Goal: Task Accomplishment & Management: Manage account settings

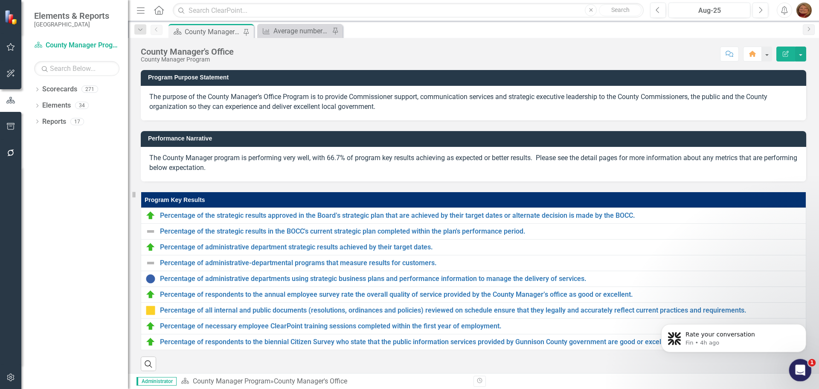
click at [803, 366] on icon "Open Intercom Messenger" at bounding box center [799, 369] width 14 height 14
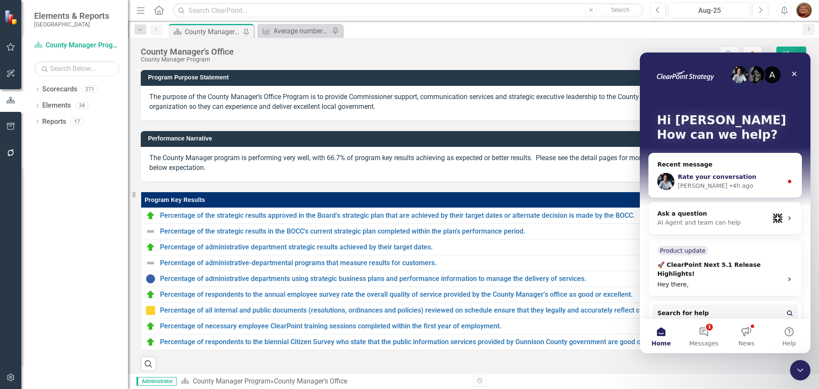
click at [748, 184] on div "Walter • 4h ago" at bounding box center [730, 185] width 105 height 9
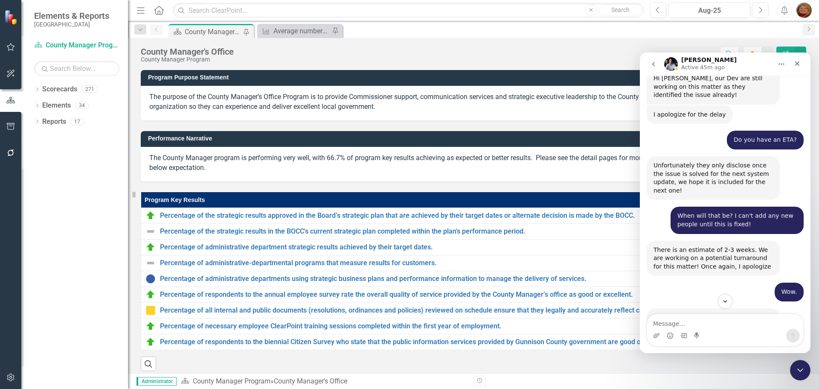
scroll to position [1352, 0]
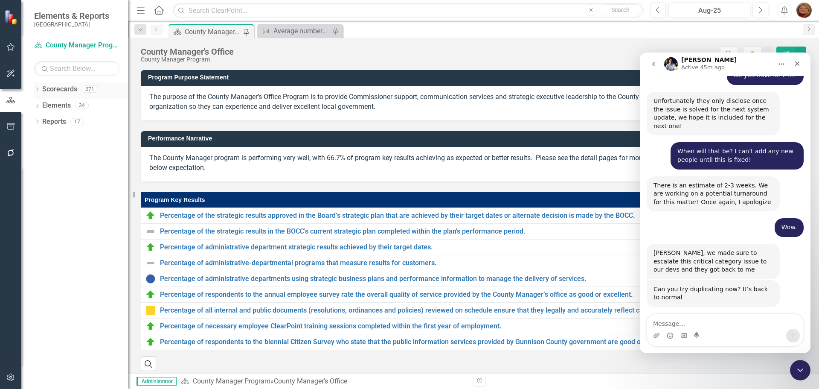
click at [61, 90] on link "Scorecards" at bounding box center [59, 89] width 35 height 10
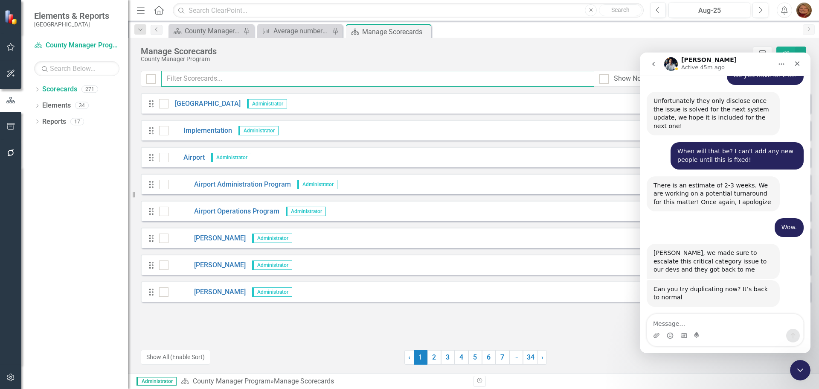
click at [204, 82] on input "text" at bounding box center [377, 79] width 433 height 16
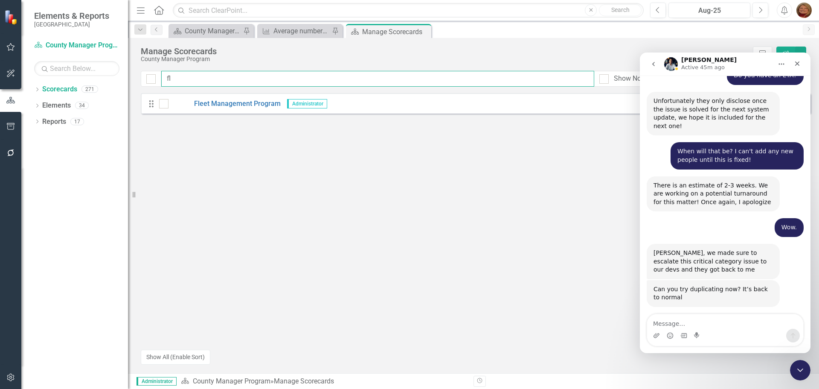
type input "f"
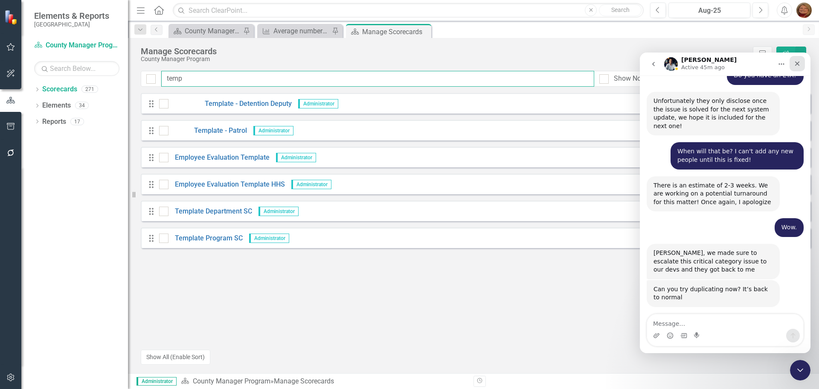
type input "temp"
click at [797, 63] on icon "Close" at bounding box center [797, 63] width 5 height 5
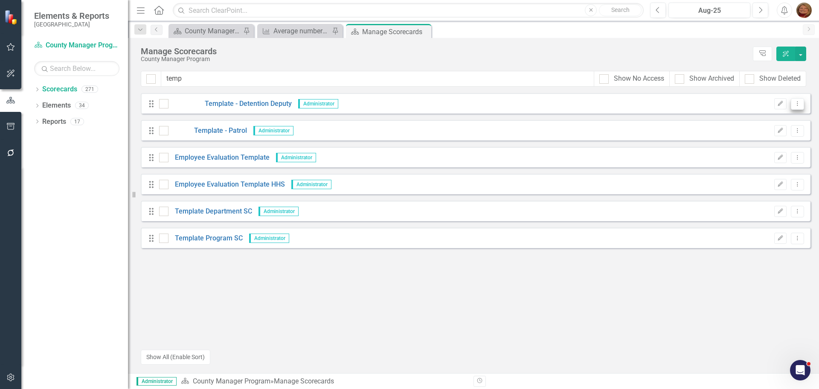
scroll to position [1352, 0]
click at [799, 101] on icon "Dropdown Menu" at bounding box center [797, 104] width 7 height 6
click at [775, 132] on link "Copy Duplicate Scorecard" at bounding box center [757, 134] width 94 height 16
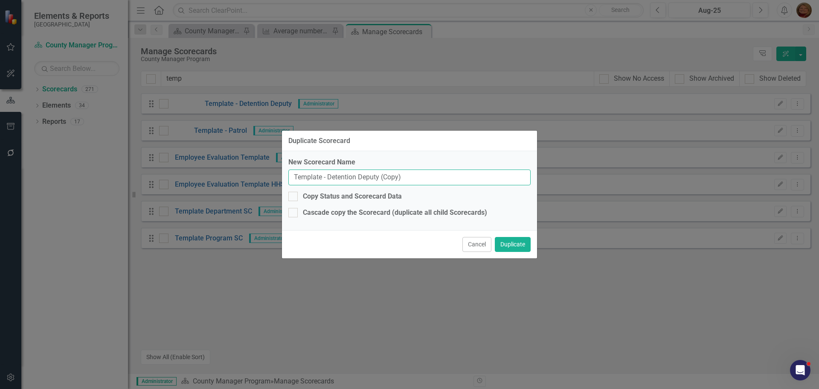
drag, startPoint x: 407, startPoint y: 178, endPoint x: 50, endPoint y: 146, distance: 359.1
click at [40, 151] on div "Duplicate Scorecard New Scorecard Name Template - Detention Deputy (Copy) Copy …" at bounding box center [409, 194] width 819 height 389
type input "[PERSON_NAME]"
click at [527, 245] on button "Duplicate" at bounding box center [513, 244] width 36 height 15
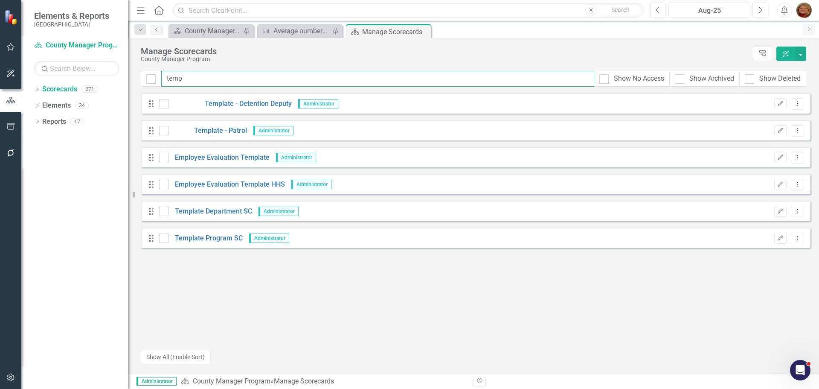
click at [194, 77] on input "temp" at bounding box center [377, 79] width 433 height 16
drag, startPoint x: 194, startPoint y: 77, endPoint x: 135, endPoint y: 65, distance: 60.2
click at [136, 67] on div "Manage Scorecards County Manager Program Tree Explorer ClearPoint AI temp Show …" at bounding box center [473, 205] width 691 height 335
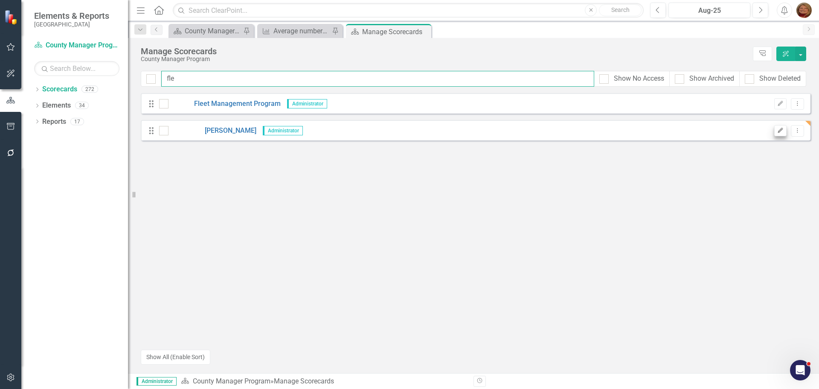
type input "fle"
click at [779, 130] on icon "Edit" at bounding box center [780, 130] width 6 height 5
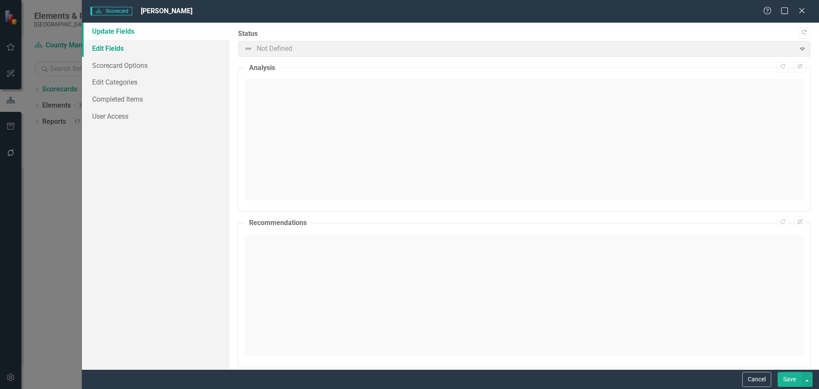
click at [122, 52] on link "Edit Fields" at bounding box center [156, 48] width 148 height 17
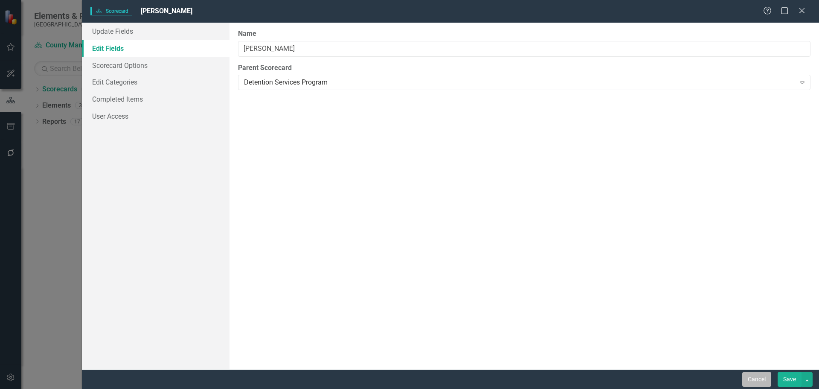
click at [765, 382] on button "Cancel" at bounding box center [756, 379] width 29 height 15
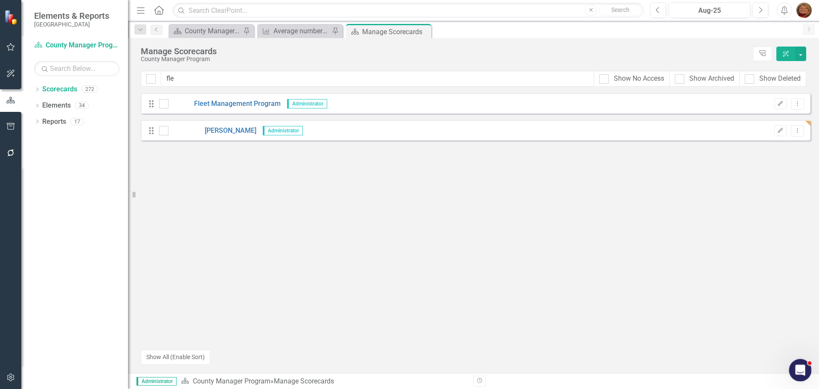
click at [804, 370] on div "Open Intercom Messenger" at bounding box center [799, 369] width 28 height 28
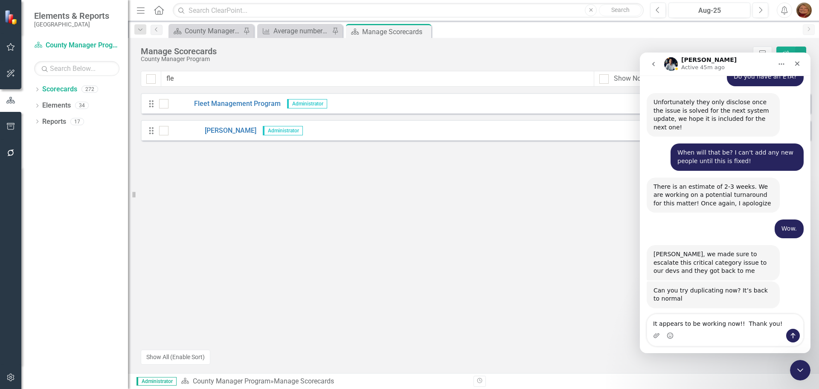
type textarea "It appears to be working now!! Thank you!"
click at [789, 335] on button "Send a message…" at bounding box center [793, 336] width 14 height 14
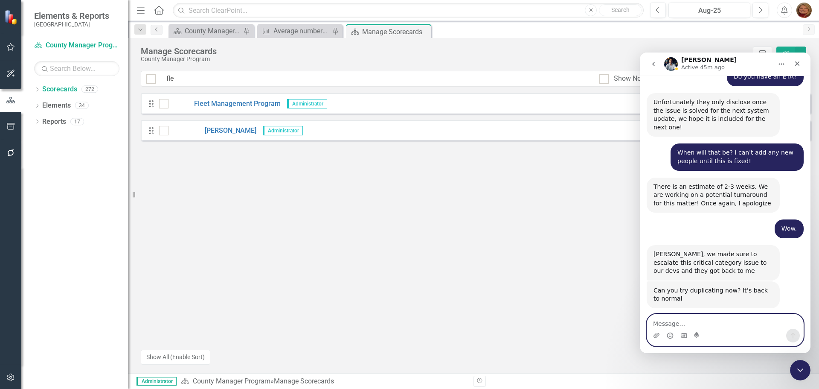
scroll to position [1377, 0]
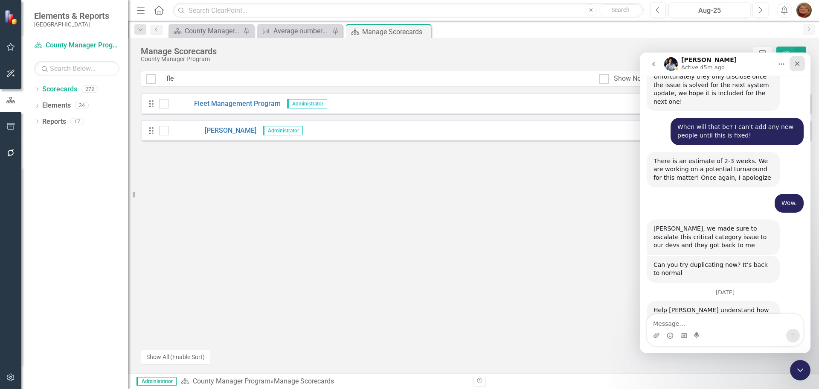
click at [798, 60] on div "Close" at bounding box center [797, 63] width 15 height 15
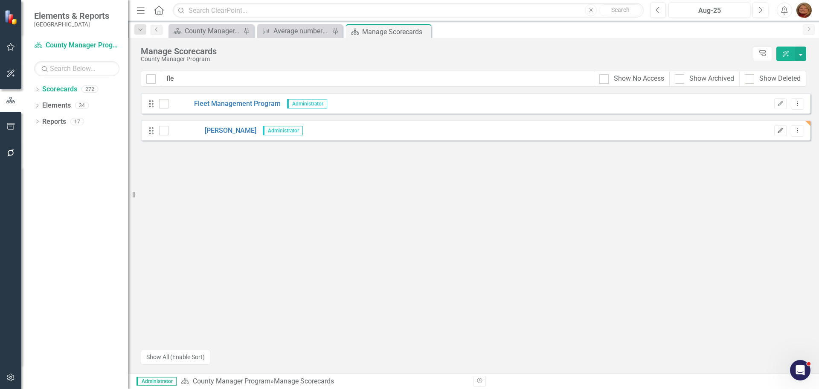
click at [781, 131] on icon "Edit" at bounding box center [780, 130] width 6 height 5
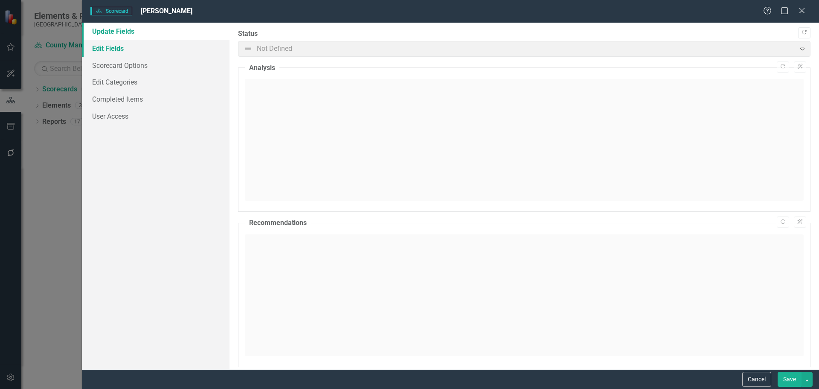
click at [127, 44] on link "Edit Fields" at bounding box center [156, 48] width 148 height 17
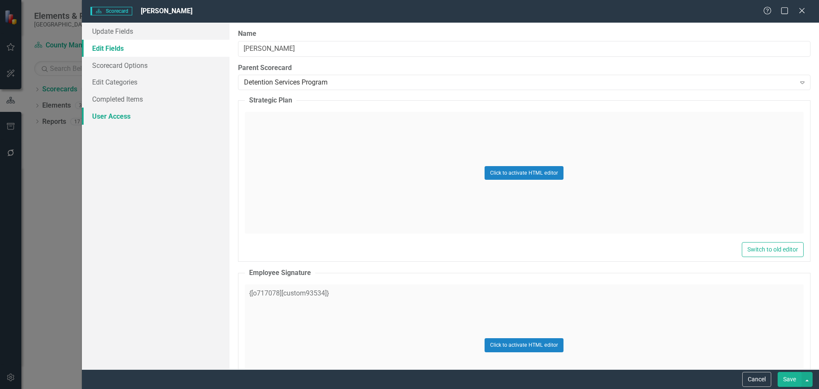
click at [123, 119] on link "User Access" at bounding box center [156, 116] width 148 height 17
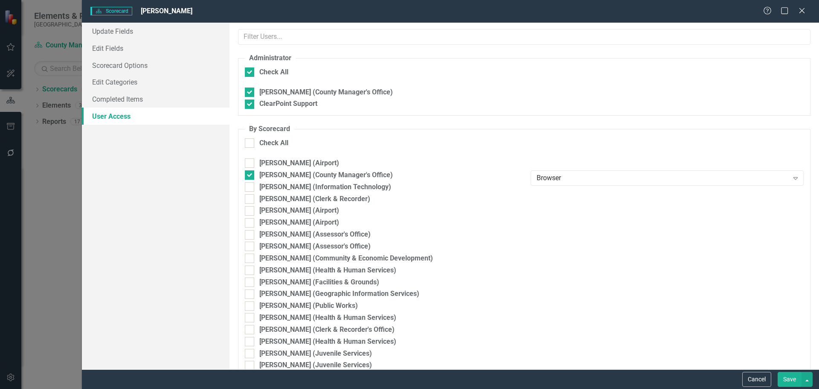
checkbox input "false"
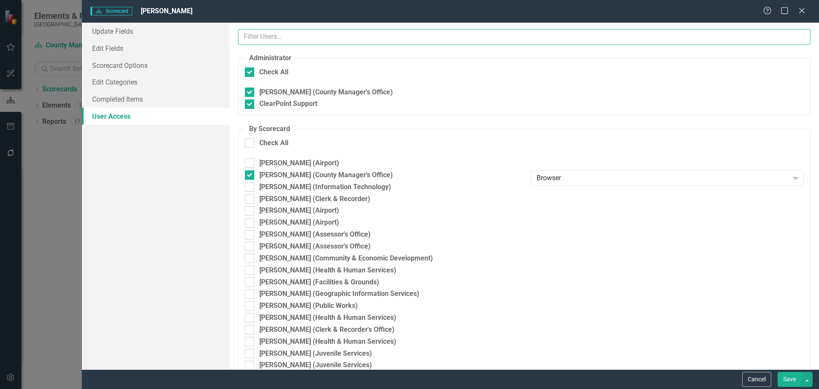
click at [288, 37] on input "text" at bounding box center [524, 37] width 573 height 16
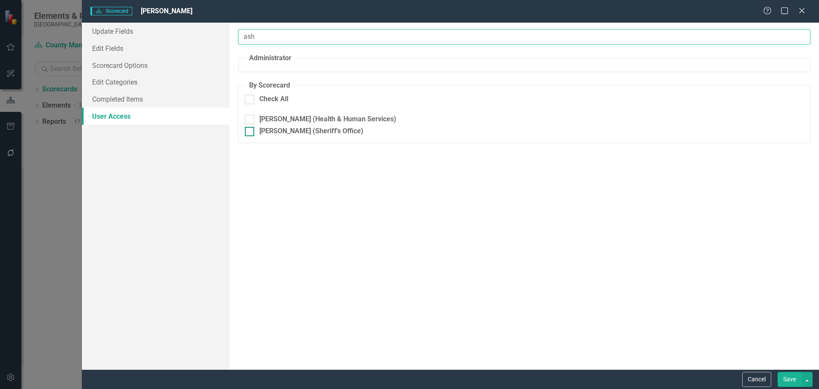
type input "ash"
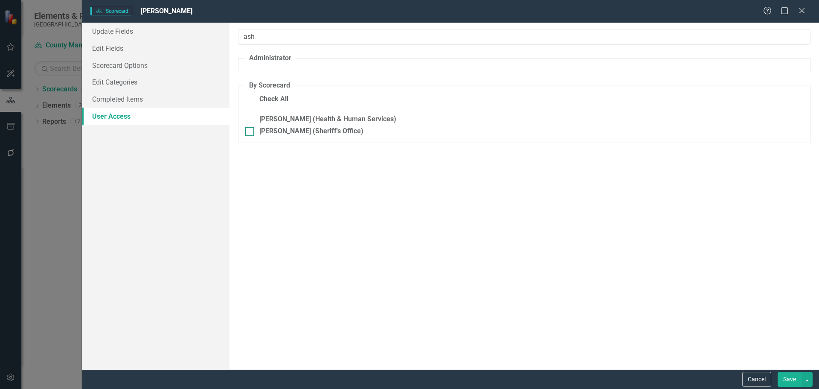
click at [249, 132] on input "[PERSON_NAME] (Sheriff's Office)" at bounding box center [248, 130] width 6 height 6
checkbox input "true"
click at [664, 136] on div "Browser" at bounding box center [663, 134] width 252 height 10
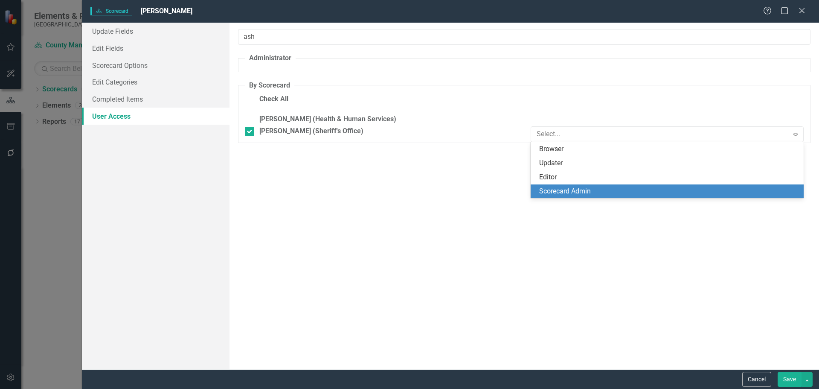
click at [619, 189] on div "Scorecard Admin" at bounding box center [668, 191] width 259 height 10
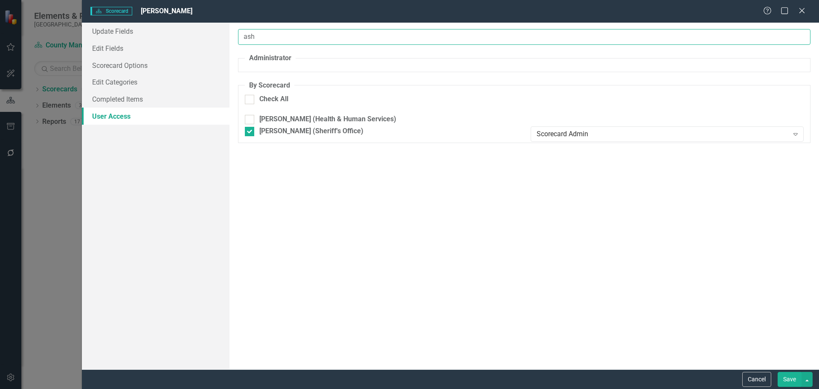
drag, startPoint x: 241, startPoint y: 35, endPoint x: 232, endPoint y: 35, distance: 8.5
click at [234, 35] on div "ash Administrator By Scorecard Check All Ashley Akerlund (Health & Human Servic…" at bounding box center [525, 196] width 590 height 346
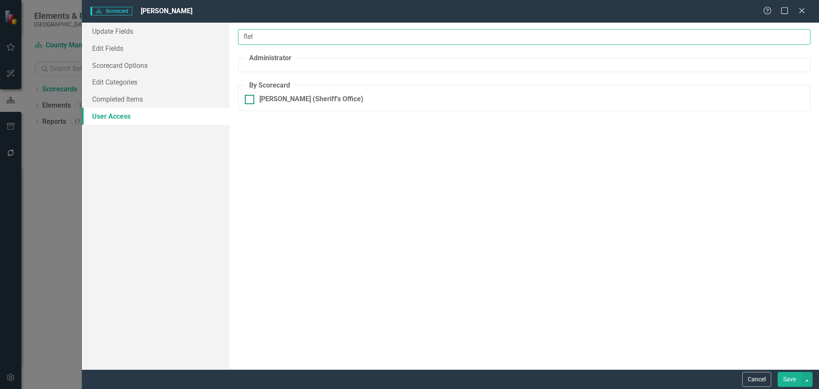
type input "flet"
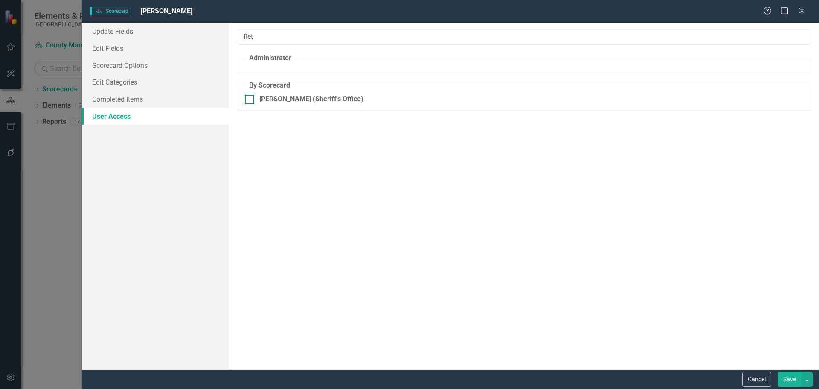
click at [252, 96] on div at bounding box center [249, 99] width 9 height 9
click at [250, 96] on input "Mike Fletcher (Sheriff's Office)" at bounding box center [248, 98] width 6 height 6
checkbox input "true"
click at [652, 100] on div "Browser" at bounding box center [663, 102] width 252 height 10
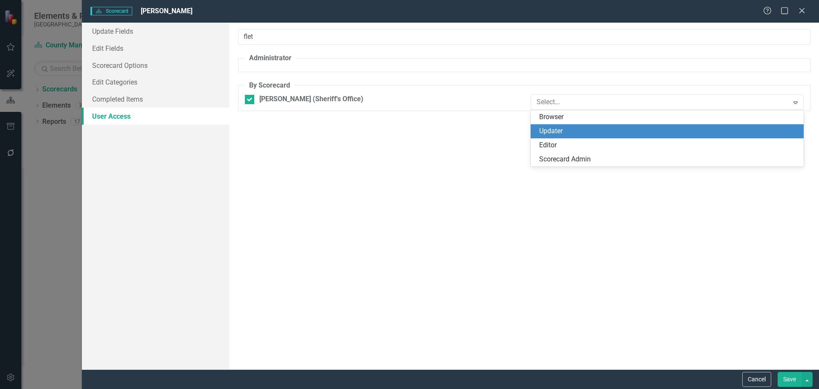
click at [595, 133] on div "Updater" at bounding box center [668, 131] width 259 height 10
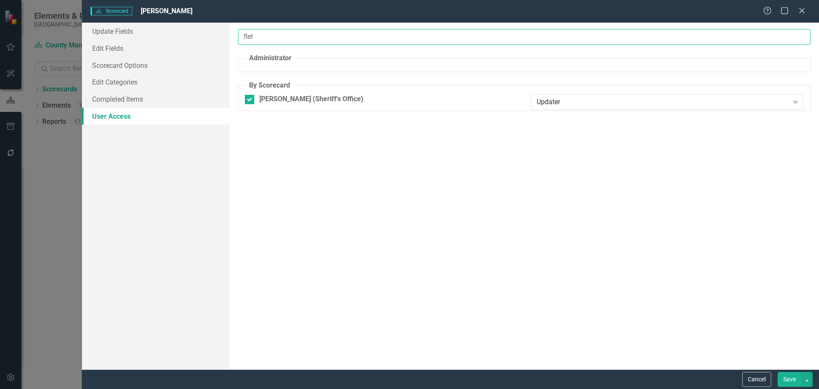
drag, startPoint x: 259, startPoint y: 40, endPoint x: 234, endPoint y: 28, distance: 27.7
click at [227, 33] on div "Update Fields Edit Fields Scorecard Options Edit Categories Completed Items Use…" at bounding box center [450, 196] width 737 height 346
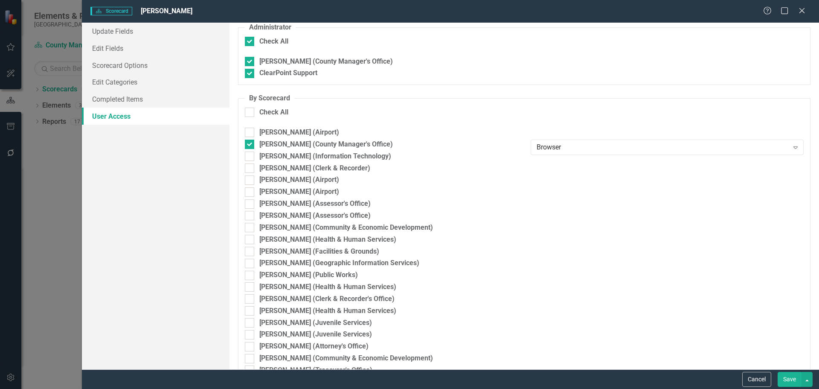
scroll to position [0, 0]
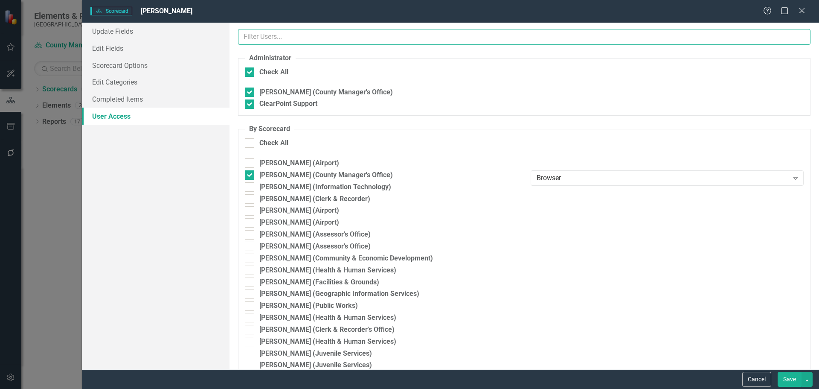
click at [268, 31] on input "text" at bounding box center [524, 37] width 573 height 16
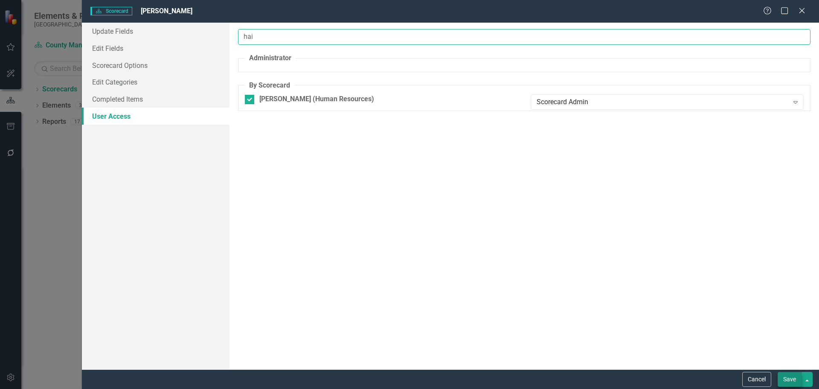
type input "hai"
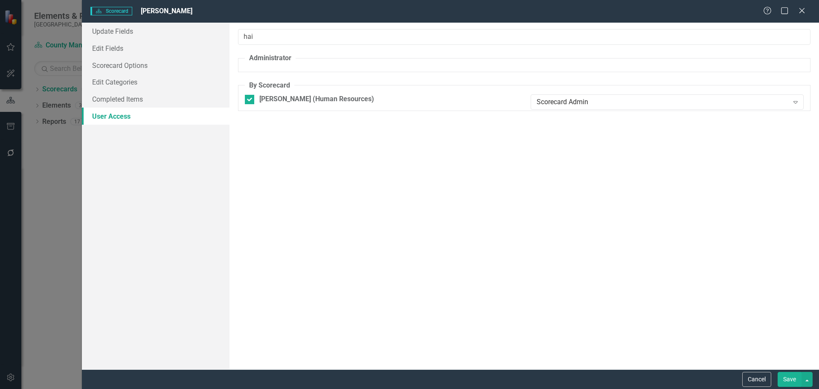
click at [786, 378] on button "Save" at bounding box center [790, 379] width 24 height 15
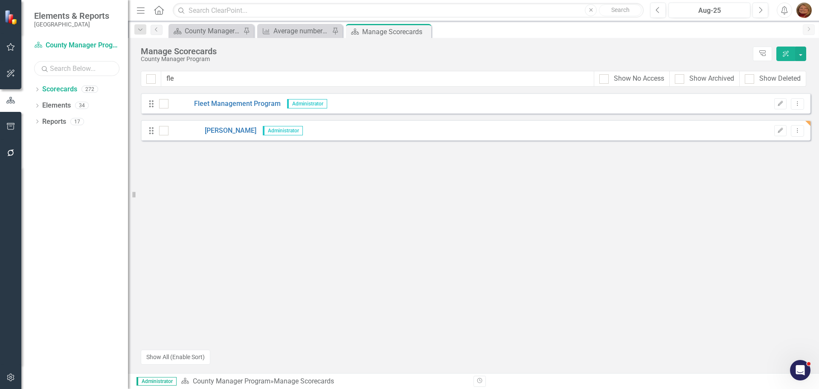
click at [66, 67] on input "text" at bounding box center [76, 68] width 85 height 15
type input "flet"
click at [38, 90] on icon "Dropdown" at bounding box center [37, 90] width 6 height 5
click at [90, 151] on link "[PERSON_NAME]" at bounding box center [100, 154] width 55 height 10
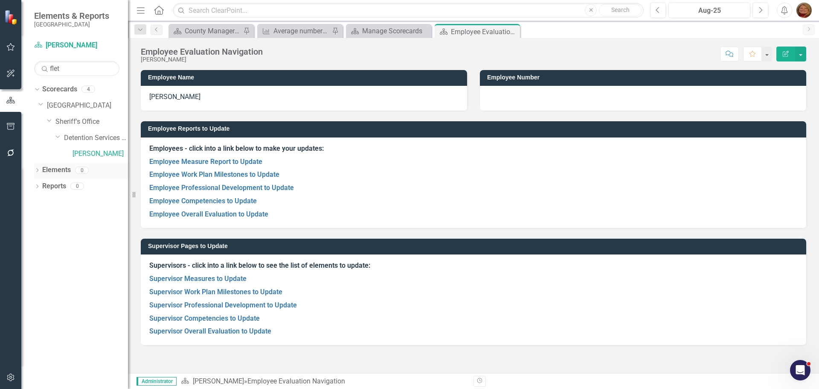
click at [35, 169] on icon "Dropdown" at bounding box center [37, 171] width 6 height 5
click at [75, 248] on link "Competency Competencies" at bounding box center [74, 251] width 55 height 10
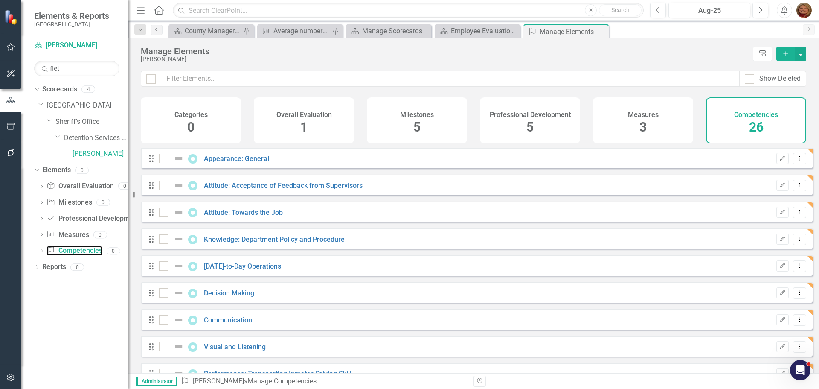
checkbox input "false"
click at [60, 90] on link "Scorecards" at bounding box center [59, 89] width 35 height 10
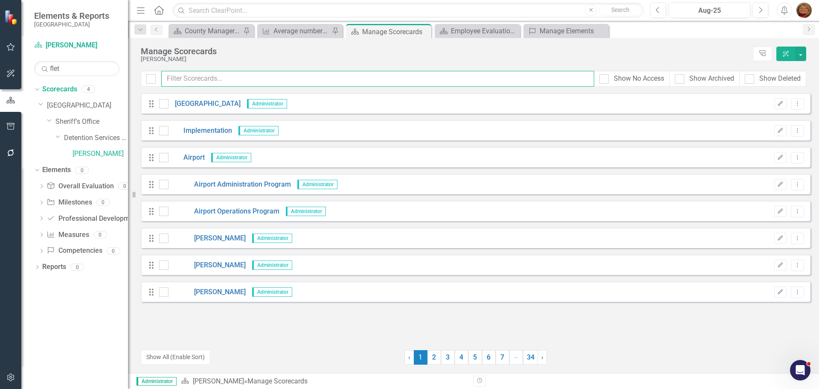
click at [229, 78] on input "text" at bounding box center [377, 79] width 433 height 16
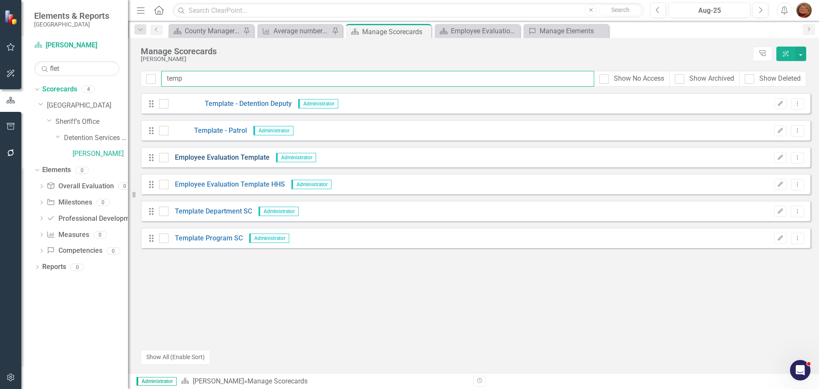
type input "temp"
click at [246, 157] on link "Employee Evaluation Template" at bounding box center [219, 158] width 101 height 10
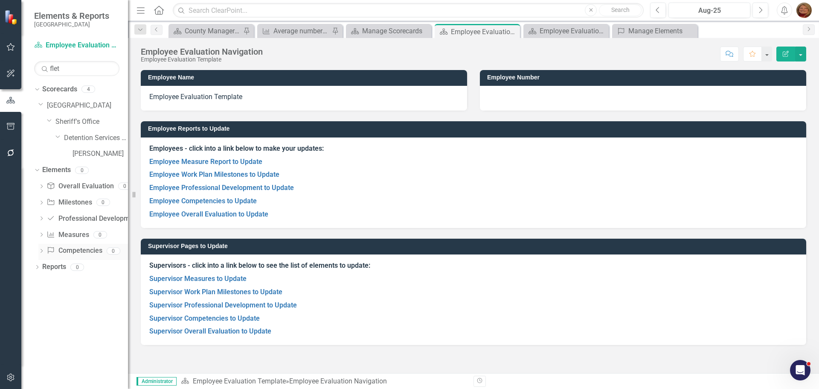
click at [81, 247] on link "Competency Competencies" at bounding box center [74, 251] width 55 height 10
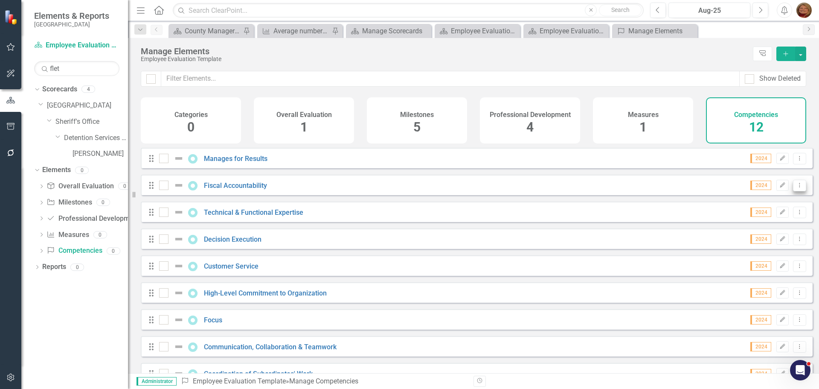
click at [796, 188] on icon "Dropdown Menu" at bounding box center [799, 185] width 7 height 6
click at [784, 236] on link "Copy Duplicate Competency" at bounding box center [755, 238] width 88 height 16
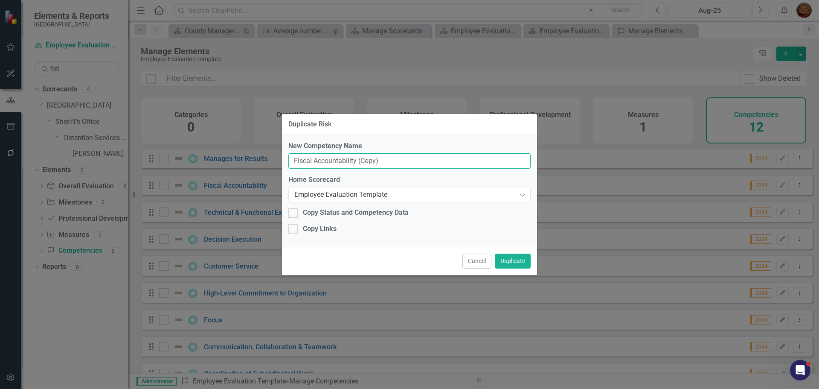
drag, startPoint x: 385, startPoint y: 162, endPoint x: 358, endPoint y: 161, distance: 27.8
click at [358, 161] on input "Fiscal Accountability (Copy)" at bounding box center [409, 161] width 242 height 16
type input "Fiscal Accountability"
click at [398, 195] on div "Employee Evaluation Template" at bounding box center [404, 195] width 221 height 10
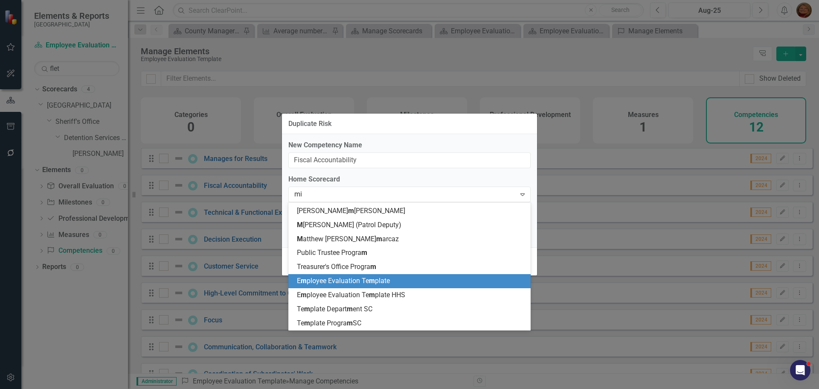
scroll to position [180, 0]
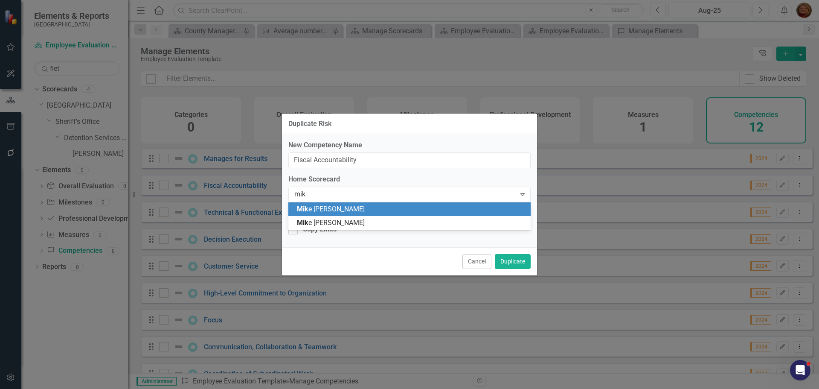
type input "mike"
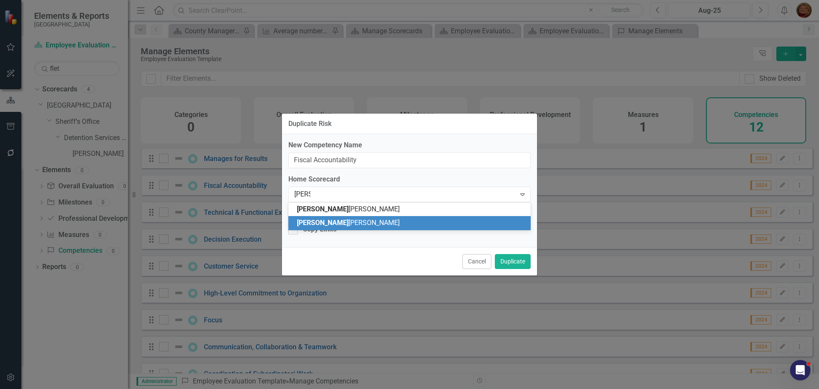
click at [330, 220] on span "Mike Fletcher" at bounding box center [348, 222] width 103 height 8
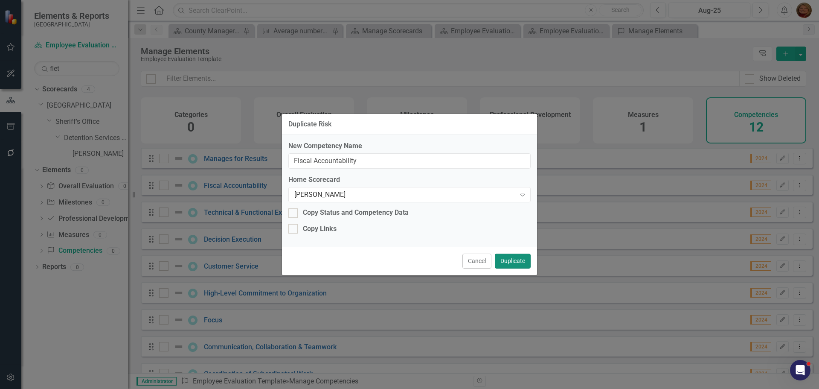
click at [518, 259] on button "Duplicate" at bounding box center [513, 260] width 36 height 15
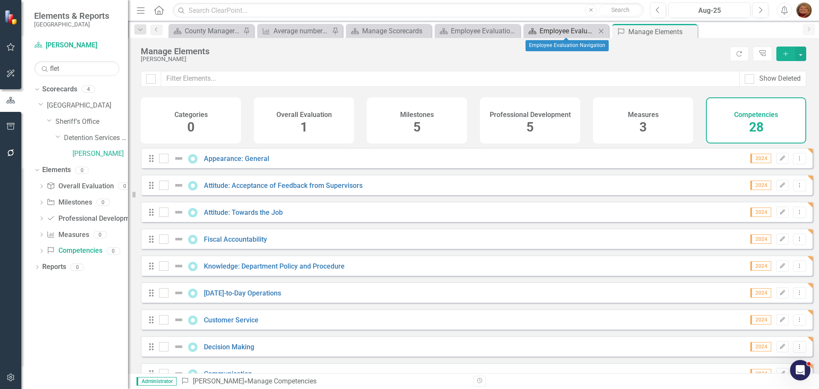
click at [548, 32] on div "Employee Evaluation Navigation" at bounding box center [568, 31] width 56 height 11
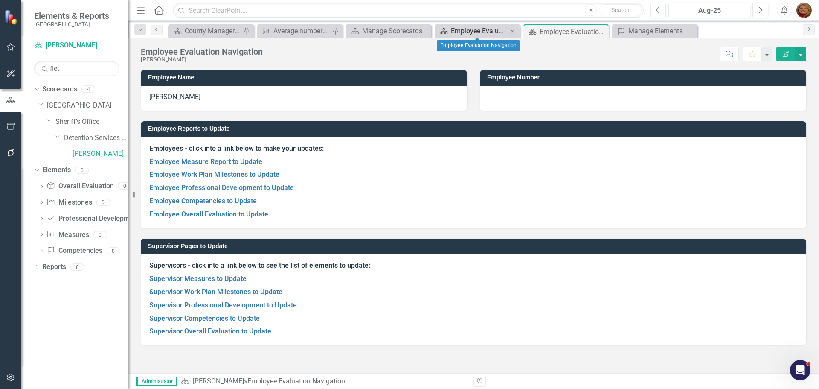
click at [471, 29] on div "Employee Evaluation Navigation" at bounding box center [479, 31] width 56 height 11
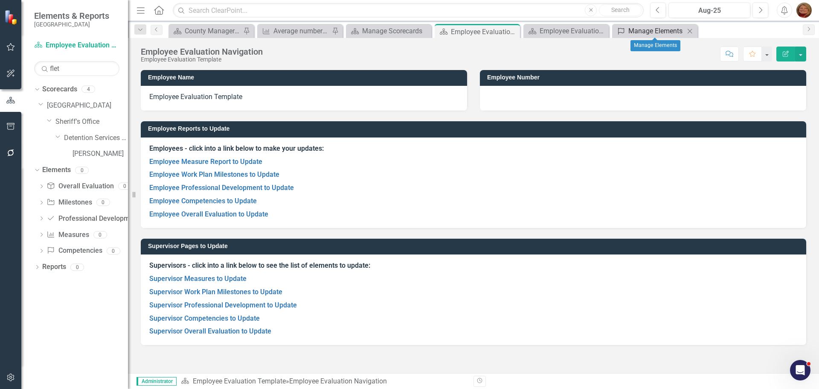
click at [644, 29] on div "Manage Elements" at bounding box center [657, 31] width 56 height 11
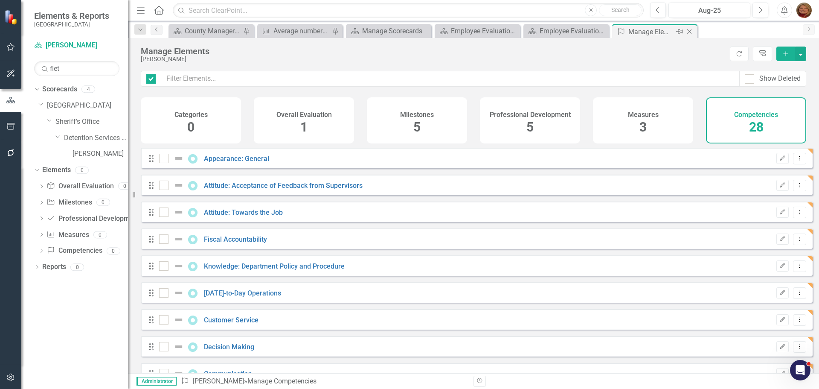
checkbox input "false"
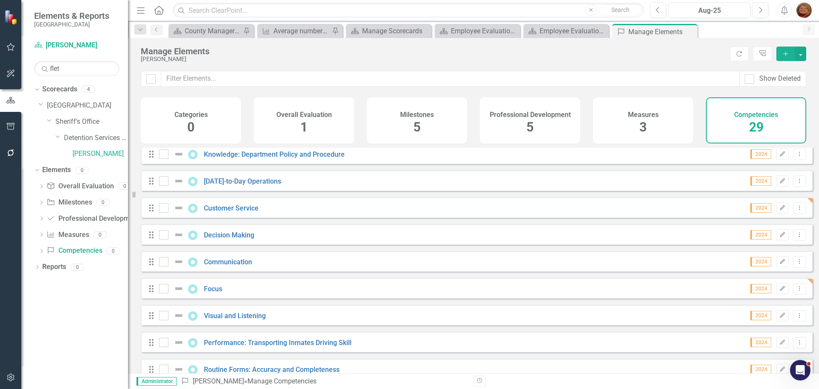
scroll to position [128, 0]
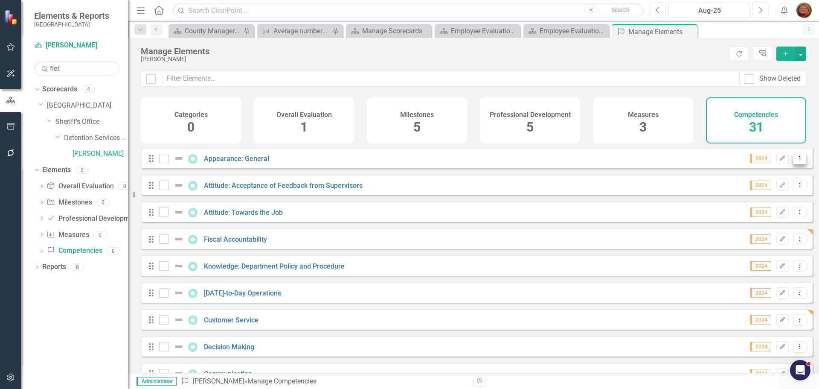
click at [796, 161] on icon "Dropdown Menu" at bounding box center [799, 158] width 7 height 6
click at [778, 227] on link "Trash Delete Competency" at bounding box center [755, 226] width 88 height 16
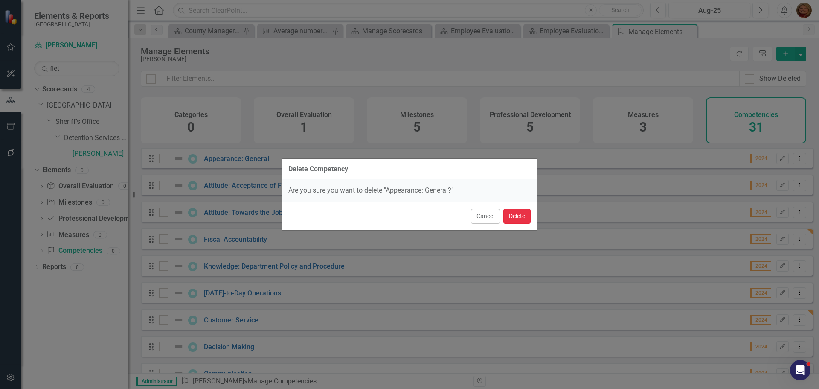
click at [521, 213] on button "Delete" at bounding box center [516, 216] width 27 height 15
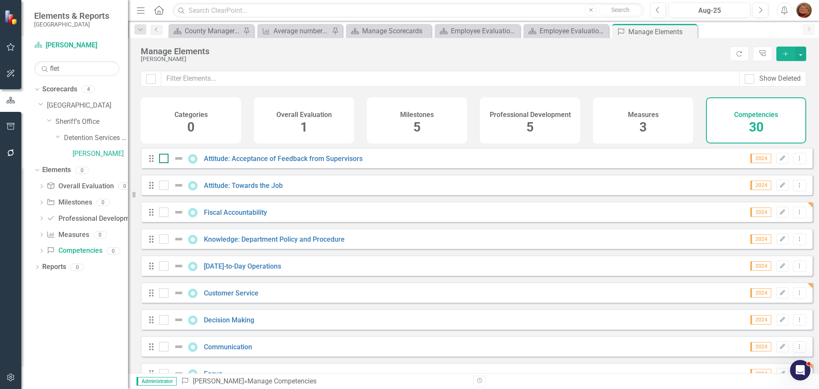
click at [164, 163] on div at bounding box center [163, 158] width 9 height 9
click at [164, 159] on input "checkbox" at bounding box center [162, 157] width 6 height 6
checkbox input "true"
click at [165, 190] on div at bounding box center [163, 184] width 9 height 9
click at [165, 186] on input "checkbox" at bounding box center [162, 183] width 6 height 6
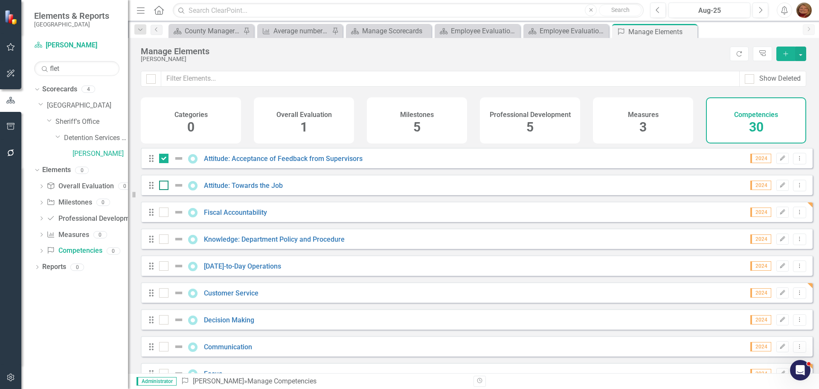
checkbox input "true"
click at [165, 242] on div at bounding box center [163, 238] width 9 height 9
click at [165, 240] on input "checkbox" at bounding box center [162, 237] width 6 height 6
checkbox input "true"
click at [163, 267] on input "checkbox" at bounding box center [162, 264] width 6 height 6
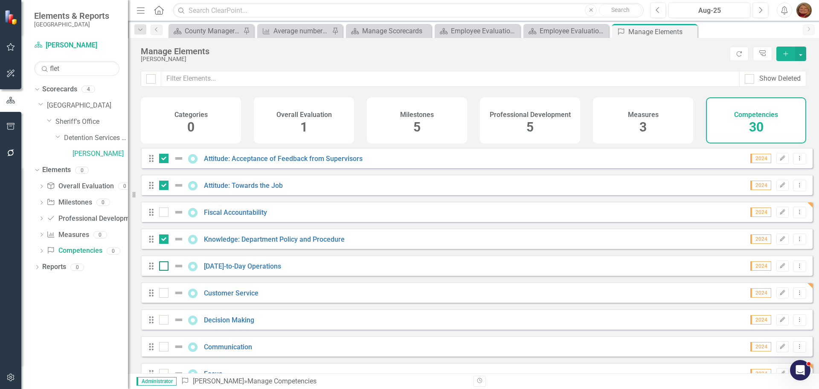
checkbox input "true"
click at [796, 161] on icon "Dropdown Menu" at bounding box center [799, 158] width 7 height 6
click at [787, 225] on link "Trash Delete Competency" at bounding box center [755, 226] width 88 height 16
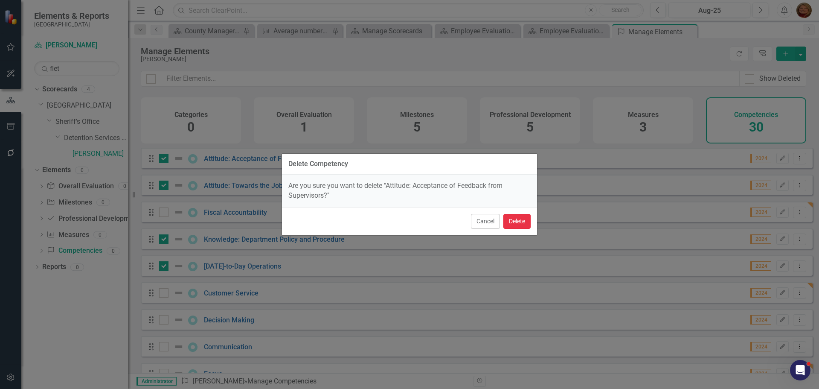
click at [523, 220] on button "Delete" at bounding box center [516, 221] width 27 height 15
checkbox input "false"
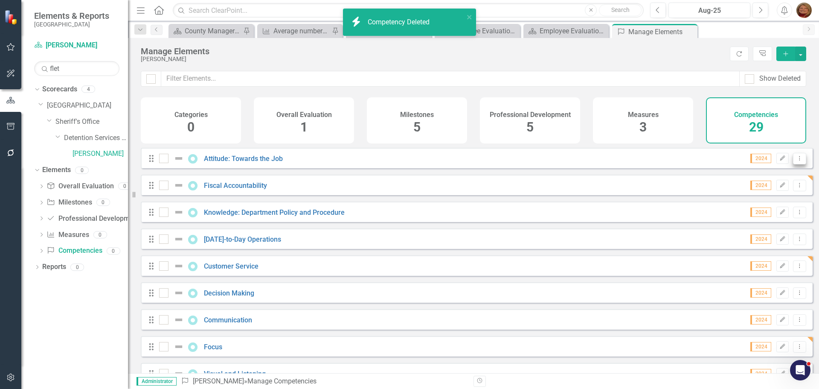
click at [796, 161] on icon "Dropdown Menu" at bounding box center [799, 158] width 7 height 6
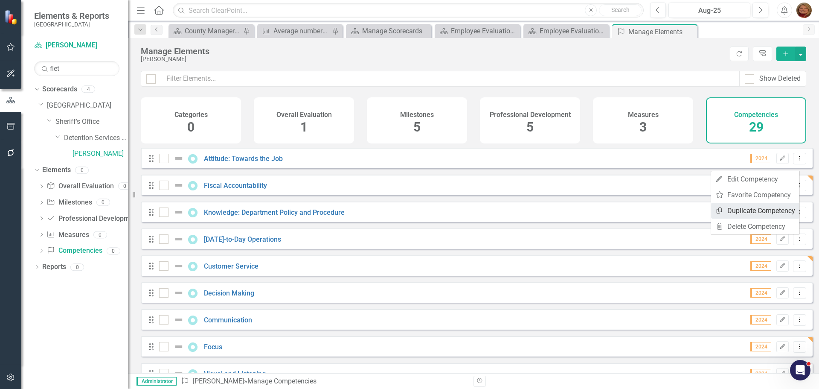
click at [772, 209] on link "Copy Duplicate Competency" at bounding box center [755, 211] width 88 height 16
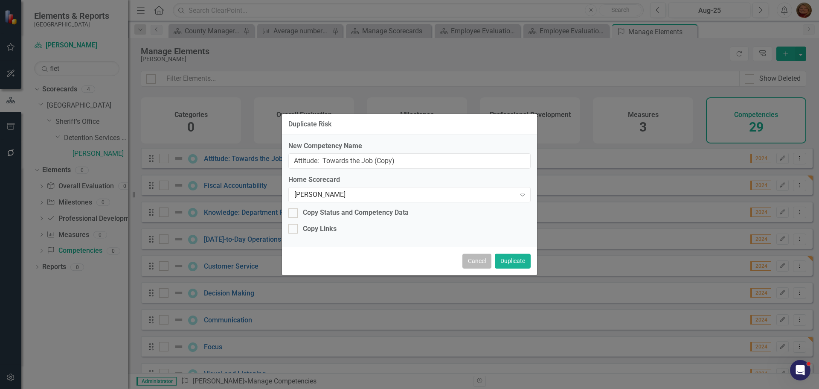
click at [474, 260] on button "Cancel" at bounding box center [477, 260] width 29 height 15
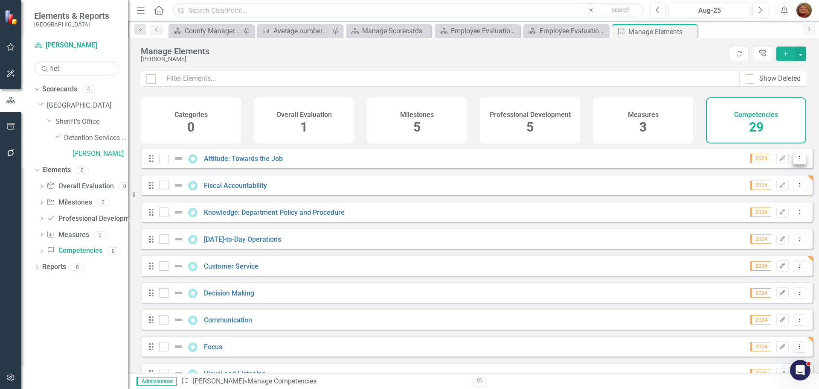
click at [796, 161] on icon "Dropdown Menu" at bounding box center [799, 158] width 7 height 6
click at [774, 223] on link "Trash Delete Competency" at bounding box center [755, 226] width 88 height 16
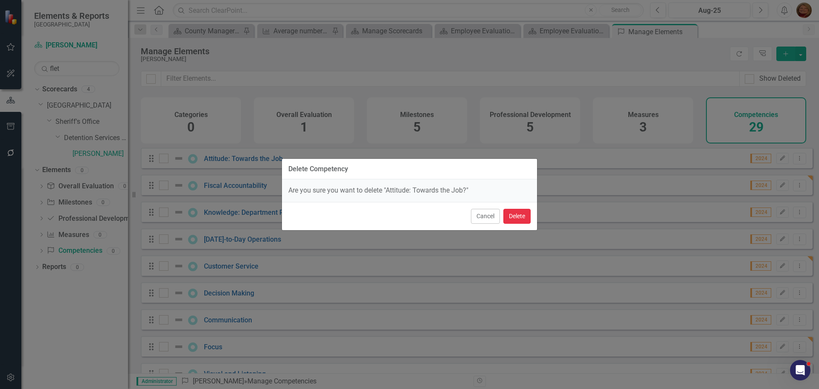
click at [519, 215] on button "Delete" at bounding box center [516, 216] width 27 height 15
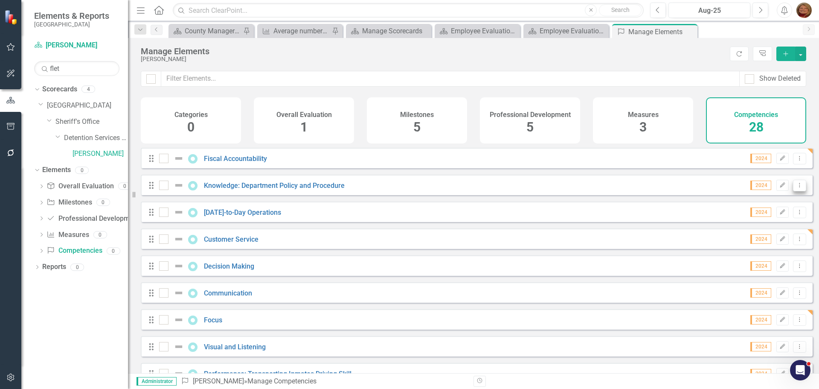
click at [799, 190] on button "Dropdown Menu" at bounding box center [799, 186] width 13 height 12
click at [762, 255] on link "Trash Delete Competency" at bounding box center [755, 253] width 88 height 16
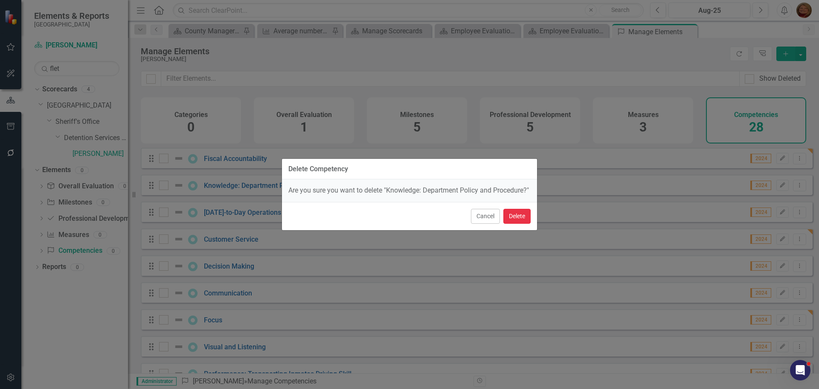
click at [512, 218] on button "Delete" at bounding box center [516, 216] width 27 height 15
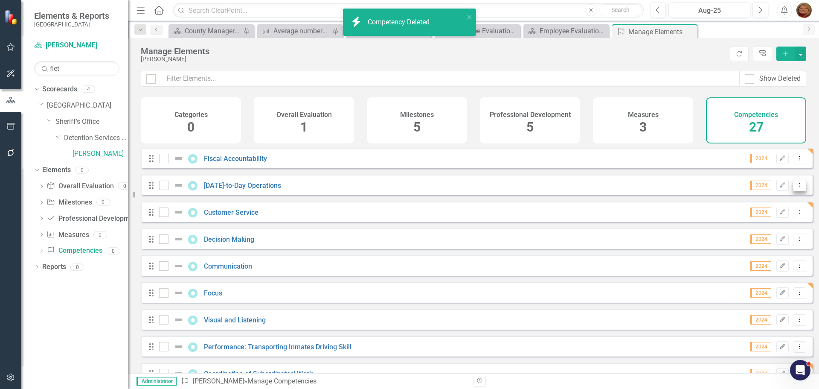
click at [797, 191] on button "Dropdown Menu" at bounding box center [799, 186] width 13 height 12
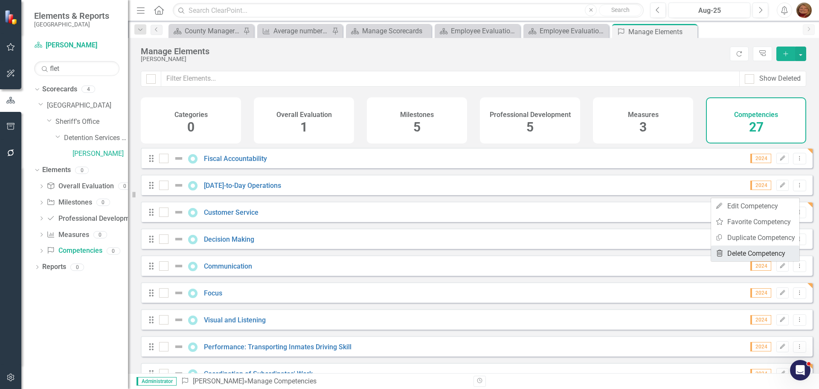
click at [769, 258] on link "Trash Delete Competency" at bounding box center [755, 253] width 88 height 16
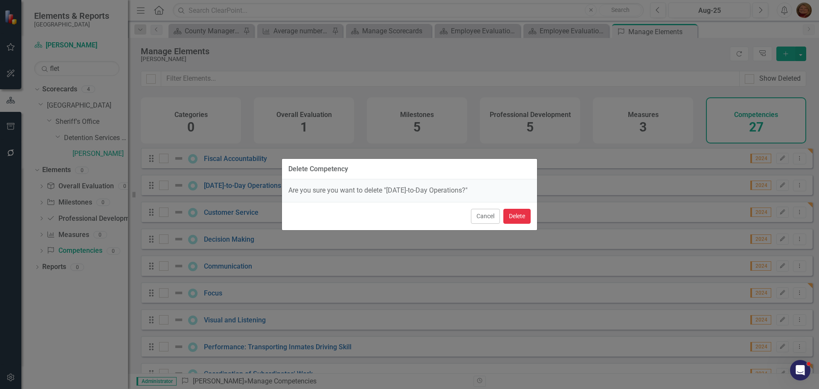
click at [515, 213] on button "Delete" at bounding box center [516, 216] width 27 height 15
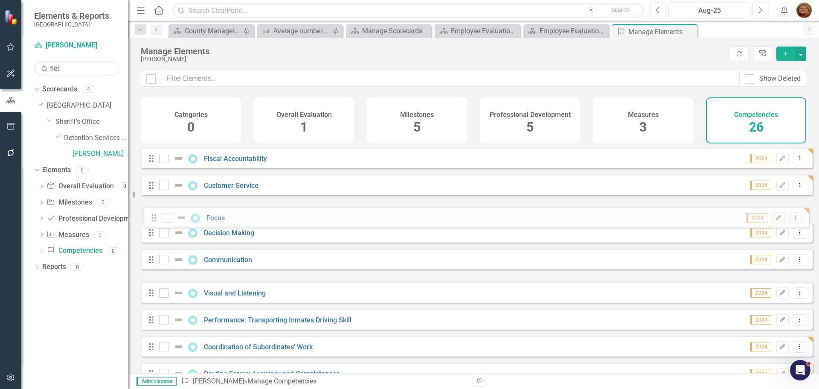
drag, startPoint x: 150, startPoint y: 271, endPoint x: 153, endPoint y: 216, distance: 54.7
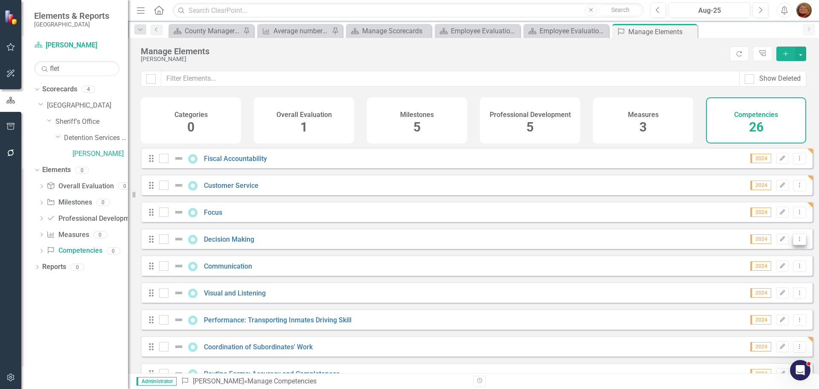
click at [796, 242] on icon "Dropdown Menu" at bounding box center [799, 239] width 7 height 6
click at [770, 306] on link "Trash Delete Competency" at bounding box center [755, 307] width 88 height 16
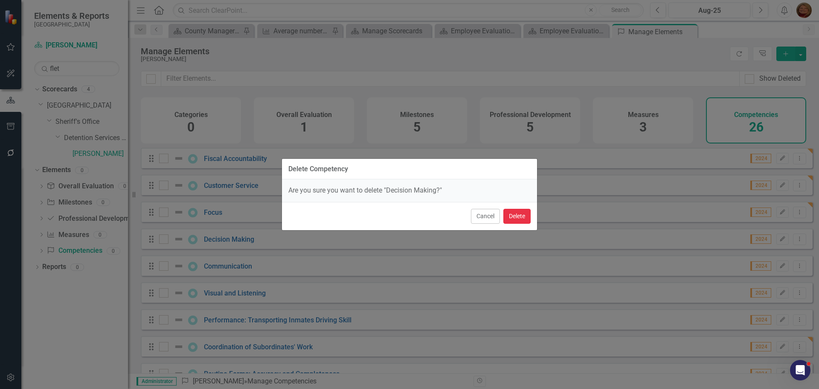
click at [522, 212] on button "Delete" at bounding box center [516, 216] width 27 height 15
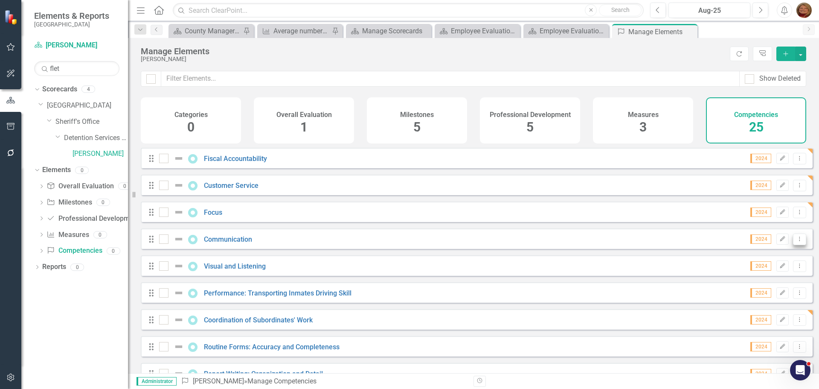
click at [796, 242] on icon "Dropdown Menu" at bounding box center [799, 239] width 7 height 6
click at [773, 306] on link "Trash Delete Competency" at bounding box center [755, 307] width 88 height 16
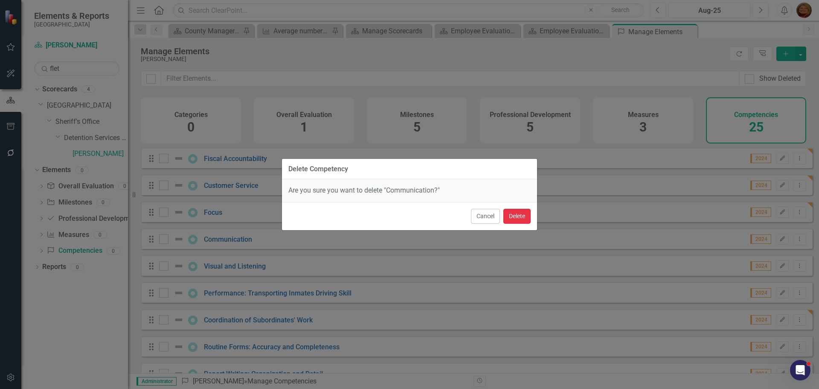
click at [520, 214] on button "Delete" at bounding box center [516, 216] width 27 height 15
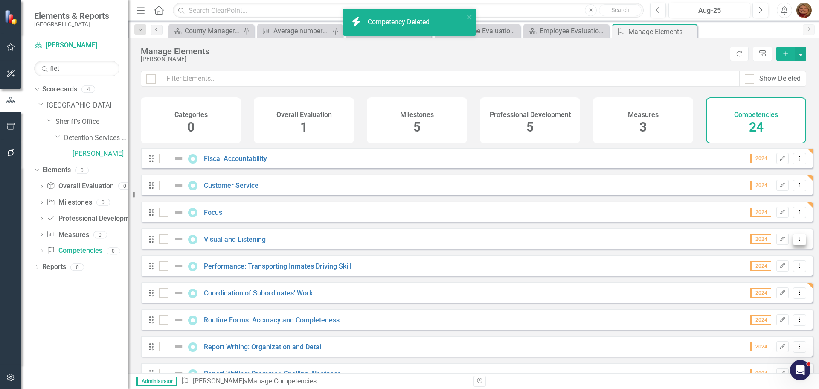
click at [796, 242] on icon "Dropdown Menu" at bounding box center [799, 239] width 7 height 6
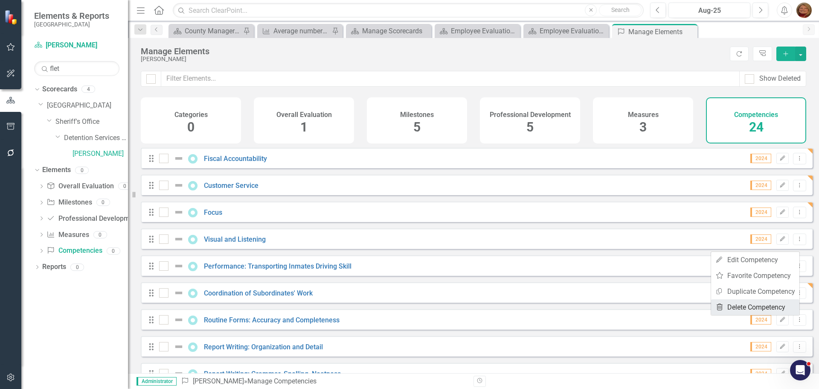
click at [771, 306] on link "Trash Delete Competency" at bounding box center [755, 307] width 88 height 16
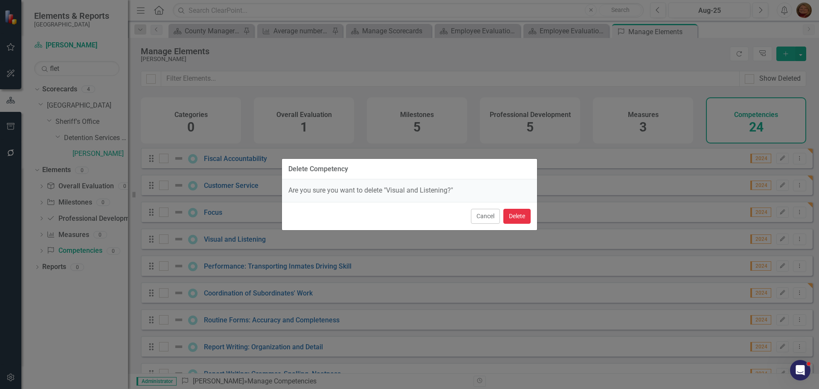
click at [516, 214] on button "Delete" at bounding box center [516, 216] width 27 height 15
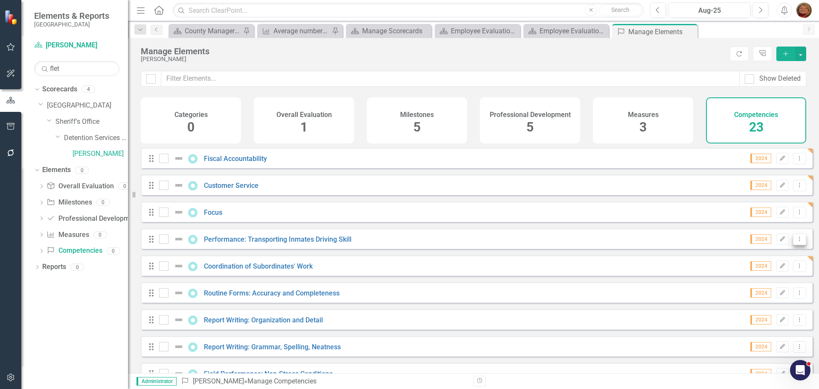
click at [797, 242] on icon "Dropdown Menu" at bounding box center [799, 239] width 7 height 6
click at [774, 304] on link "Trash Delete Competency" at bounding box center [755, 307] width 88 height 16
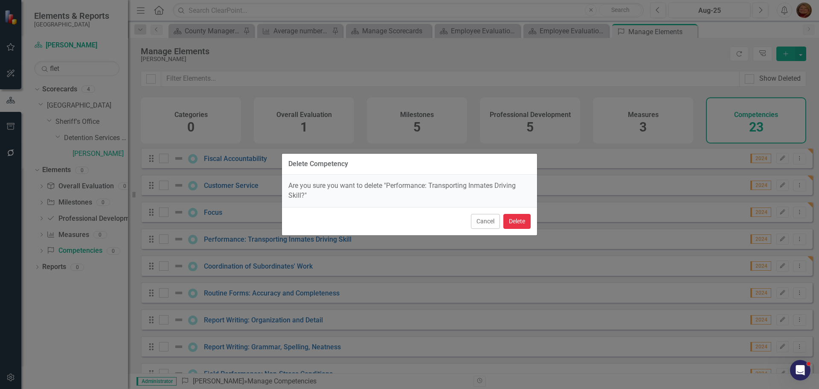
click at [517, 224] on button "Delete" at bounding box center [516, 221] width 27 height 15
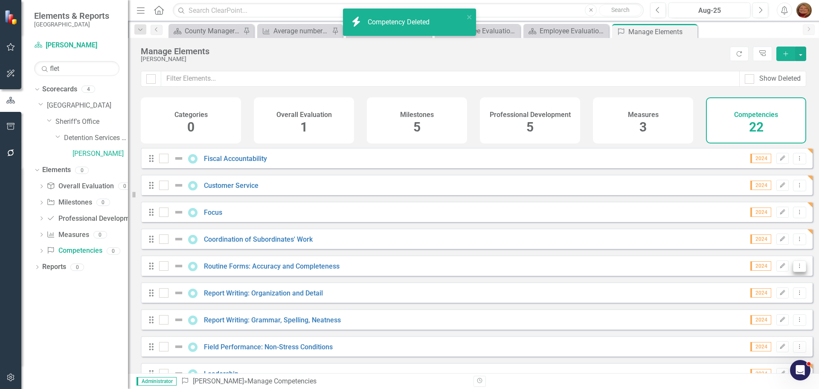
click at [796, 268] on icon "Dropdown Menu" at bounding box center [799, 266] width 7 height 6
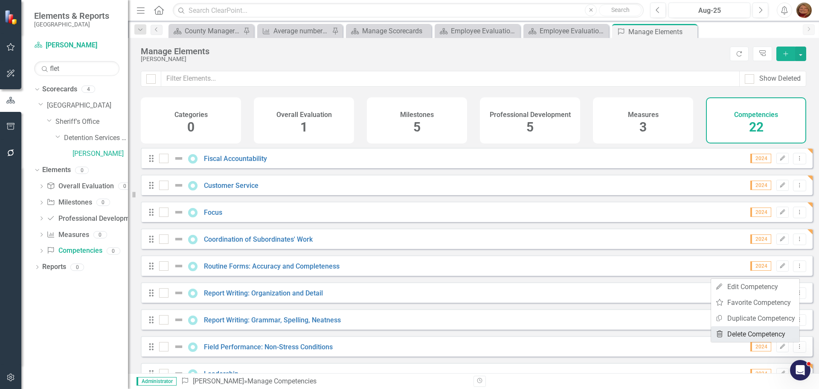
click at [777, 332] on link "Trash Delete Competency" at bounding box center [755, 334] width 88 height 16
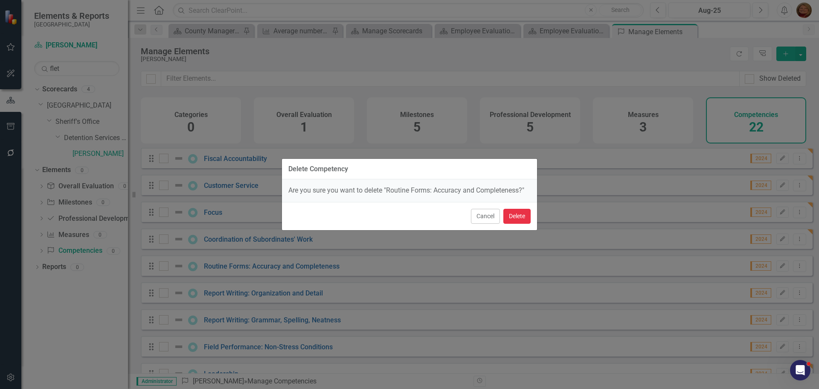
click at [524, 217] on button "Delete" at bounding box center [516, 216] width 27 height 15
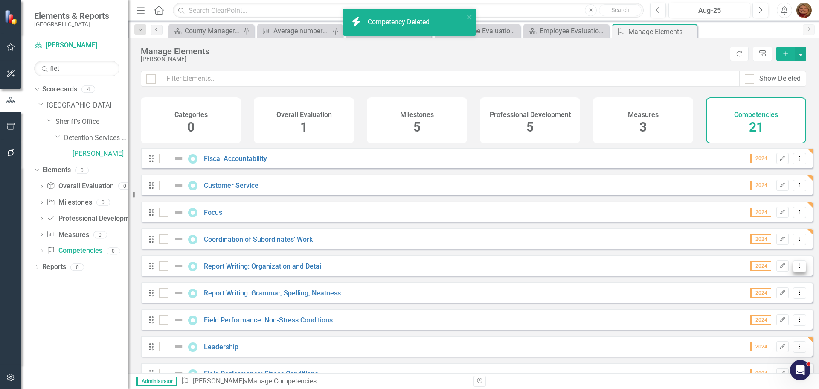
click at [797, 268] on icon "Dropdown Menu" at bounding box center [799, 266] width 7 height 6
click at [765, 336] on link "Trash Delete Competency" at bounding box center [755, 334] width 88 height 16
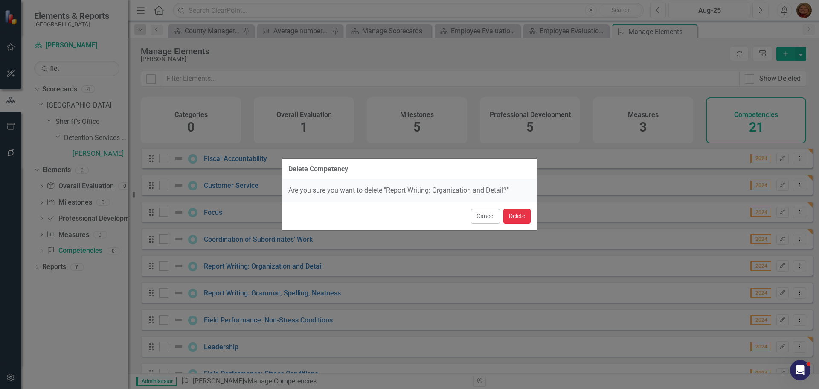
click at [516, 210] on button "Delete" at bounding box center [516, 216] width 27 height 15
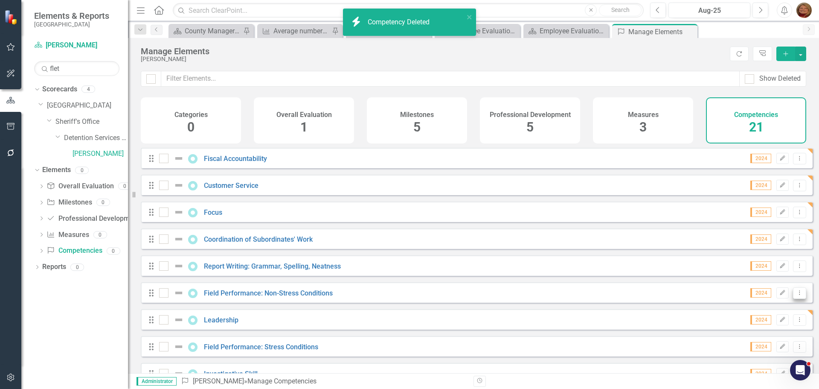
click at [793, 298] on button "Dropdown Menu" at bounding box center [799, 293] width 13 height 12
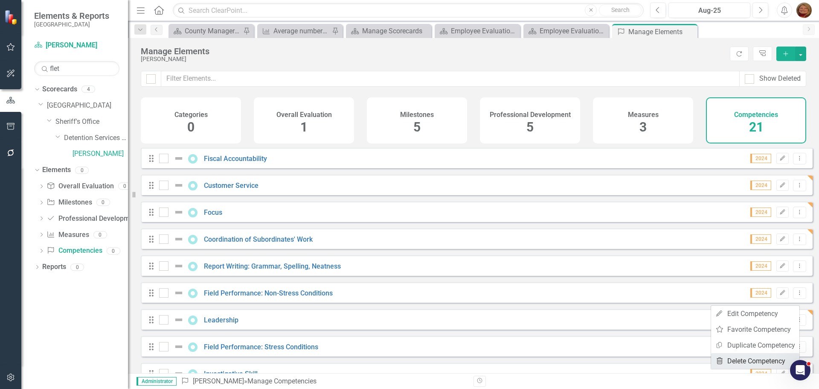
click at [765, 361] on link "Trash Delete Competency" at bounding box center [755, 361] width 88 height 16
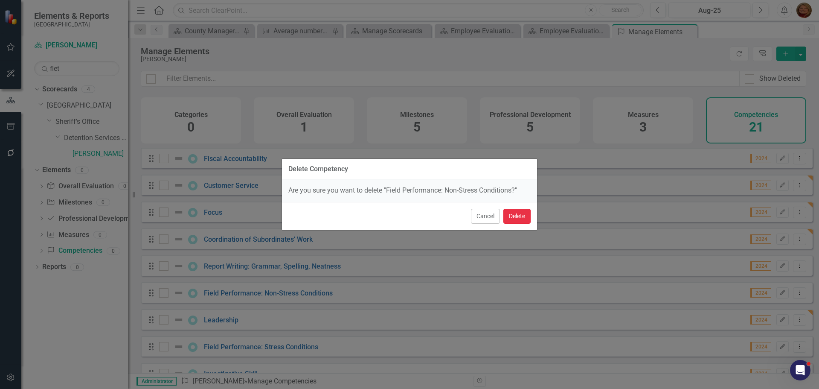
click at [517, 213] on button "Delete" at bounding box center [516, 216] width 27 height 15
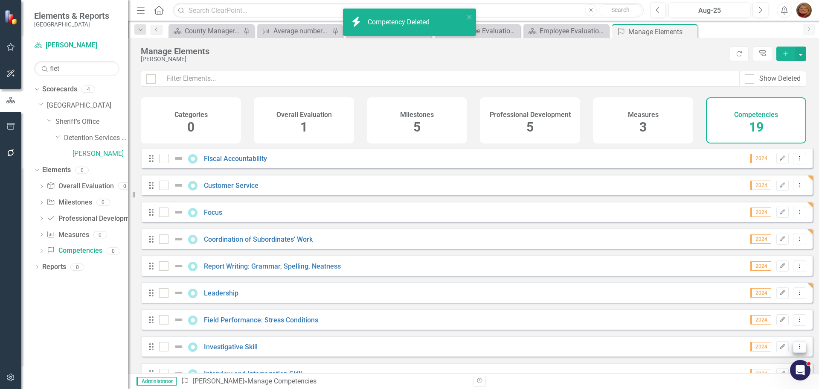
click at [796, 349] on icon "Dropdown Menu" at bounding box center [799, 346] width 7 height 6
click at [768, 341] on link "Trash Delete Competency" at bounding box center [755, 339] width 88 height 16
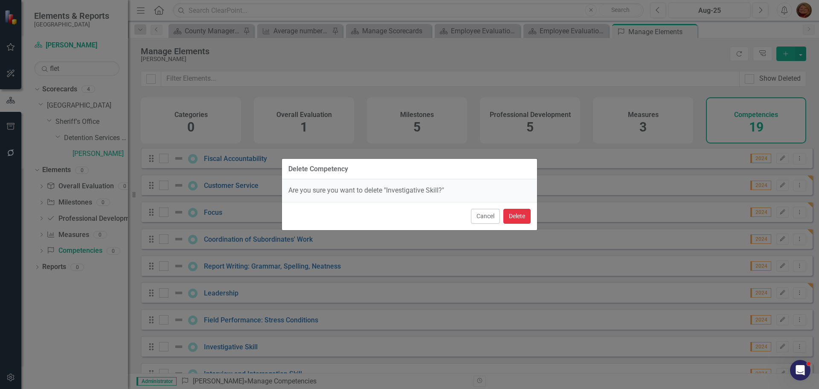
click at [522, 215] on button "Delete" at bounding box center [516, 216] width 27 height 15
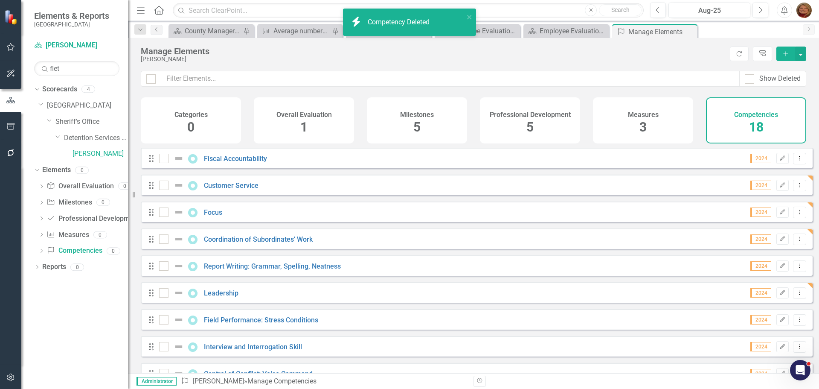
click at [800, 272] on div "Drag Report Writing: Grammar, Spelling, Neatness 2024 Edit Dropdown Menu" at bounding box center [477, 265] width 672 height 20
click at [796, 268] on icon "Dropdown Menu" at bounding box center [799, 266] width 7 height 6
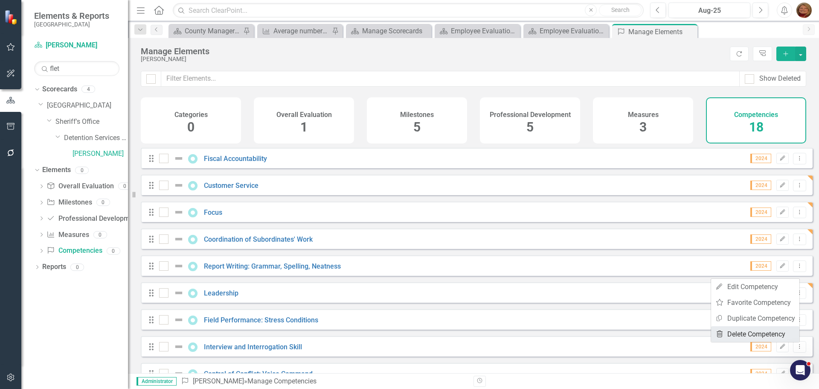
click at [764, 334] on link "Trash Delete Competency" at bounding box center [755, 334] width 88 height 16
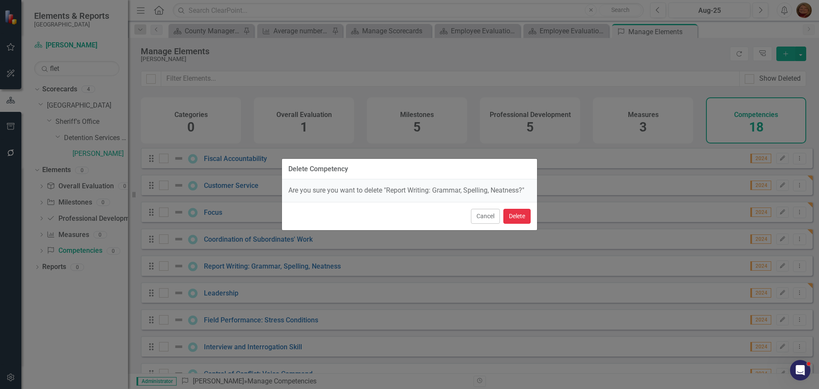
click at [523, 216] on button "Delete" at bounding box center [516, 216] width 27 height 15
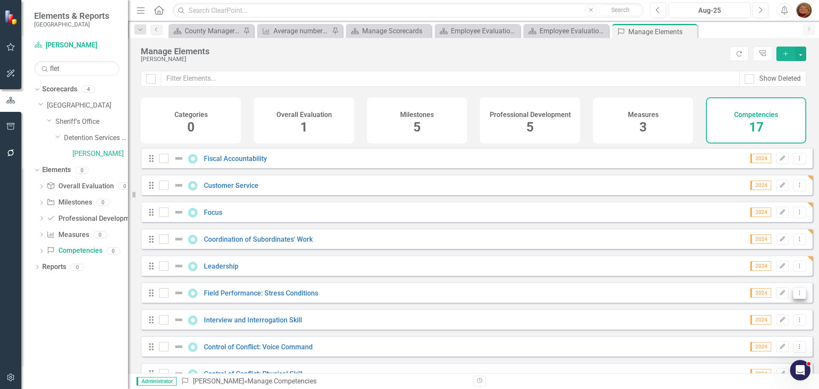
click at [793, 295] on button "Dropdown Menu" at bounding box center [799, 293] width 13 height 12
click at [764, 361] on link "Trash Delete Competency" at bounding box center [755, 361] width 88 height 16
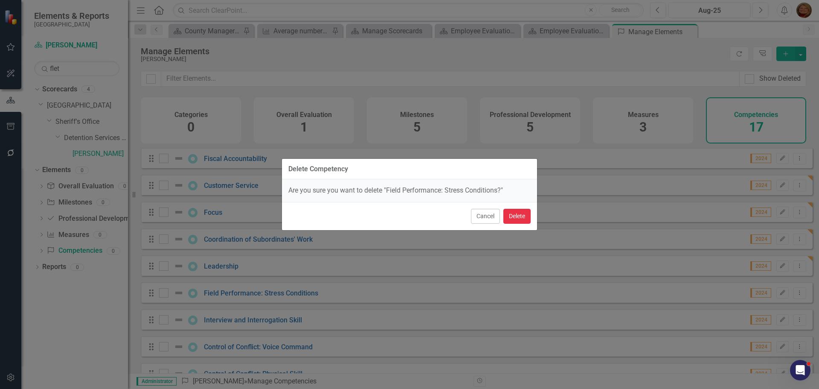
click at [521, 215] on button "Delete" at bounding box center [516, 216] width 27 height 15
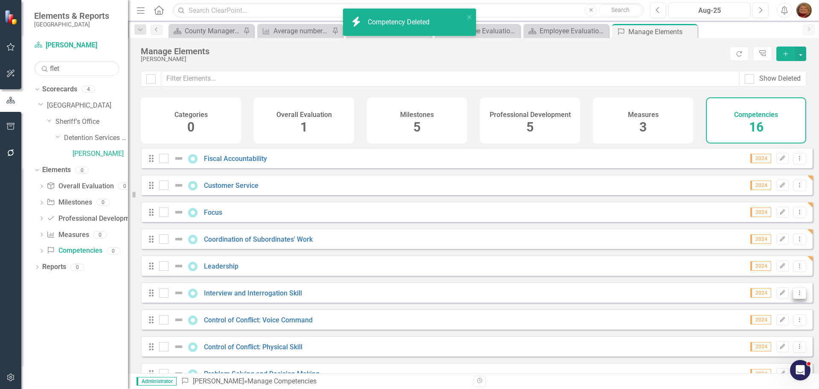
click at [793, 299] on button "Dropdown Menu" at bounding box center [799, 293] width 13 height 12
click at [740, 361] on link "Trash Delete Competency" at bounding box center [755, 361] width 88 height 16
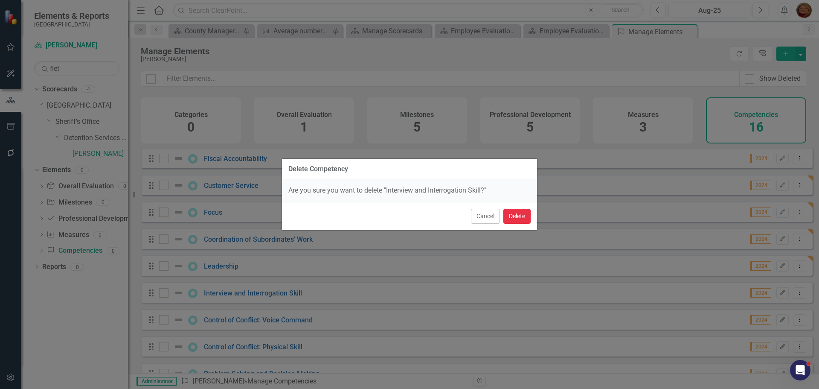
click at [521, 217] on button "Delete" at bounding box center [516, 216] width 27 height 15
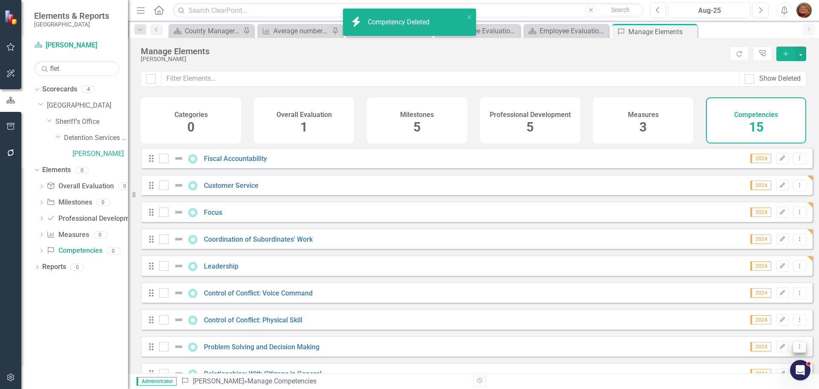
click at [796, 349] on icon "Dropdown Menu" at bounding box center [799, 346] width 7 height 6
click at [758, 340] on link "Trash Delete Competency" at bounding box center [755, 339] width 88 height 16
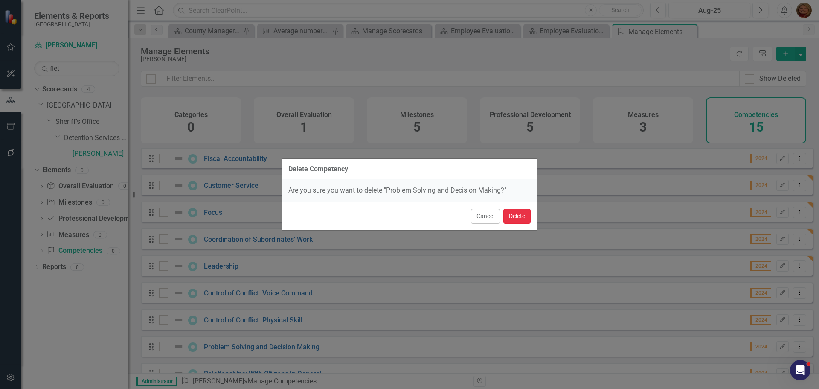
click at [522, 220] on button "Delete" at bounding box center [516, 216] width 27 height 15
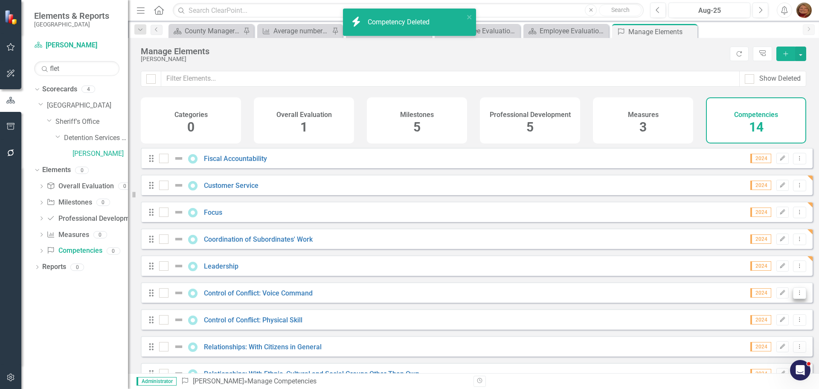
click at [796, 295] on icon "Dropdown Menu" at bounding box center [799, 293] width 7 height 6
click at [768, 357] on link "Trash Delete Competency" at bounding box center [755, 361] width 88 height 16
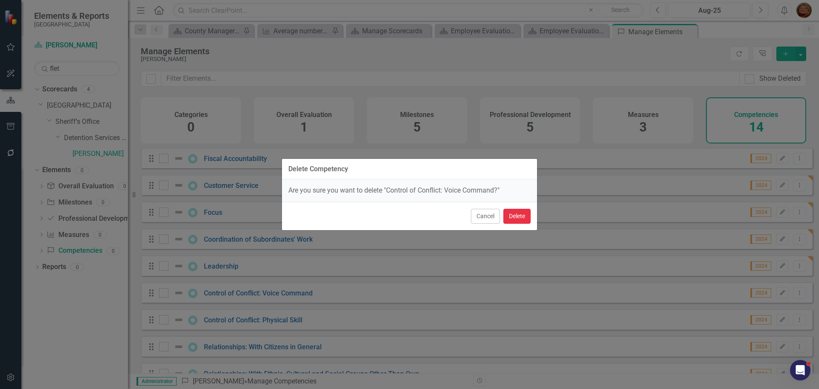
click at [517, 215] on button "Delete" at bounding box center [516, 216] width 27 height 15
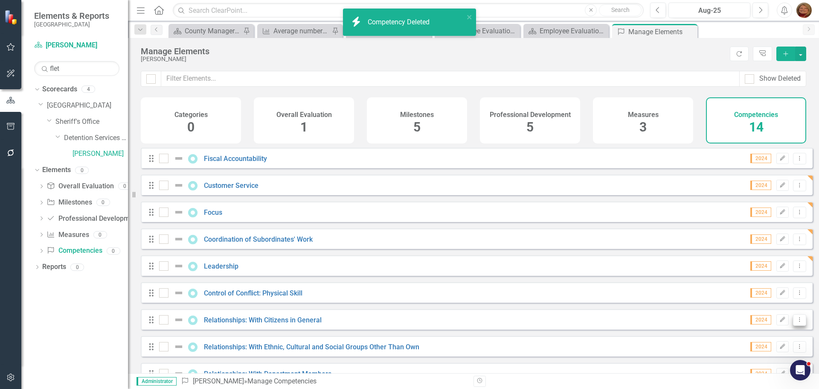
click at [796, 322] on icon "Dropdown Menu" at bounding box center [799, 320] width 7 height 6
click at [757, 313] on link "Trash Delete Competency" at bounding box center [755, 312] width 88 height 16
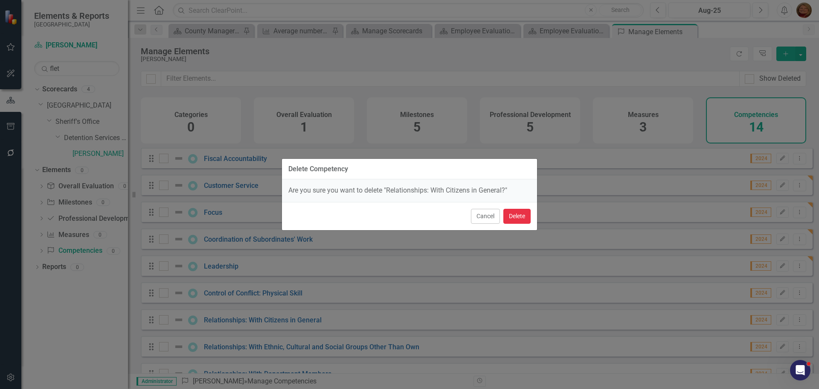
click at [517, 216] on button "Delete" at bounding box center [516, 216] width 27 height 15
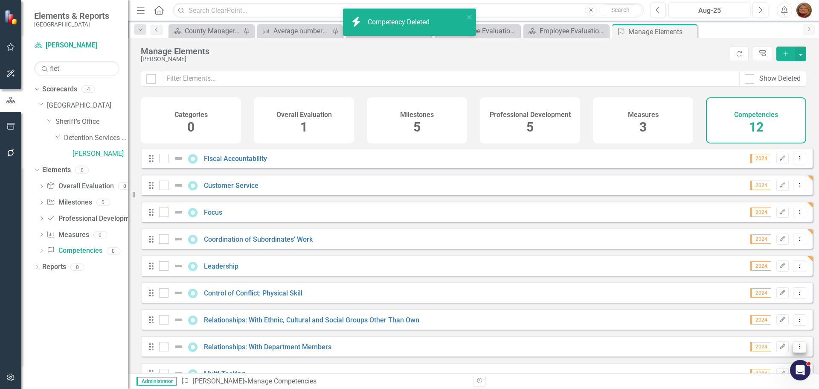
click at [796, 349] on icon "Dropdown Menu" at bounding box center [799, 346] width 7 height 6
click at [763, 339] on link "Trash Delete Competency" at bounding box center [755, 339] width 88 height 16
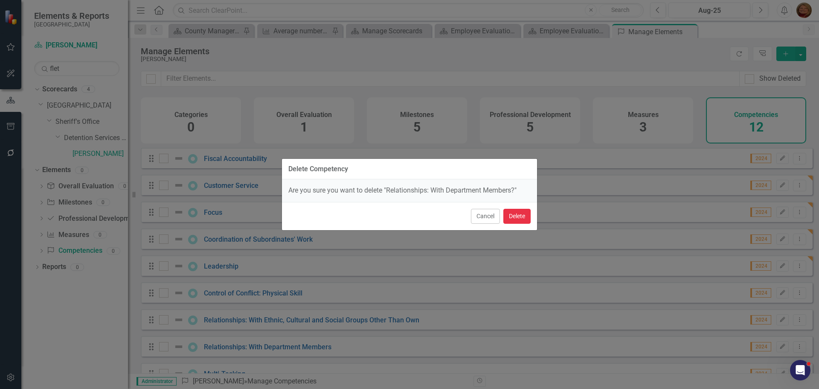
click at [523, 218] on button "Delete" at bounding box center [516, 216] width 27 height 15
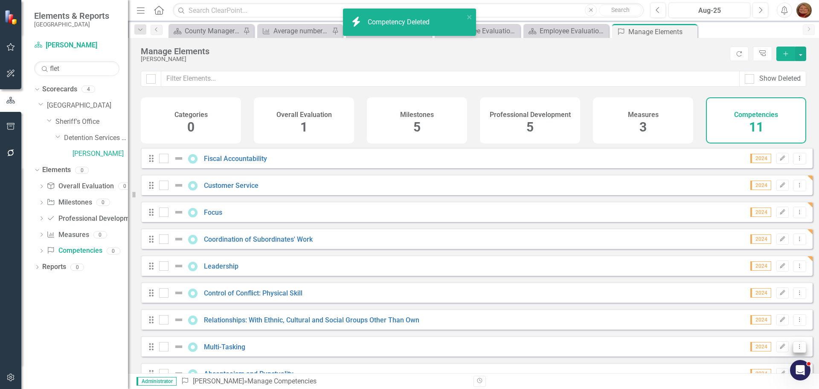
click at [796, 349] on icon "Dropdown Menu" at bounding box center [799, 346] width 7 height 6
click at [760, 338] on link "Trash Delete Competency" at bounding box center [755, 339] width 88 height 16
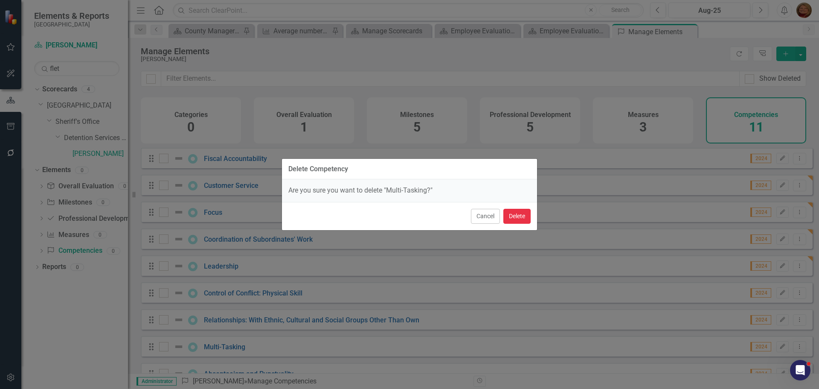
click at [522, 215] on button "Delete" at bounding box center [516, 216] width 27 height 15
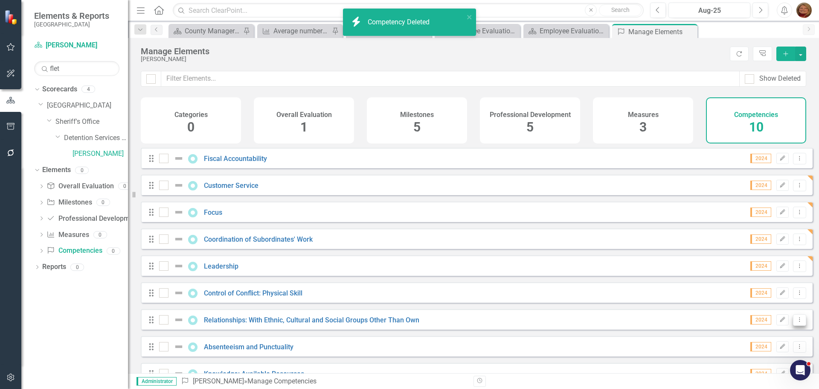
click at [796, 322] on icon "Dropdown Menu" at bounding box center [799, 320] width 7 height 6
click at [763, 312] on link "Trash Delete Competency" at bounding box center [755, 312] width 88 height 16
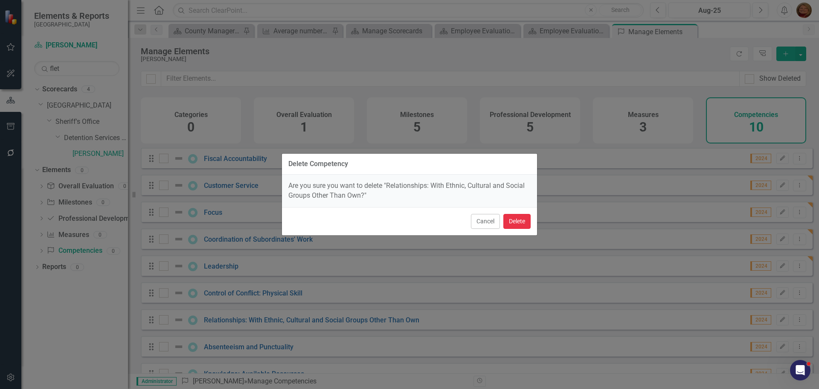
click at [518, 221] on button "Delete" at bounding box center [516, 221] width 27 height 15
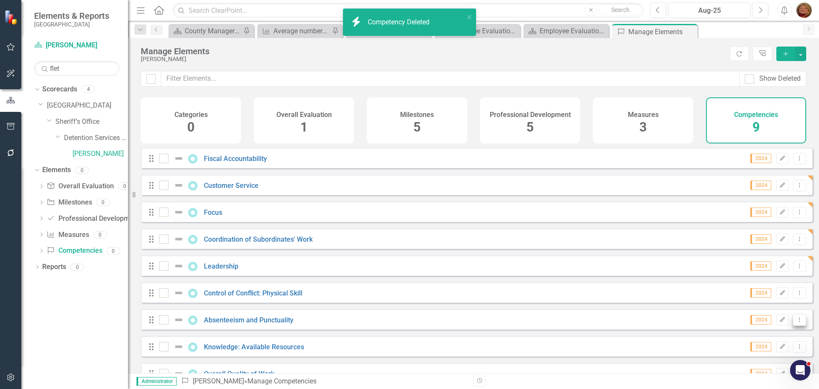
click at [796, 322] on icon "Dropdown Menu" at bounding box center [799, 320] width 7 height 6
click at [757, 308] on link "Trash Delete Competency" at bounding box center [755, 312] width 88 height 16
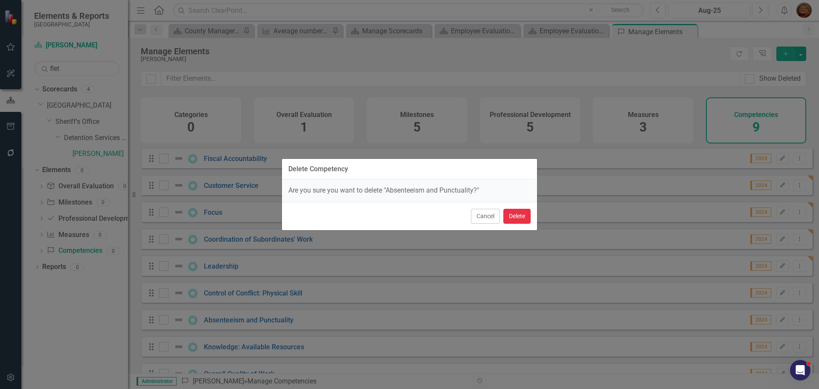
click at [518, 214] on button "Delete" at bounding box center [516, 216] width 27 height 15
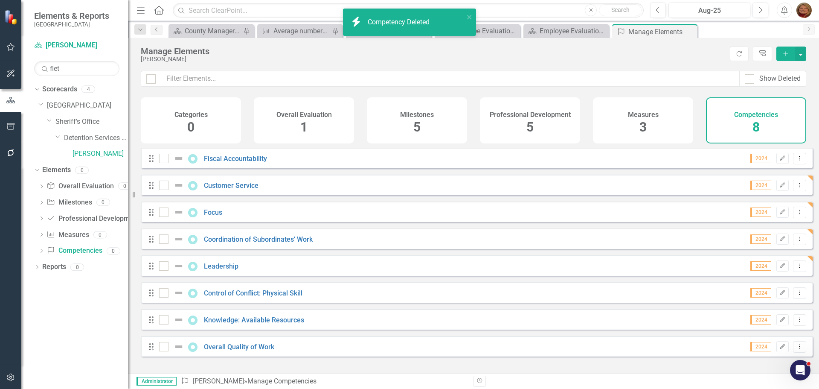
click at [800, 348] on icon at bounding box center [800, 346] width 1 height 4
click at [749, 338] on link "Trash Delete Competency" at bounding box center [755, 339] width 88 height 16
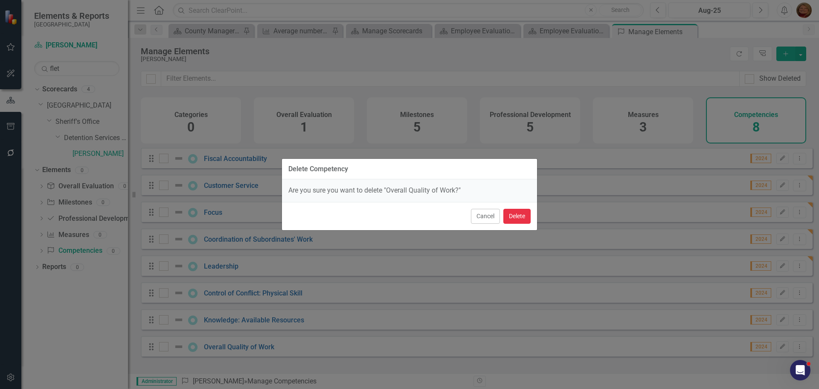
click at [515, 217] on button "Delete" at bounding box center [516, 216] width 27 height 15
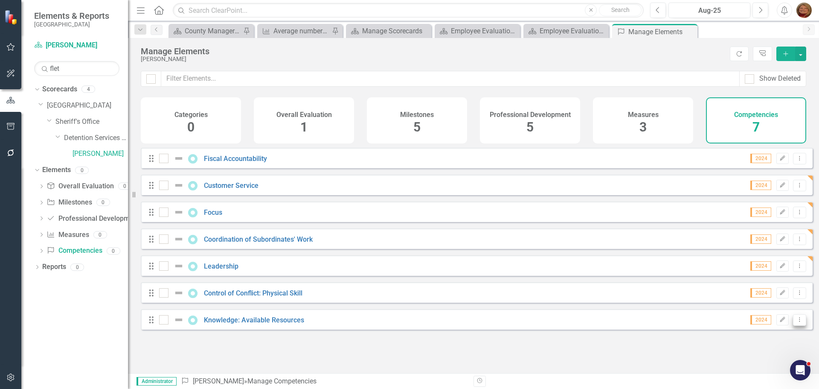
click at [796, 322] on icon "Dropdown Menu" at bounding box center [799, 320] width 7 height 6
click at [779, 311] on link "Trash Delete Competency" at bounding box center [755, 312] width 88 height 16
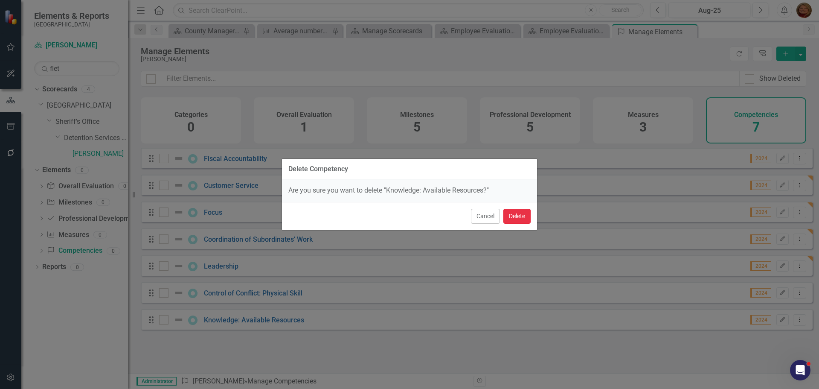
click at [526, 216] on button "Delete" at bounding box center [516, 216] width 27 height 15
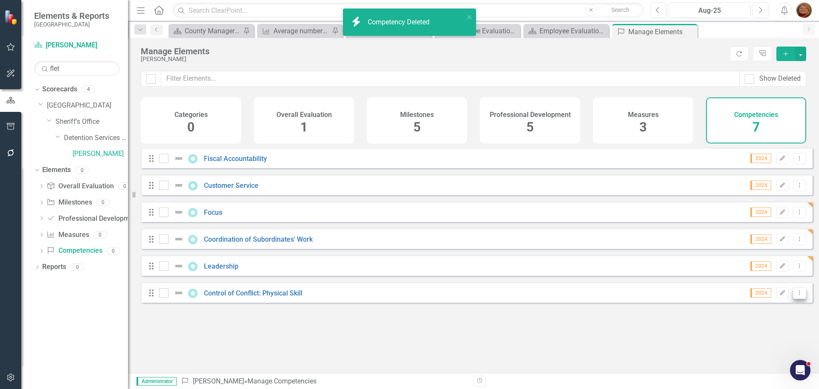
click at [796, 295] on icon "Dropdown Menu" at bounding box center [799, 293] width 7 height 6
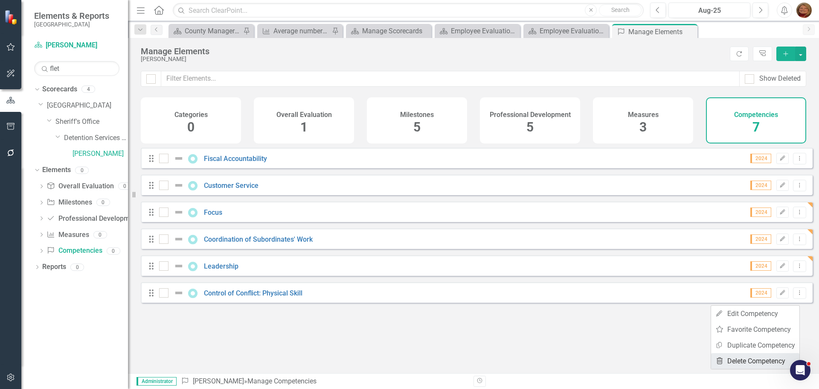
click at [766, 360] on link "Trash Delete Competency" at bounding box center [755, 361] width 88 height 16
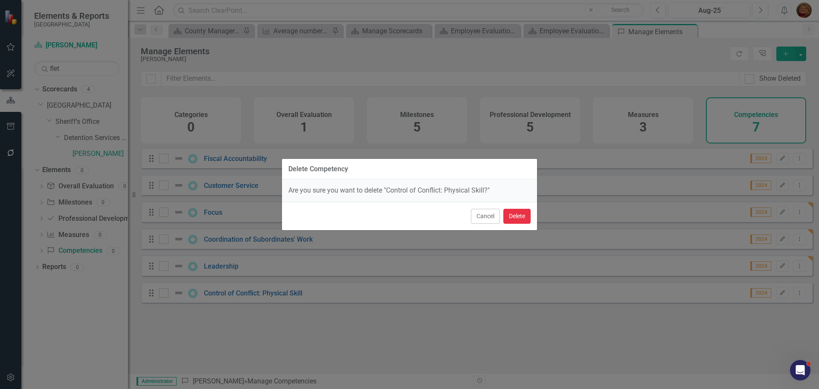
click at [522, 217] on button "Delete" at bounding box center [516, 216] width 27 height 15
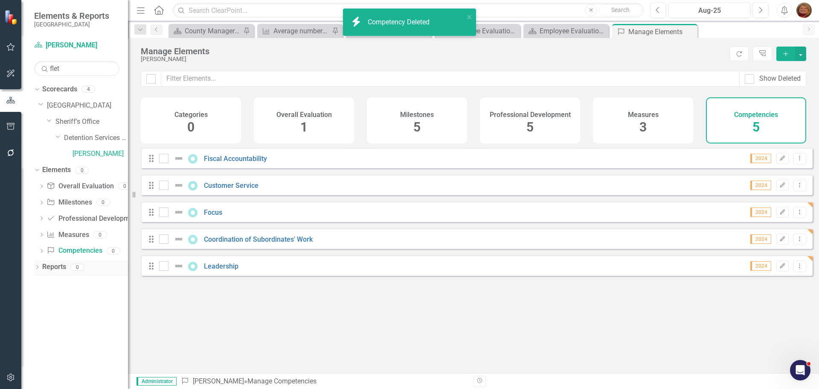
click at [36, 264] on div "Dropdown Reports 0" at bounding box center [81, 268] width 94 height 16
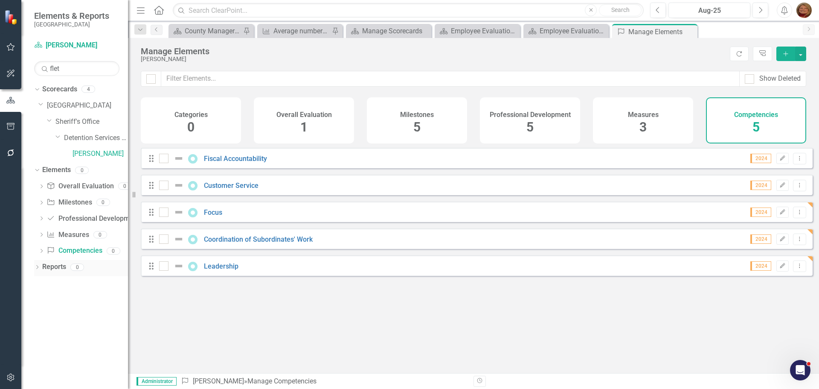
click at [38, 266] on icon at bounding box center [37, 267] width 2 height 4
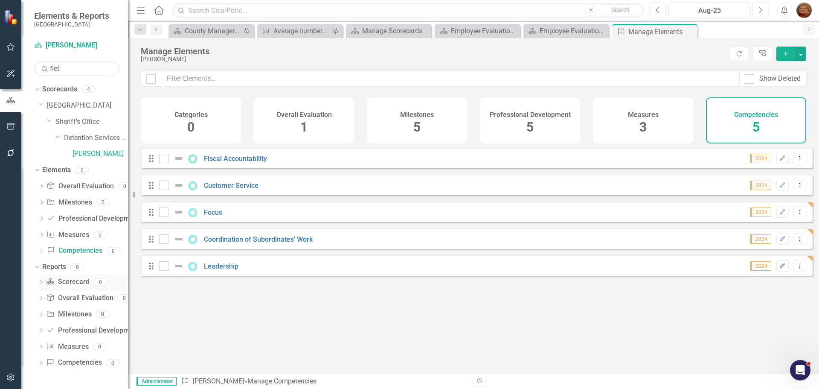
click at [76, 280] on link "Scorecard Scorecard" at bounding box center [67, 282] width 43 height 10
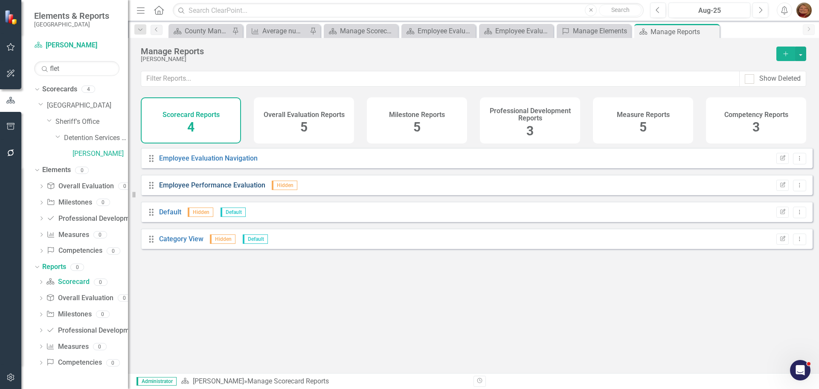
click at [213, 189] on link "Employee Performance Evaluation" at bounding box center [212, 185] width 106 height 8
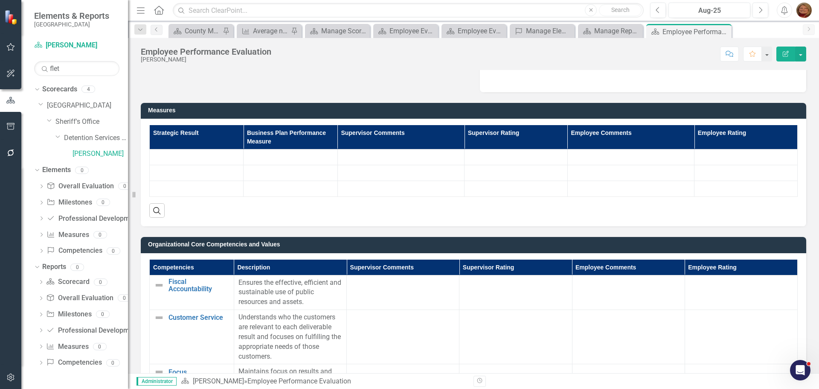
scroll to position [171, 0]
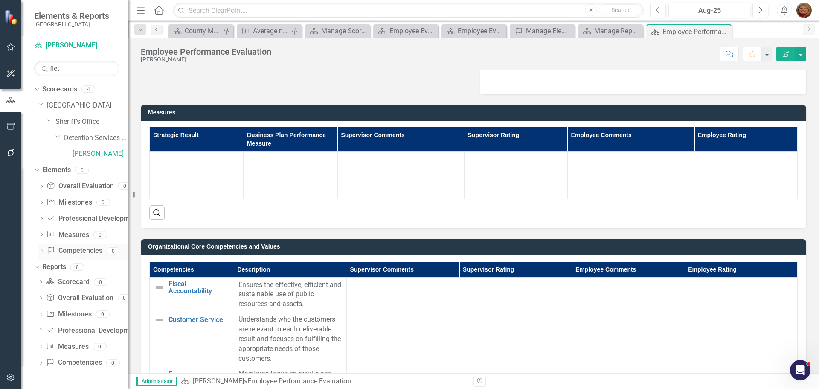
click at [77, 250] on link "Competency Competencies" at bounding box center [74, 251] width 55 height 10
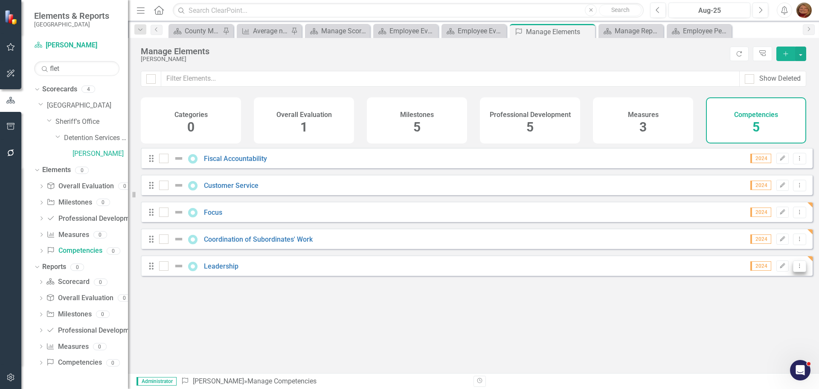
click at [797, 272] on button "Dropdown Menu" at bounding box center [799, 266] width 13 height 12
click at [793, 316] on link "Copy Duplicate Competency" at bounding box center [755, 318] width 88 height 16
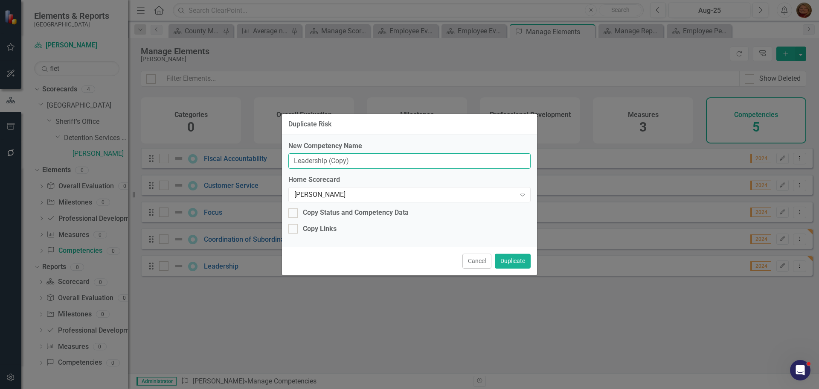
drag, startPoint x: 360, startPoint y: 161, endPoint x: 247, endPoint y: 152, distance: 113.0
click at [239, 161] on div "Duplicate Risk New Competency Name Leadership (Copy) Home Scorecard Mike Fletch…" at bounding box center [409, 194] width 819 height 389
type input "Planning, Coordination, Supervision, Evaluation"
click at [505, 256] on button "Duplicate" at bounding box center [513, 260] width 36 height 15
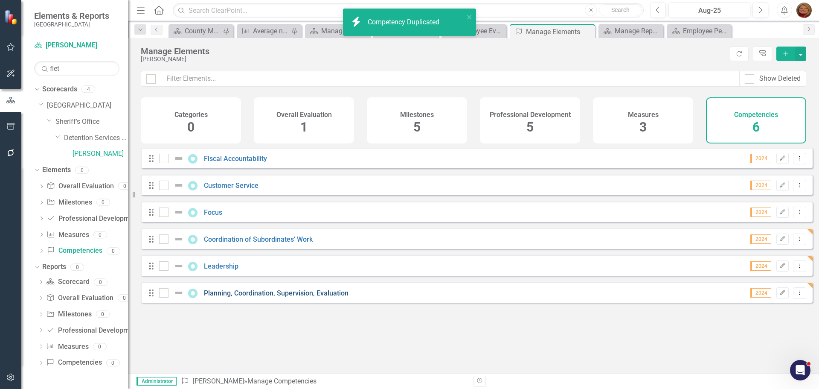
click at [256, 297] on link "Planning, Coordination, Supervision, Evaluation" at bounding box center [276, 293] width 145 height 8
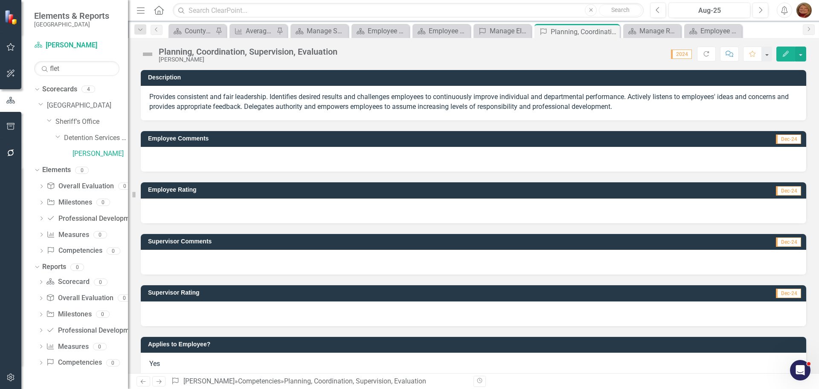
click at [270, 99] on p "Provides consistent and fair leadership. Identifies desired results and challen…" at bounding box center [473, 102] width 649 height 20
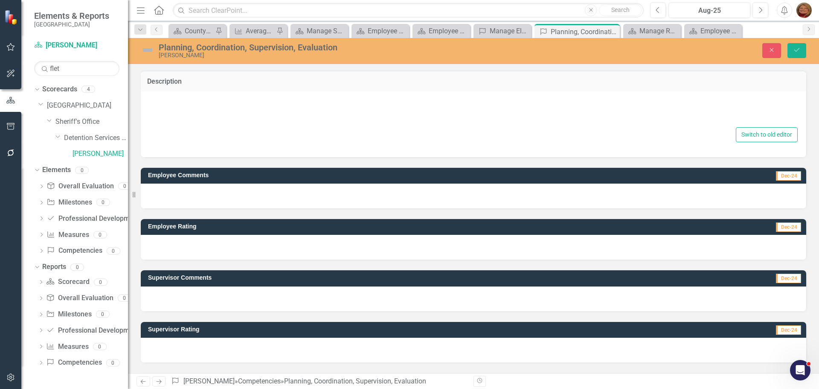
type textarea "<p>Provides consistent and fair leadership. Identifies desired results and chal…"
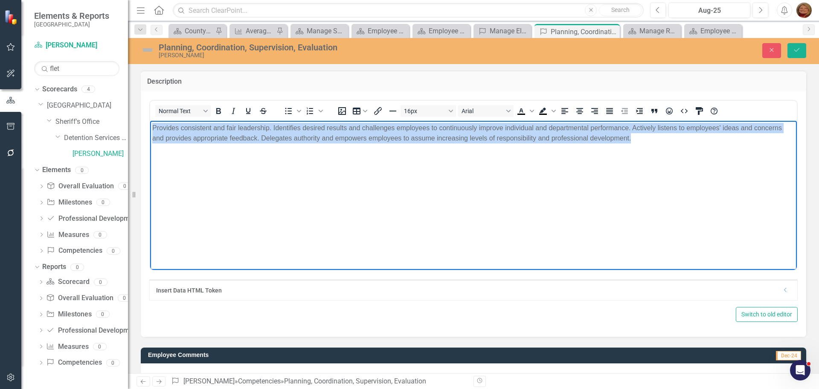
drag, startPoint x: 152, startPoint y: 125, endPoint x: 819, endPoint y: 157, distance: 667.3
click at [797, 157] on html "Provides consistent and fair leadership. Identifies desired results and challen…" at bounding box center [473, 184] width 647 height 128
paste body "Rich Text Area. Press ALT-0 for help."
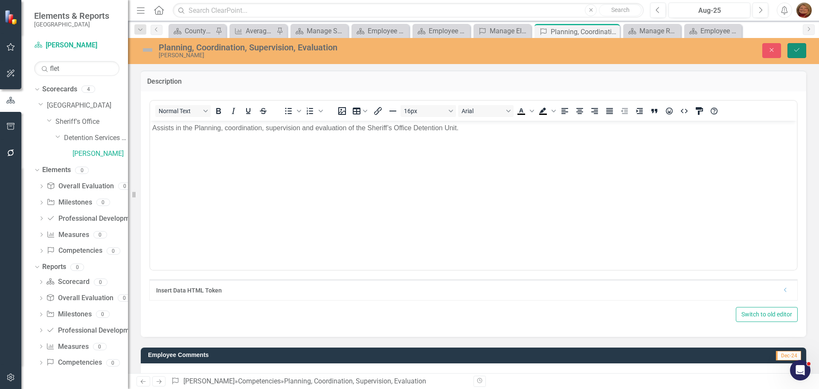
click at [795, 53] on icon "Save" at bounding box center [797, 50] width 8 height 6
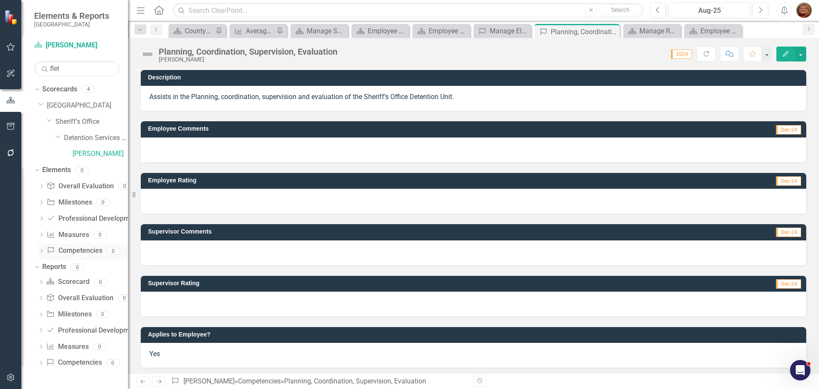
click at [84, 250] on link "Competency Competencies" at bounding box center [74, 251] width 55 height 10
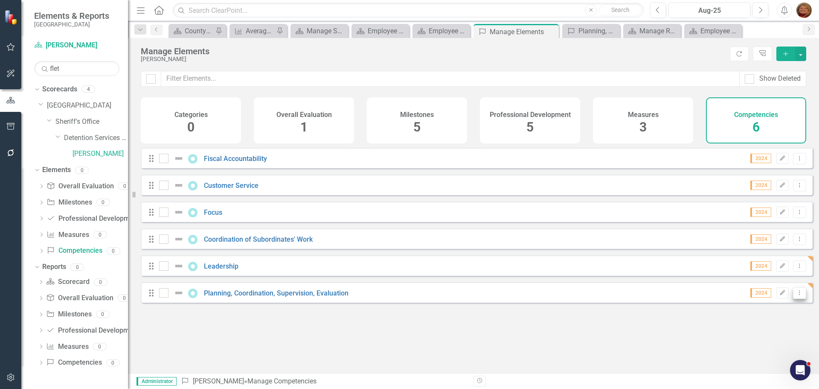
click at [797, 295] on icon "Dropdown Menu" at bounding box center [799, 293] width 7 height 6
click at [777, 346] on link "Copy Duplicate Competency" at bounding box center [755, 345] width 88 height 16
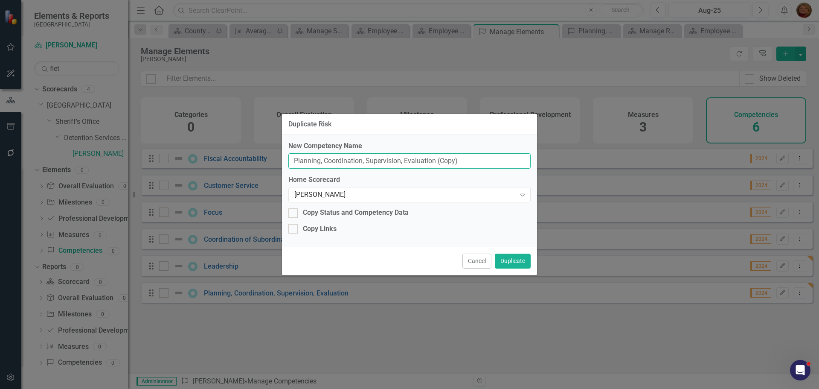
drag, startPoint x: 294, startPoint y: 160, endPoint x: 620, endPoint y: 163, distance: 326.4
click at [620, 164] on div "Duplicate Risk New Competency Name Planning, Coordination, Supervision, Evaluat…" at bounding box center [409, 194] width 819 height 389
type input "template"
click at [510, 264] on button "Duplicate" at bounding box center [513, 260] width 36 height 15
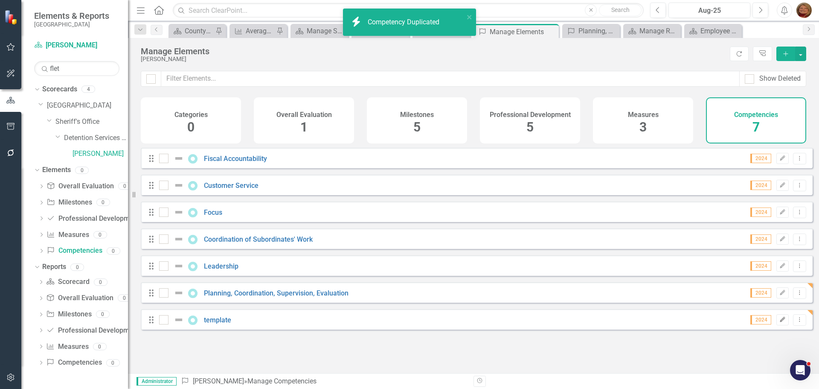
click at [780, 322] on icon "Edit" at bounding box center [783, 319] width 6 height 5
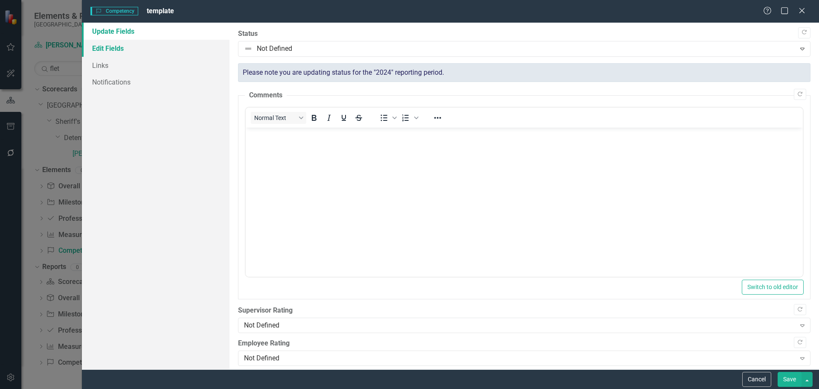
click at [113, 51] on link "Edit Fields" at bounding box center [156, 48] width 148 height 17
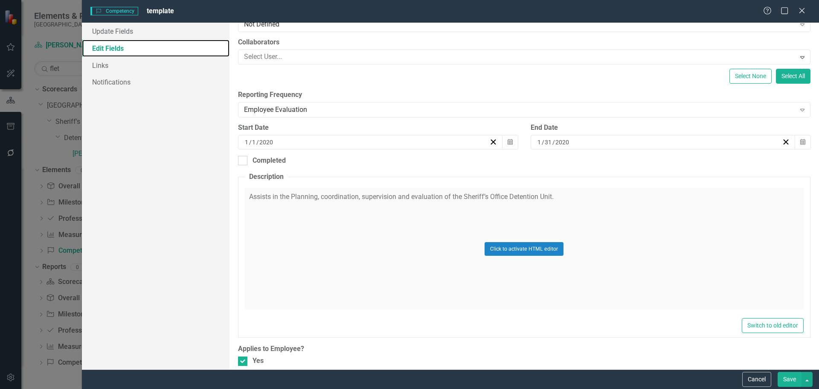
scroll to position [100, 0]
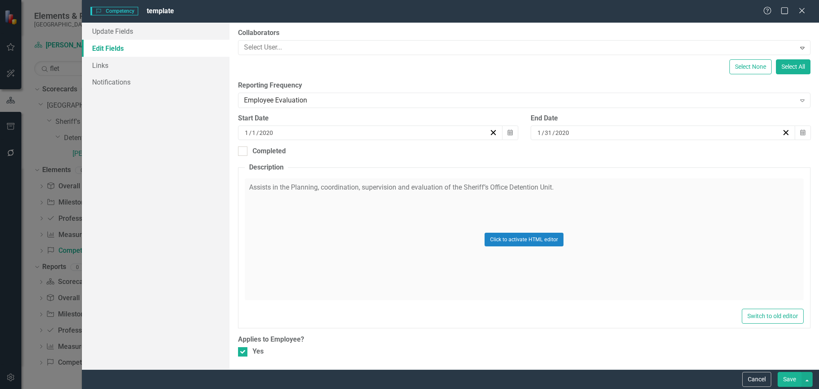
click at [425, 189] on div "Click to activate HTML editor" at bounding box center [524, 239] width 559 height 122
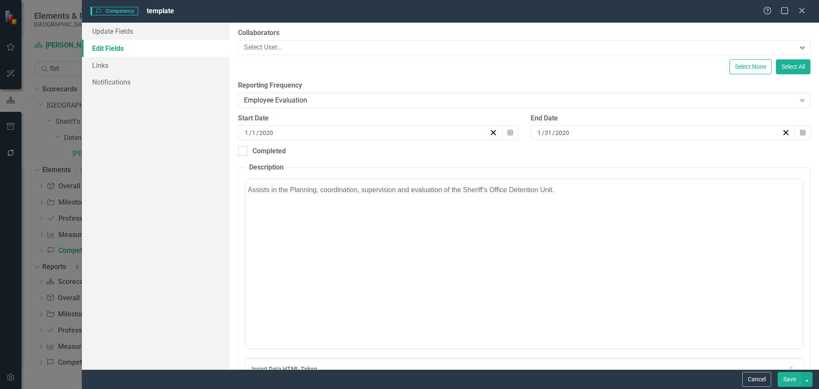
scroll to position [0, 0]
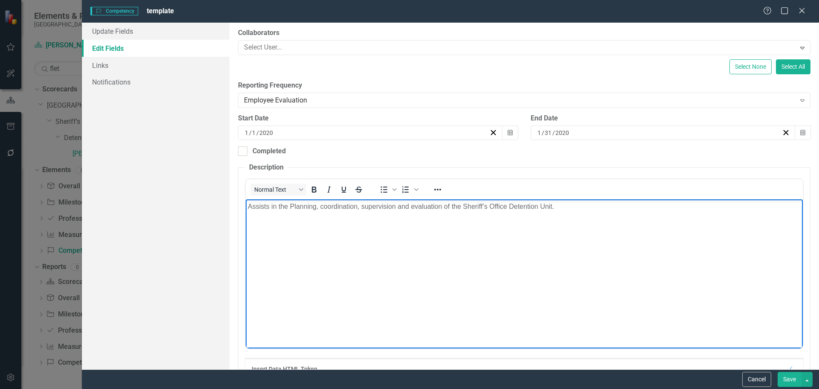
click at [585, 213] on body "Assists in the Planning, coordination, supervision and evaluation of the Sherif…" at bounding box center [523, 263] width 557 height 128
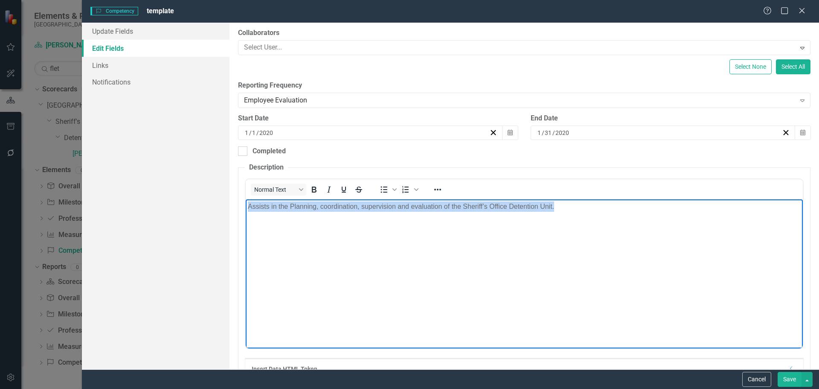
drag, startPoint x: 585, startPoint y: 212, endPoint x: 228, endPoint y: 208, distance: 356.3
click at [245, 208] on html "Assists in the Planning, coordination, supervision and evaluation of the Sherif…" at bounding box center [523, 263] width 557 height 128
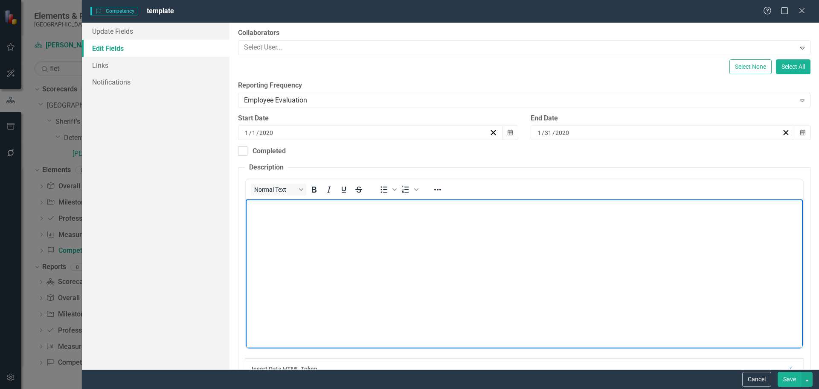
click at [792, 378] on button "Save" at bounding box center [790, 379] width 24 height 15
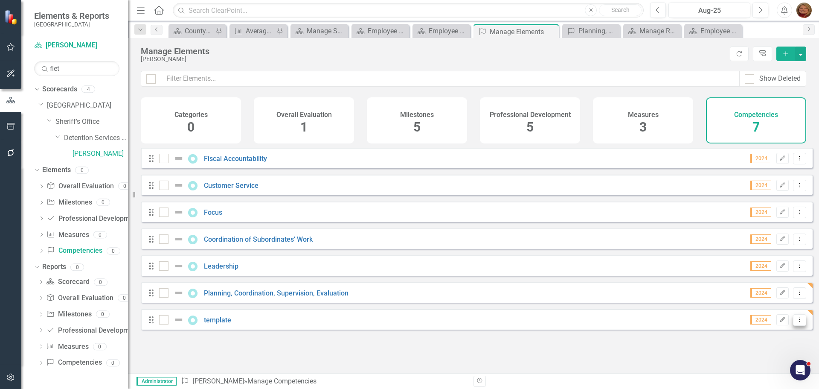
click at [796, 322] on icon "Dropdown Menu" at bounding box center [799, 320] width 7 height 6
click at [790, 298] on link "Copy Duplicate Competency" at bounding box center [755, 296] width 88 height 16
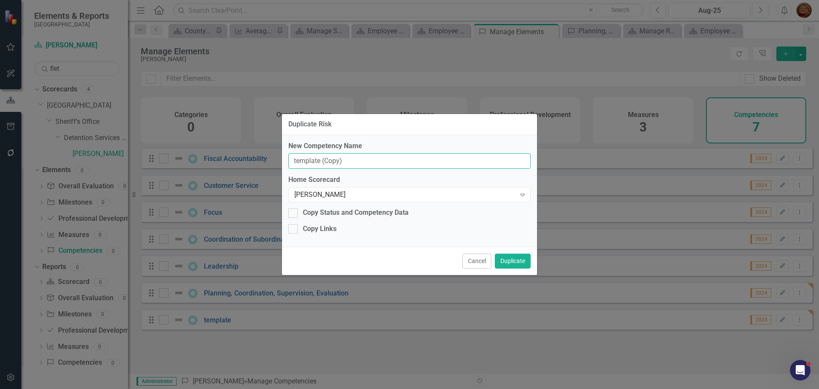
drag, startPoint x: 358, startPoint y: 163, endPoint x: 223, endPoint y: 153, distance: 135.2
click at [222, 155] on div "Duplicate Risk New Competency Name template (Copy) Home Scorecard Mike Fletcher…" at bounding box center [409, 194] width 819 height 389
type input "Policies & Procedures"
click at [513, 258] on button "Duplicate" at bounding box center [513, 260] width 36 height 15
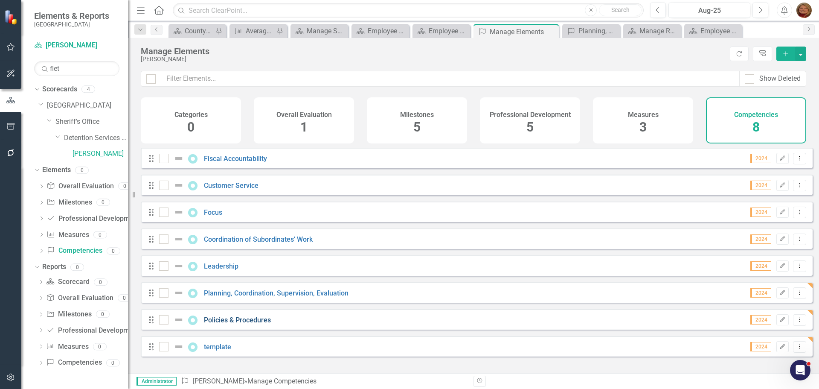
click at [249, 324] on link "Policies & Procedures" at bounding box center [237, 320] width 67 height 8
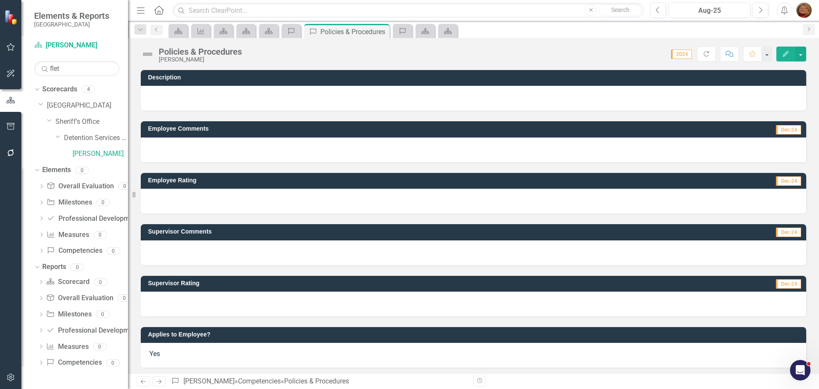
click at [189, 98] on div at bounding box center [474, 98] width 666 height 25
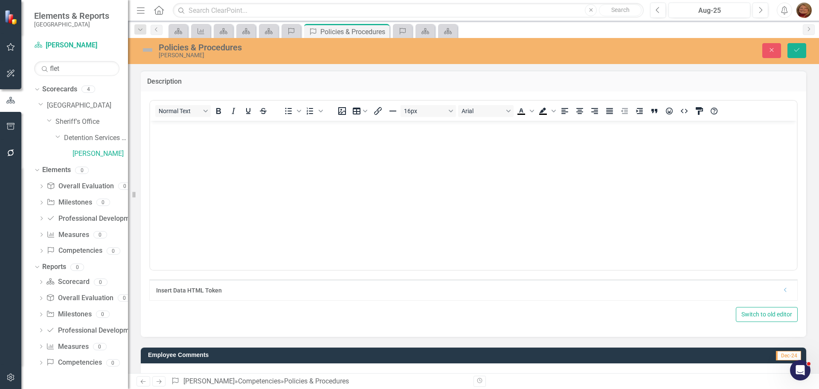
click at [170, 137] on body "Rich Text Area. Press ALT-0 for help." at bounding box center [473, 184] width 647 height 128
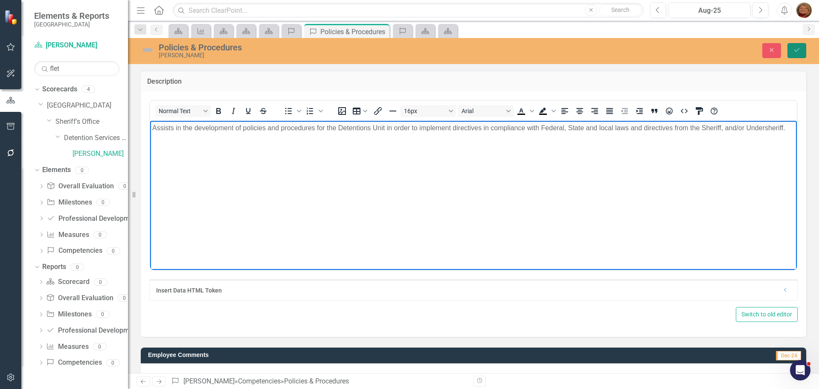
click at [798, 51] on icon "Save" at bounding box center [797, 50] width 8 height 6
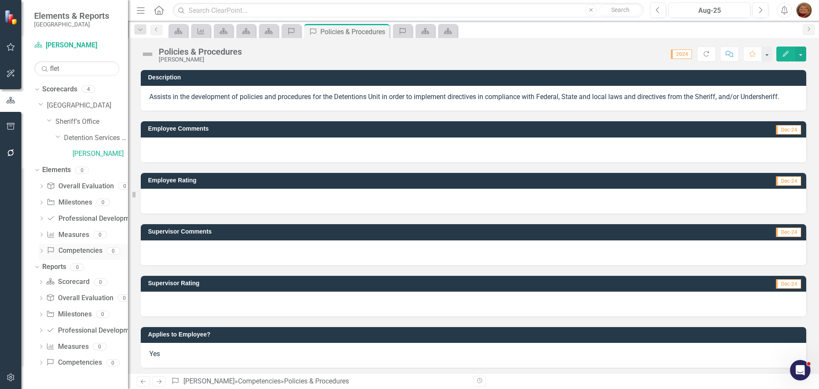
click at [86, 247] on link "Competency Competencies" at bounding box center [74, 251] width 55 height 10
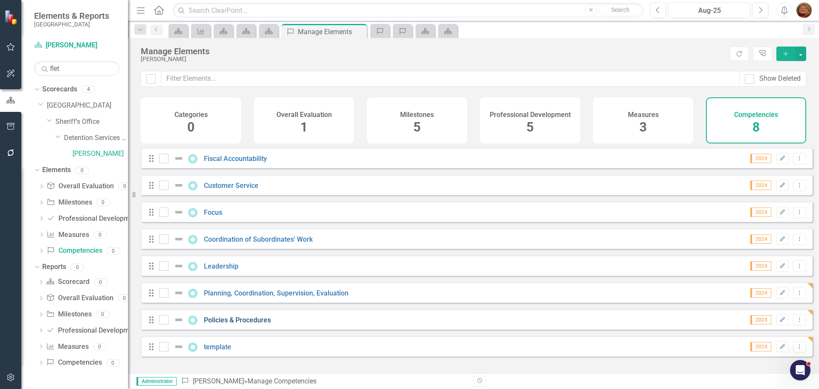
click at [258, 324] on link "Policies & Procedures" at bounding box center [237, 320] width 67 height 8
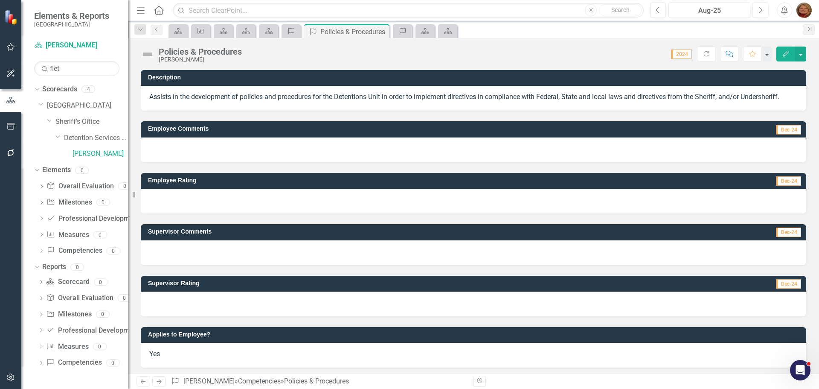
click at [757, 95] on span "Assists in the development of policies and procedures for the Detentions Unit i…" at bounding box center [464, 97] width 630 height 8
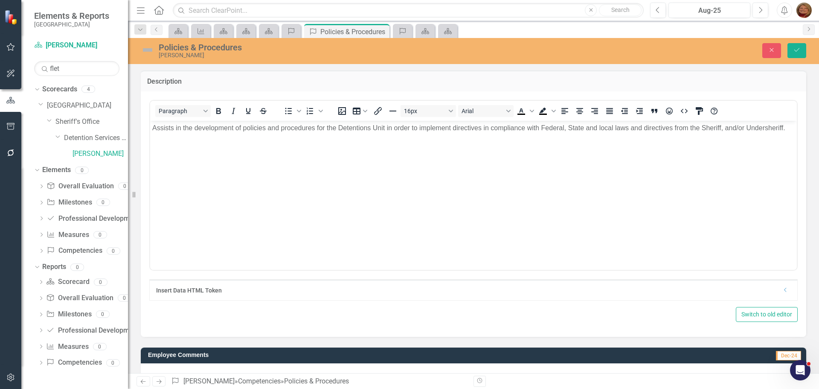
click at [789, 126] on body "Assists in the development of policies and procedures for the Detentions Unit i…" at bounding box center [473, 184] width 647 height 128
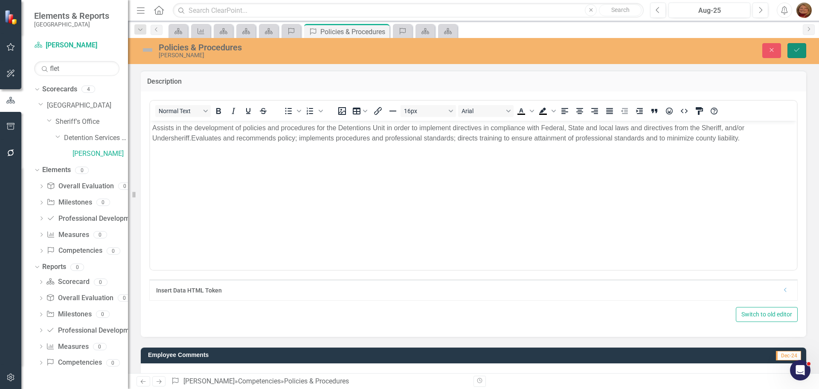
click at [796, 51] on icon "submit" at bounding box center [797, 49] width 5 height 3
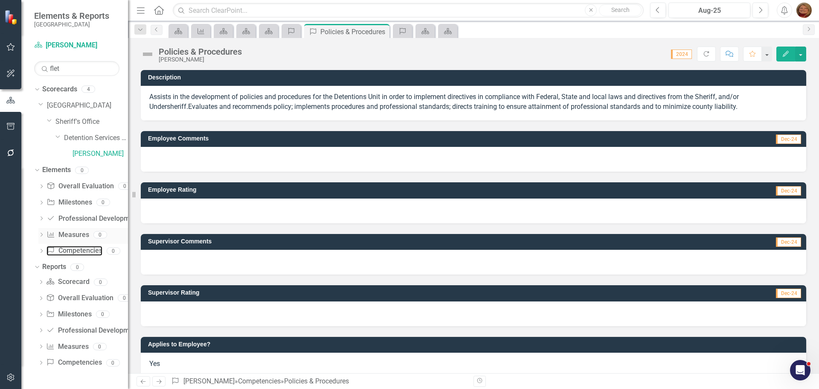
drag, startPoint x: 82, startPoint y: 250, endPoint x: 89, endPoint y: 233, distance: 18.5
click at [82, 250] on link "Competency Competencies" at bounding box center [74, 251] width 55 height 10
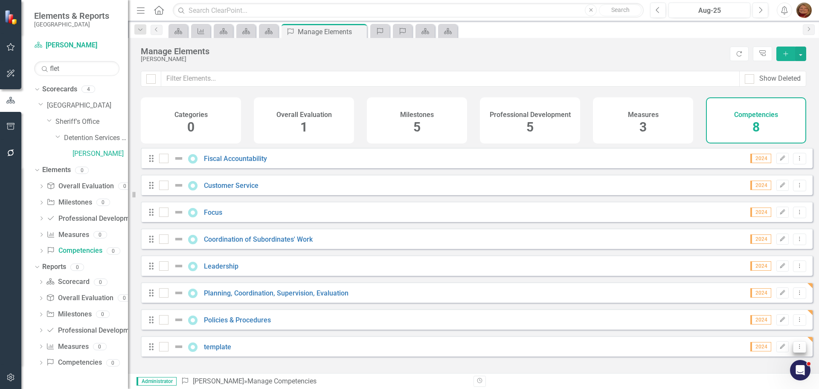
click at [796, 349] on icon "Dropdown Menu" at bounding box center [799, 346] width 7 height 6
click at [777, 324] on link "Copy Duplicate Competency" at bounding box center [755, 323] width 88 height 16
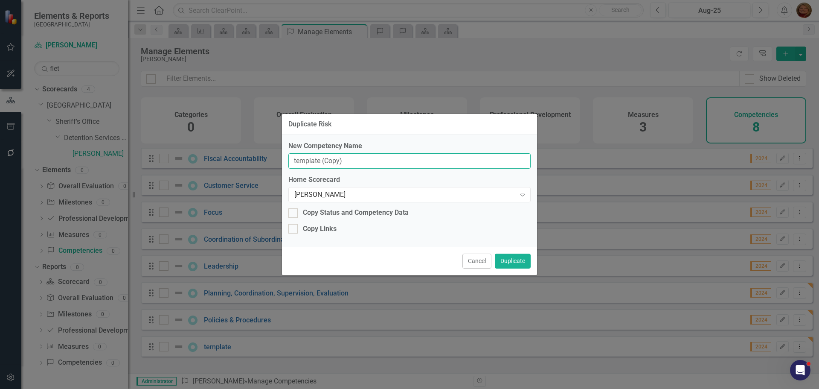
drag, startPoint x: 346, startPoint y: 160, endPoint x: 234, endPoint y: 164, distance: 112.7
click at [235, 165] on div "Duplicate Risk New Competency Name template (Copy) Home Scorecard Mike Fletcher…" at bounding box center [409, 194] width 819 height 389
type input "Personnel Issues"
click at [512, 260] on button "Duplicate" at bounding box center [513, 260] width 36 height 15
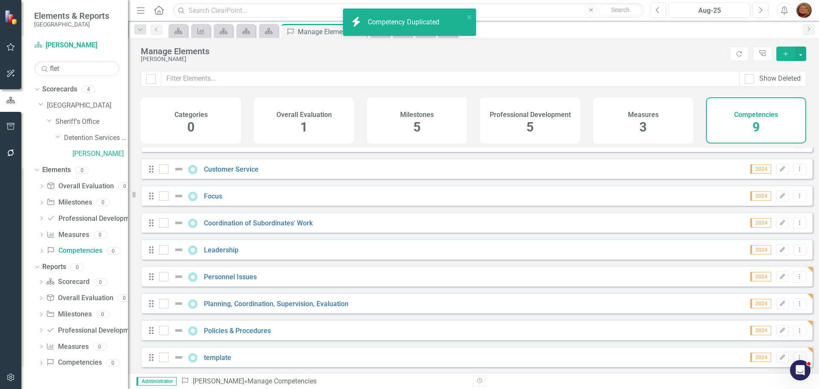
scroll to position [23, 0]
drag, startPoint x: 237, startPoint y: 274, endPoint x: 16, endPoint y: 271, distance: 221.1
click at [237, 274] on link "Personnel Issues" at bounding box center [230, 276] width 53 height 8
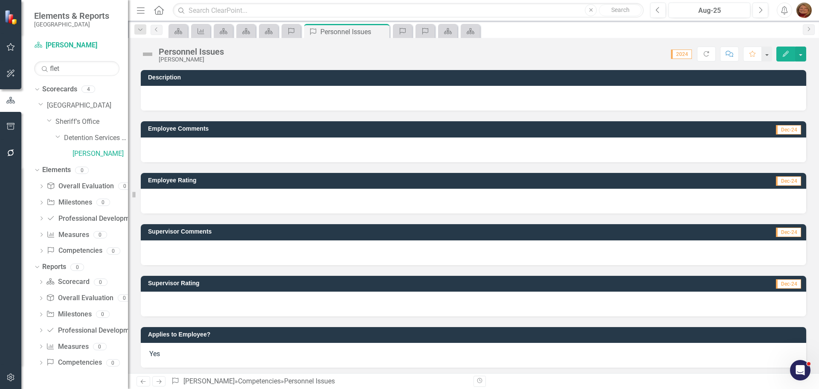
click at [276, 94] on div at bounding box center [474, 98] width 666 height 25
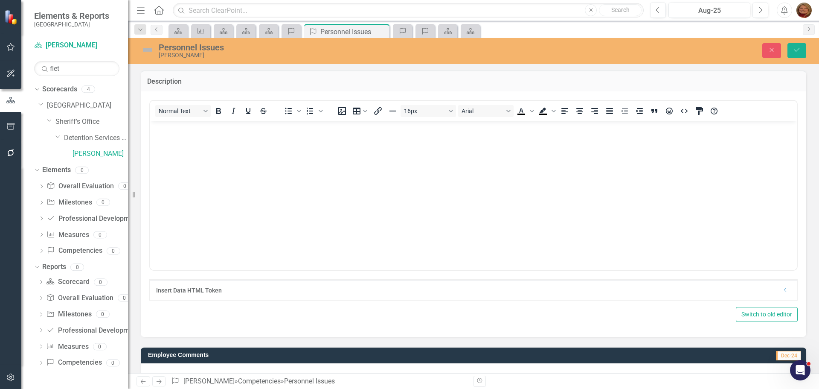
click at [300, 148] on body "Rich Text Area. Press ALT-0 for help." at bounding box center [473, 184] width 647 height 128
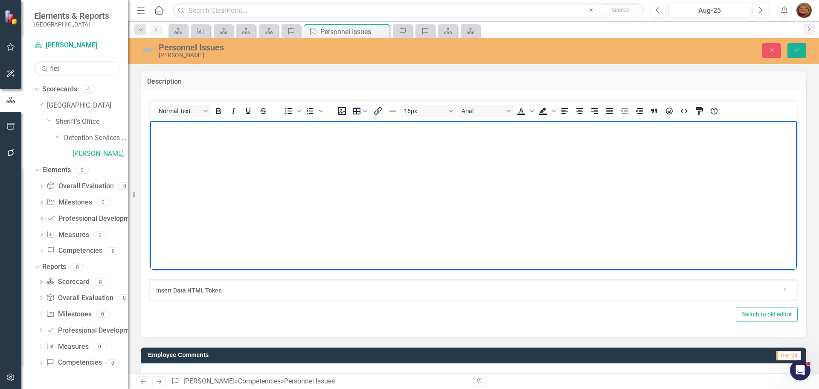
paste body "Rich Text Area. Press ALT-0 for help."
click at [796, 49] on icon "Save" at bounding box center [797, 50] width 8 height 6
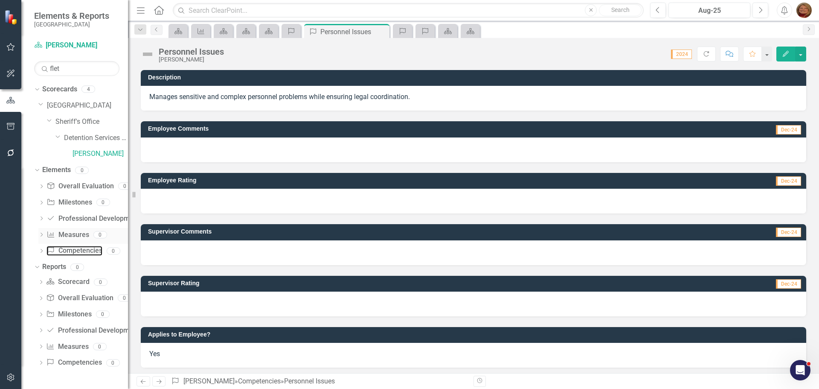
drag, startPoint x: 90, startPoint y: 251, endPoint x: 82, endPoint y: 242, distance: 12.1
click at [90, 251] on link "Competency Competencies" at bounding box center [74, 251] width 55 height 10
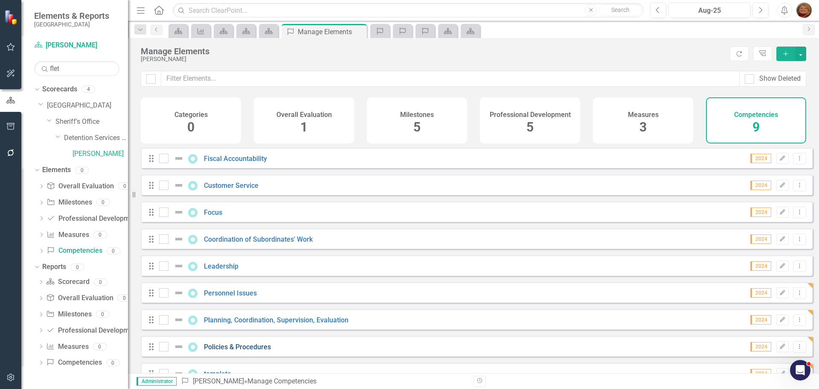
click at [266, 351] on link "Policies & Procedures" at bounding box center [237, 347] width 67 height 8
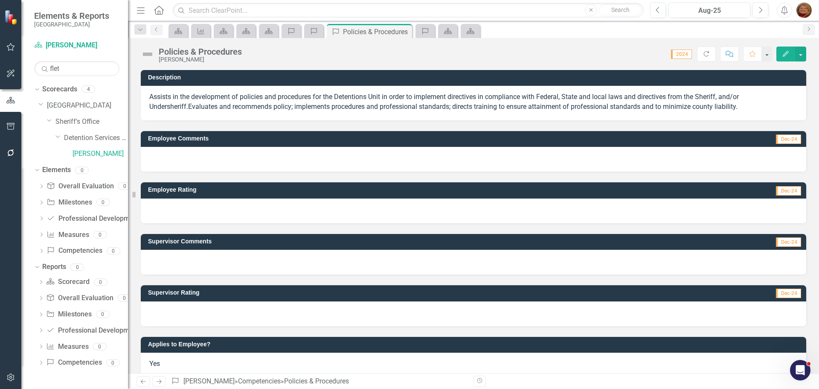
click at [730, 107] on p "Assists in the development of policies and procedures for the Detentions Unit i…" at bounding box center [473, 102] width 649 height 20
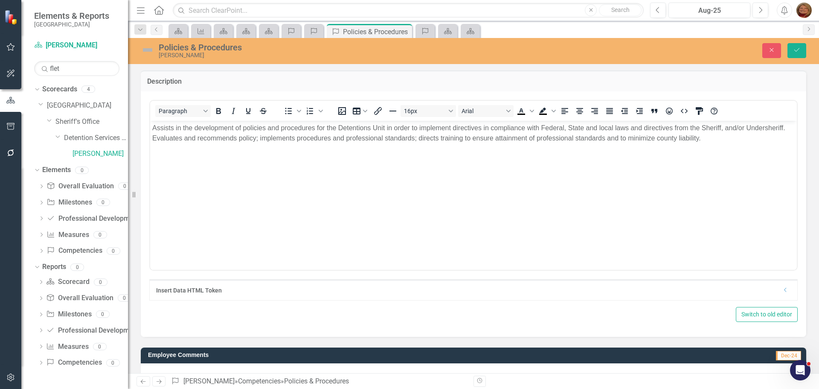
click at [717, 140] on p "Assists in the development of policies and procedures for the Detentions Unit i…" at bounding box center [473, 132] width 643 height 20
click at [799, 49] on icon "submit" at bounding box center [797, 49] width 5 height 3
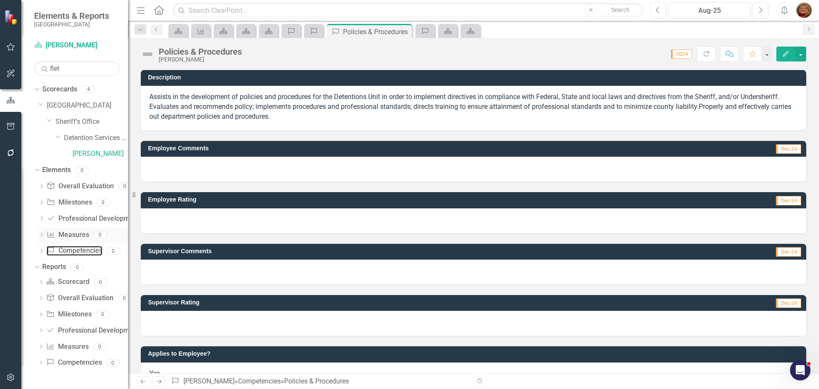
drag, startPoint x: 79, startPoint y: 250, endPoint x: 81, endPoint y: 242, distance: 8.0
click at [79, 250] on link "Competency Competencies" at bounding box center [74, 251] width 55 height 10
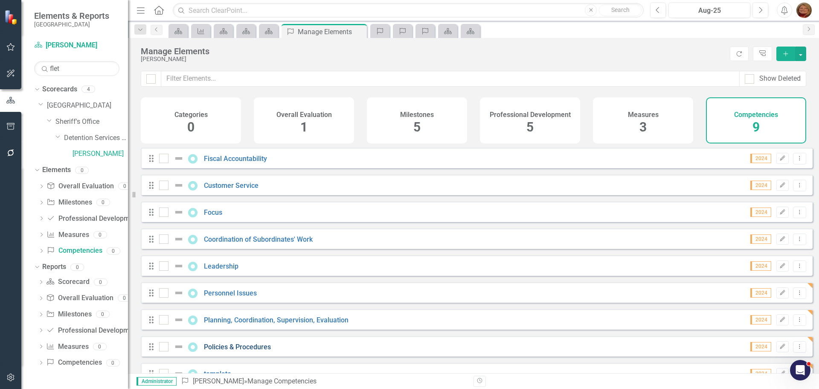
click at [256, 351] on link "Policies & Procedures" at bounding box center [237, 347] width 67 height 8
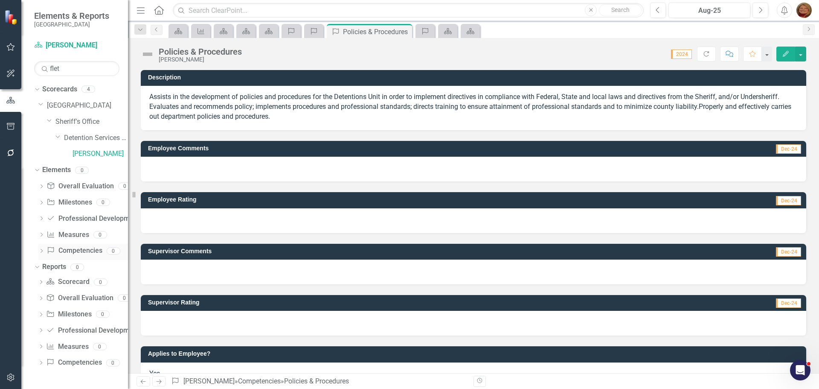
click at [85, 251] on link "Competency Competencies" at bounding box center [74, 251] width 55 height 10
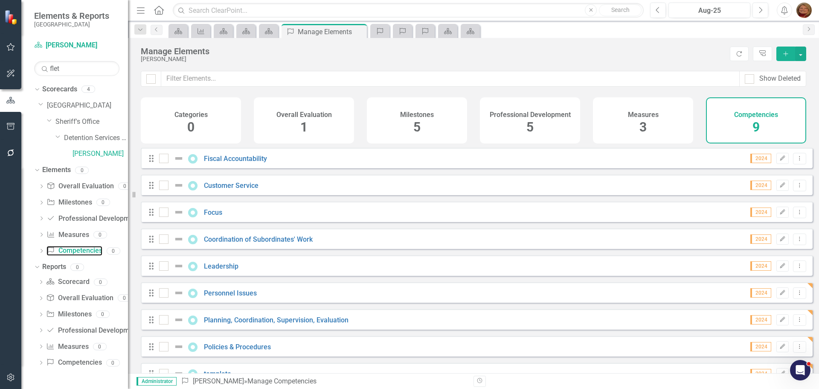
scroll to position [23, 0]
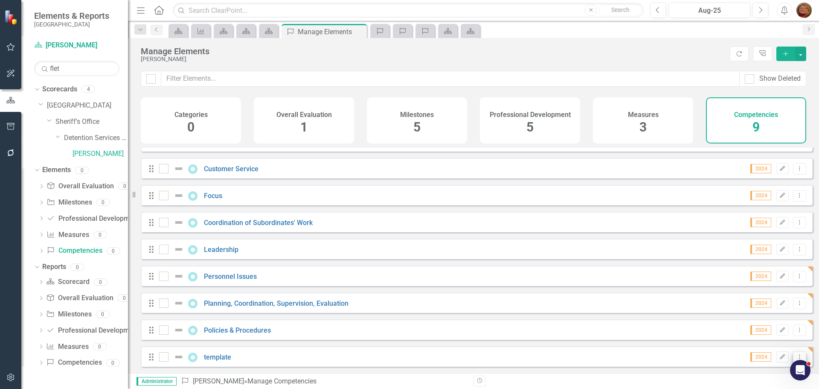
click at [796, 355] on icon "Dropdown Menu" at bounding box center [799, 357] width 7 height 6
click at [779, 331] on link "Copy Duplicate Competency" at bounding box center [755, 327] width 88 height 16
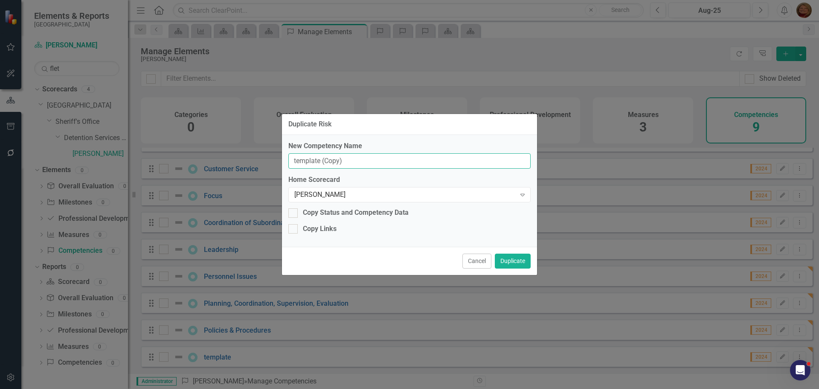
drag, startPoint x: 358, startPoint y: 160, endPoint x: 152, endPoint y: 148, distance: 206.5
click at [154, 150] on div "Duplicate Risk New Competency Name template (Copy) Home Scorecard Mike Fletcher…" at bounding box center [409, 194] width 819 height 389
type input "Unit Performance"
click at [521, 266] on button "Duplicate" at bounding box center [513, 260] width 36 height 15
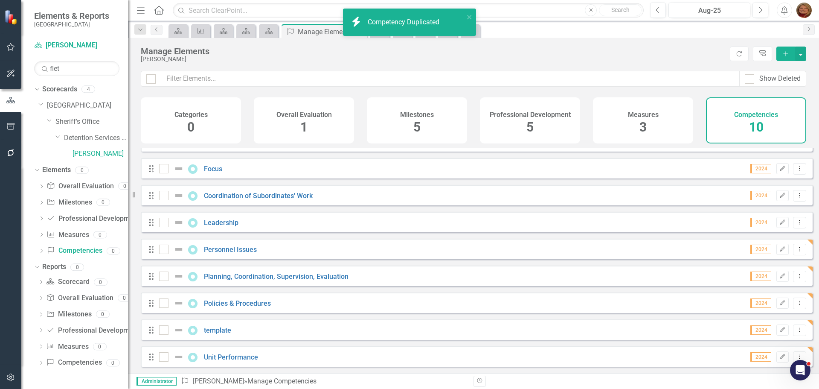
scroll to position [50, 0]
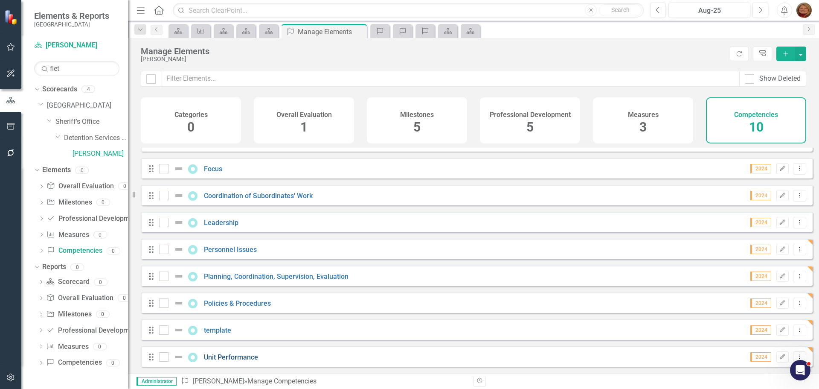
click at [243, 356] on link "Unit Performance" at bounding box center [231, 357] width 54 height 8
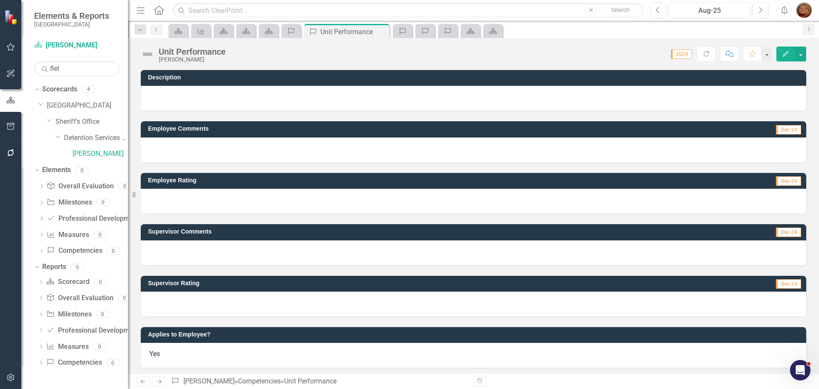
click at [194, 96] on div at bounding box center [474, 98] width 666 height 25
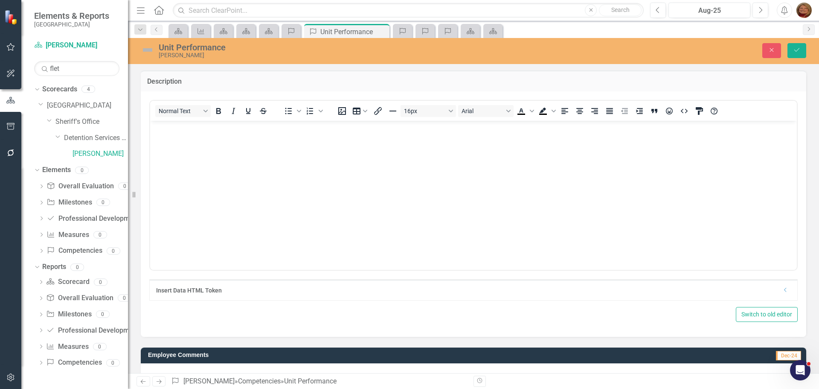
click at [194, 96] on div "Normal Text To open the popup, press Shift+Enter To open the popup, press Shift…" at bounding box center [474, 213] width 666 height 245
click at [193, 143] on body "Rich Text Area. Press ALT-0 for help." at bounding box center [473, 184] width 647 height 128
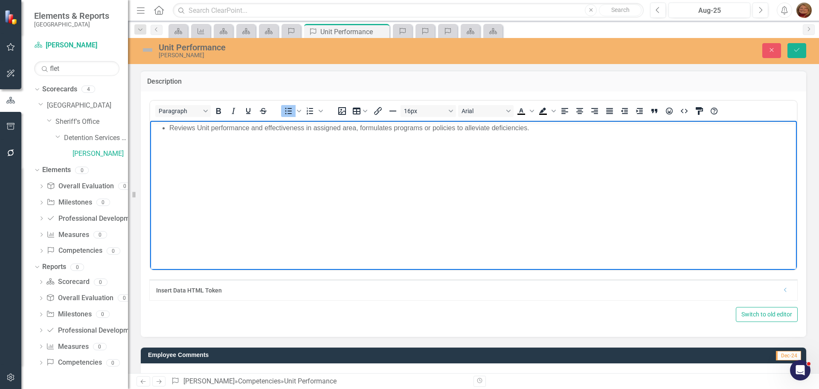
click at [171, 128] on li "Reviews Unit performance and effectiveness in assigned area, formulates program…" at bounding box center [482, 127] width 626 height 10
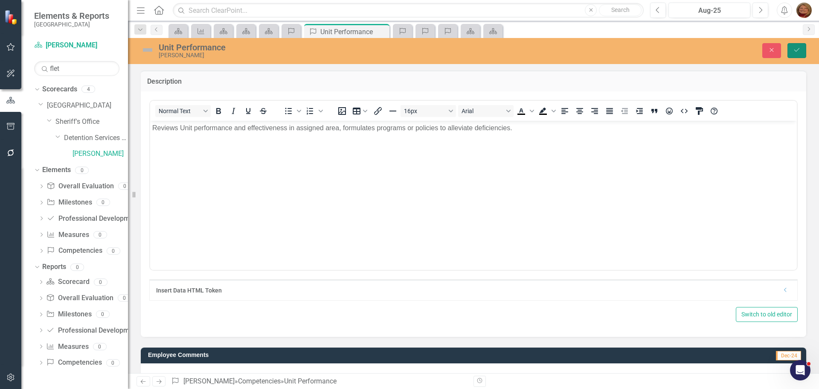
click at [797, 48] on icon "Save" at bounding box center [797, 50] width 8 height 6
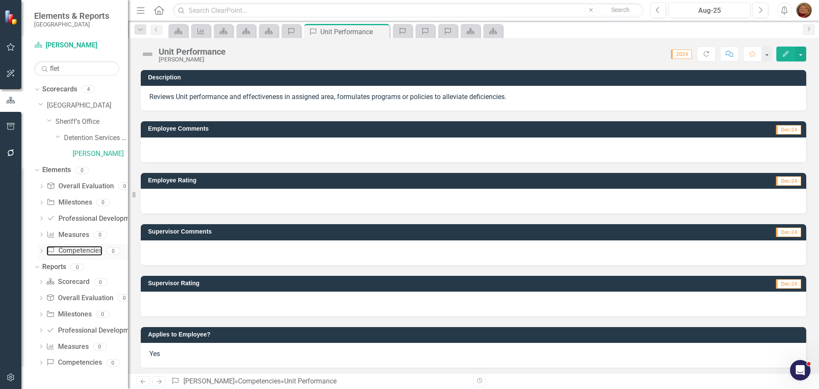
drag, startPoint x: 71, startPoint y: 248, endPoint x: 92, endPoint y: 244, distance: 20.9
click at [71, 248] on link "Competency Competencies" at bounding box center [74, 251] width 55 height 10
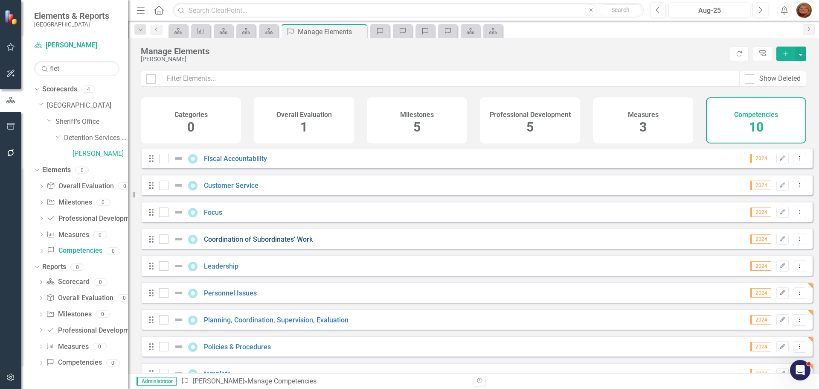
click at [237, 243] on link "Coordination of Subordinates' Work" at bounding box center [258, 239] width 109 height 8
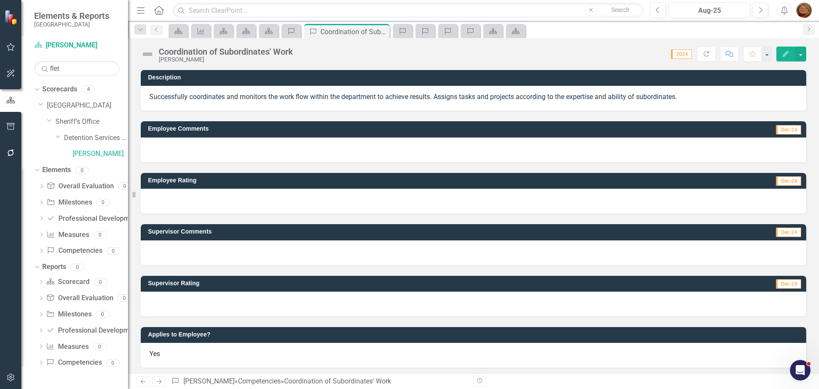
click at [568, 95] on p "Successfully coordinates and monitors the work flow within the department to ac…" at bounding box center [473, 97] width 649 height 10
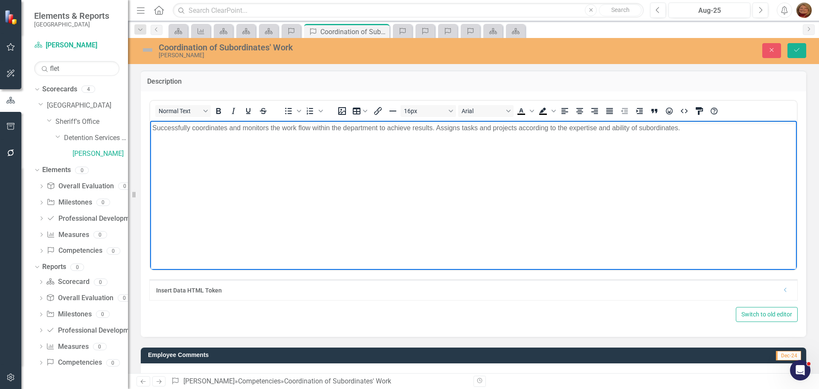
click at [699, 129] on p "Successfully coordinates and monitors the work flow within the department to ac…" at bounding box center [473, 127] width 643 height 10
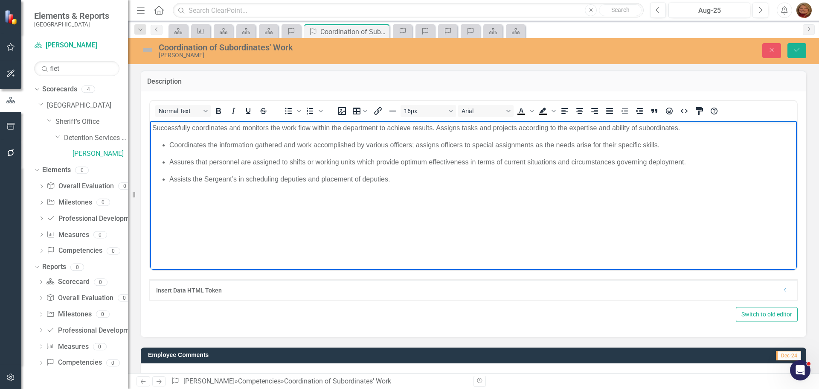
click at [154, 128] on p "Successfully coordinates and monitors the work flow within the department to ac…" at bounding box center [473, 127] width 643 height 10
click at [290, 111] on icon "Bullet list" at bounding box center [288, 111] width 7 height 6
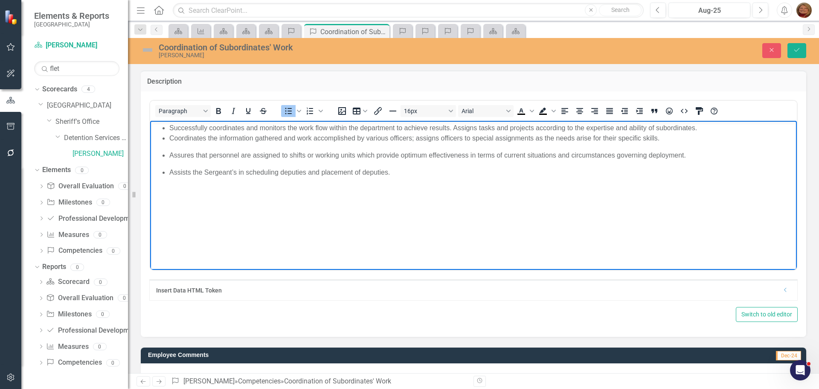
click at [171, 157] on li "Assures that personnel are assigned to shifts or working units which provide op…" at bounding box center [482, 155] width 626 height 10
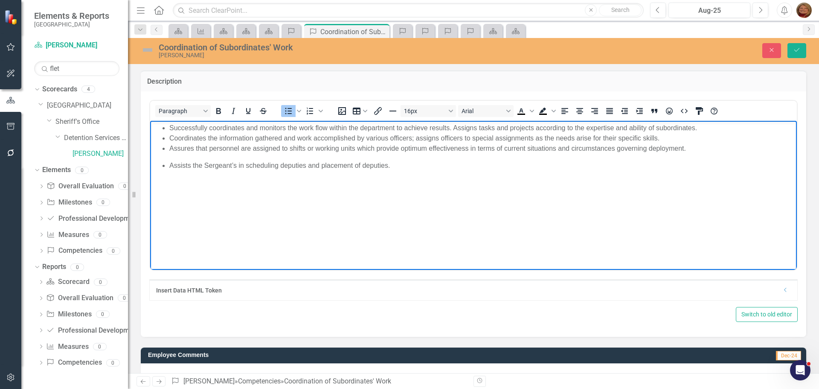
click at [170, 164] on li "Assists the Sergeant’s in scheduling deputies and placement of deputies." at bounding box center [482, 165] width 626 height 10
click at [798, 52] on icon "Save" at bounding box center [797, 50] width 8 height 6
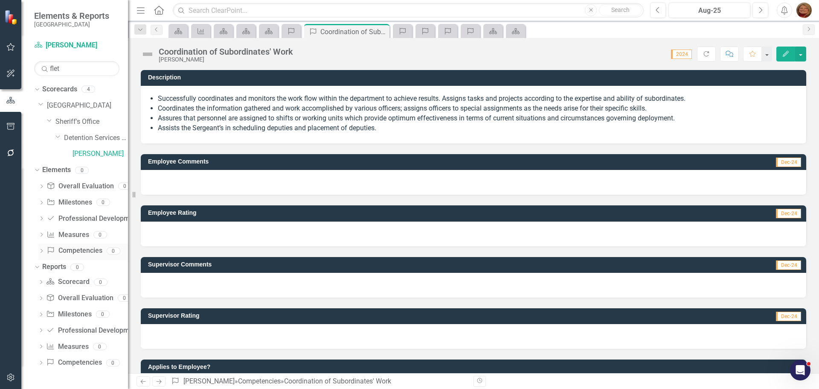
click at [89, 251] on link "Competency Competencies" at bounding box center [74, 251] width 55 height 10
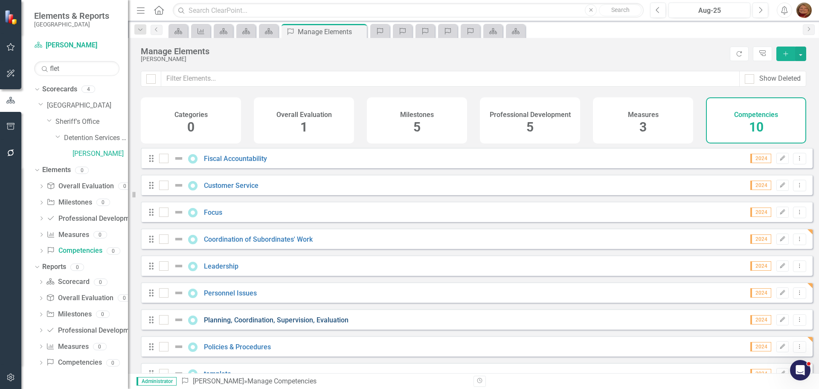
click at [329, 324] on link "Planning, Coordination, Supervision, Evaluation" at bounding box center [276, 320] width 145 height 8
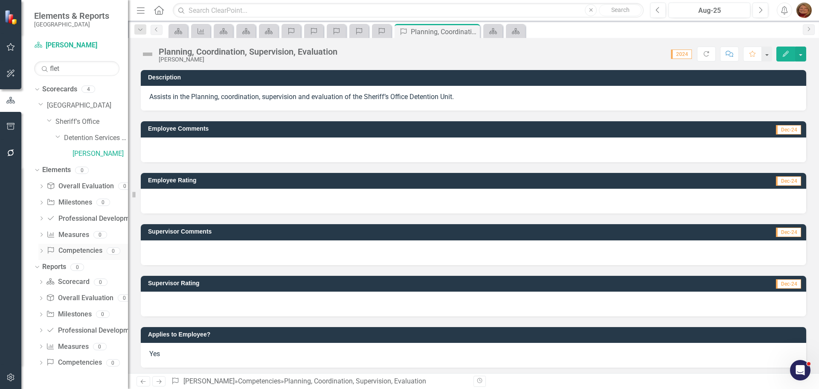
click at [82, 250] on link "Competency Competencies" at bounding box center [74, 251] width 55 height 10
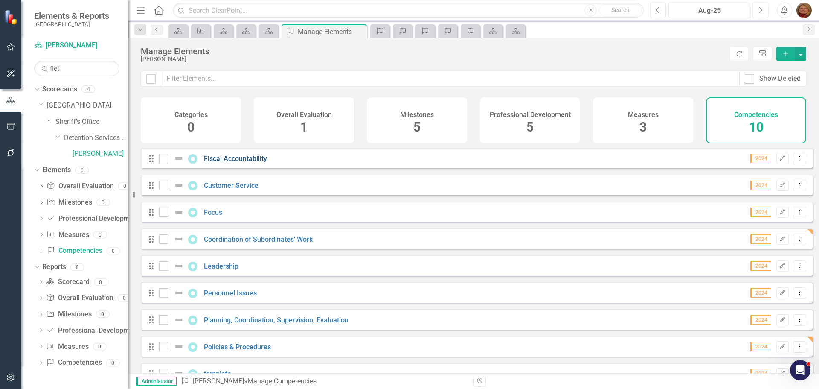
click at [255, 163] on link "Fiscal Accountability" at bounding box center [235, 158] width 63 height 8
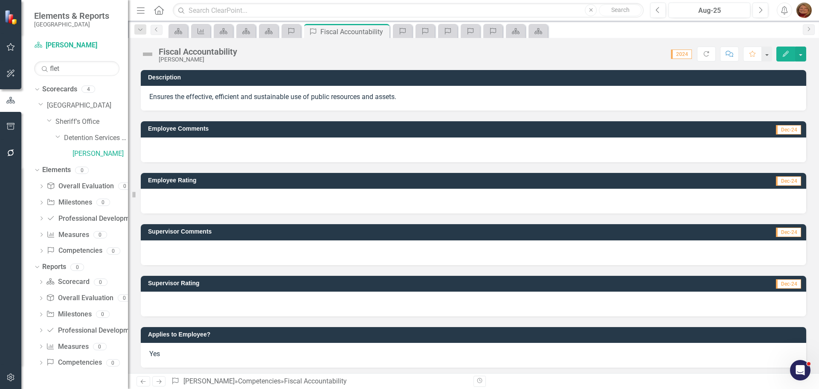
click at [404, 97] on p "Ensures the effective, efficient and sustainable use of public resources and as…" at bounding box center [473, 97] width 649 height 10
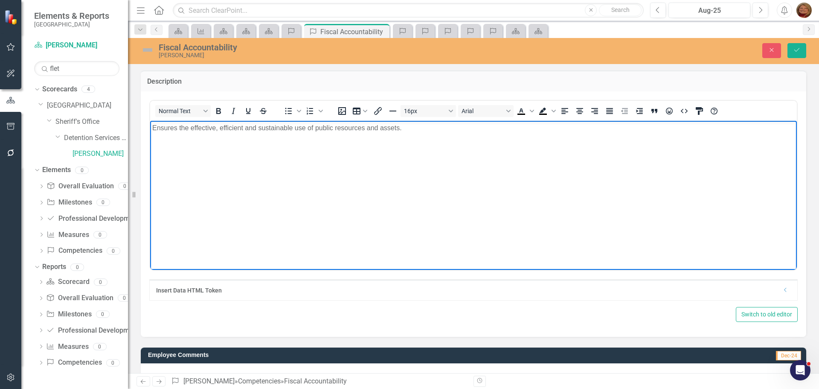
click at [153, 125] on p "Ensures the effective, efficient and sustainable use of public resources and as…" at bounding box center [473, 127] width 643 height 10
click at [287, 109] on icon "Bullet list" at bounding box center [288, 111] width 10 height 10
click at [430, 128] on li "Ensures the effective, efficient and sustainable use of public resources and as…" at bounding box center [482, 127] width 626 height 10
click at [177, 144] on body "Ensures the effective, efficient and sustainable use of public resources and as…" at bounding box center [473, 184] width 647 height 128
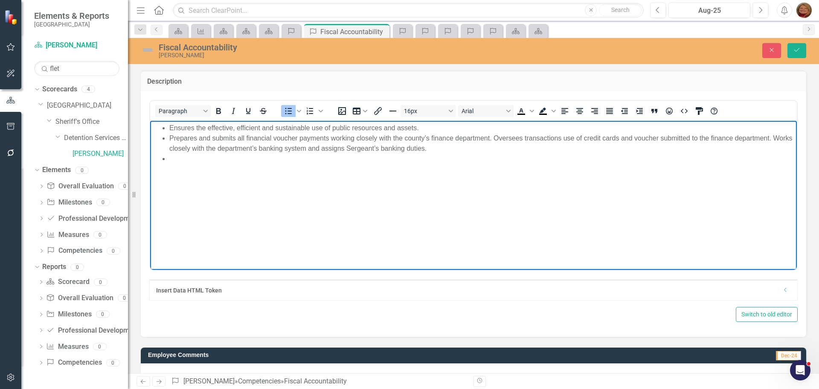
click at [191, 160] on li "Rich Text Area. Press ALT-0 for help." at bounding box center [482, 158] width 626 height 10
paste body "Rich Text Area. Press ALT-0 for help."
drag, startPoint x: 602, startPoint y: 154, endPoint x: 612, endPoint y: 160, distance: 11.1
click at [602, 154] on li "Assists the Undersheriff in supervising and coordinating the preparation and pr…" at bounding box center [482, 158] width 626 height 10
click at [185, 170] on li "Rich Text Area. Press ALT-0 for help." at bounding box center [482, 168] width 626 height 10
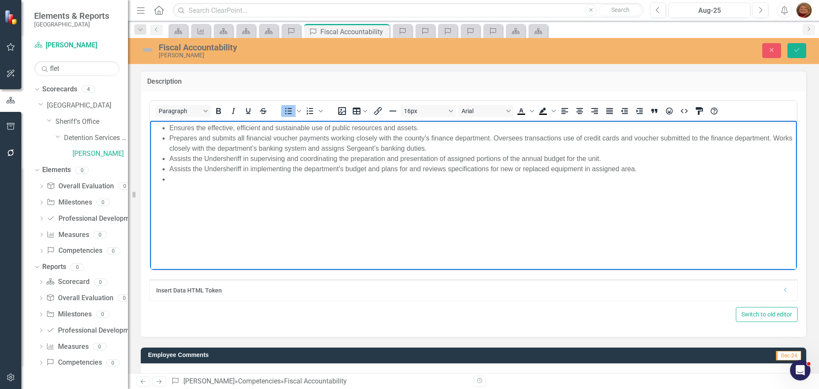
click at [187, 179] on li "Rich Text Area. Press ALT-0 for help." at bounding box center [482, 179] width 626 height 10
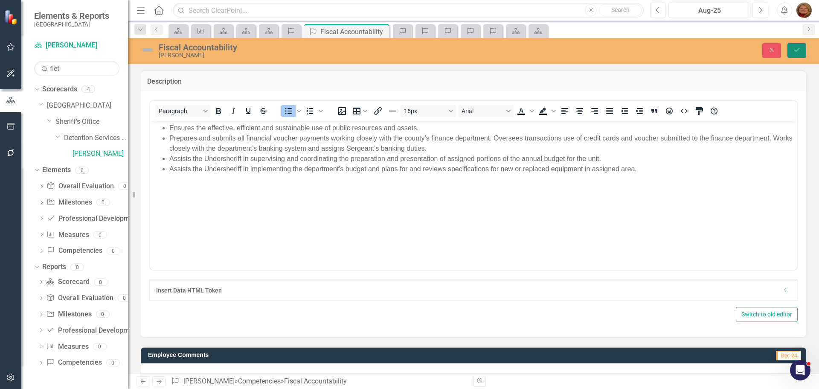
click at [802, 49] on button "Save" at bounding box center [797, 50] width 19 height 15
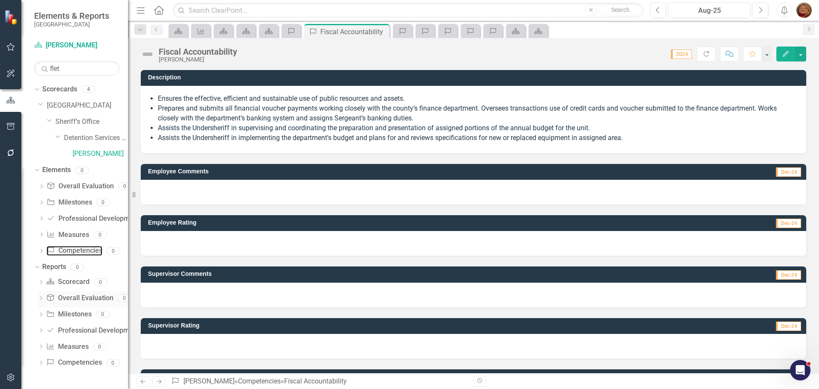
click at [93, 251] on link "Competency Competencies" at bounding box center [74, 251] width 55 height 10
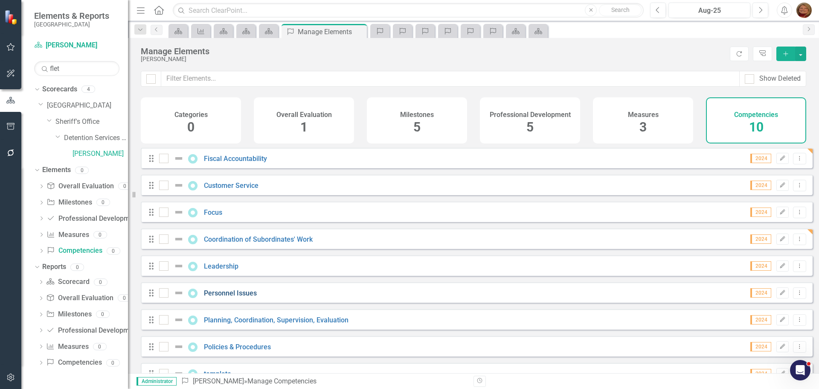
click at [242, 297] on link "Personnel Issues" at bounding box center [230, 293] width 53 height 8
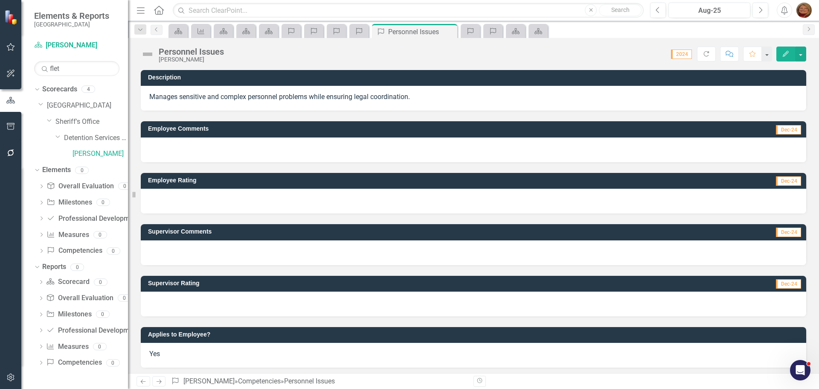
click at [154, 99] on p "Manages sensitive and complex personnel problems while ensuring legal coordinat…" at bounding box center [473, 97] width 649 height 10
click at [150, 97] on div "Manages sensitive and complex personnel problems while ensuring legal coordinat…" at bounding box center [474, 98] width 666 height 25
click at [162, 97] on p "Manages sensitive and complex personnel problems while ensuring legal coordinat…" at bounding box center [473, 97] width 649 height 10
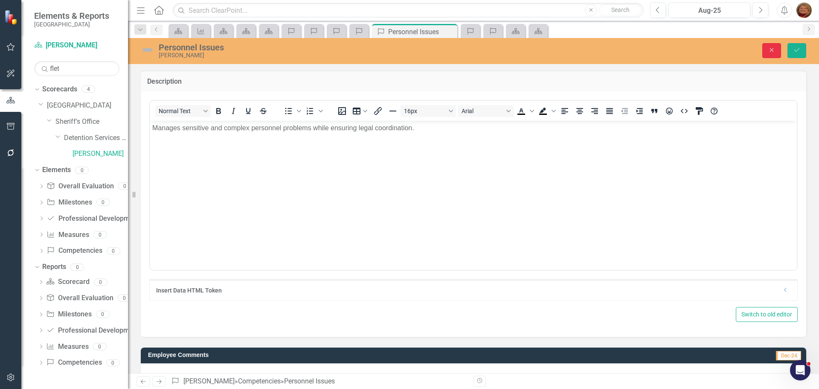
click at [773, 49] on icon "Close" at bounding box center [772, 50] width 8 height 6
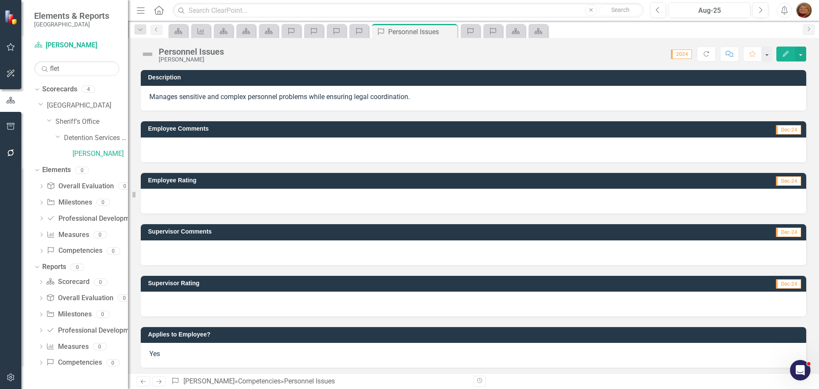
click at [790, 52] on button "Edit" at bounding box center [786, 54] width 19 height 15
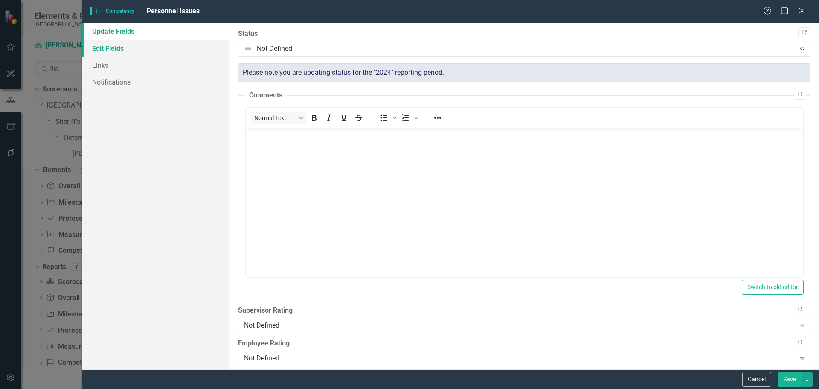
click at [122, 45] on link "Edit Fields" at bounding box center [156, 48] width 148 height 17
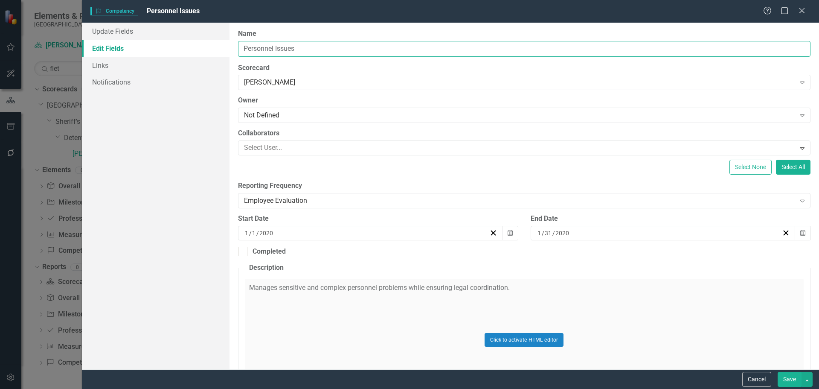
drag, startPoint x: 276, startPoint y: 49, endPoint x: 362, endPoint y: 54, distance: 85.9
click at [362, 54] on input "Personnel Issues" at bounding box center [524, 49] width 573 height 16
type input "Personnel Management"
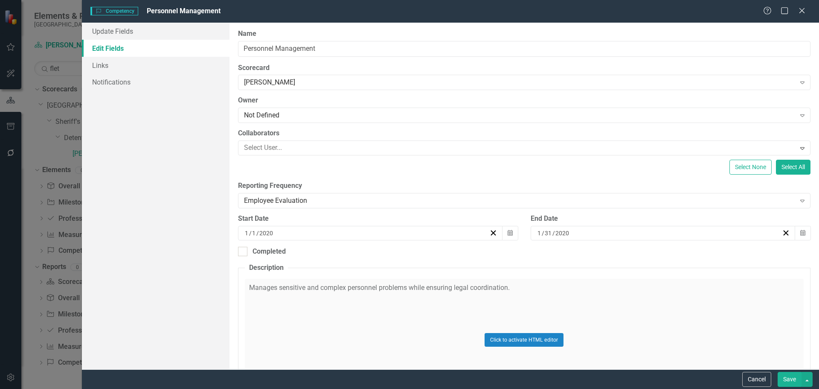
click at [789, 378] on button "Save" at bounding box center [790, 379] width 24 height 15
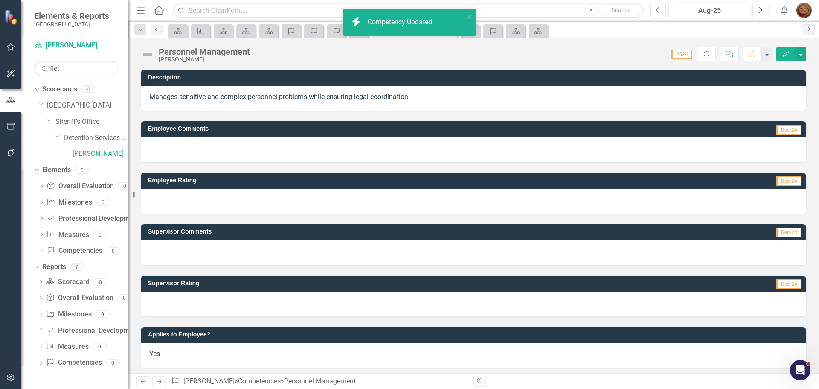
click at [273, 97] on p "Manages sensitive and complex personnel problems while ensuring legal coordinat…" at bounding box center [473, 97] width 649 height 10
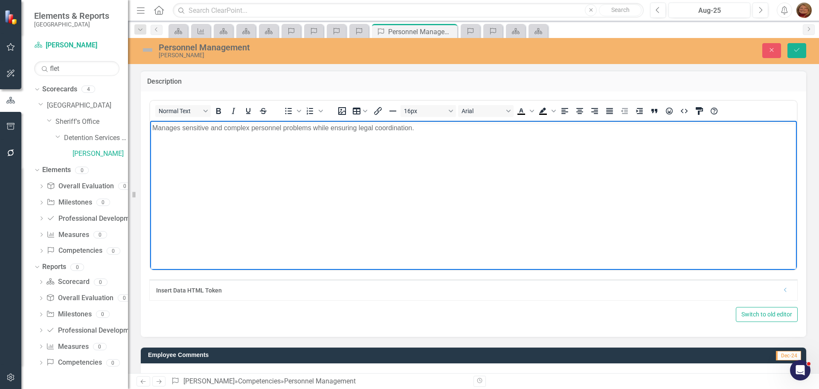
click at [152, 129] on p "Manages sensitive and complex personnel problems while ensuring legal coordinat…" at bounding box center [473, 127] width 643 height 10
click at [288, 111] on icon "Bullet list" at bounding box center [288, 111] width 7 height 6
click at [805, 51] on button "Save" at bounding box center [797, 50] width 19 height 15
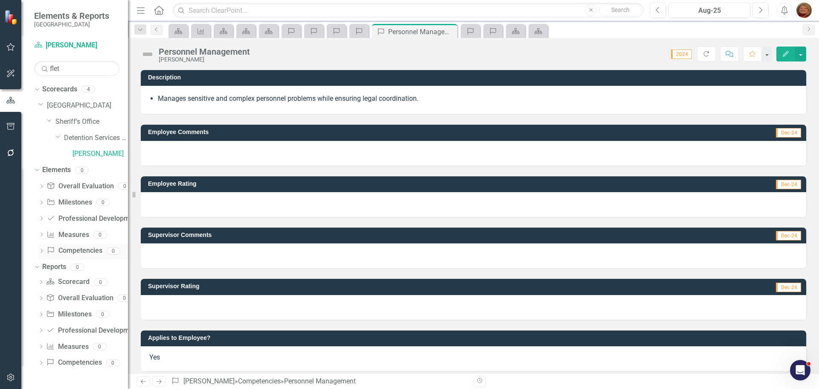
click at [78, 249] on link "Competency Competencies" at bounding box center [74, 251] width 55 height 10
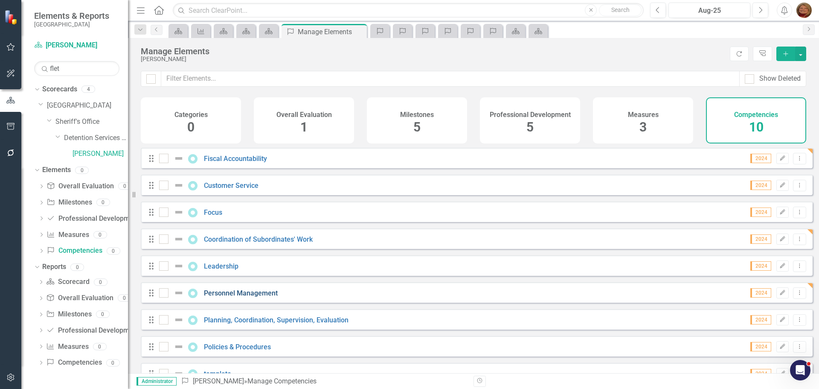
click at [249, 297] on link "Personnel Management" at bounding box center [241, 293] width 74 height 8
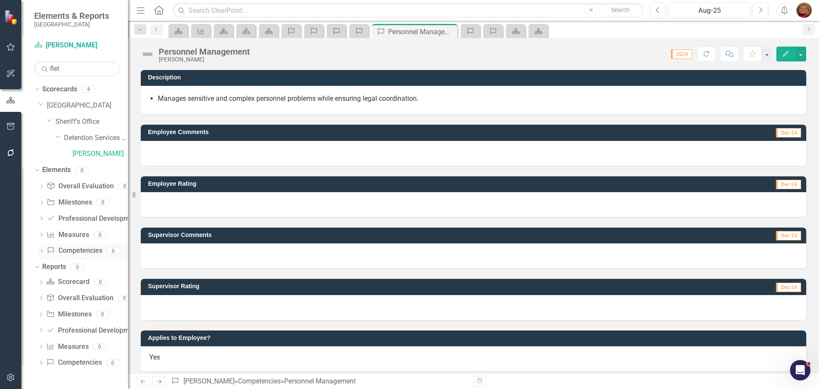
click at [92, 248] on link "Competency Competencies" at bounding box center [74, 251] width 55 height 10
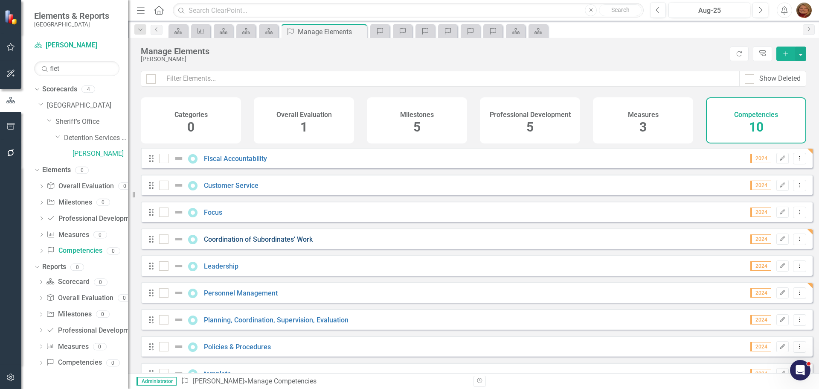
click at [286, 243] on link "Coordination of Subordinates' Work" at bounding box center [258, 239] width 109 height 8
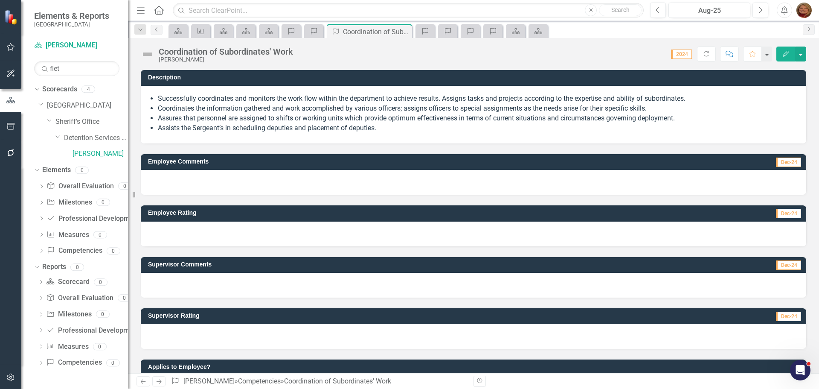
click at [325, 120] on li "Assures that personnel are assigned to shifts or working units which provide op…" at bounding box center [478, 119] width 640 height 10
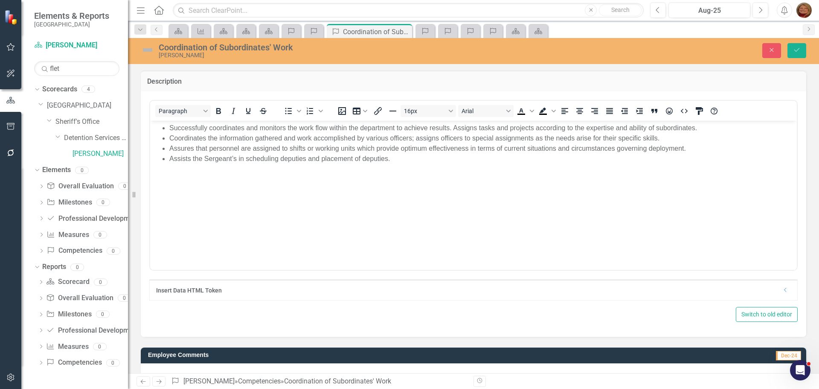
click at [405, 160] on li "Assists the Sergeant’s in scheduling deputies and placement of deputies." at bounding box center [482, 158] width 626 height 10
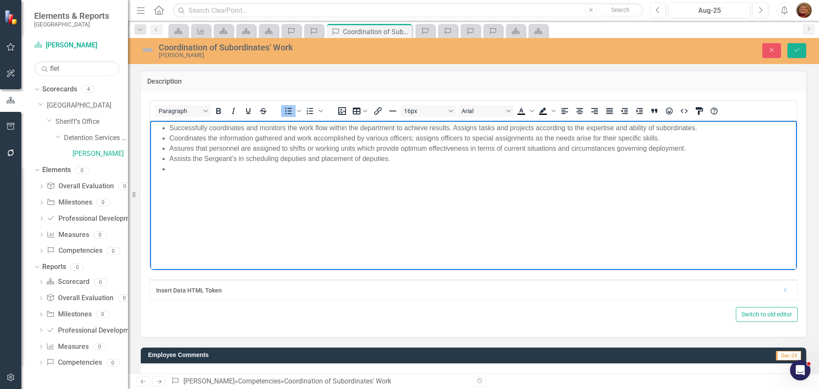
paste body "Rich Text Area. Press ALT-0 for help."
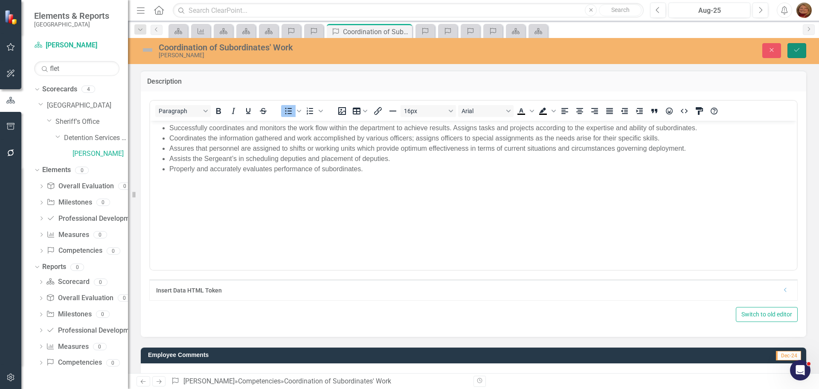
click at [794, 48] on icon "Save" at bounding box center [797, 50] width 8 height 6
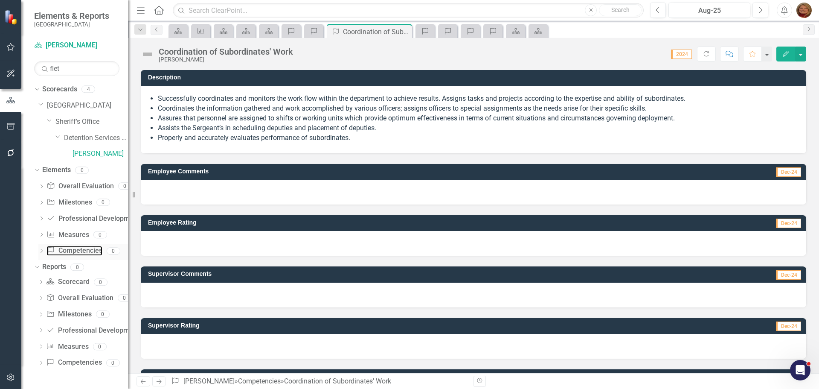
drag, startPoint x: 81, startPoint y: 251, endPoint x: 128, endPoint y: 244, distance: 47.1
click at [81, 251] on link "Competency Competencies" at bounding box center [74, 251] width 55 height 10
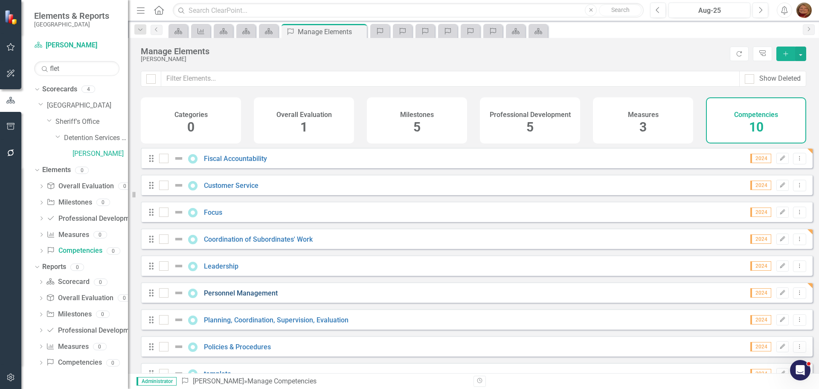
click at [250, 297] on link "Personnel Management" at bounding box center [241, 293] width 74 height 8
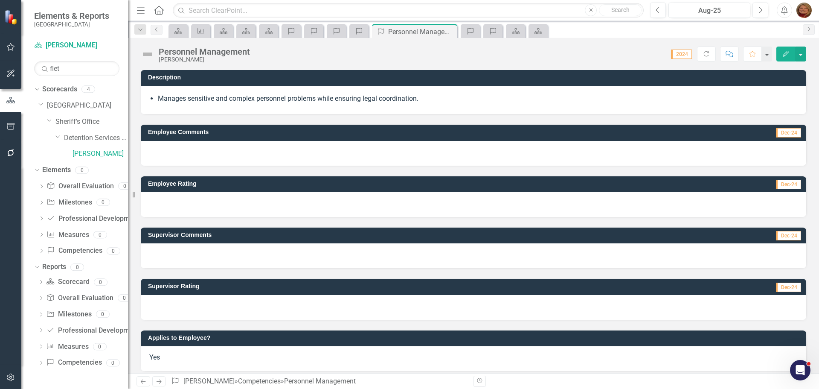
click at [227, 99] on li "Manages sensitive and complex personnel problems while ensuring legal coordinat…" at bounding box center [478, 99] width 640 height 10
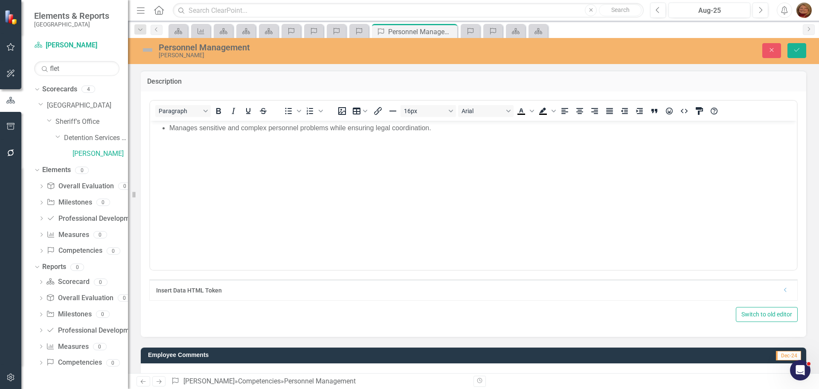
click at [172, 130] on li "Manages sensitive and complex personnel problems while ensuring legal coordinat…" at bounding box center [482, 127] width 626 height 10
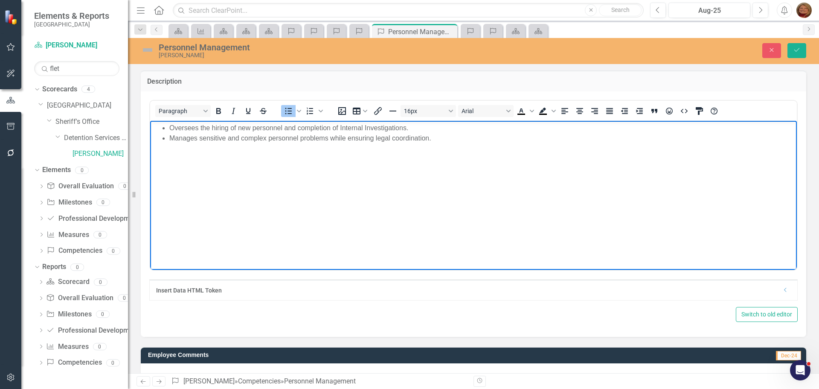
drag, startPoint x: 422, startPoint y: 128, endPoint x: 419, endPoint y: 123, distance: 4.8
click at [422, 128] on li "Oversees the hiring of new personnel and completion of Internal Investigations." at bounding box center [482, 127] width 626 height 10
click at [441, 149] on li "Manages sensitive and complex personnel problems while ensuring legal coordinat…" at bounding box center [482, 148] width 626 height 10
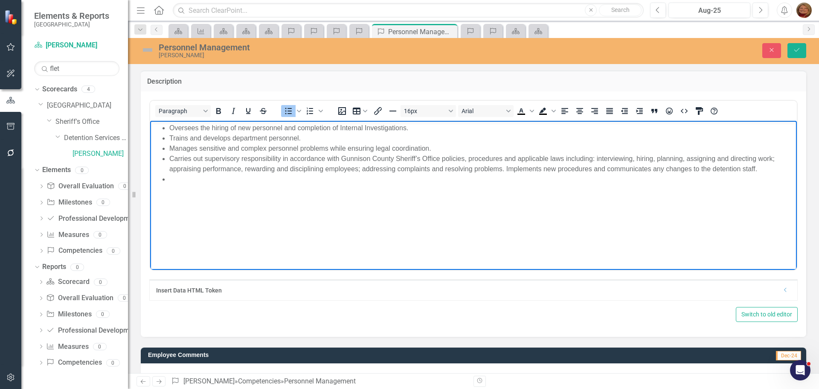
click at [169, 138] on li "Trains and develops department personnel." at bounding box center [482, 138] width 626 height 10
click at [417, 127] on li "Oversees the hiring of new personnel and completion of Internal Investigations." at bounding box center [482, 127] width 626 height 10
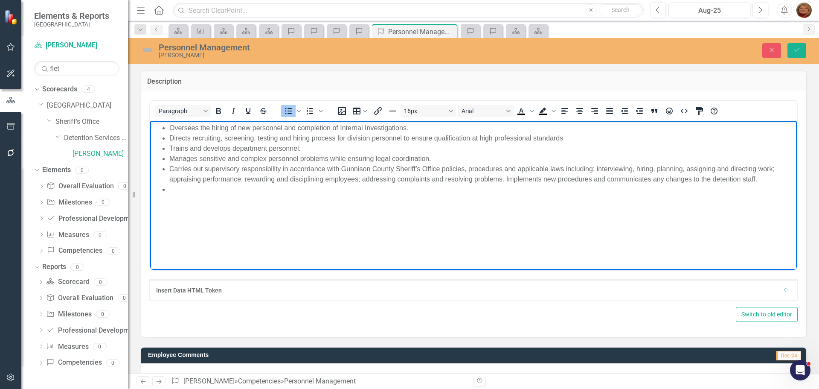
click at [424, 129] on li "Oversees the hiring of new personnel and completion of Internal Investigations." at bounding box center [482, 127] width 626 height 10
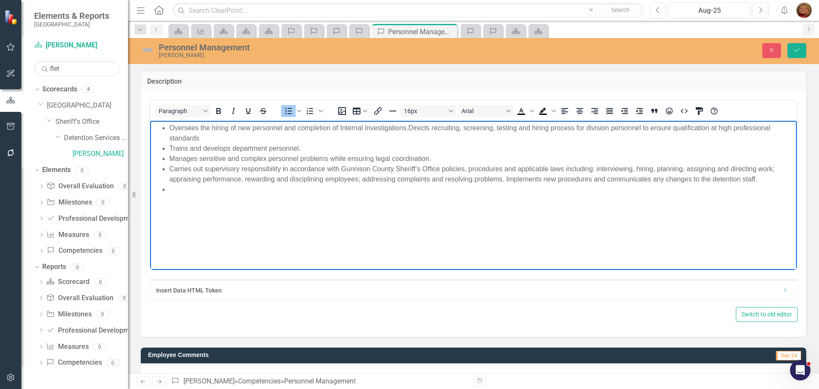
click at [177, 189] on li "Rich Text Area. Press ALT-0 for help." at bounding box center [482, 189] width 626 height 10
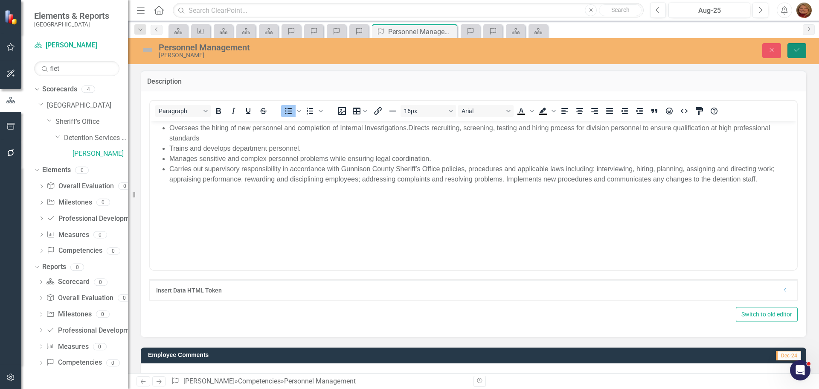
click at [796, 50] on icon "Save" at bounding box center [797, 50] width 8 height 6
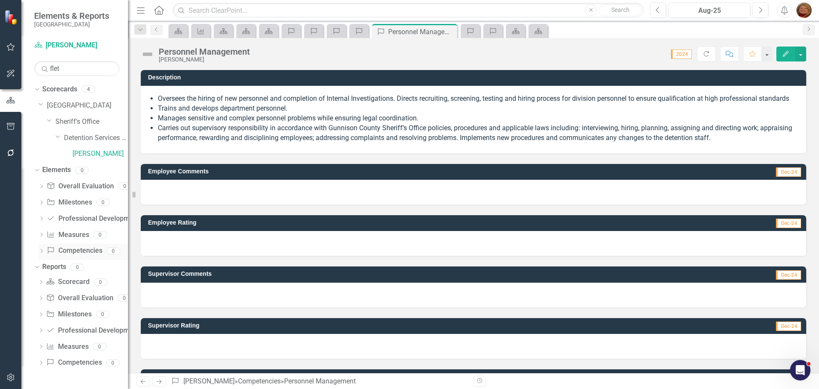
click at [81, 250] on link "Competency Competencies" at bounding box center [74, 251] width 55 height 10
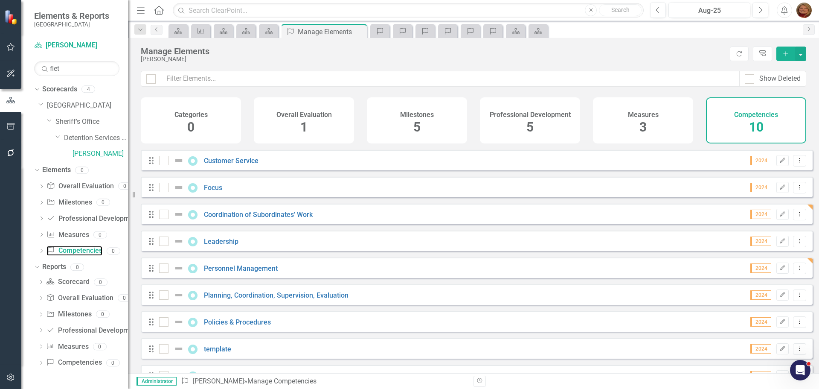
scroll to position [50, 0]
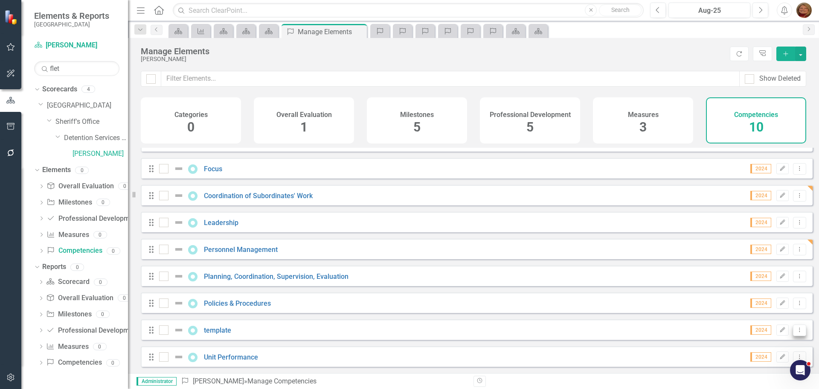
click at [796, 329] on icon "Dropdown Menu" at bounding box center [799, 330] width 7 height 6
click at [777, 302] on link "Copy Duplicate Competency" at bounding box center [755, 300] width 88 height 16
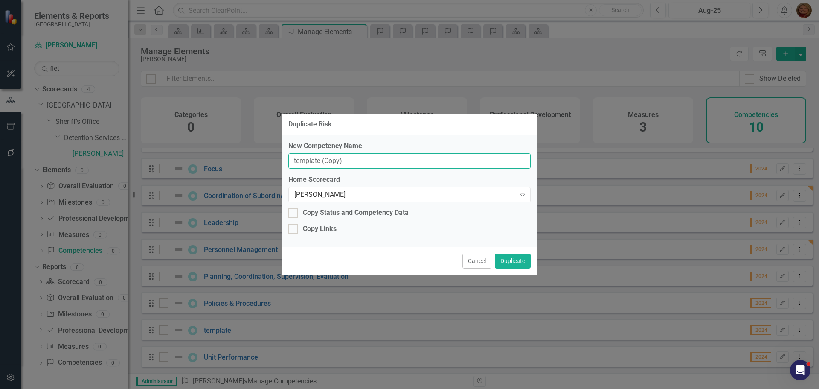
drag, startPoint x: 354, startPoint y: 160, endPoint x: 170, endPoint y: 122, distance: 187.8
click at [161, 134] on div "Duplicate Risk New Competency Name template (Copy) Home Scorecard Mike Fletcher…" at bounding box center [409, 194] width 819 height 389
type input "Inmate Management"
click at [514, 259] on button "Duplicate" at bounding box center [513, 260] width 36 height 15
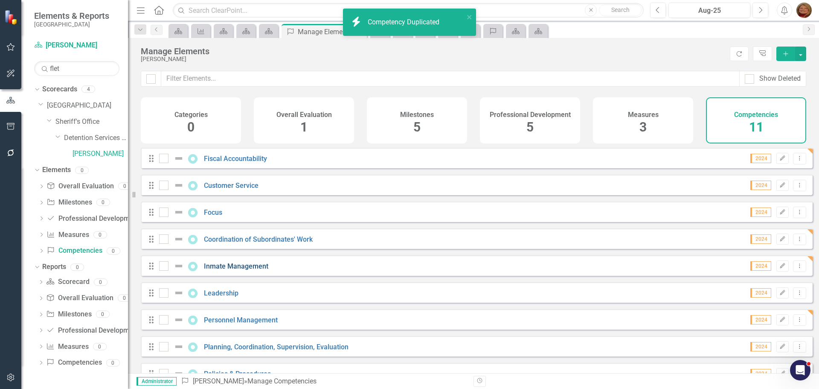
click at [231, 270] on link "Inmate Management" at bounding box center [236, 266] width 64 height 8
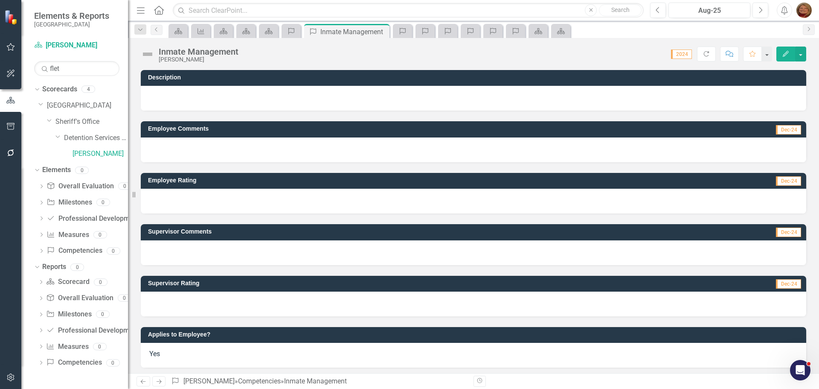
click at [240, 97] on div at bounding box center [474, 98] width 666 height 25
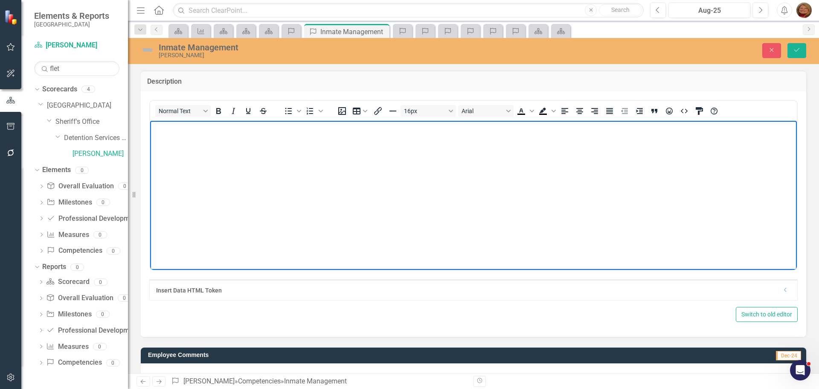
click at [247, 134] on body "Rich Text Area. Press ALT-0 for help." at bounding box center [473, 184] width 647 height 128
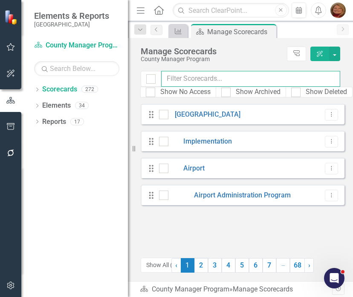
click at [205, 78] on input "text" at bounding box center [250, 79] width 179 height 16
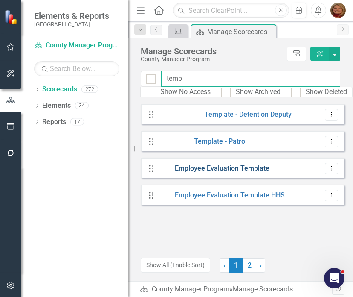
type input "temp"
click at [242, 169] on link "Employee Evaluation Template" at bounding box center [219, 168] width 101 height 10
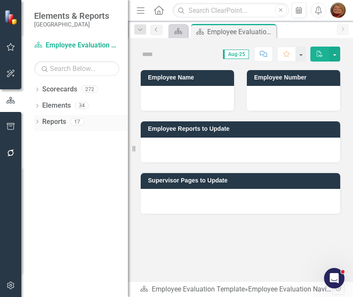
click at [36, 121] on icon "Dropdown" at bounding box center [37, 122] width 6 height 5
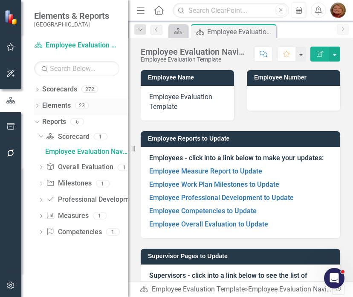
click at [37, 106] on icon "Dropdown" at bounding box center [37, 106] width 6 height 5
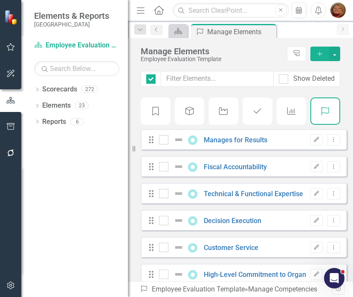
checkbox input "false"
click at [331, 250] on icon "Dropdown Menu" at bounding box center [333, 247] width 7 height 6
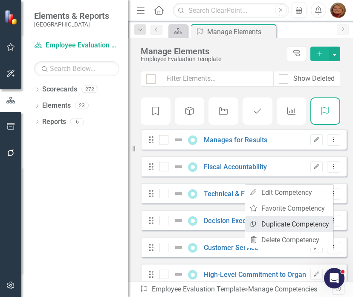
click at [314, 224] on link "Copy Duplicate Competency" at bounding box center [289, 224] width 88 height 16
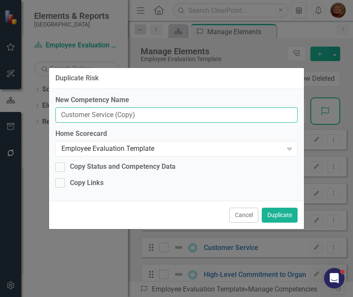
drag, startPoint x: 144, startPoint y: 112, endPoint x: 117, endPoint y: 114, distance: 27.0
click at [116, 114] on input "Customer Service (Copy)" at bounding box center [176, 115] width 242 height 16
type input "Customer Service"
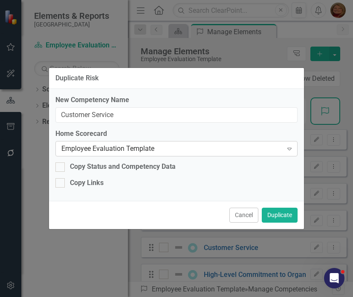
click at [145, 146] on div "Employee Evaluation Template" at bounding box center [171, 149] width 221 height 10
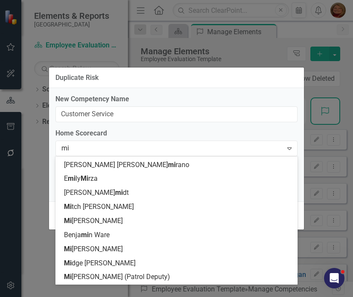
scroll to position [180, 0]
type input "mike"
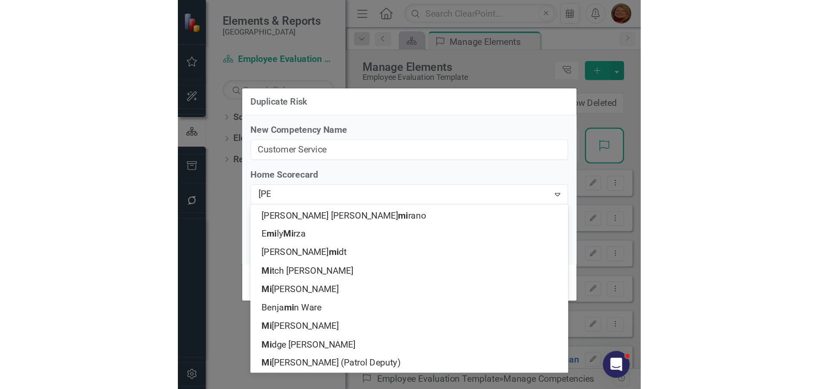
scroll to position [0, 0]
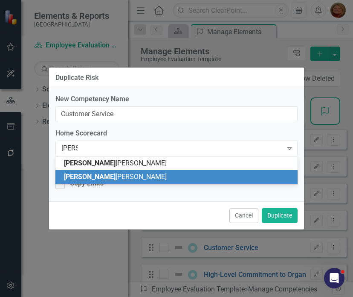
click at [106, 172] on div "Mike Fletcher" at bounding box center [178, 177] width 229 height 10
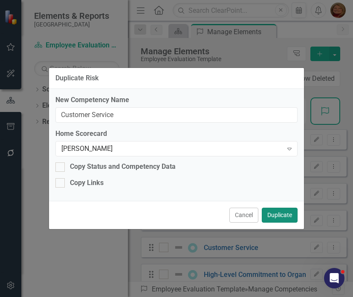
click at [283, 214] on button "Duplicate" at bounding box center [280, 214] width 36 height 15
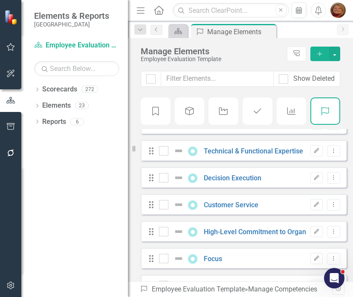
scroll to position [85, 0]
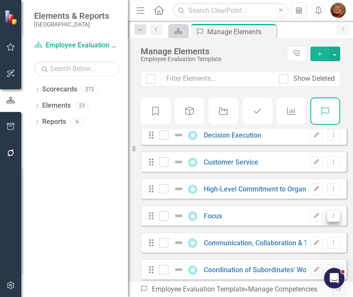
click at [330, 218] on icon "Dropdown Menu" at bounding box center [333, 215] width 7 height 6
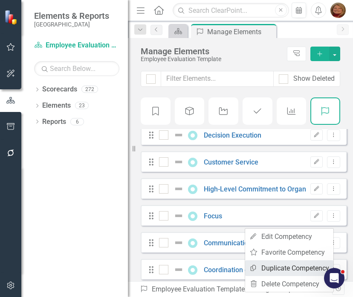
click at [303, 267] on link "Copy Duplicate Competency" at bounding box center [289, 268] width 88 height 16
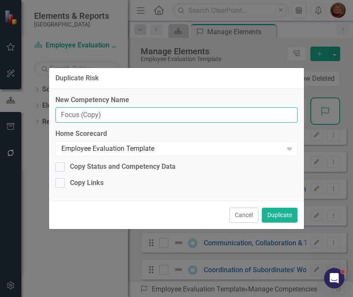
drag, startPoint x: 112, startPoint y: 116, endPoint x: 81, endPoint y: 115, distance: 31.2
click at [81, 115] on input "Focus (Copy)" at bounding box center [176, 115] width 242 height 16
type input "Focus"
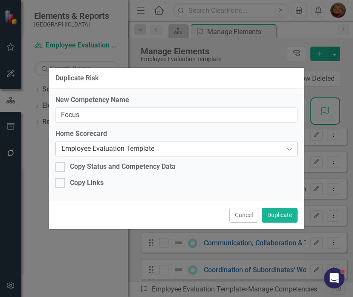
click at [129, 145] on div "Employee Evaluation Template" at bounding box center [171, 149] width 221 height 10
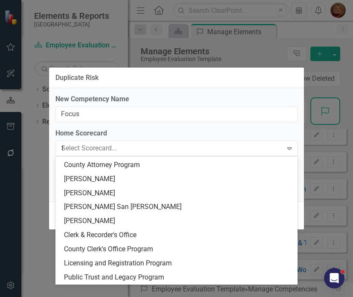
scroll to position [0, 0]
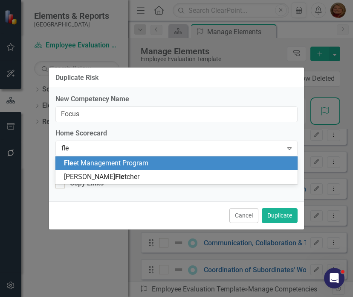
type input "flet"
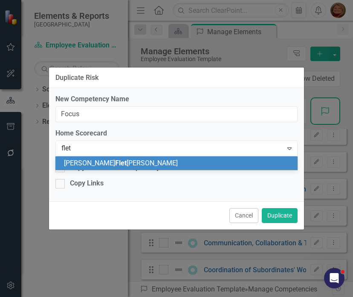
click at [111, 161] on div "Mike Flet cher" at bounding box center [178, 163] width 229 height 10
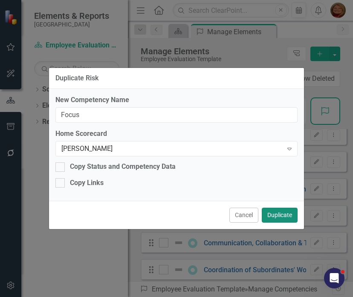
click at [275, 214] on button "Duplicate" at bounding box center [280, 214] width 36 height 15
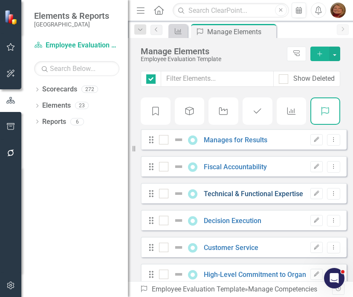
checkbox input "false"
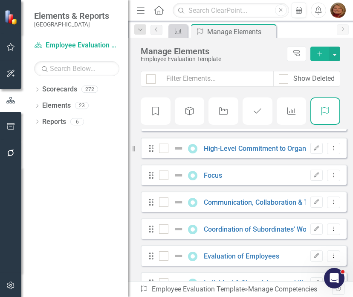
scroll to position [128, 0]
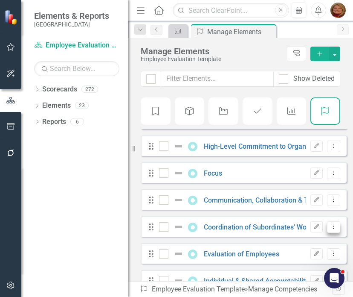
click at [330, 229] on icon "Dropdown Menu" at bounding box center [333, 227] width 7 height 6
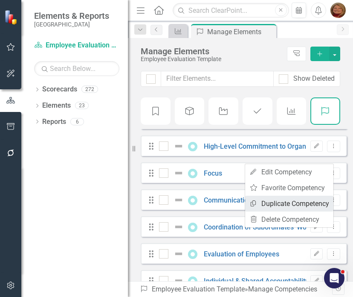
click at [305, 205] on link "Copy Duplicate Competency" at bounding box center [289, 203] width 88 height 16
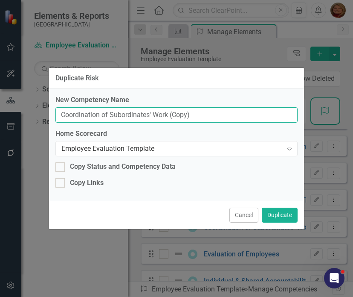
drag, startPoint x: 201, startPoint y: 114, endPoint x: 168, endPoint y: 118, distance: 33.0
click at [168, 118] on input "Coordination of Subordinates' Work (Copy)" at bounding box center [176, 115] width 242 height 16
type input "Coordination of Subordinates' Work"
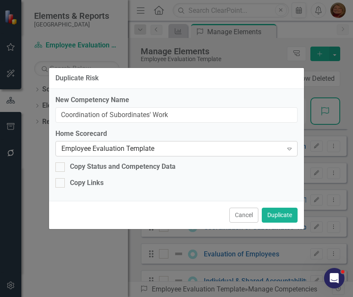
click at [132, 148] on div "Employee Evaluation Template" at bounding box center [171, 149] width 221 height 10
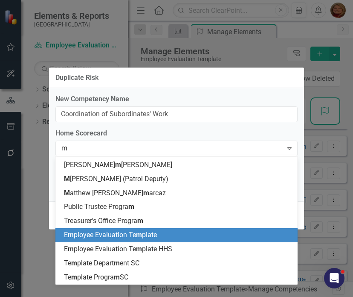
scroll to position [180, 0]
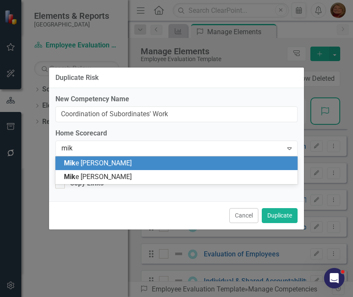
type input "[PERSON_NAME]"
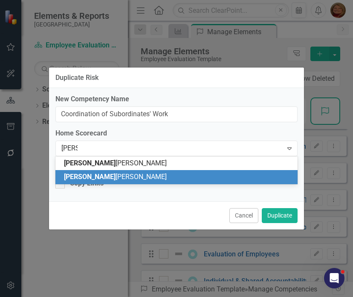
click at [102, 176] on span "[PERSON_NAME]" at bounding box center [115, 176] width 103 height 8
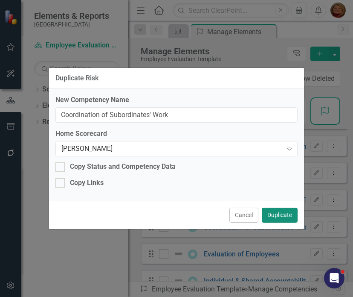
click at [279, 213] on button "Duplicate" at bounding box center [280, 214] width 36 height 15
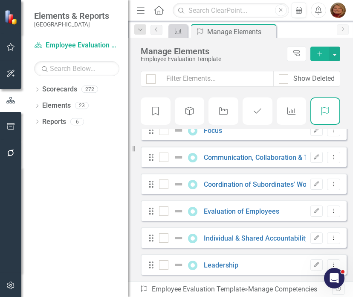
scroll to position [177, 0]
click at [330, 265] on icon "Dropdown Menu" at bounding box center [333, 265] width 7 height 6
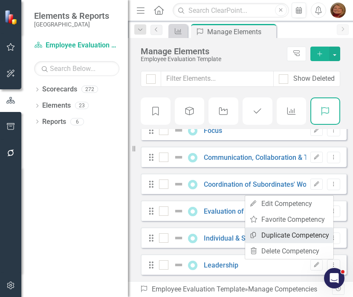
click at [295, 231] on link "Copy Duplicate Competency" at bounding box center [289, 235] width 88 height 16
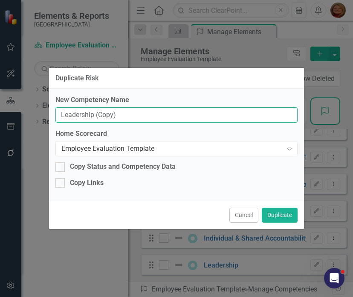
drag, startPoint x: 134, startPoint y: 116, endPoint x: 95, endPoint y: 116, distance: 38.4
click at [95, 116] on input "Leadership (Copy)" at bounding box center [176, 115] width 242 height 16
type input "Leadership"
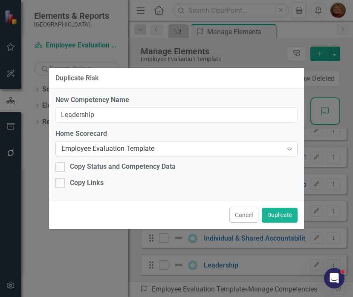
click at [138, 146] on div "Employee Evaluation Template" at bounding box center [171, 149] width 221 height 10
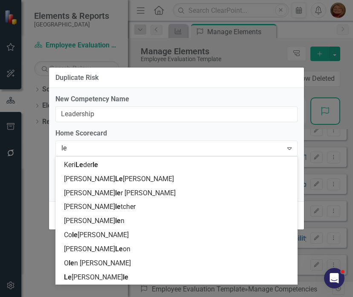
type input "l"
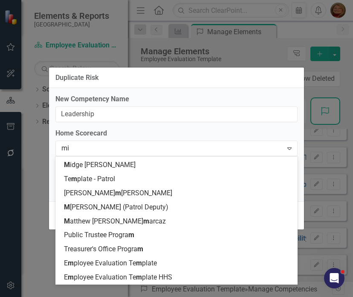
scroll to position [180, 0]
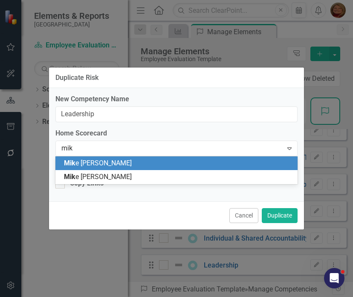
type input "[PERSON_NAME]"
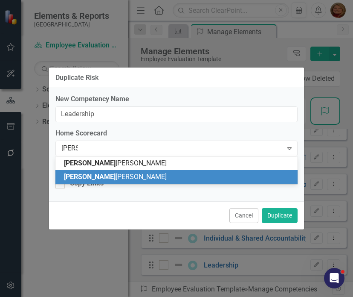
drag, startPoint x: 100, startPoint y: 178, endPoint x: 111, endPoint y: 179, distance: 10.7
click at [101, 177] on span "[PERSON_NAME]" at bounding box center [115, 176] width 103 height 8
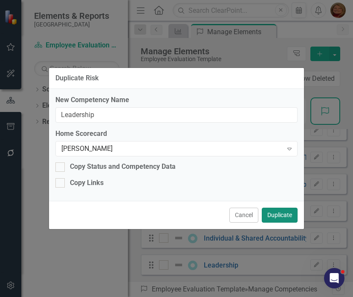
click at [277, 212] on button "Duplicate" at bounding box center [280, 214] width 36 height 15
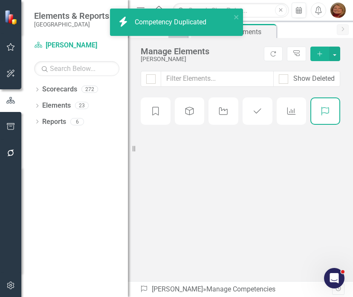
checkbox input "false"
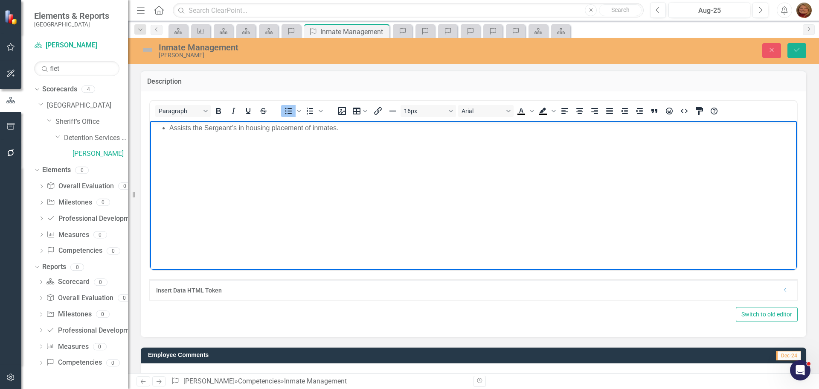
scroll to position [1377, 0]
click at [172, 124] on li "Assists the Sergeant’s in housing placement of inmates." at bounding box center [482, 127] width 626 height 10
click at [172, 128] on li "Assists the Sergeant’s in housing placement of inmates." at bounding box center [482, 127] width 626 height 10
click at [803, 50] on button "Save" at bounding box center [797, 50] width 19 height 15
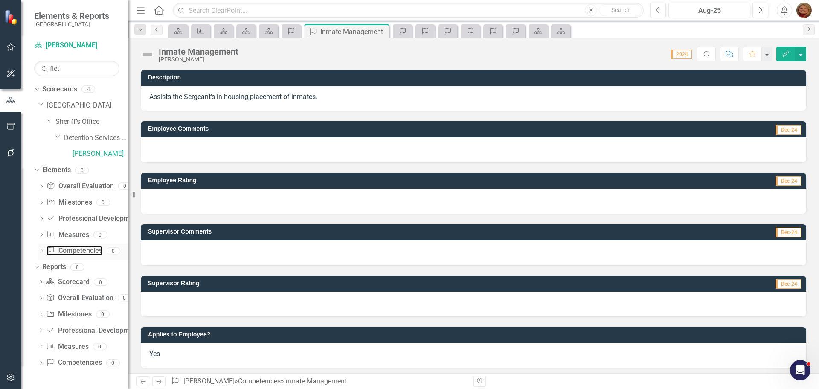
drag, startPoint x: 81, startPoint y: 248, endPoint x: 112, endPoint y: 250, distance: 30.8
click at [81, 248] on link "Competency Competencies" at bounding box center [74, 251] width 55 height 10
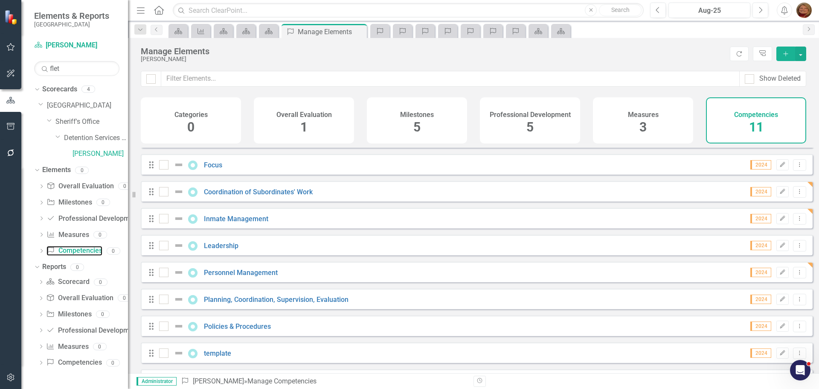
scroll to position [77, 0]
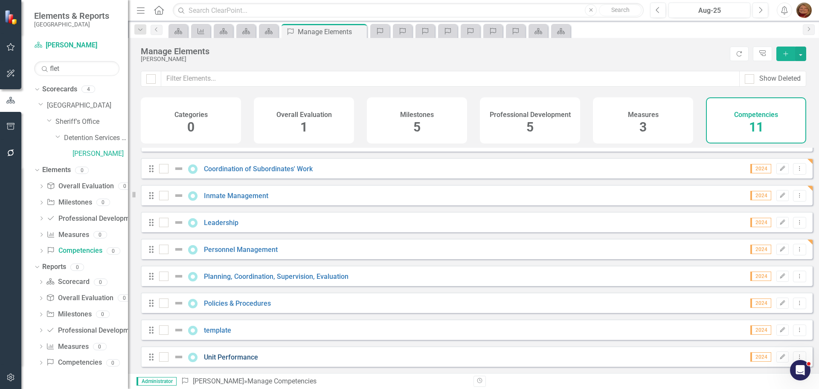
click at [229, 358] on link "Unit Performance" at bounding box center [231, 357] width 54 height 8
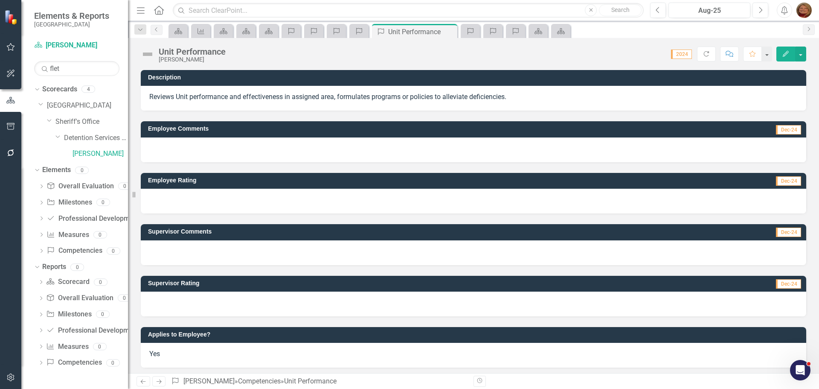
click at [248, 94] on p "Reviews Unit performance and effectiveness in assigned area, formulates program…" at bounding box center [473, 97] width 649 height 10
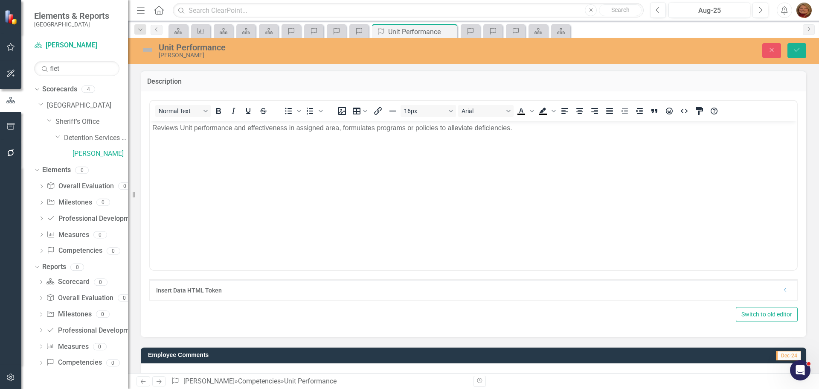
click at [154, 130] on p "Reviews Unit performance and effectiveness in assigned area, formulates program…" at bounding box center [473, 127] width 643 height 10
click at [289, 112] on icon "Bullet list" at bounding box center [288, 111] width 10 height 10
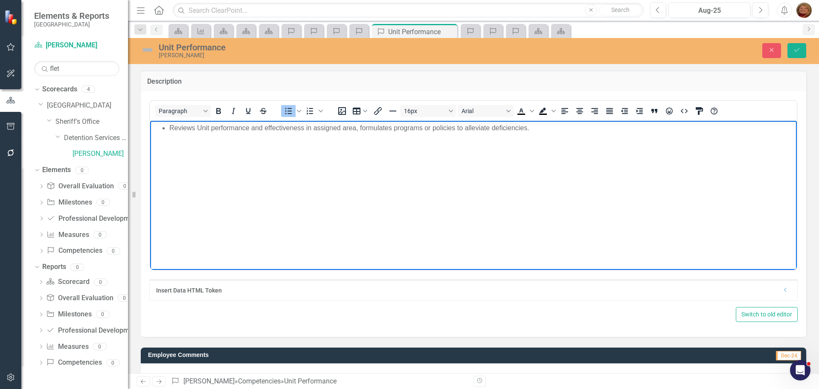
drag, startPoint x: 550, startPoint y: 131, endPoint x: 552, endPoint y: 126, distance: 4.5
click at [550, 131] on li "Reviews Unit performance and effectiveness in assigned area, formulates program…" at bounding box center [482, 127] width 626 height 10
click at [482, 139] on li "Effectively analyzes and interprets detention problems, and actively seeks solu…" at bounding box center [482, 138] width 626 height 10
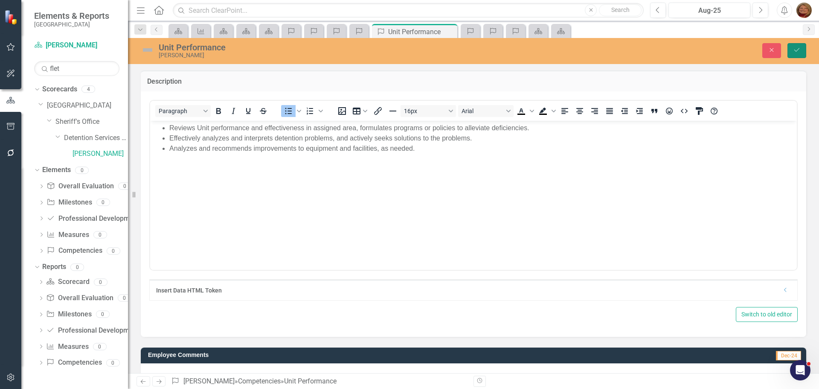
click at [798, 47] on button "Save" at bounding box center [797, 50] width 19 height 15
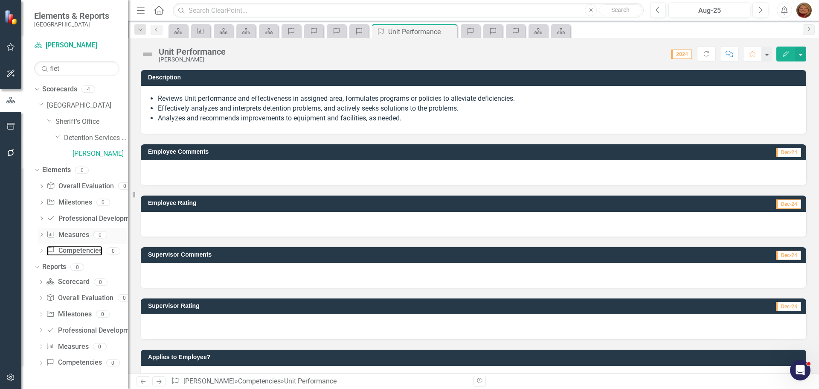
drag, startPoint x: 84, startPoint y: 252, endPoint x: 90, endPoint y: 242, distance: 11.6
click at [84, 252] on link "Competency Competencies" at bounding box center [74, 251] width 55 height 10
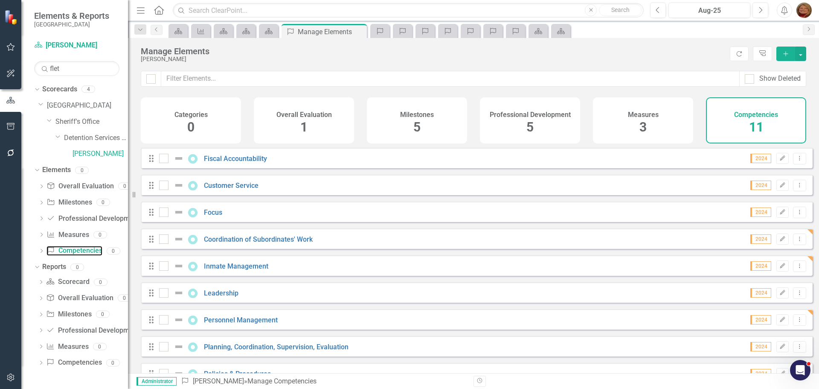
scroll to position [43, 0]
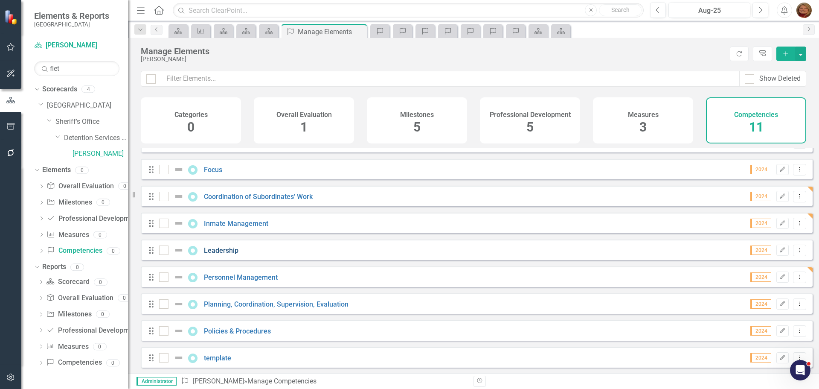
click at [226, 254] on link "Leadership" at bounding box center [221, 250] width 35 height 8
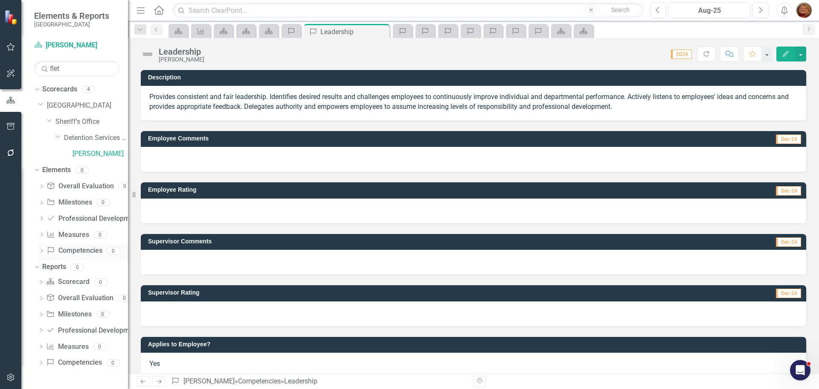
click at [75, 247] on link "Competency Competencies" at bounding box center [74, 251] width 55 height 10
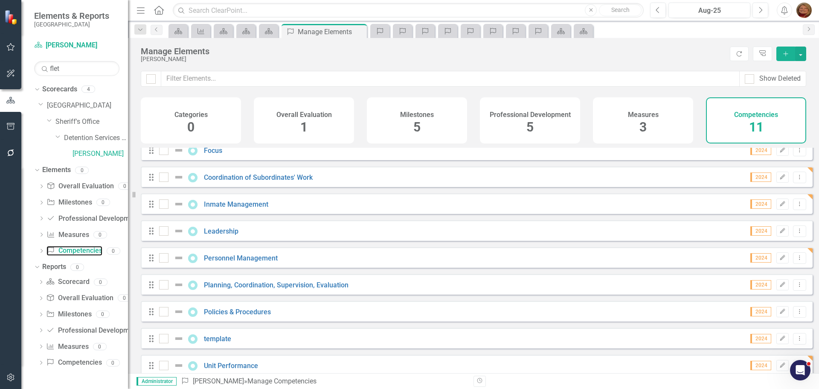
scroll to position [77, 0]
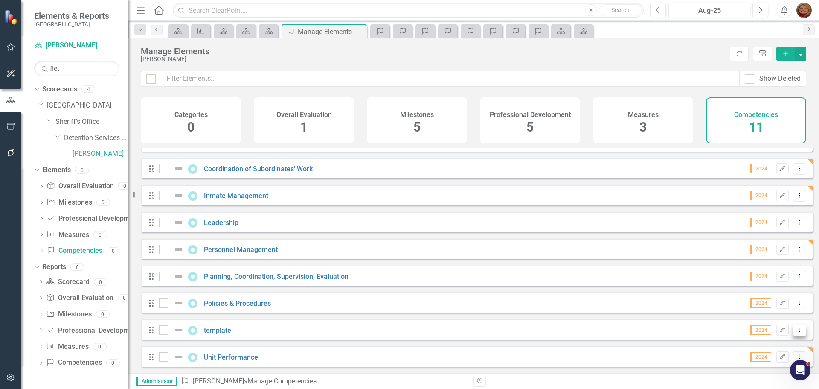
click at [796, 331] on icon "Dropdown Menu" at bounding box center [799, 330] width 7 height 6
click at [766, 302] on link "Copy Duplicate Competency" at bounding box center [755, 300] width 88 height 16
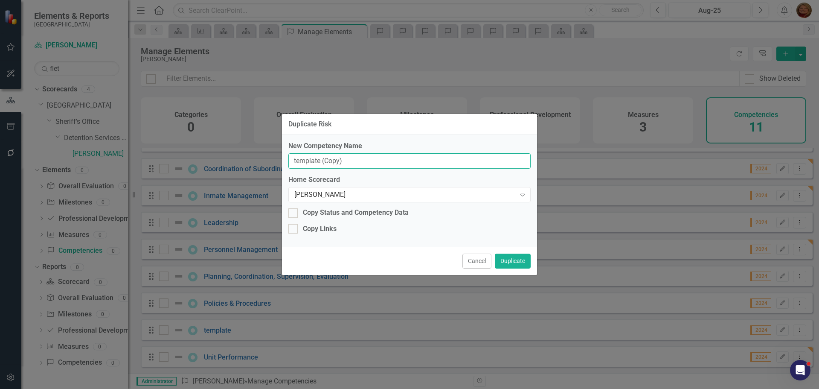
drag, startPoint x: 354, startPoint y: 160, endPoint x: 268, endPoint y: 158, distance: 85.3
click at [268, 158] on div "Duplicate Risk New Competency Name template (Copy) Home Scorecard Mike Fletcher…" at bounding box center [409, 194] width 819 height 389
type input "Agency Cooperation"
click at [510, 263] on button "Duplicate" at bounding box center [513, 260] width 36 height 15
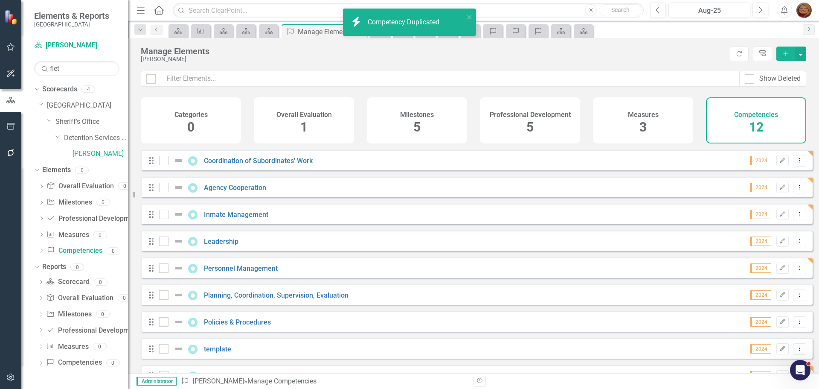
scroll to position [104, 0]
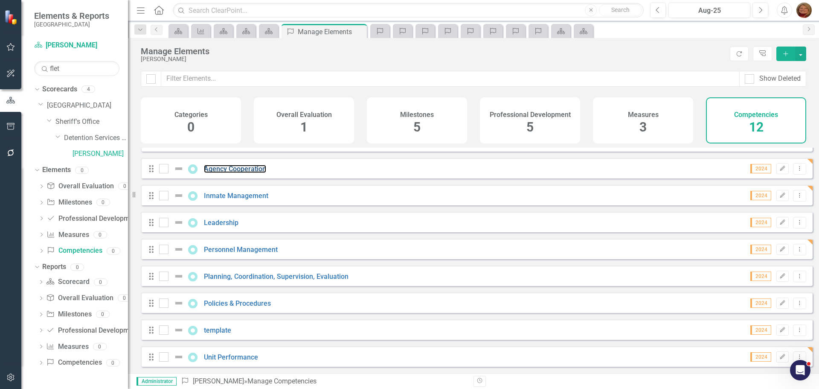
drag, startPoint x: 244, startPoint y: 167, endPoint x: 30, endPoint y: 194, distance: 215.9
click at [244, 167] on link "Agency Cooperation" at bounding box center [235, 169] width 62 height 8
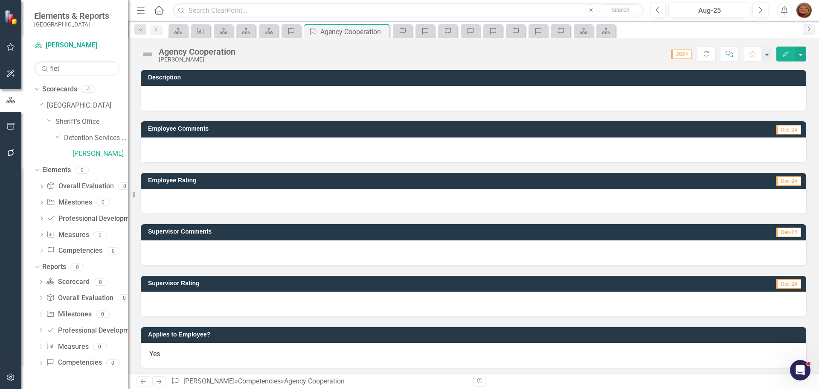
click at [217, 93] on div at bounding box center [474, 98] width 666 height 25
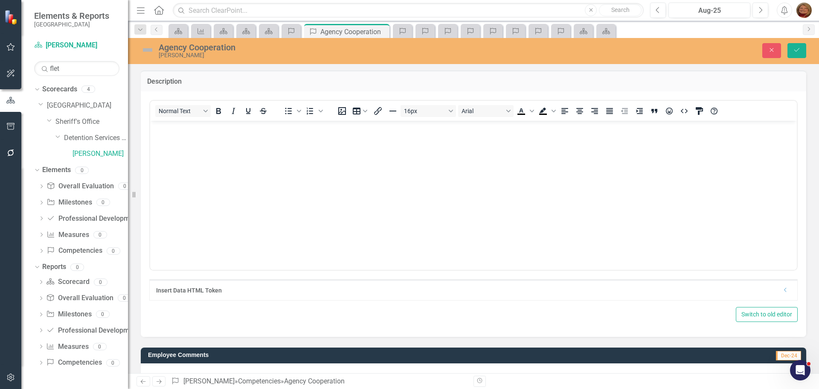
click at [240, 143] on body "Rich Text Area. Press ALT-0 for help." at bounding box center [473, 184] width 647 height 128
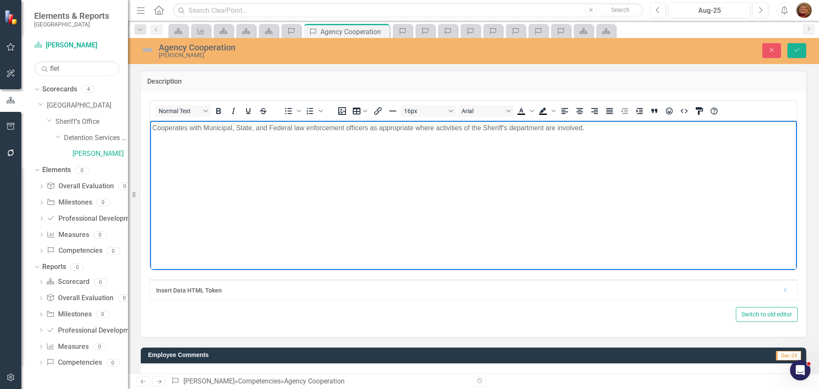
click at [155, 126] on p "Cooperates with Municipal, State, and Federal law enforcement officers as appro…" at bounding box center [473, 127] width 643 height 10
click at [155, 125] on p "Cooperates with Municipal, State, and Federal law enforcement officers as appro…" at bounding box center [473, 127] width 643 height 10
click at [153, 127] on p "Cooperates with Municipal, State, and Federal law enforcement officers as appro…" at bounding box center [473, 127] width 643 height 10
click at [289, 112] on icon "Bullet list" at bounding box center [288, 111] width 10 height 10
click at [614, 128] on li "Cooperates with Municipal, State, and Federal law enforcement officers as appro…" at bounding box center [482, 127] width 626 height 10
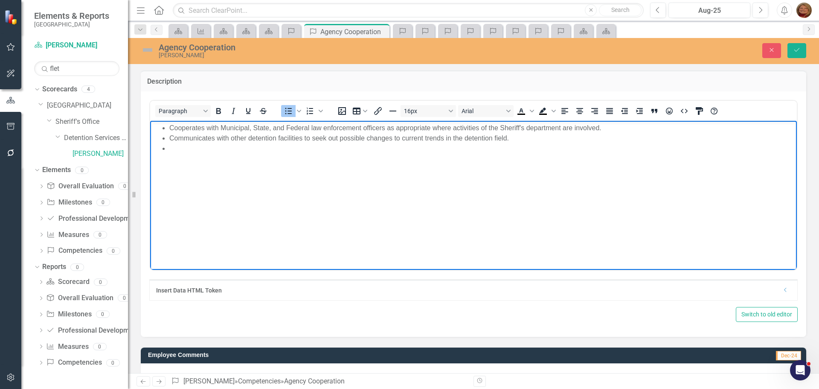
click at [179, 148] on li "Rich Text Area. Press ALT-0 for help." at bounding box center [482, 148] width 626 height 10
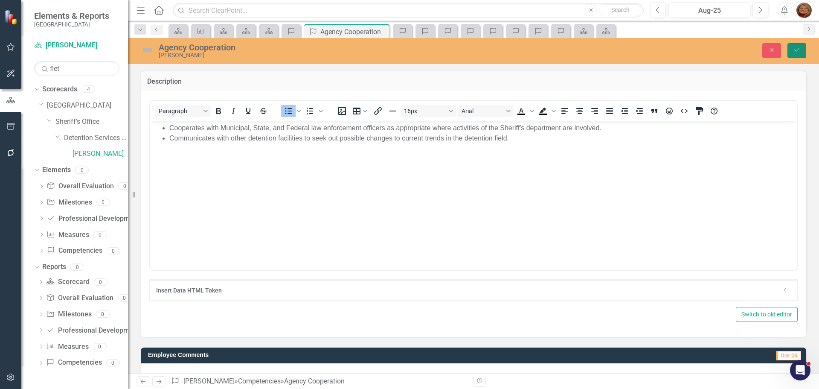
click at [797, 47] on icon "Save" at bounding box center [797, 50] width 8 height 6
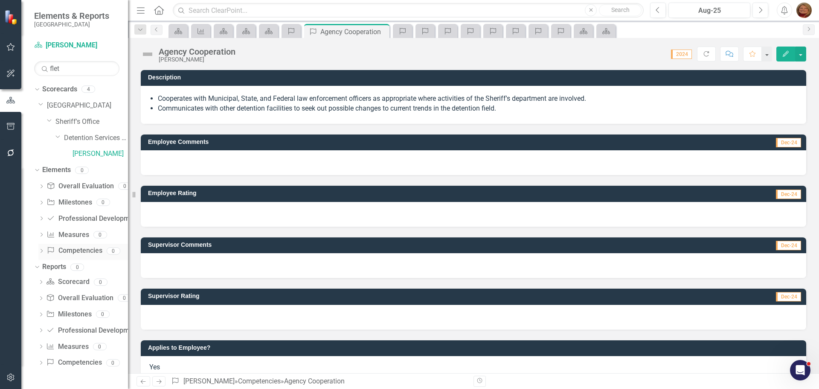
click at [80, 250] on link "Competency Competencies" at bounding box center [74, 251] width 55 height 10
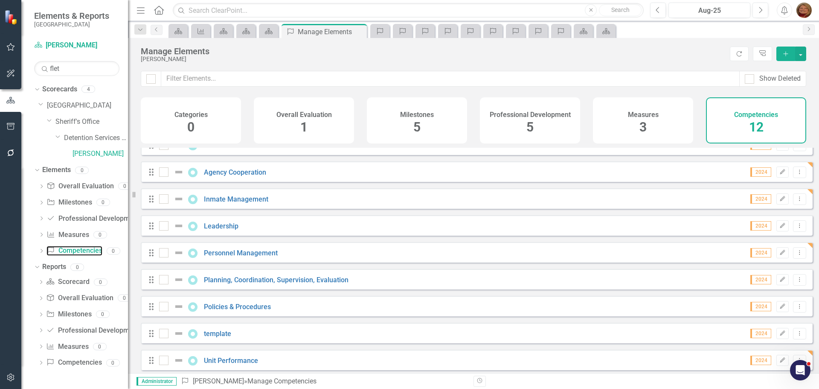
scroll to position [104, 0]
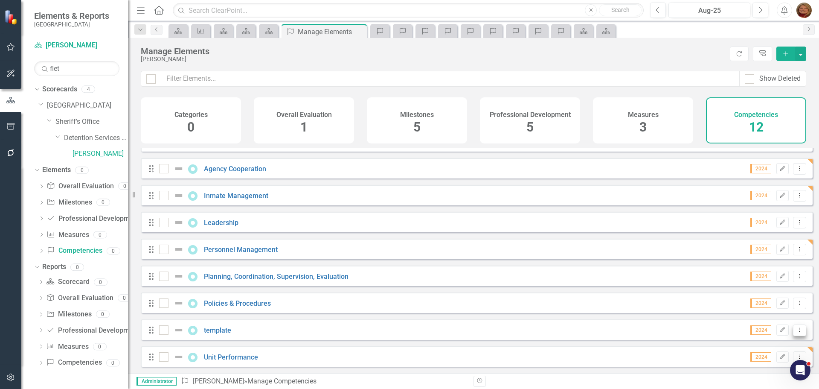
click at [796, 330] on icon "Dropdown Menu" at bounding box center [799, 330] width 7 height 6
click at [779, 303] on link "Copy Duplicate Competency" at bounding box center [755, 300] width 88 height 16
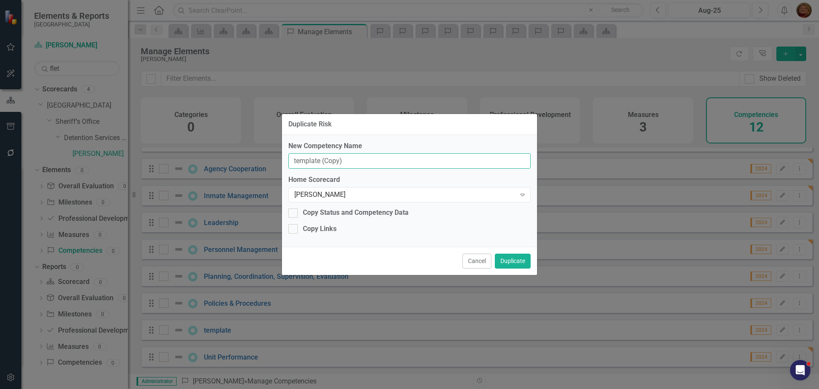
drag, startPoint x: 205, startPoint y: 149, endPoint x: 169, endPoint y: 146, distance: 36.4
click at [169, 146] on div "Duplicate Risk New Competency Name template (Copy) Home Scorecard Mike Fletcher…" at bounding box center [409, 194] width 819 height 389
drag, startPoint x: 354, startPoint y: 161, endPoint x: 292, endPoint y: 156, distance: 62.1
click at [292, 156] on input "Legal Knowledge" at bounding box center [409, 161] width 242 height 16
type input "Knowledge and Application of Law"
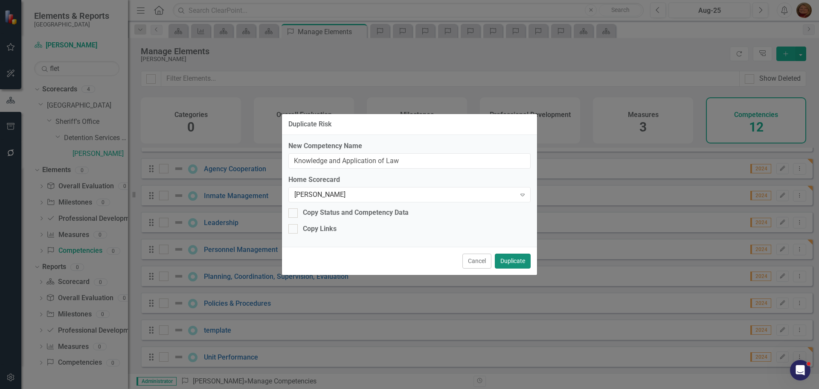
click at [513, 263] on button "Duplicate" at bounding box center [513, 260] width 36 height 15
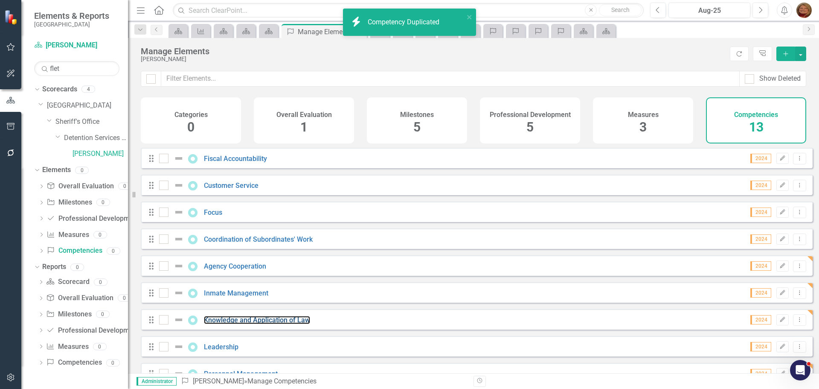
drag, startPoint x: 249, startPoint y: 328, endPoint x: 24, endPoint y: 276, distance: 230.3
click at [249, 324] on link "Knowledge and Application of Law" at bounding box center [257, 320] width 106 height 8
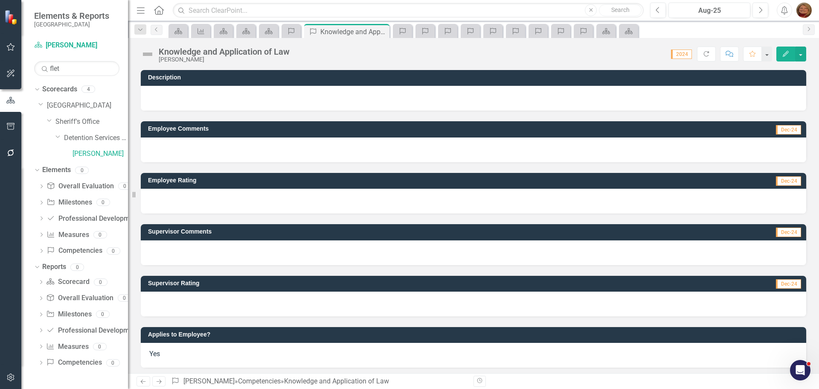
click at [228, 91] on div at bounding box center [474, 98] width 666 height 25
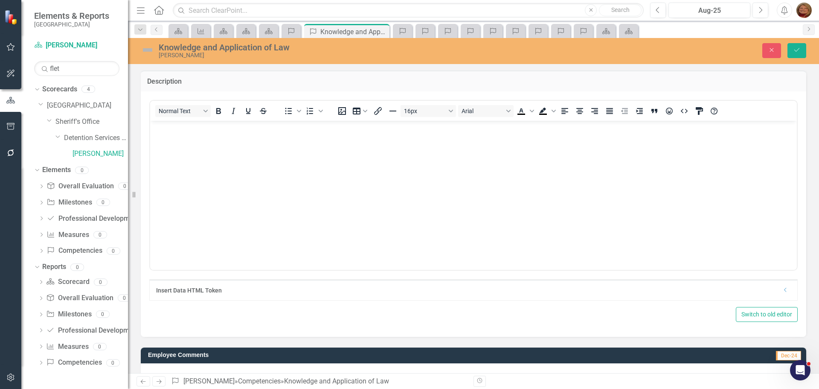
click at [211, 134] on body "Rich Text Area. Press ALT-0 for help." at bounding box center [473, 184] width 647 height 128
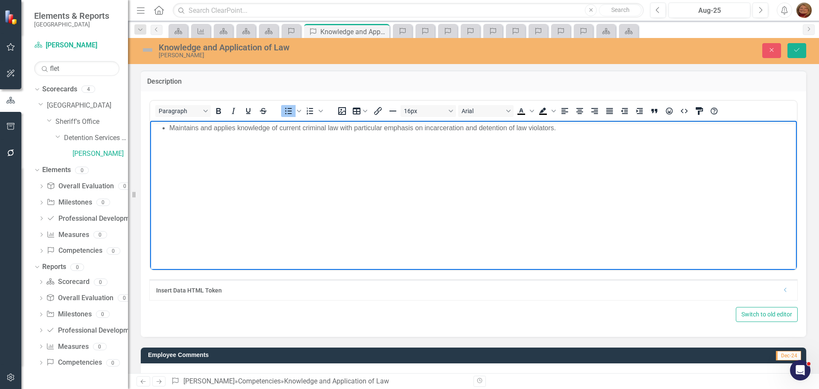
click at [169, 126] on li "Maintains and applies knowledge of current criminal law with particular emphasi…" at bounding box center [482, 127] width 626 height 10
click at [798, 50] on icon "Save" at bounding box center [797, 50] width 8 height 6
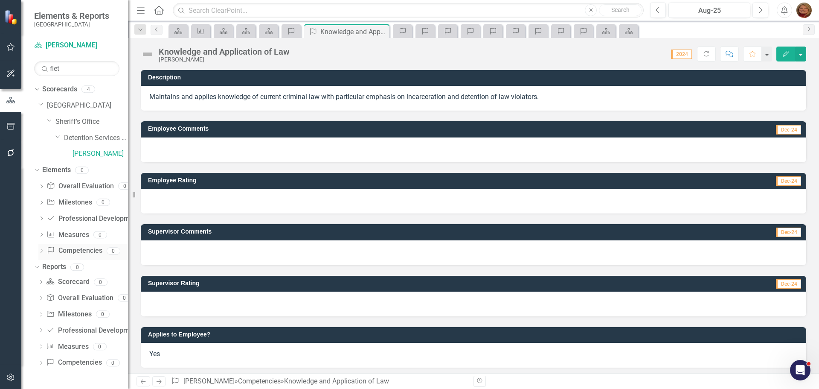
click at [88, 250] on link "Competency Competencies" at bounding box center [74, 251] width 55 height 10
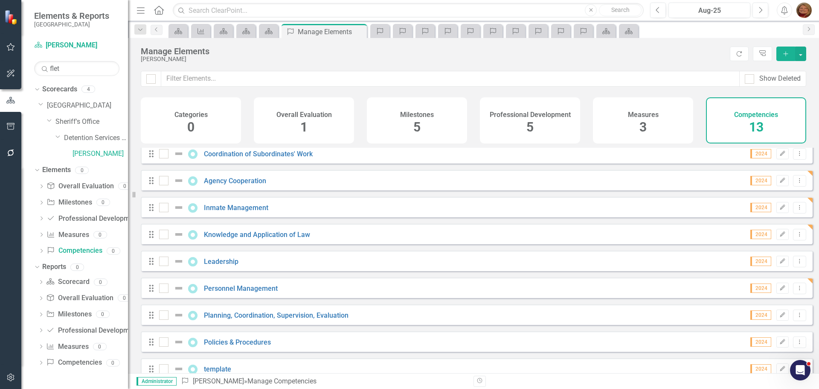
scroll to position [128, 0]
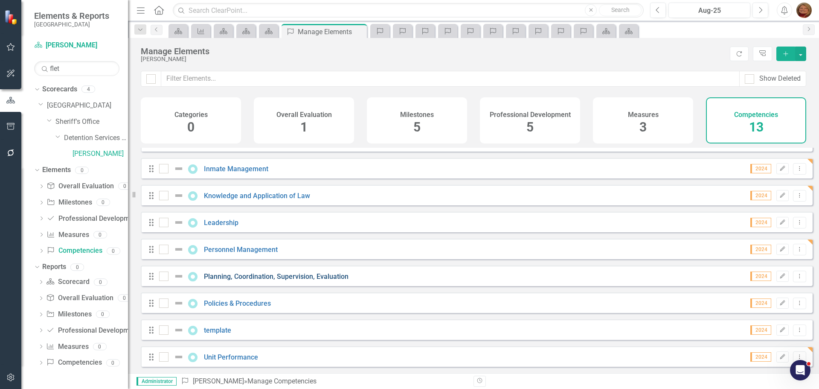
click at [276, 278] on link "Planning, Coordination, Supervision, Evaluation" at bounding box center [276, 276] width 145 height 8
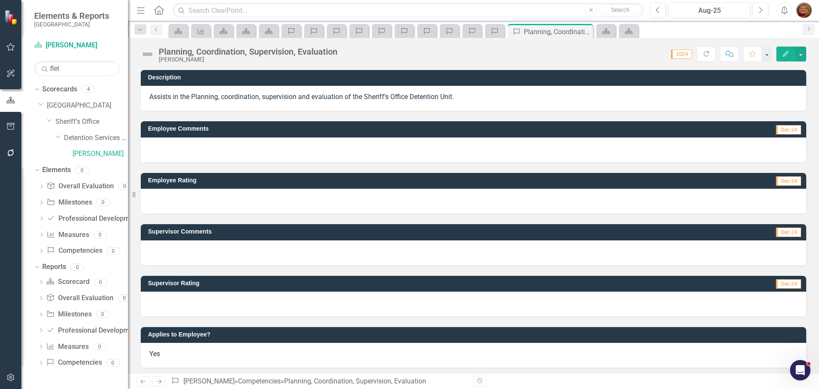
click at [158, 100] on p "Assists in the Planning, coordination, supervision and evaluation of the Sherif…" at bounding box center [473, 97] width 649 height 10
click at [148, 96] on div "Assists in the Planning, coordination, supervision and evaluation of the Sherif…" at bounding box center [474, 98] width 666 height 25
click at [151, 96] on p "Assists in the Planning, coordination, supervision and evaluation of the Sherif…" at bounding box center [473, 97] width 649 height 10
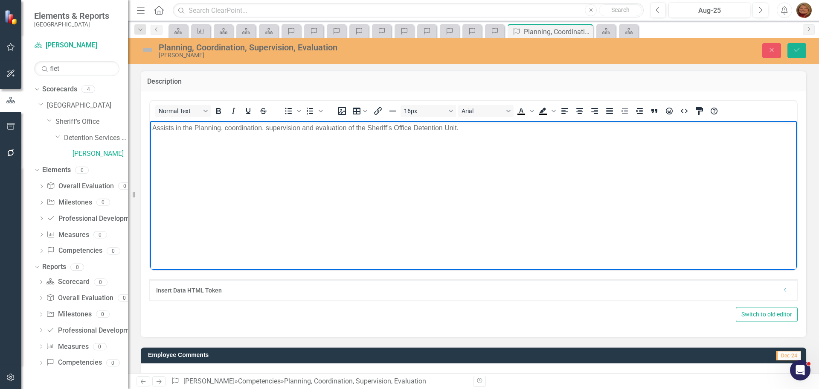
click at [154, 127] on p "Assists in the Planning, coordination, supervision and evaluation of the Sherif…" at bounding box center [473, 127] width 643 height 10
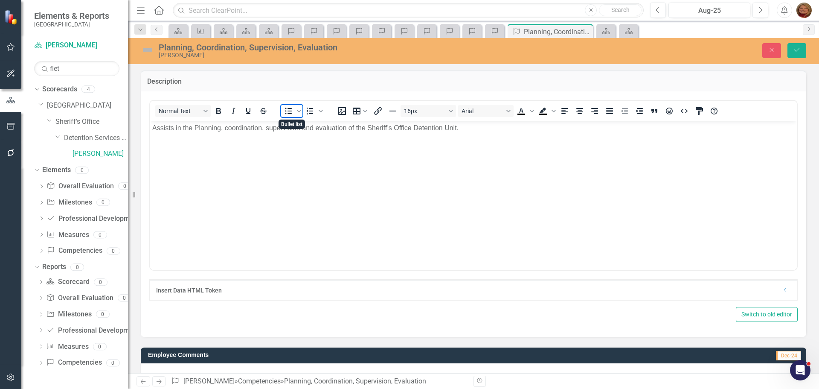
click at [291, 115] on icon "Bullet list" at bounding box center [288, 111] width 10 height 10
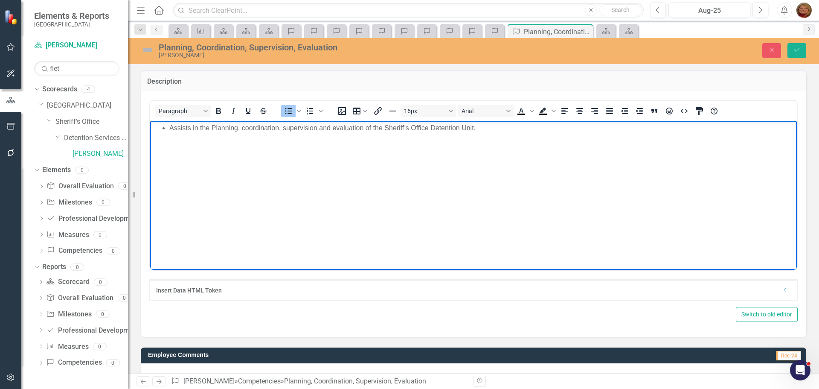
click at [480, 131] on li "Assists in the Planning, coordination, supervision and evaluation of the Sherif…" at bounding box center [482, 127] width 626 height 10
click at [797, 48] on icon "Save" at bounding box center [797, 50] width 8 height 6
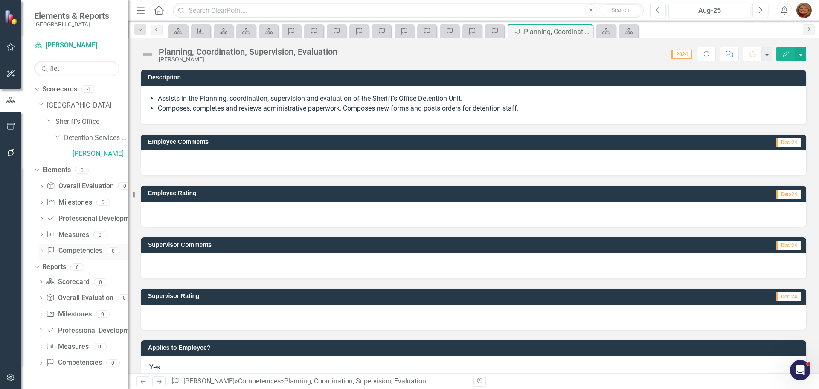
click at [84, 250] on link "Competency Competencies" at bounding box center [74, 251] width 55 height 10
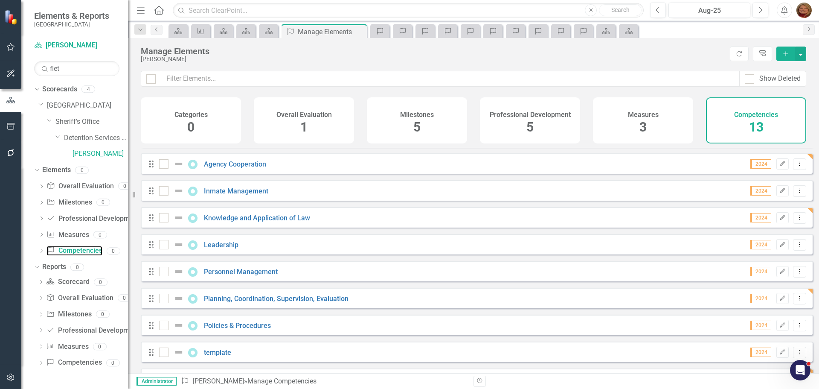
scroll to position [131, 0]
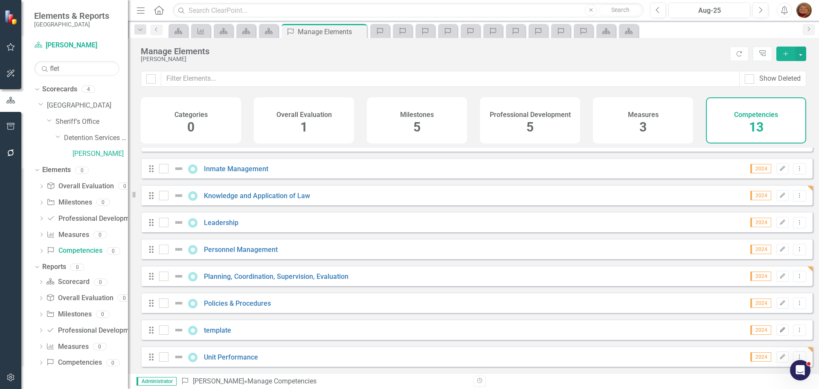
click at [780, 329] on icon "Edit" at bounding box center [783, 329] width 6 height 5
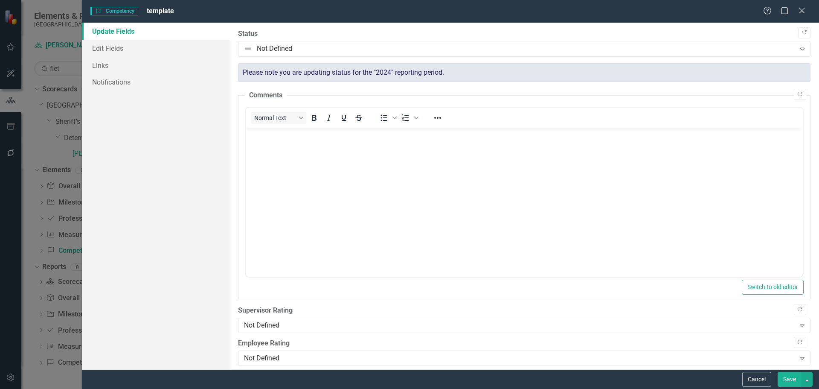
scroll to position [0, 0]
drag, startPoint x: 132, startPoint y: 47, endPoint x: 143, endPoint y: 49, distance: 10.8
click at [132, 47] on link "Edit Fields" at bounding box center [156, 48] width 148 height 17
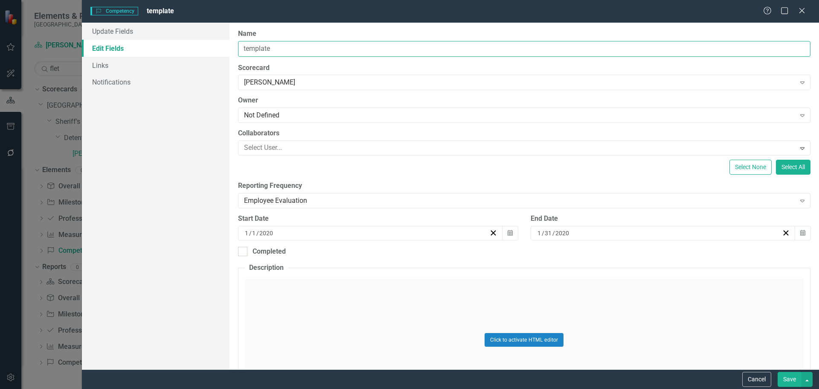
drag, startPoint x: 300, startPoint y: 51, endPoint x: 159, endPoint y: 42, distance: 141.1
click at [159, 42] on div "Update Fields Edit Fields Links Notifications "Update" fields in ClearPoint are…" at bounding box center [450, 196] width 737 height 346
type input "Communication"
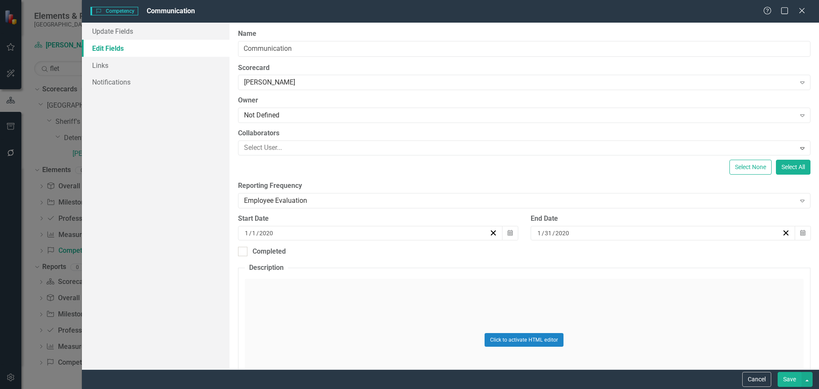
click at [783, 381] on button "Save" at bounding box center [790, 379] width 24 height 15
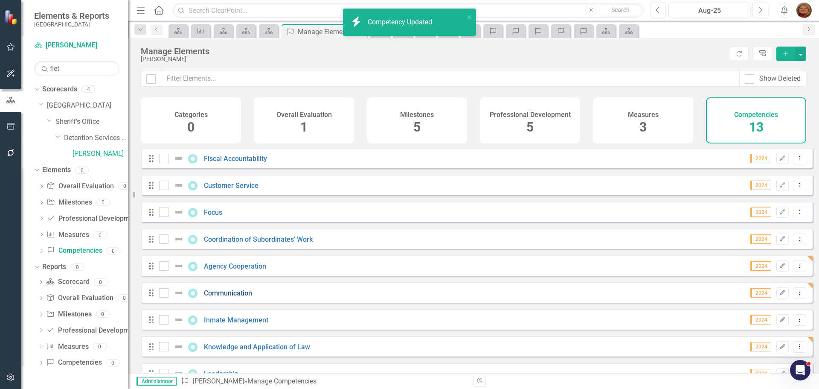
click at [232, 297] on link "Communication" at bounding box center [228, 293] width 48 height 8
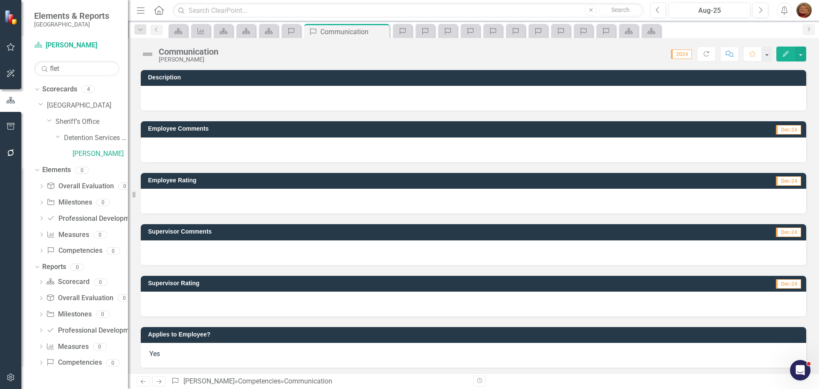
click at [245, 96] on div at bounding box center [474, 98] width 666 height 25
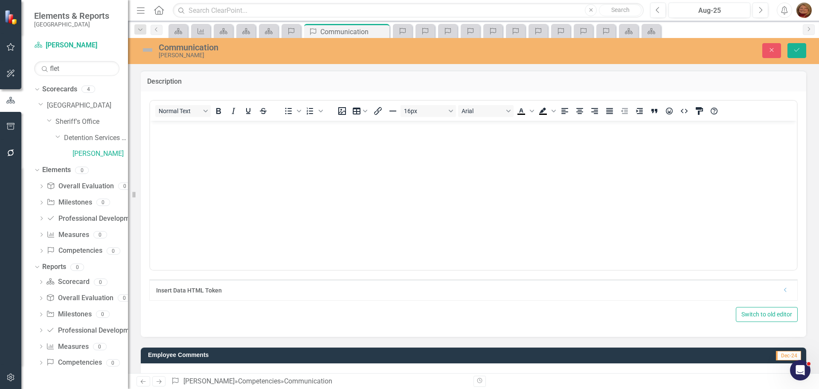
click at [244, 134] on body "Rich Text Area. Press ALT-0 for help." at bounding box center [473, 184] width 647 height 128
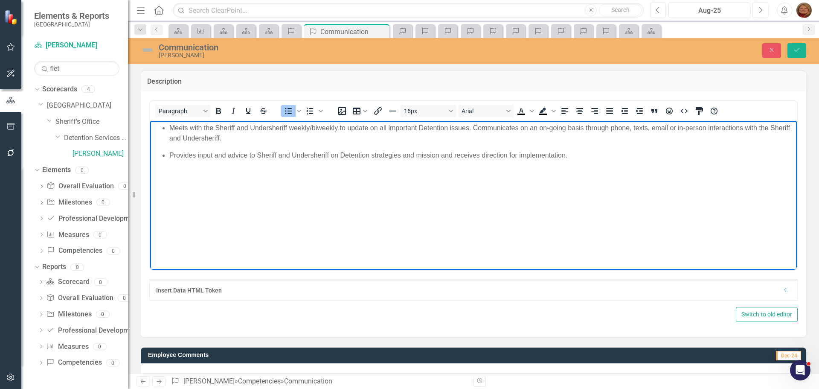
click at [170, 154] on li "Provides input and advice to Sheriff and Undersheriff on Detention strategies a…" at bounding box center [482, 155] width 626 height 10
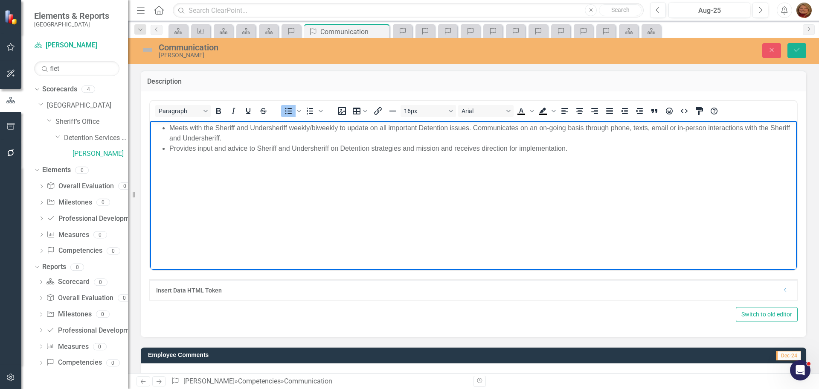
click at [474, 131] on li "Meets with the Sheriff and Undersheriff weekly/biweekly to update on all import…" at bounding box center [482, 132] width 626 height 20
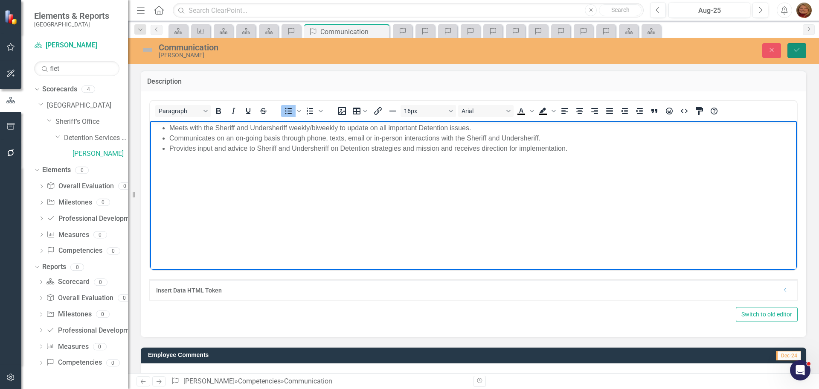
click at [799, 44] on button "Save" at bounding box center [797, 50] width 19 height 15
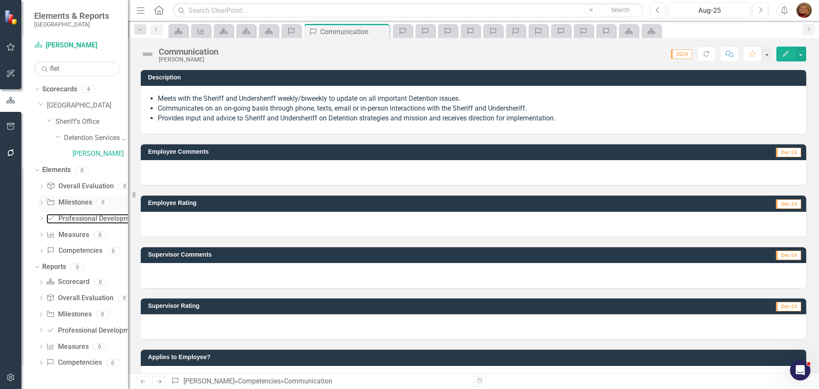
drag, startPoint x: 85, startPoint y: 218, endPoint x: 69, endPoint y: 210, distance: 18.3
click at [85, 218] on link "Professional Development Professional Development" at bounding box center [93, 219] width 93 height 10
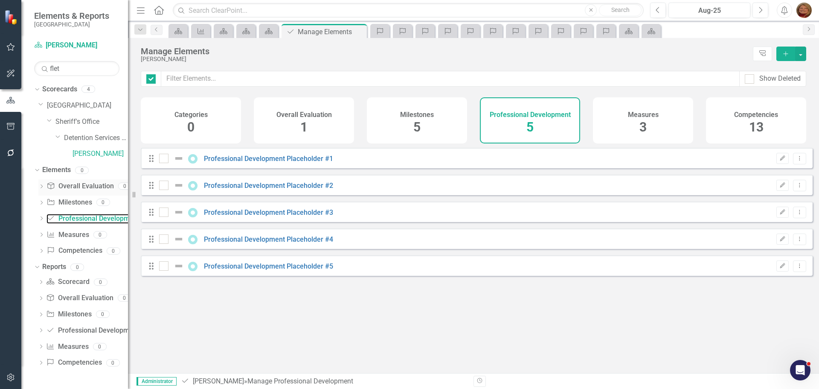
checkbox input "false"
click at [796, 268] on icon "Dropdown Menu" at bounding box center [799, 266] width 7 height 6
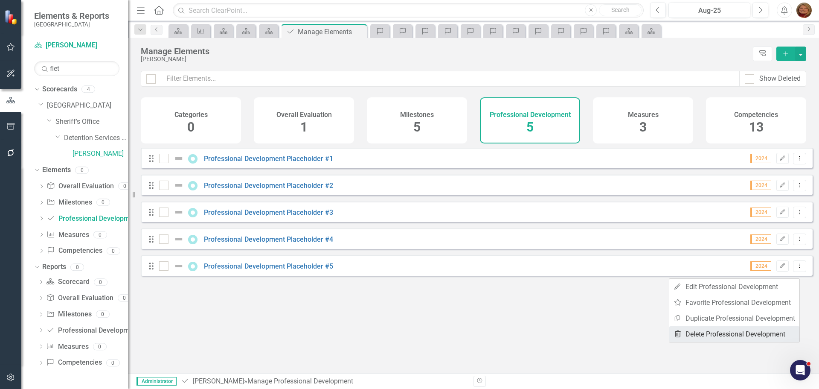
click at [760, 332] on link "Trash Delete Professional Development" at bounding box center [734, 334] width 130 height 16
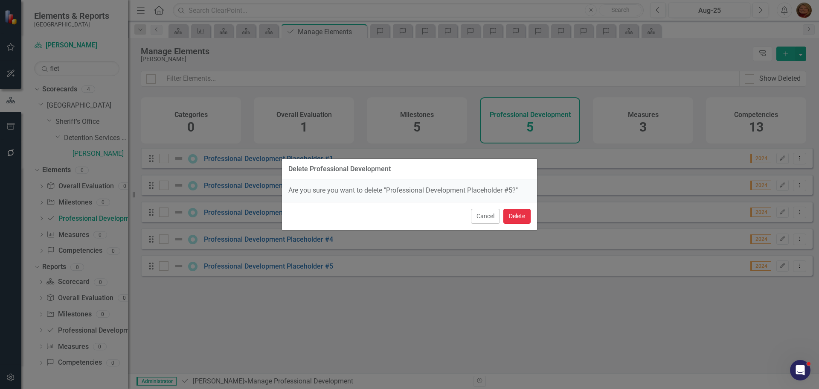
click at [518, 215] on button "Delete" at bounding box center [516, 216] width 27 height 15
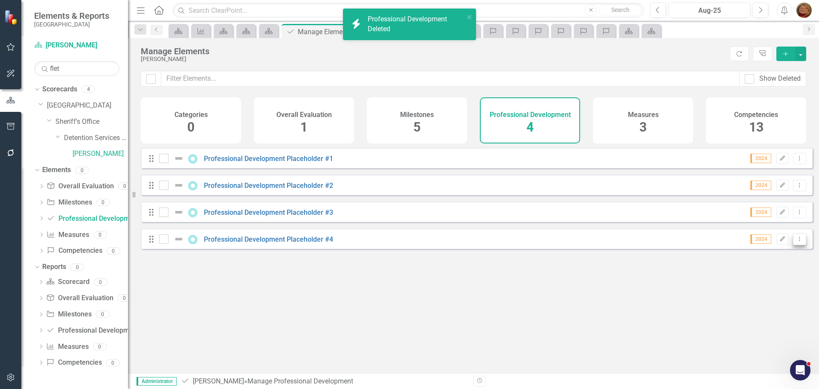
click at [796, 242] on icon "Dropdown Menu" at bounding box center [799, 239] width 7 height 6
click at [768, 306] on link "Trash Delete Professional Development" at bounding box center [734, 307] width 130 height 16
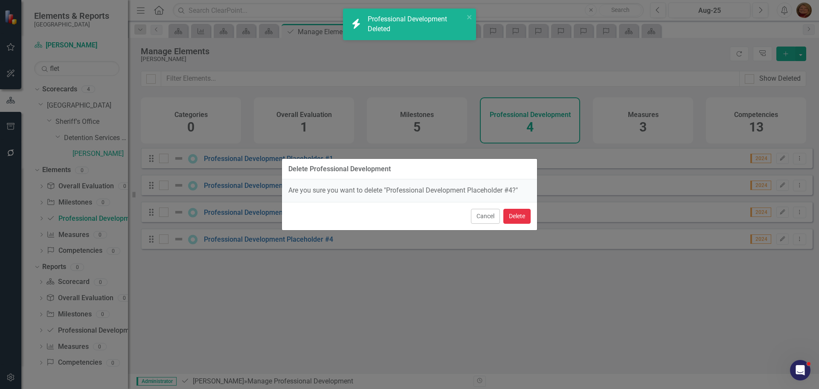
click at [524, 217] on button "Delete" at bounding box center [516, 216] width 27 height 15
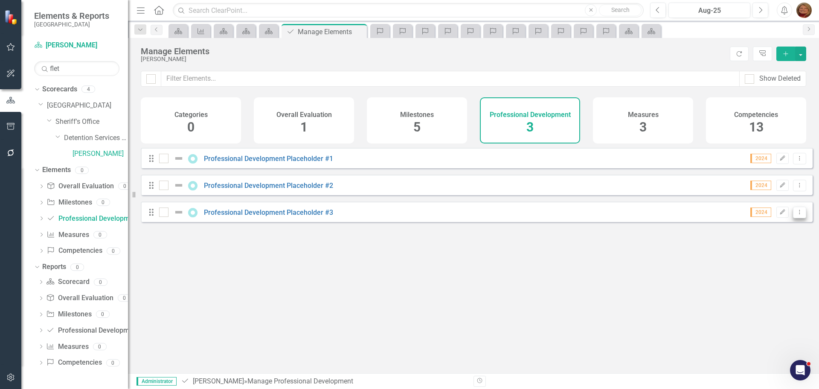
click at [796, 215] on icon "Dropdown Menu" at bounding box center [799, 212] width 7 height 6
click at [771, 281] on link "Trash Delete Professional Development" at bounding box center [734, 280] width 130 height 16
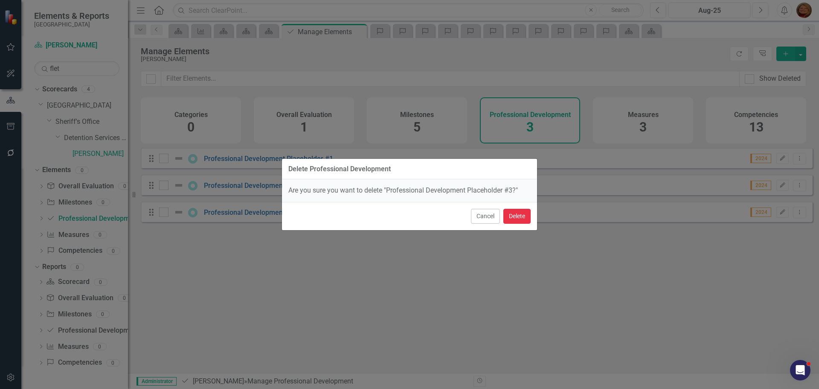
click at [522, 220] on button "Delete" at bounding box center [516, 216] width 27 height 15
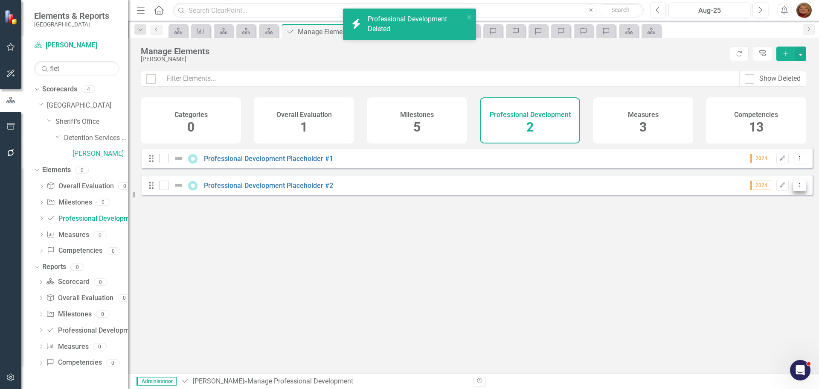
click at [796, 188] on icon "Dropdown Menu" at bounding box center [799, 185] width 7 height 6
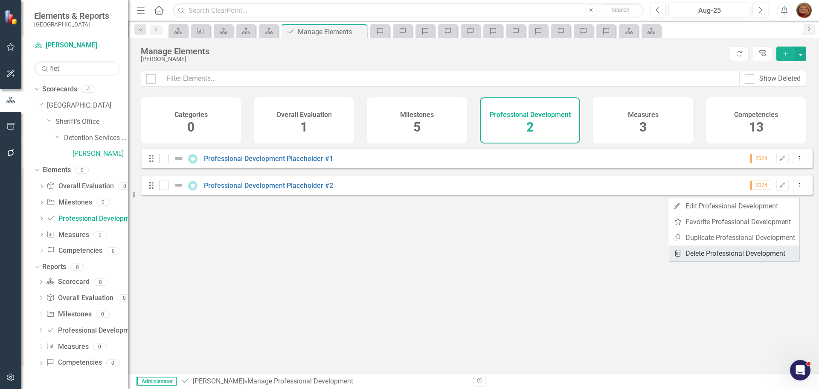
click at [743, 254] on link "Trash Delete Professional Development" at bounding box center [734, 253] width 130 height 16
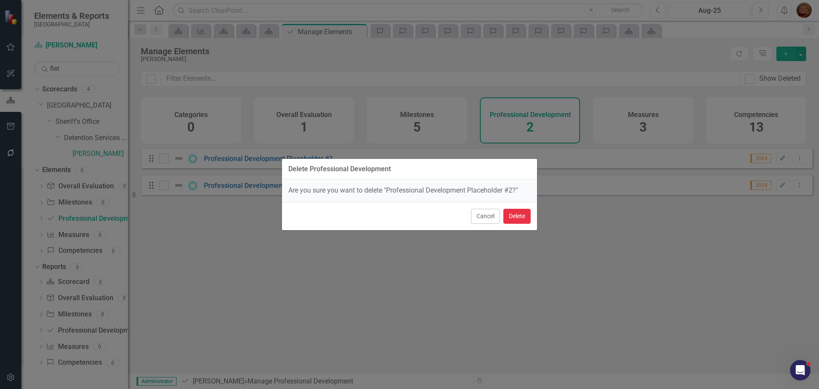
click at [524, 216] on button "Delete" at bounding box center [516, 216] width 27 height 15
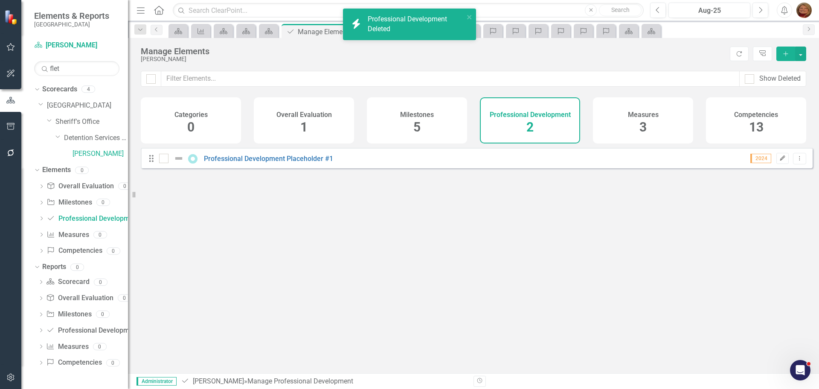
click at [780, 161] on icon "Edit" at bounding box center [783, 158] width 6 height 5
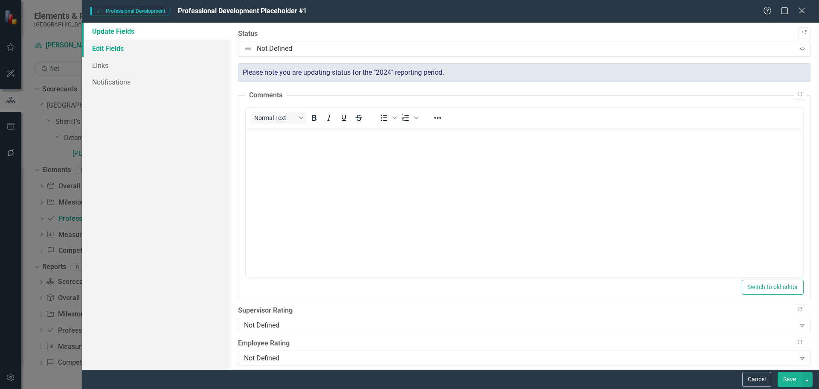
click at [118, 47] on link "Edit Fields" at bounding box center [156, 48] width 148 height 17
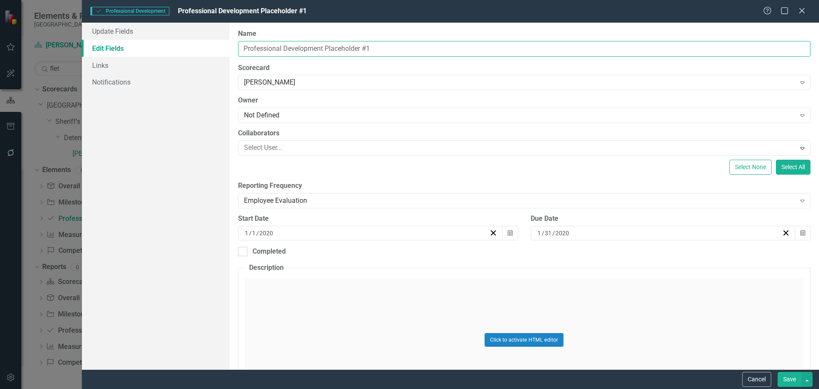
drag, startPoint x: 346, startPoint y: 47, endPoint x: 180, endPoint y: 45, distance: 166.0
click at [179, 49] on div "Update Fields Edit Fields Links Notifications "Update" fields in ClearPoint are…" at bounding box center [450, 196] width 737 height 346
click at [352, 49] on input "Professional Development Placeholder #1" at bounding box center [524, 49] width 573 height 16
drag, startPoint x: 327, startPoint y: 49, endPoint x: 476, endPoint y: 49, distance: 148.9
click at [472, 52] on input "Professional Development Placeholder #1" at bounding box center [524, 49] width 573 height 16
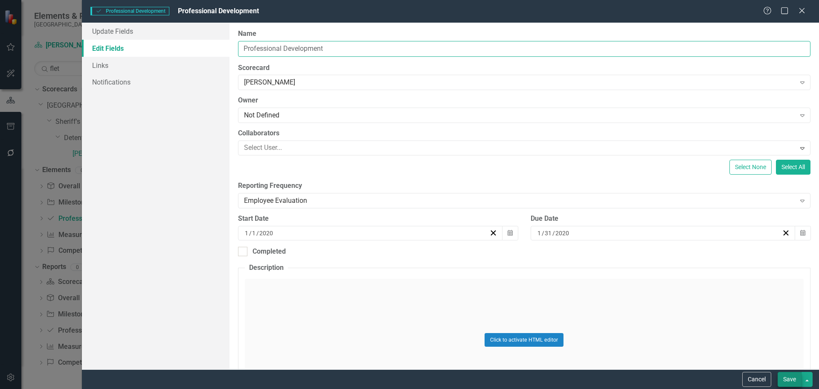
type input "Professional Development"
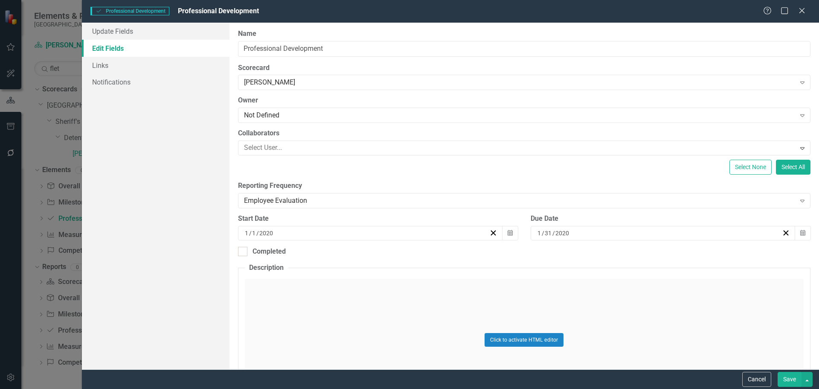
click at [788, 380] on button "Save" at bounding box center [790, 379] width 24 height 15
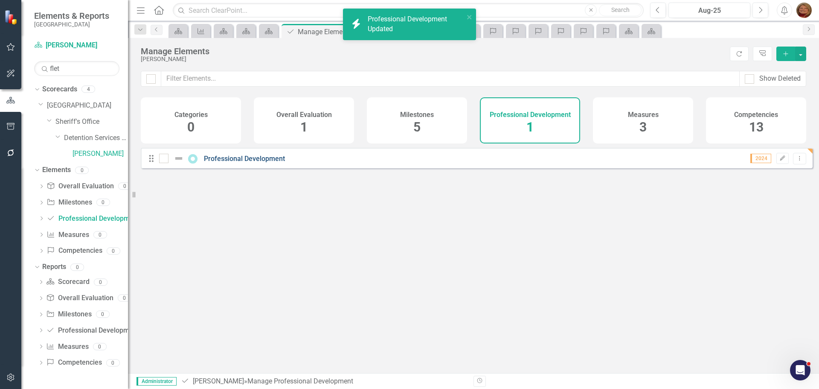
click at [265, 163] on link "Professional Development" at bounding box center [244, 158] width 81 height 8
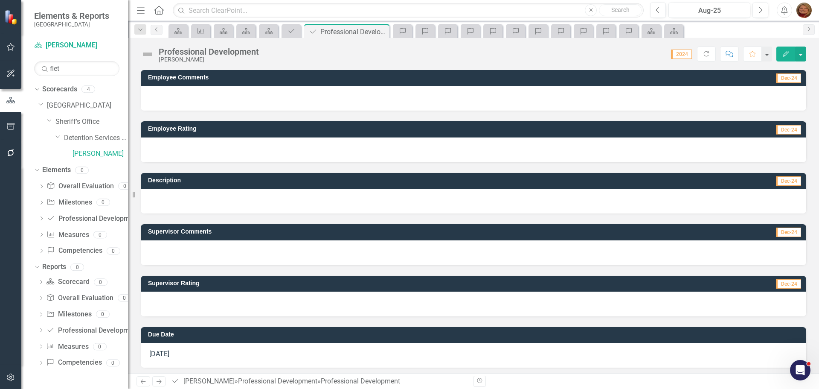
click at [233, 94] on div at bounding box center [474, 98] width 666 height 25
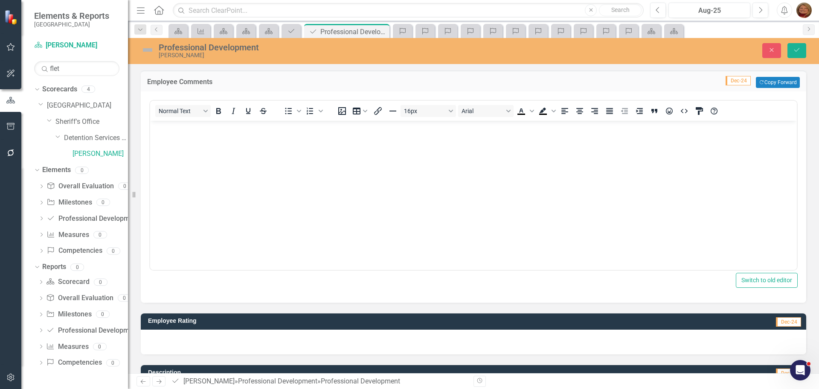
click at [229, 141] on body "Rich Text Area. Press ALT-0 for help." at bounding box center [473, 185] width 647 height 128
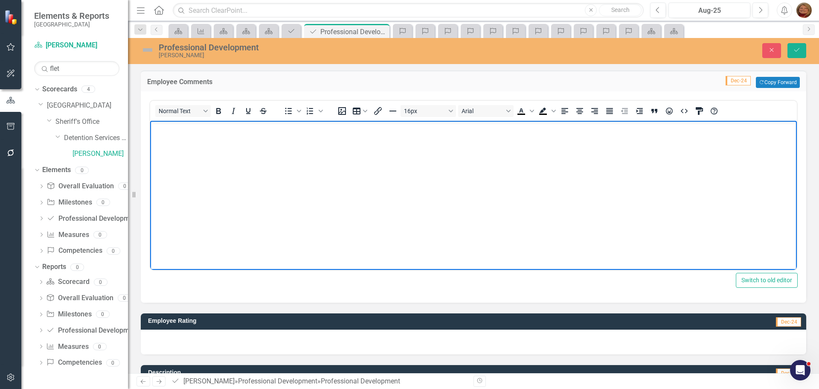
paste body "Rich Text Area. Press ALT-0 for help."
click at [800, 51] on icon "Save" at bounding box center [797, 50] width 8 height 6
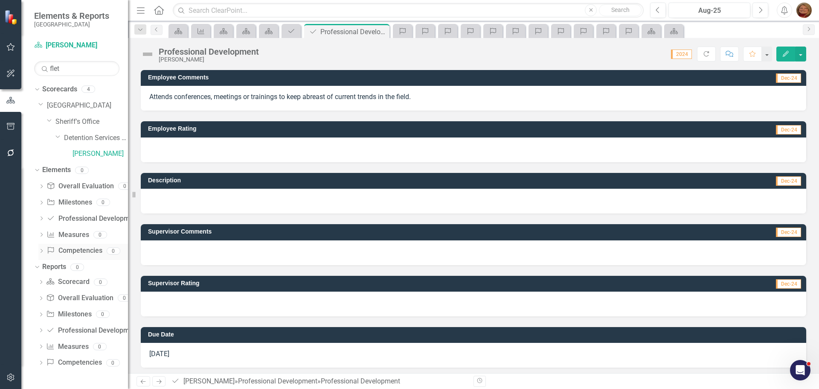
click at [81, 246] on link "Competency Competencies" at bounding box center [74, 251] width 55 height 10
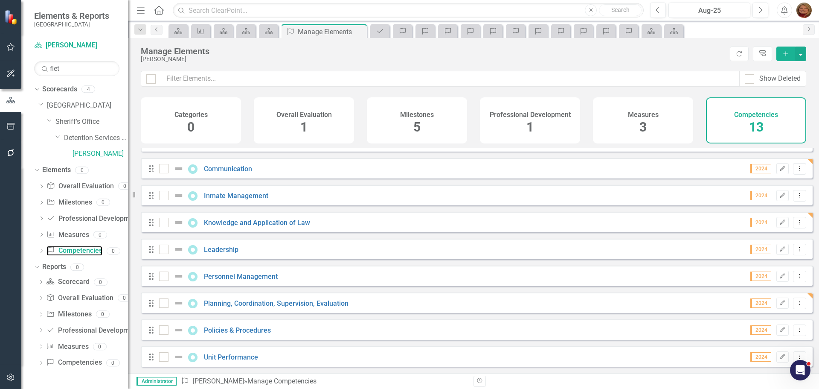
scroll to position [131, 0]
click at [796, 354] on icon "Dropdown Menu" at bounding box center [799, 357] width 7 height 6
click at [771, 329] on link "Copy Duplicate Competency" at bounding box center [755, 327] width 88 height 16
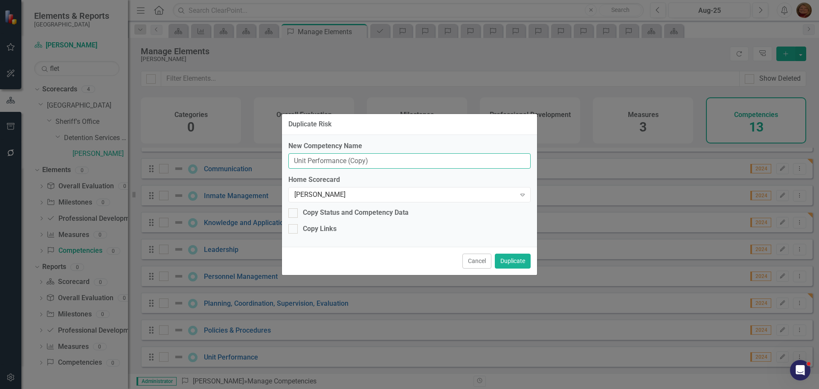
drag, startPoint x: 219, startPoint y: 147, endPoint x: 174, endPoint y: 144, distance: 44.9
click at [174, 144] on div "Duplicate Risk New Competency Name Unit Performance (Copy) Home Scorecard Mike …" at bounding box center [409, 194] width 819 height 389
type input "Representation"
drag, startPoint x: 512, startPoint y: 262, endPoint x: 517, endPoint y: 263, distance: 4.7
click at [513, 262] on button "Duplicate" at bounding box center [513, 260] width 36 height 15
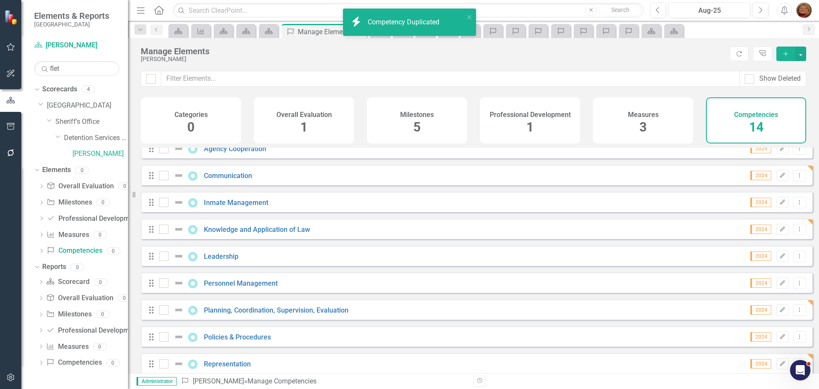
scroll to position [157, 0]
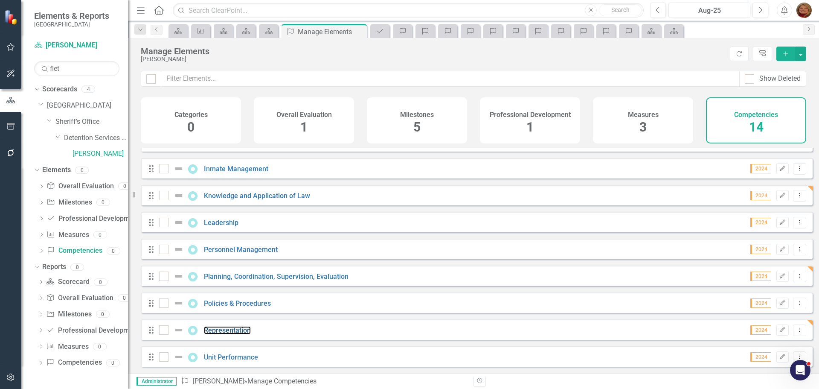
drag, startPoint x: 243, startPoint y: 329, endPoint x: 28, endPoint y: 228, distance: 238.0
click at [243, 329] on link "Representation" at bounding box center [227, 330] width 47 height 8
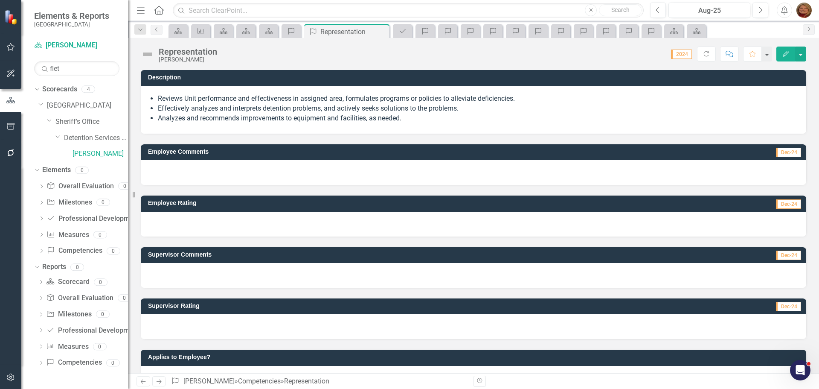
click at [233, 110] on li "Effectively analyzes and interprets detention problems, and actively seeks solu…" at bounding box center [478, 109] width 640 height 10
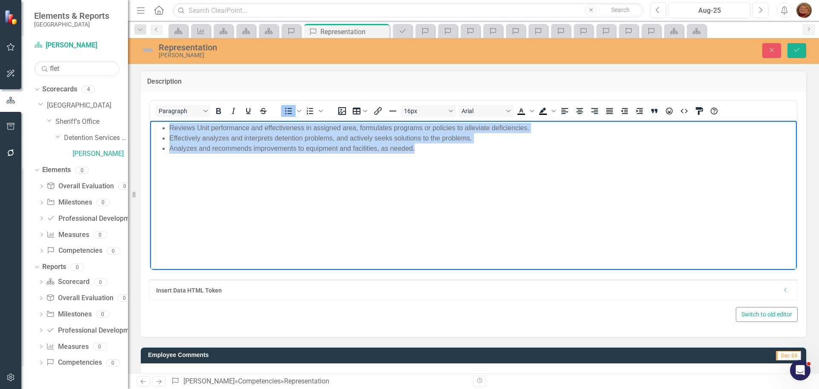
drag, startPoint x: 429, startPoint y: 154, endPoint x: 104, endPoint y: 110, distance: 328.5
click at [150, 120] on html "Reviews Unit performance and effectiveness in assigned area, formulates program…" at bounding box center [473, 184] width 647 height 128
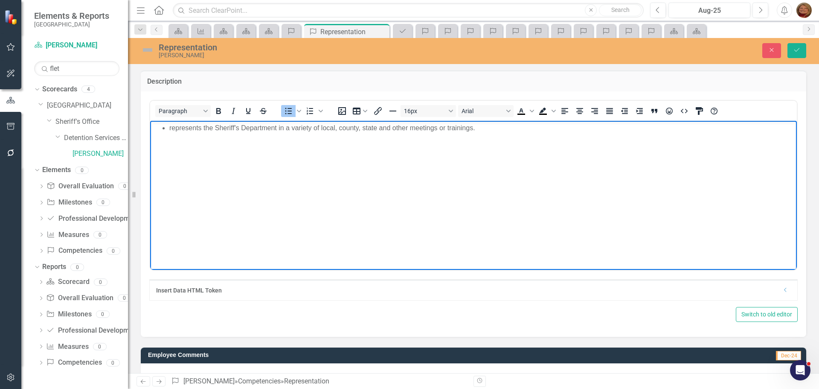
click at [171, 123] on li "represents the Sheriff's Department in a variety of local, county, state and ot…" at bounding box center [482, 127] width 626 height 10
click at [796, 48] on icon "Save" at bounding box center [797, 50] width 8 height 6
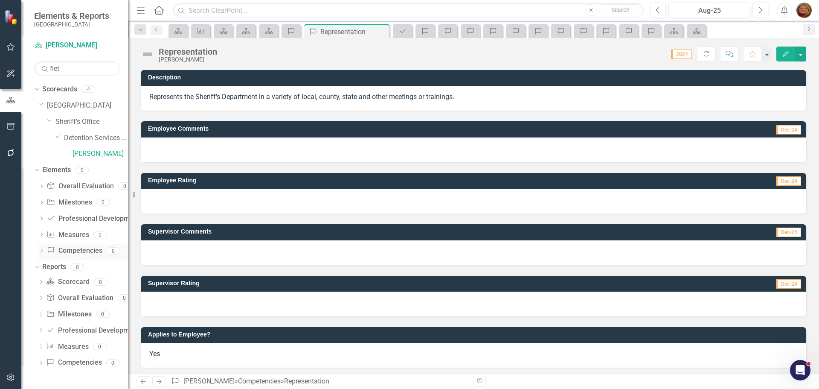
click at [88, 249] on link "Competency Competencies" at bounding box center [74, 251] width 55 height 10
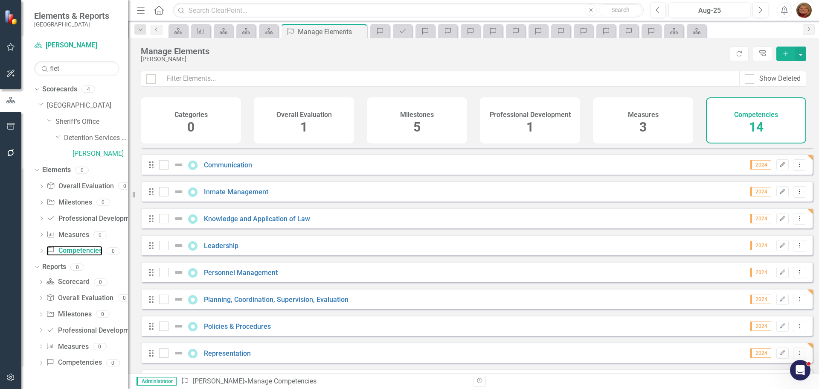
scroll to position [157, 0]
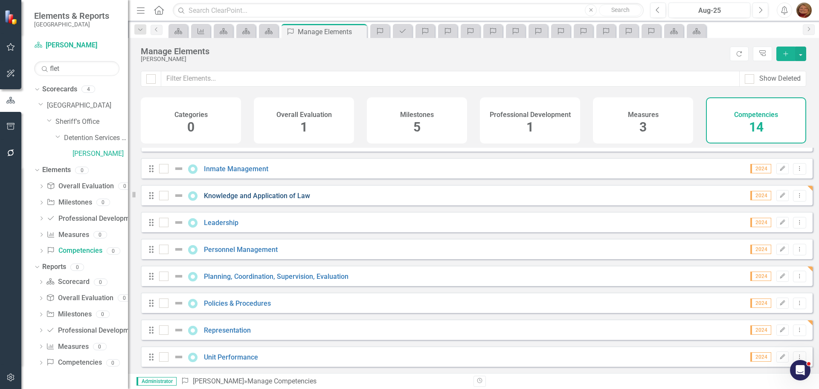
click at [268, 193] on link "Knowledge and Application of Law" at bounding box center [257, 196] width 106 height 8
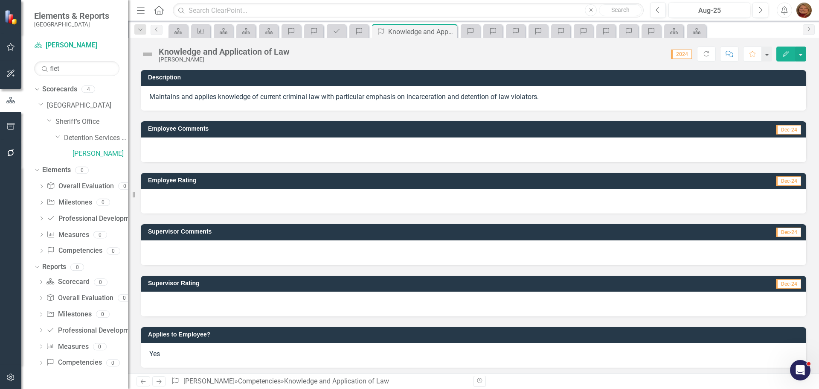
click at [402, 97] on p "Maintains and applies knowledge of current criminal law with particular emphasi…" at bounding box center [473, 97] width 649 height 10
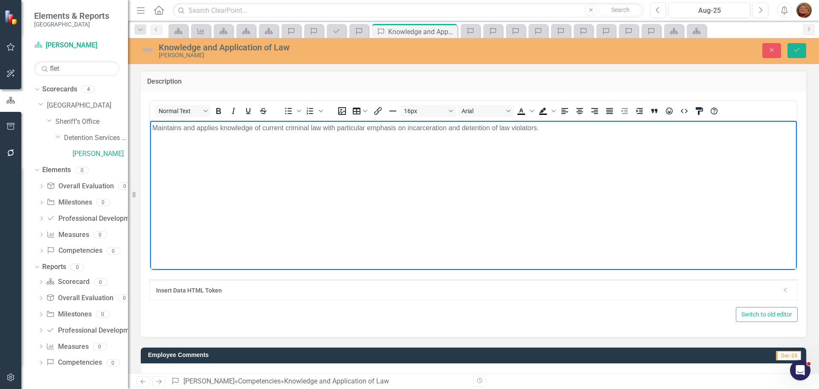
click at [547, 131] on p "Maintains and applies knowledge of current criminal law with particular emphasi…" at bounding box center [473, 127] width 643 height 10
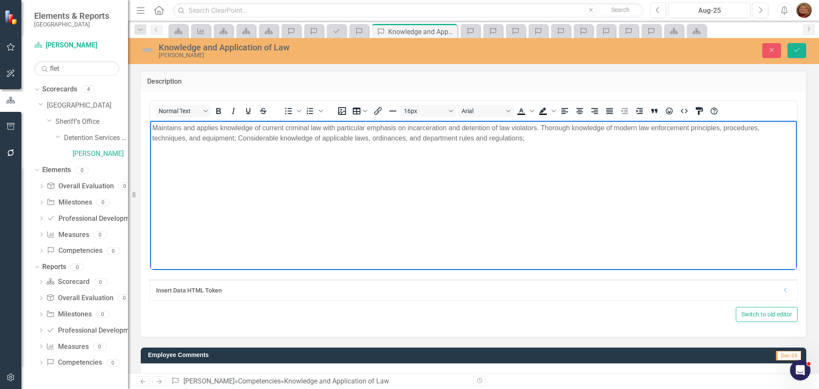
drag, startPoint x: 544, startPoint y: 128, endPoint x: 555, endPoint y: 128, distance: 10.7
click at [545, 128] on p "Maintains and applies knowledge of current criminal law with particular emphasi…" at bounding box center [473, 132] width 643 height 20
click at [221, 125] on p "Maintains and applies knowledge of current criminal law with particular emphasi…" at bounding box center [473, 132] width 643 height 20
drag, startPoint x: 293, startPoint y: 130, endPoint x: 313, endPoint y: 130, distance: 20.1
click at [313, 130] on p "Maintains and applies thorough knowledge of current criminal law with particula…" at bounding box center [473, 132] width 643 height 20
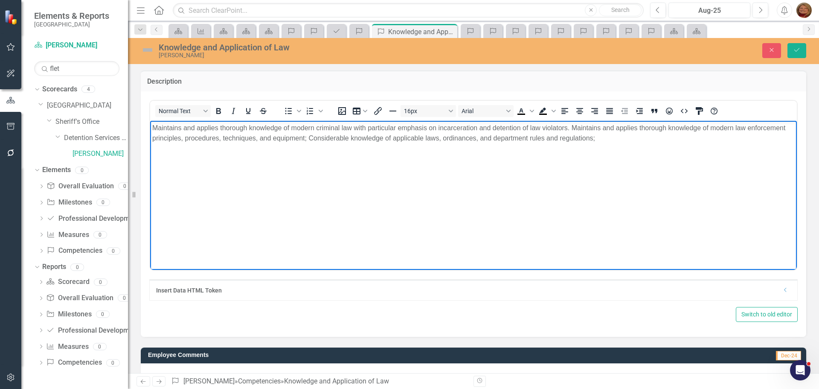
click at [573, 125] on p "Maintains and applies thorough knowledge of modern criminal law with particular…" at bounding box center [473, 132] width 643 height 20
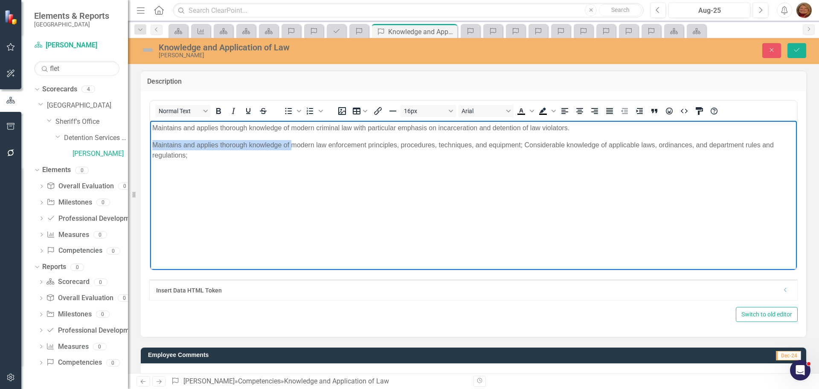
drag, startPoint x: 153, startPoint y: 142, endPoint x: 291, endPoint y: 143, distance: 138.3
click at [291, 143] on p "Maintains and applies thorough knowledge of modern law enforcement principles, …" at bounding box center [473, 150] width 643 height 20
click at [352, 128] on p "Maintains and applies thorough knowledge of modern criminal law with particular…" at bounding box center [473, 127] width 643 height 10
drag, startPoint x: 154, startPoint y: 141, endPoint x: 262, endPoint y: 146, distance: 108.1
click at [262, 146] on p "modern law enforcement principles, procedures, techniques, and equipment; Consi…" at bounding box center [473, 145] width 643 height 10
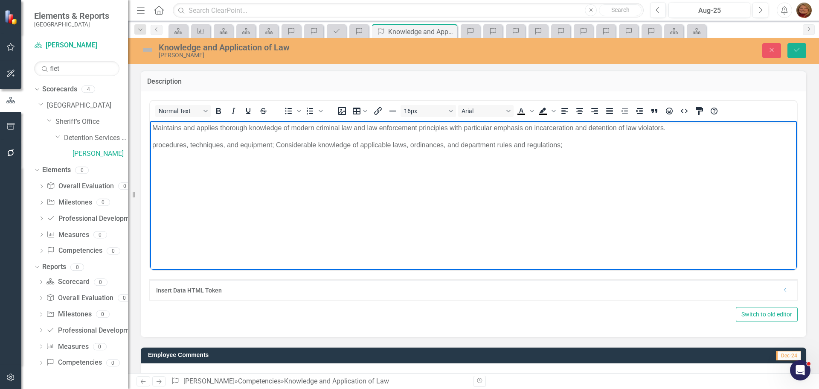
click at [665, 129] on p "Maintains and applies thorough knowledge of modern criminal law and law enforce…" at bounding box center [473, 127] width 643 height 10
click at [535, 128] on p "Maintains and applies thorough knowledge of modern criminal law and law enforce…" at bounding box center [473, 127] width 643 height 10
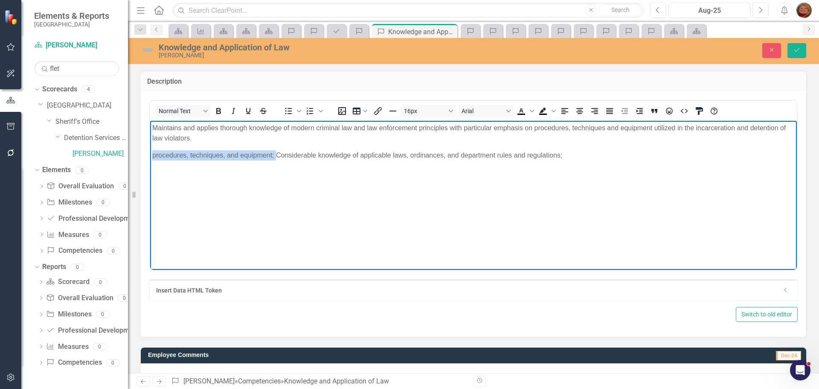
drag, startPoint x: 153, startPoint y: 154, endPoint x: 276, endPoint y: 154, distance: 123.3
click at [276, 154] on p "procedures, techniques, and equipment; Considerable knowledge of applicable law…" at bounding box center [473, 155] width 643 height 10
click at [352, 129] on p "Maintains and applies thorough knowledge of modern criminal law and law enforce…" at bounding box center [473, 132] width 643 height 20
click at [436, 128] on p "Maintains and applies thorough knowledge of modern criminal law, law enforcemen…" at bounding box center [473, 132] width 643 height 20
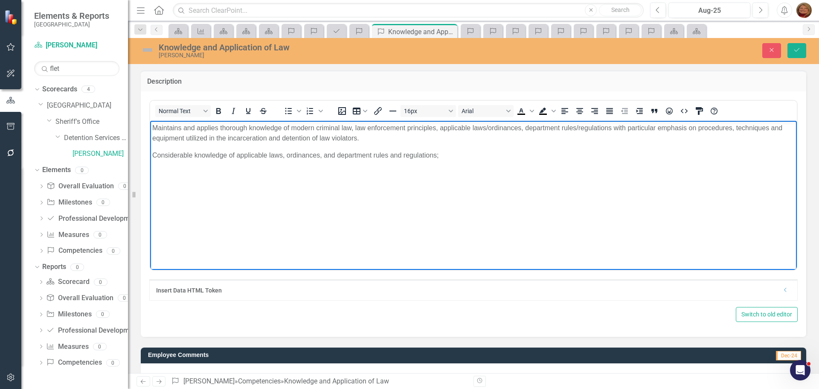
click at [525, 127] on p "Maintains and applies thorough knowledge of modern criminal law, law enforcemen…" at bounding box center [473, 132] width 643 height 20
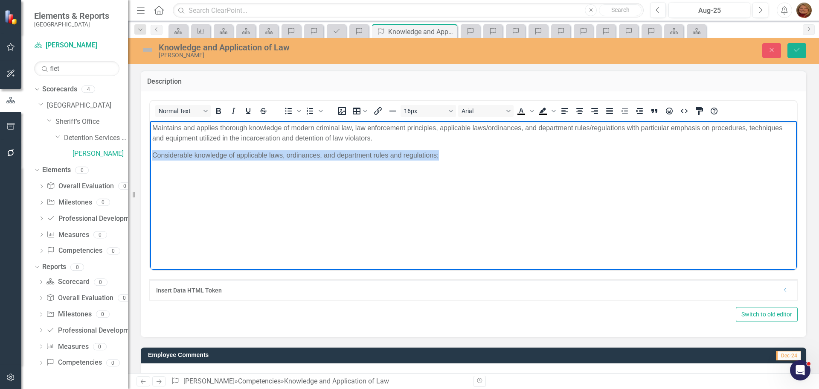
drag, startPoint x: 455, startPoint y: 154, endPoint x: 154, endPoint y: 148, distance: 300.9
click at [154, 148] on body "Maintains and applies thorough knowledge of modern criminal law, law enforcemen…" at bounding box center [473, 184] width 647 height 128
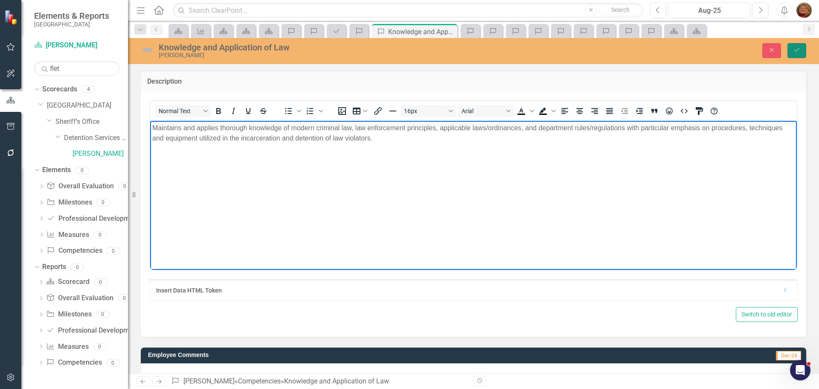
drag, startPoint x: 801, startPoint y: 55, endPoint x: 251, endPoint y: 172, distance: 562.4
click at [800, 54] on button "Save" at bounding box center [797, 50] width 19 height 15
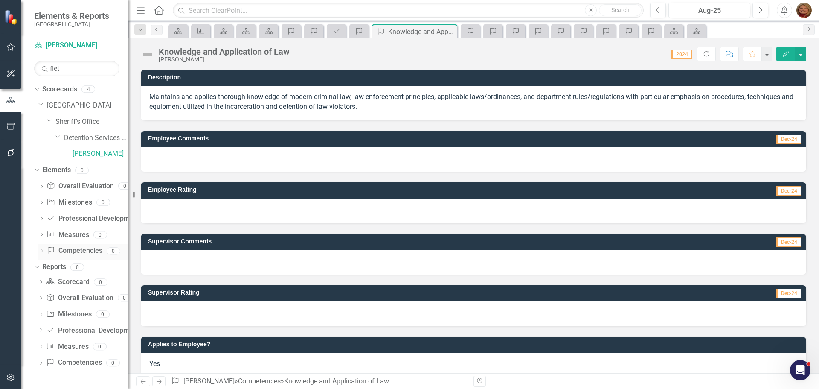
click at [84, 251] on link "Competency Competencies" at bounding box center [74, 251] width 55 height 10
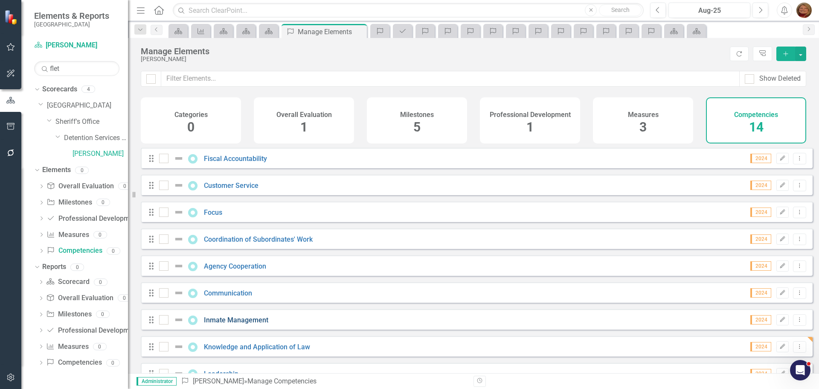
click at [254, 324] on link "Inmate Management" at bounding box center [236, 320] width 64 height 8
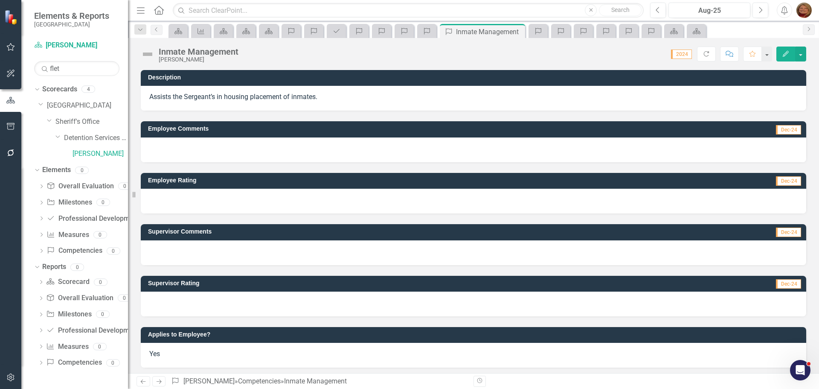
click at [332, 97] on p "Assists the Sergeant’s in housing placement of inmates." at bounding box center [473, 97] width 649 height 10
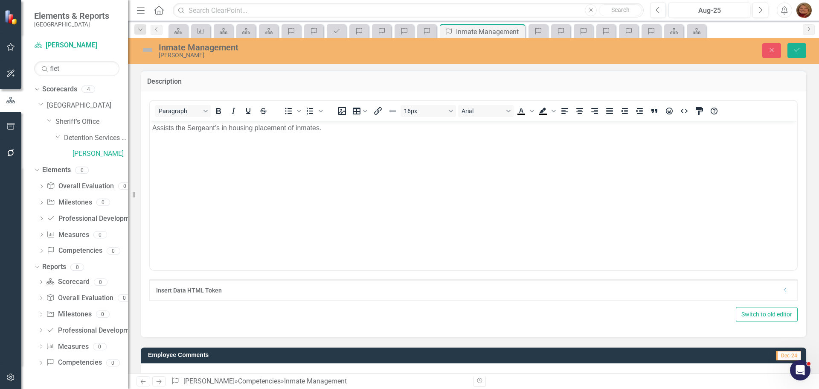
click at [326, 130] on p "Assists the Sergeant’s in housing placement of inmates." at bounding box center [473, 127] width 643 height 10
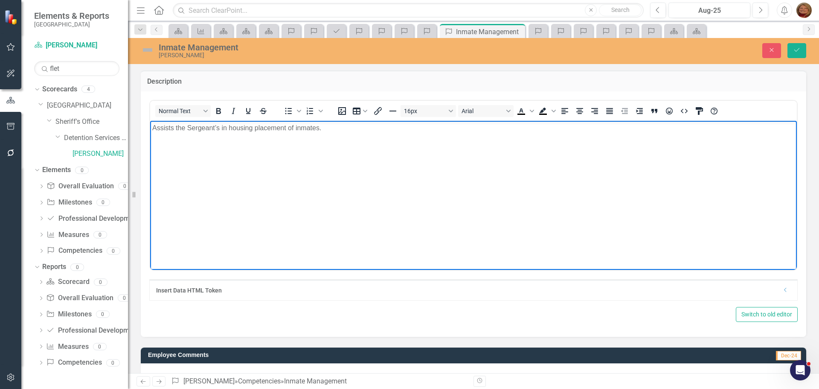
click at [152, 128] on body "Assists the Sergeant’s in housing placement of inmates." at bounding box center [473, 184] width 647 height 128
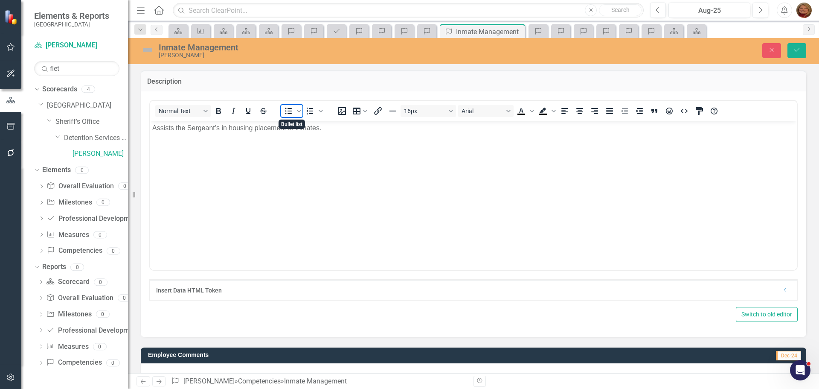
click at [289, 110] on icon "Bullet list" at bounding box center [288, 111] width 10 height 10
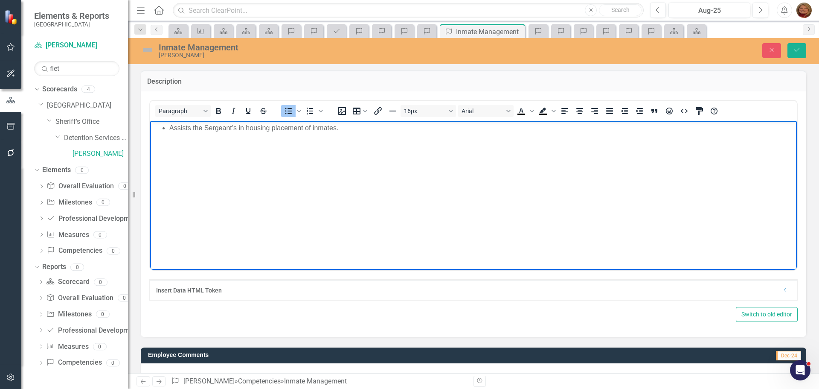
click at [355, 127] on li "Assists the Sergeant’s in housing placement of inmates." at bounding box center [482, 127] width 626 height 10
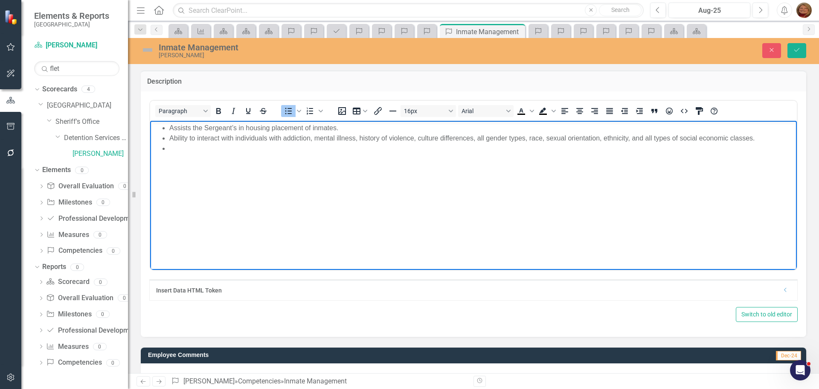
click at [173, 138] on li "Ability to interact with individuals with addiction, mental illness, history of…" at bounding box center [482, 138] width 626 height 10
click at [175, 153] on li "Rich Text Area. Press ALT-0 for help." at bounding box center [482, 148] width 626 height 10
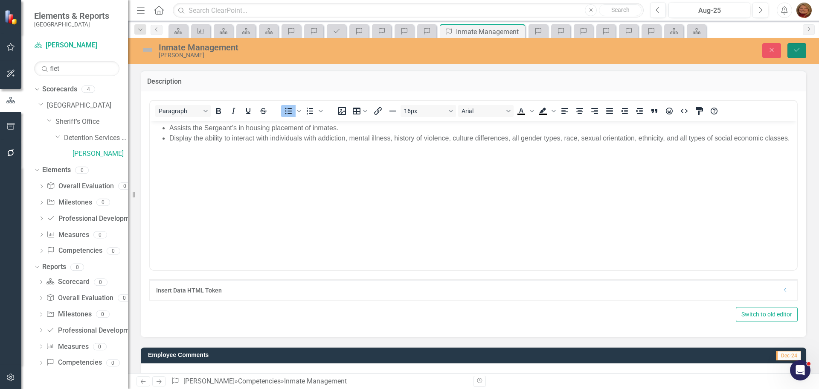
click at [800, 48] on icon "Save" at bounding box center [797, 50] width 8 height 6
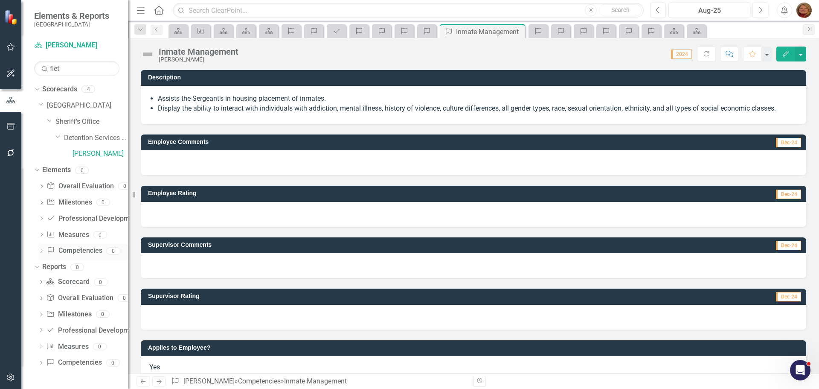
click at [82, 251] on link "Competency Competencies" at bounding box center [74, 251] width 55 height 10
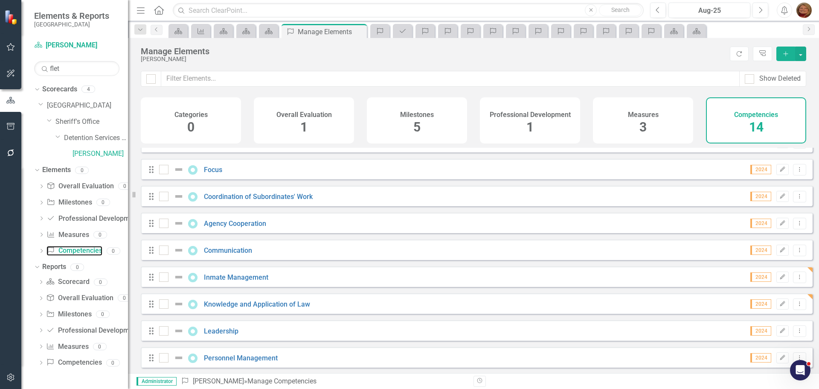
scroll to position [85, 0]
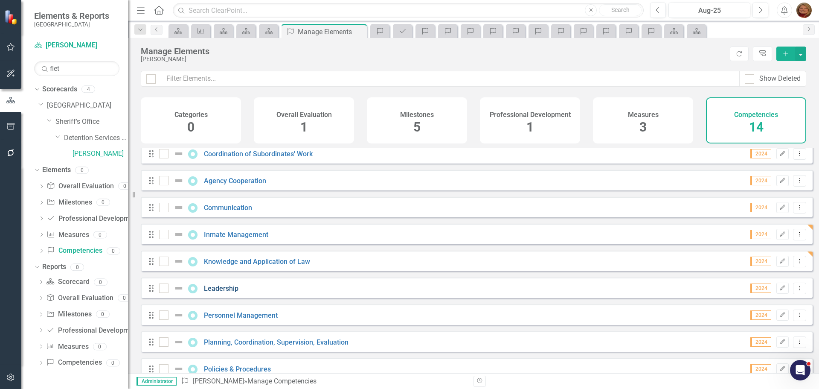
click at [225, 292] on link "Leadership" at bounding box center [221, 288] width 35 height 8
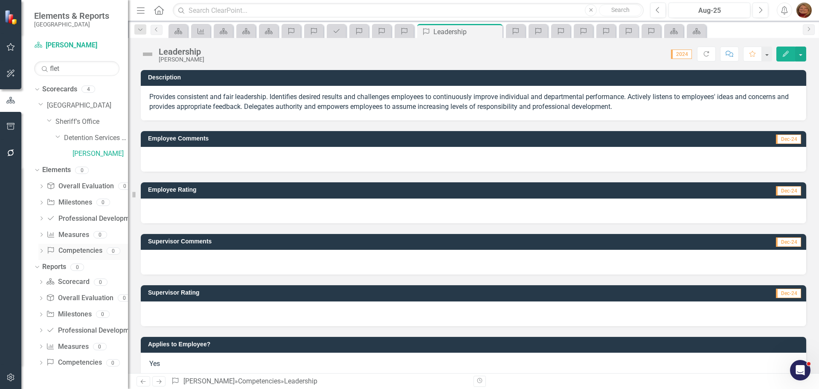
click at [87, 250] on link "Competency Competencies" at bounding box center [74, 251] width 55 height 10
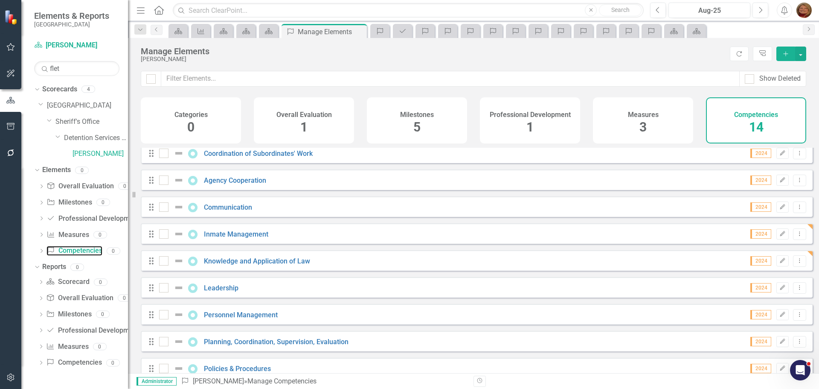
scroll to position [128, 0]
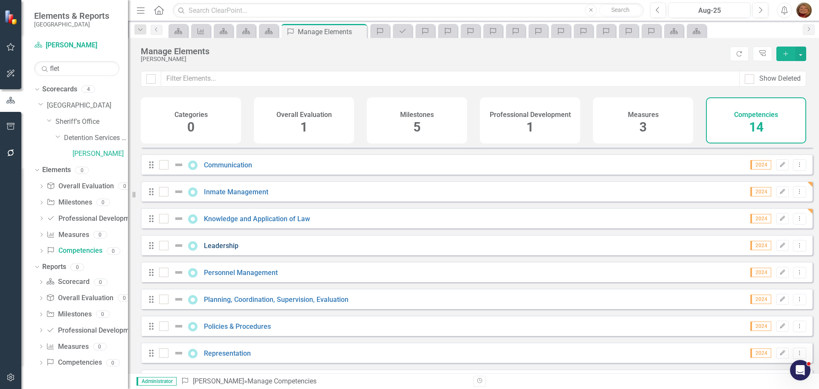
click at [230, 250] on link "Leadership" at bounding box center [221, 246] width 35 height 8
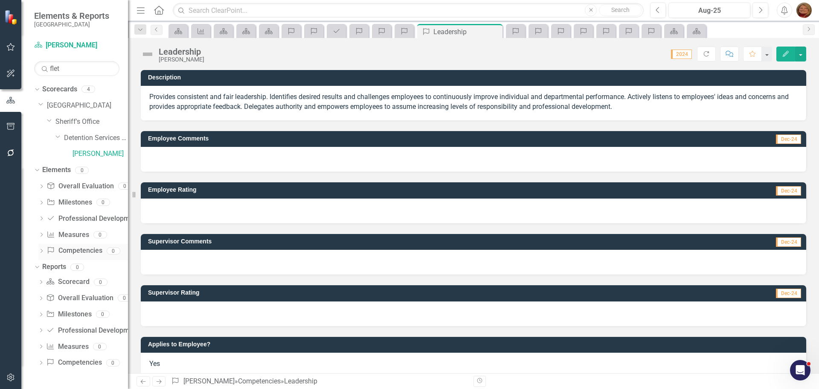
click at [88, 251] on link "Competency Competencies" at bounding box center [74, 251] width 55 height 10
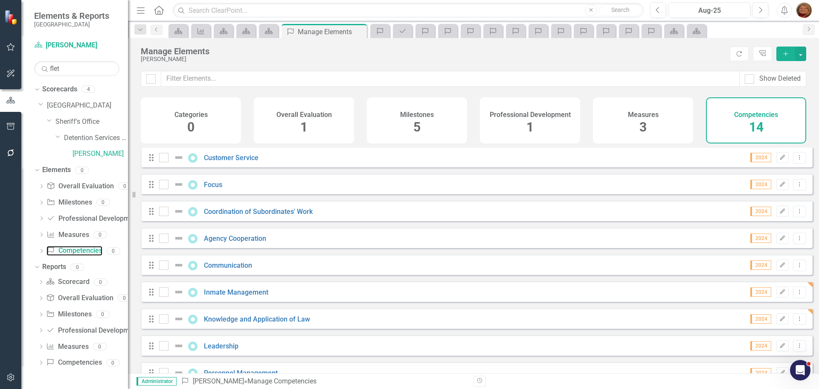
scroll to position [43, 0]
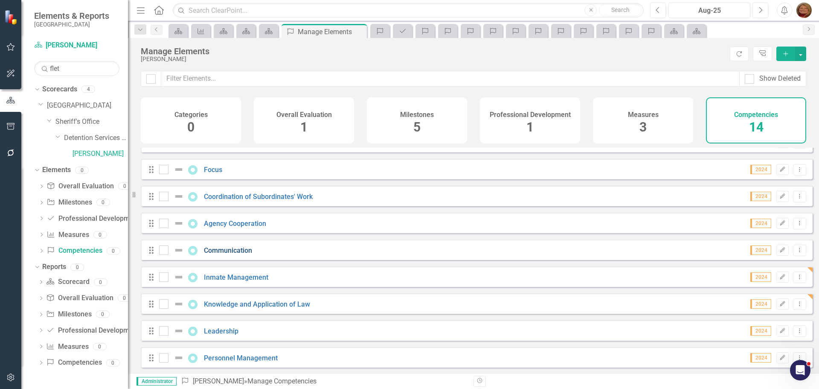
click at [239, 254] on link "Communication" at bounding box center [228, 250] width 48 height 8
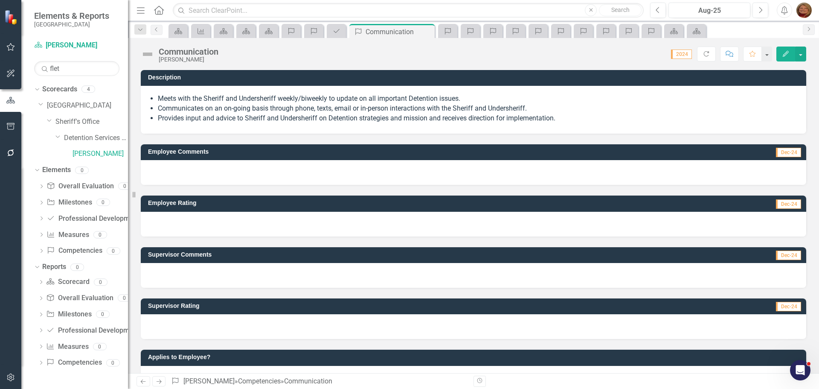
click at [560, 118] on li "Provides input and advice to Sheriff and Undersheriff on Detention strategies a…" at bounding box center [478, 119] width 640 height 10
click at [562, 117] on li "Provides input and advice to Sheriff and Undersheriff on Detention strategies a…" at bounding box center [478, 119] width 640 height 10
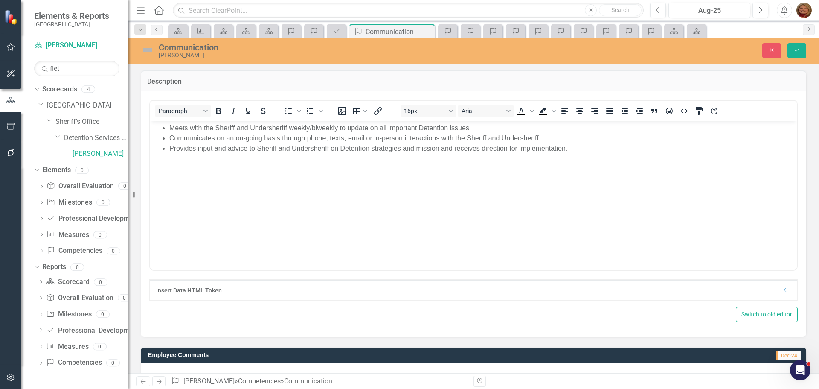
drag, startPoint x: 575, startPoint y: 148, endPoint x: 562, endPoint y: 138, distance: 16.7
click at [574, 148] on li "Provides input and advice to Sheriff and Undersheriff on Detention strategies a…" at bounding box center [482, 148] width 626 height 10
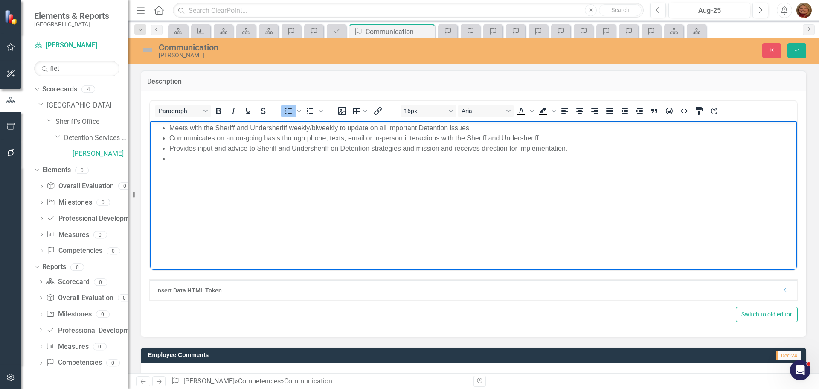
click at [180, 160] on li "Rich Text Area. Press ALT-0 for help." at bounding box center [482, 158] width 626 height 10
click at [189, 167] on li "Rich Text Area. Press ALT-0 for help." at bounding box center [482, 168] width 626 height 10
click at [801, 49] on button "Save" at bounding box center [797, 50] width 19 height 15
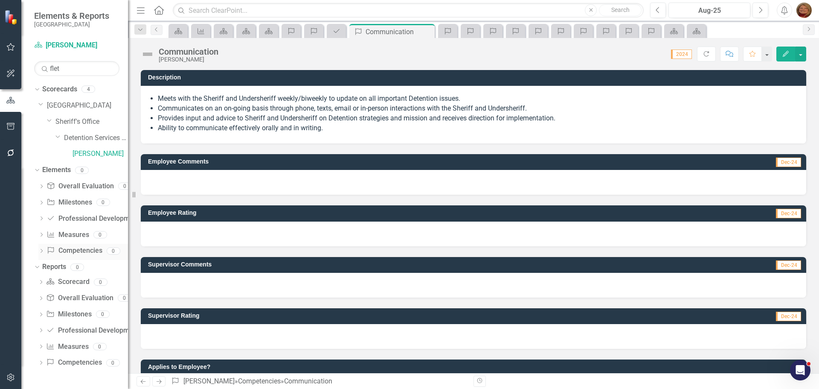
click at [76, 252] on link "Competency Competencies" at bounding box center [74, 251] width 55 height 10
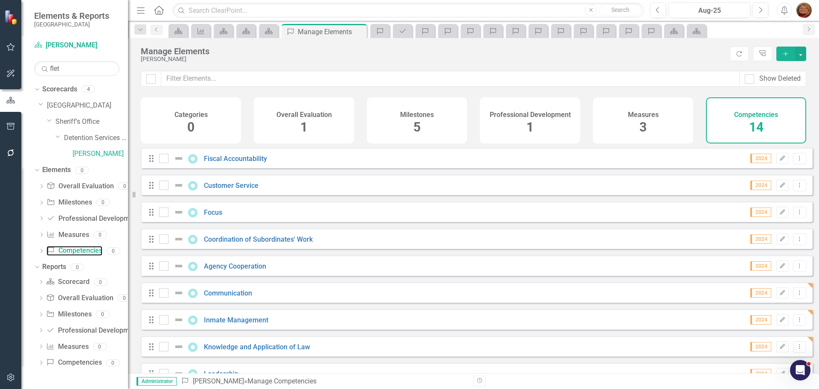
scroll to position [43, 0]
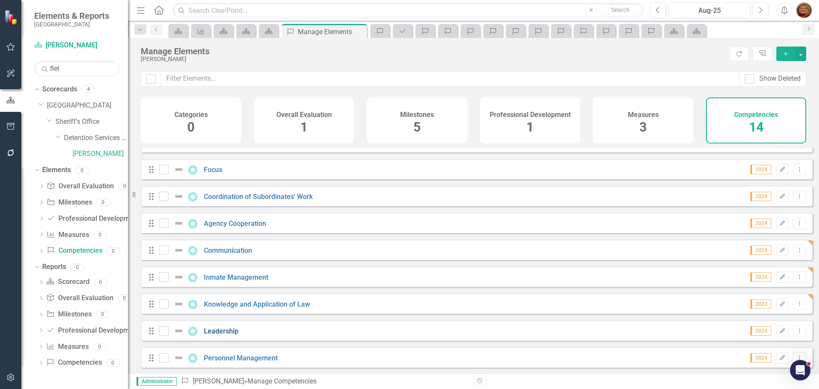
click at [213, 335] on link "Leadership" at bounding box center [221, 331] width 35 height 8
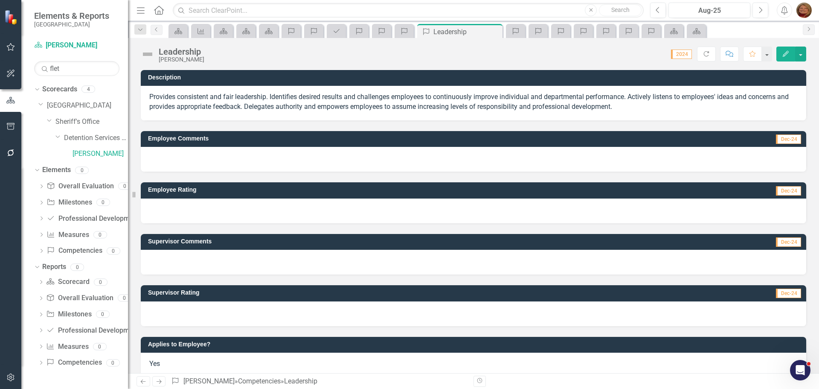
click at [640, 107] on p "Provides consistent and fair leadership. Identifies desired results and challen…" at bounding box center [473, 102] width 649 height 20
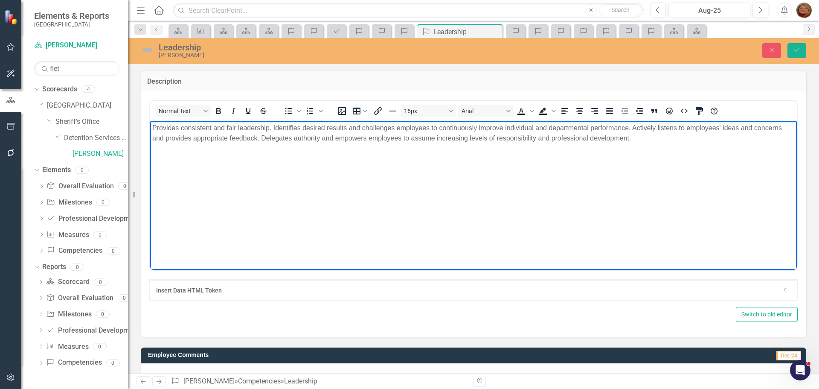
click at [642, 144] on body "Provides consistent and fair leadership. Identifies desired results and challen…" at bounding box center [473, 184] width 647 height 128
click at [174, 153] on li "Ability to establish and maintain effective working relationships with subordin…" at bounding box center [482, 155] width 626 height 10
click at [798, 49] on icon "submit" at bounding box center [797, 49] width 5 height 3
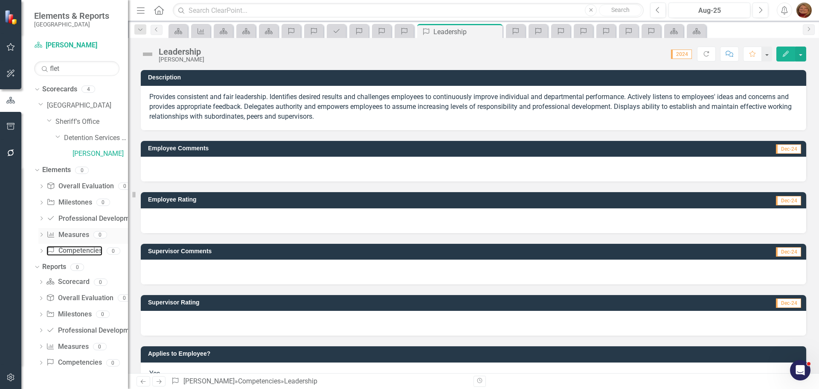
drag, startPoint x: 91, startPoint y: 248, endPoint x: 87, endPoint y: 233, distance: 15.5
click at [91, 248] on link "Competency Competencies" at bounding box center [74, 251] width 55 height 10
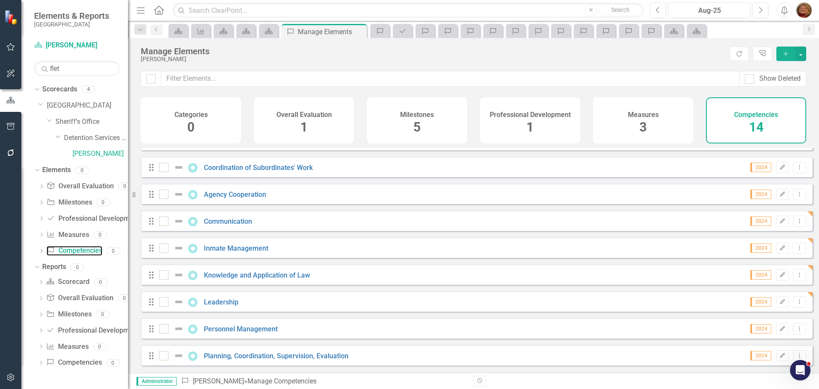
scroll to position [29, 0]
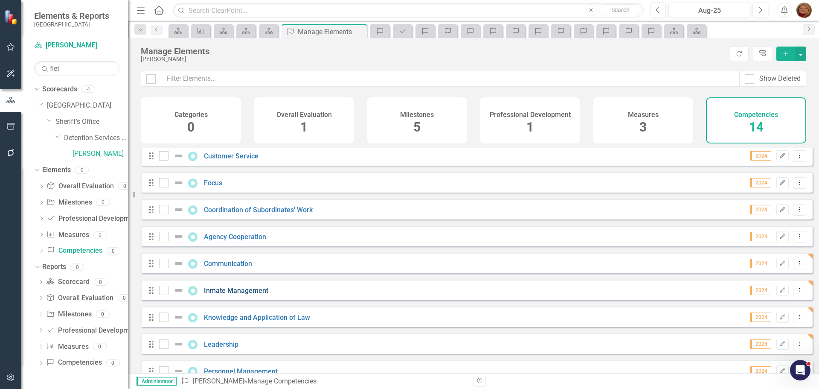
click at [248, 294] on link "Inmate Management" at bounding box center [236, 290] width 64 height 8
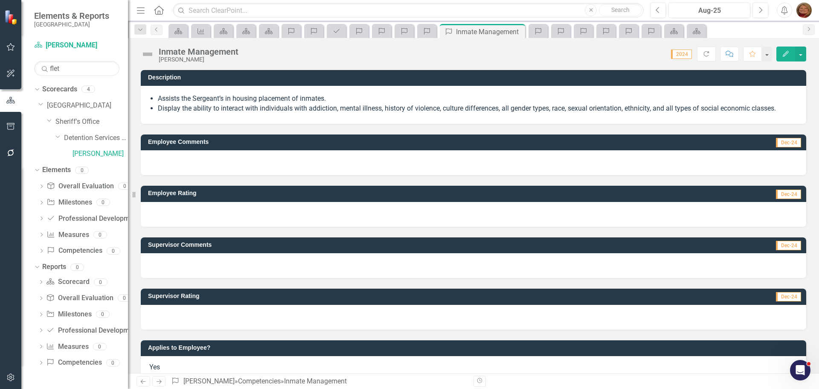
click at [783, 105] on li "Display the ability to interact with individuals with addiction, mental illness…" at bounding box center [478, 109] width 640 height 10
click at [782, 108] on li "Display the ability to interact with individuals with addiction, mental illness…" at bounding box center [478, 109] width 640 height 10
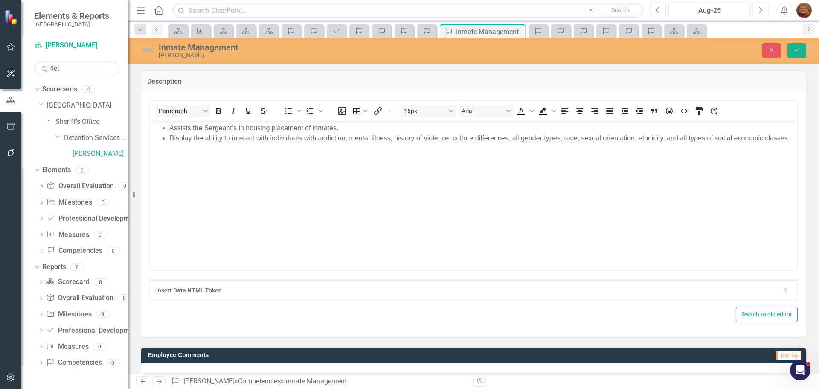
click at [772, 139] on li "Display the ability to interact with individuals with addiction, mental illness…" at bounding box center [482, 138] width 626 height 10
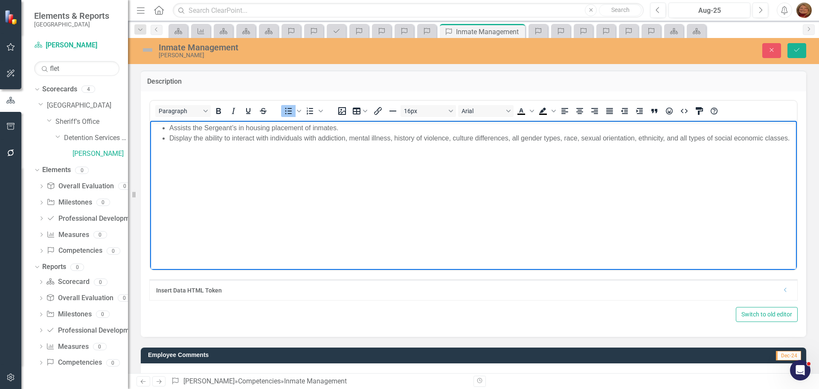
click at [197, 143] on li "Display the ability to interact with individuals with addiction, mental illness…" at bounding box center [482, 138] width 626 height 10
click at [227, 153] on li "Displays the abilityto perform work requiring good physical condition." at bounding box center [482, 148] width 626 height 10
click at [795, 47] on icon "Save" at bounding box center [797, 50] width 8 height 6
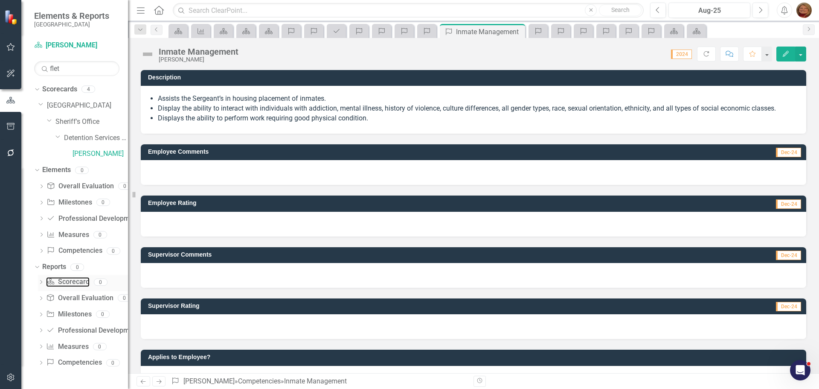
drag, startPoint x: 84, startPoint y: 282, endPoint x: 84, endPoint y: 276, distance: 5.1
click at [83, 282] on link "Scorecard Scorecard" at bounding box center [67, 282] width 43 height 10
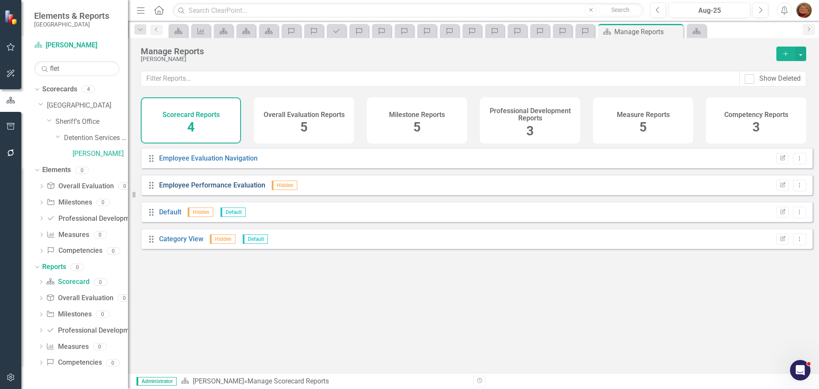
click at [231, 189] on link "Employee Performance Evaluation" at bounding box center [212, 185] width 106 height 8
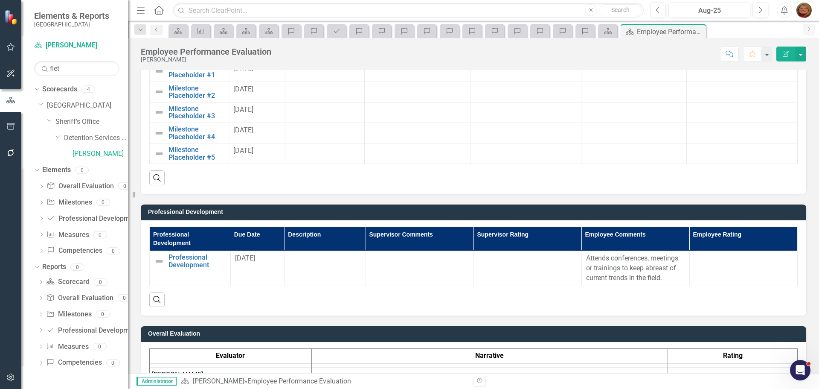
scroll to position [741, 0]
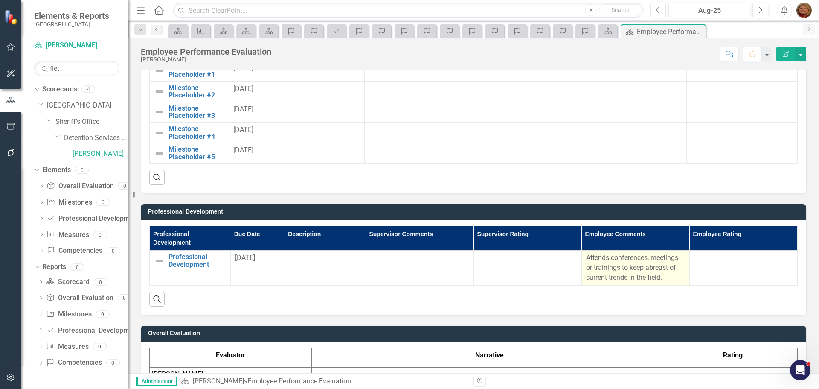
click at [602, 270] on p "Attends conferences, meetings or trainings to keep abreast of current trends in…" at bounding box center [635, 267] width 99 height 29
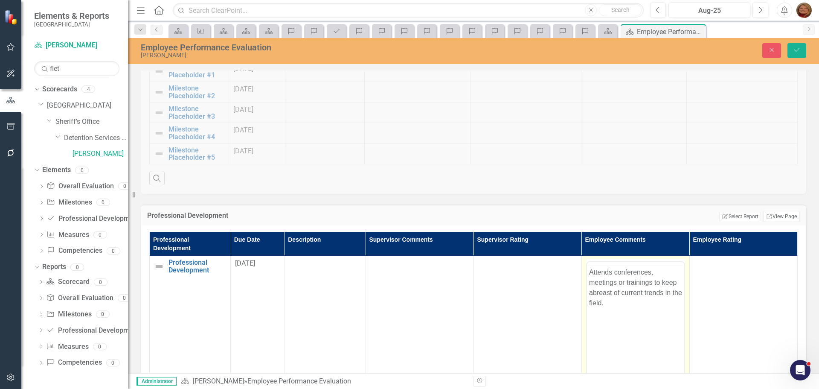
scroll to position [0, 0]
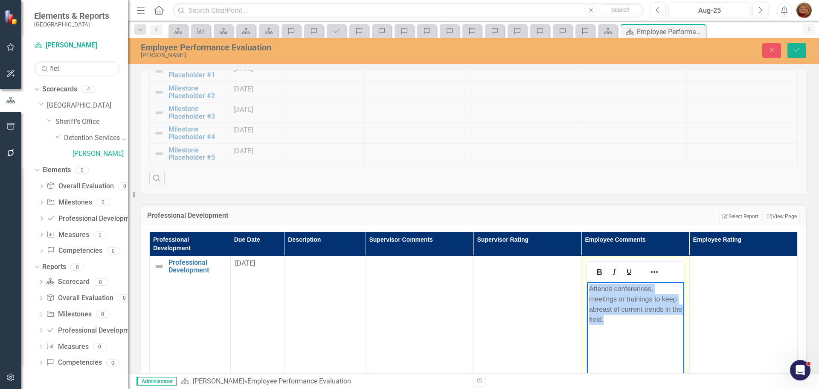
drag, startPoint x: 611, startPoint y: 305, endPoint x: 637, endPoint y: 322, distance: 31.1
click at [637, 322] on p "Attends conferences, meetings or trainings to keep abreast of current trends in…" at bounding box center [635, 304] width 93 height 41
copy p "Attends conferences, meetings or trainings to keep abreast of current trends in…"
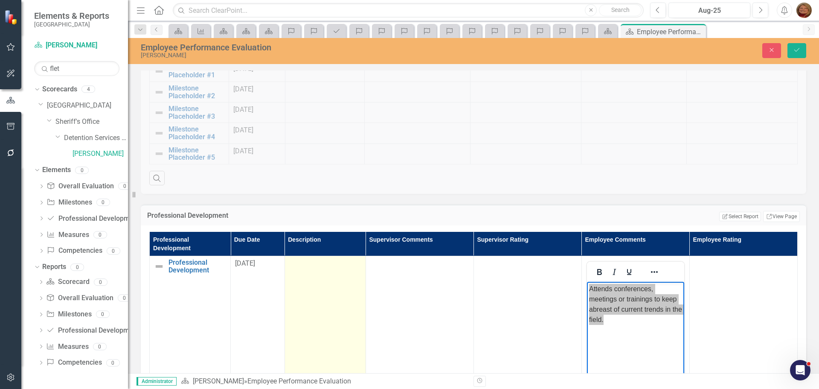
click at [310, 262] on div at bounding box center [325, 264] width 72 height 10
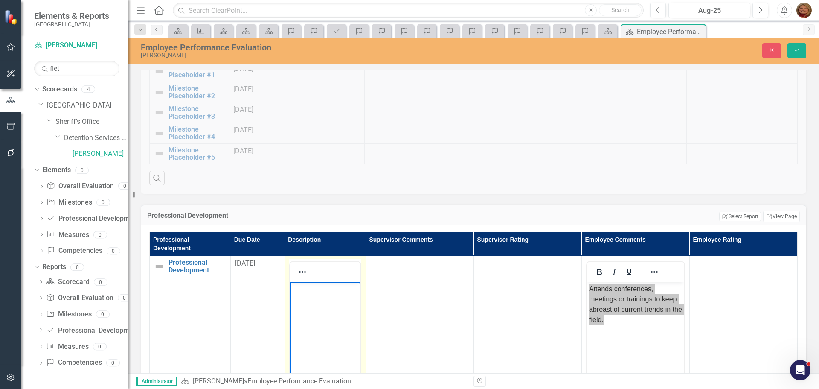
click at [318, 300] on body "Rich Text Area. Press ALT-0 for help." at bounding box center [325, 346] width 70 height 128
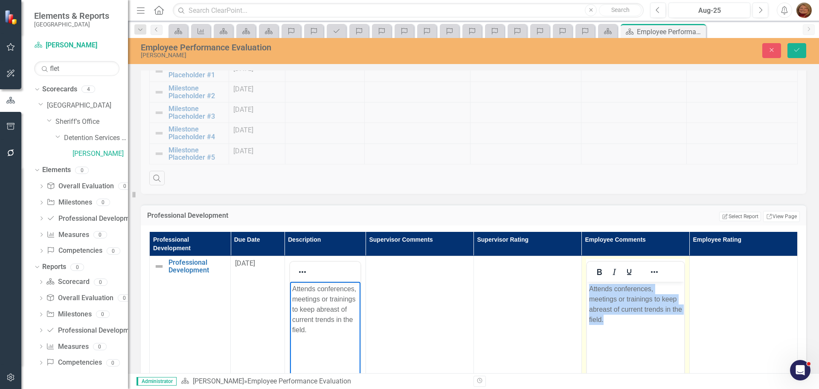
click at [625, 322] on p "Attends conferences, meetings or trainings to keep abreast of current trends in…" at bounding box center [635, 304] width 93 height 41
drag, startPoint x: 627, startPoint y: 324, endPoint x: 582, endPoint y: 285, distance: 59.0
click at [587, 285] on html "Attends conferences, meetings or trainings to keep abreast of current trends in…" at bounding box center [635, 346] width 97 height 128
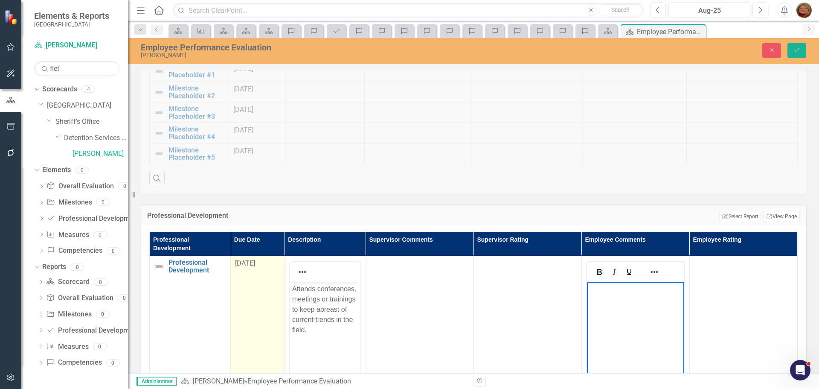
click at [261, 263] on div "1/31/20" at bounding box center [257, 264] width 45 height 10
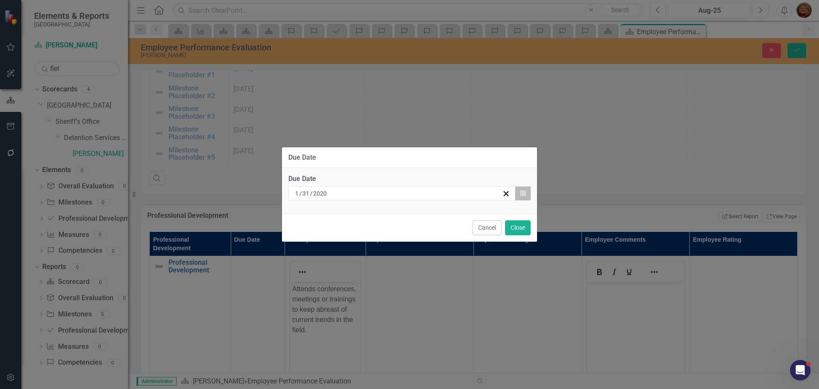
click at [521, 192] on icon "Calendar" at bounding box center [523, 193] width 5 height 6
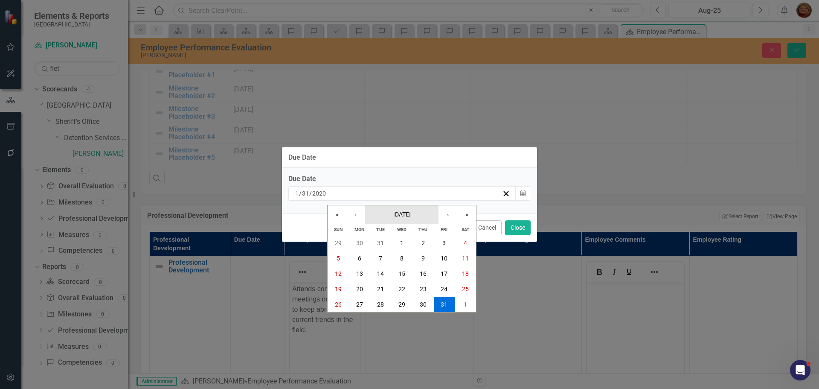
click at [411, 214] on span "January 2020" at bounding box center [401, 214] width 17 height 7
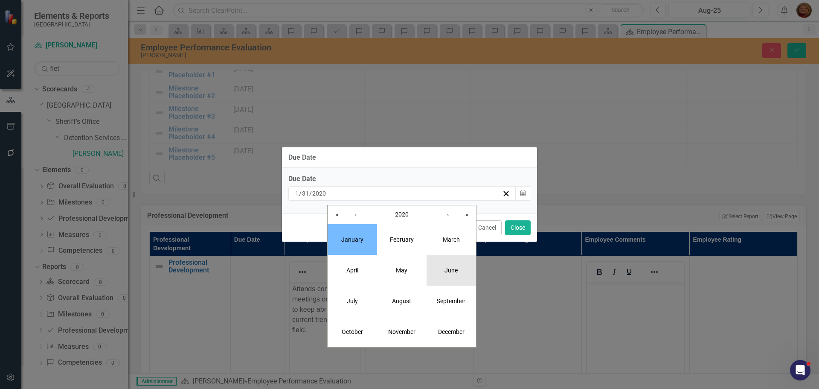
click at [456, 271] on abbr "June" at bounding box center [451, 270] width 13 height 7
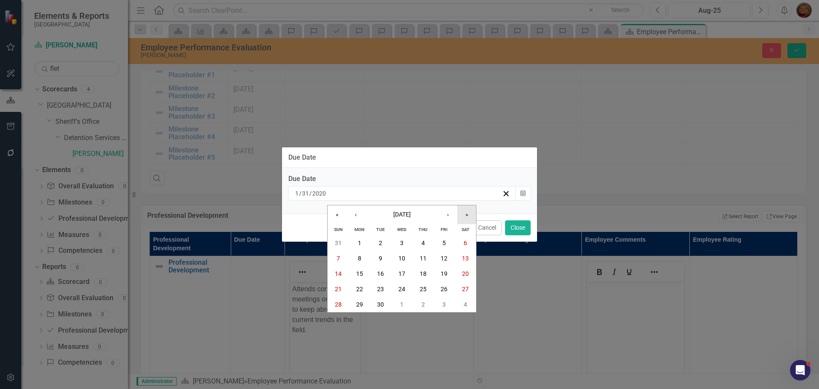
click at [470, 213] on button "»" at bounding box center [466, 214] width 19 height 19
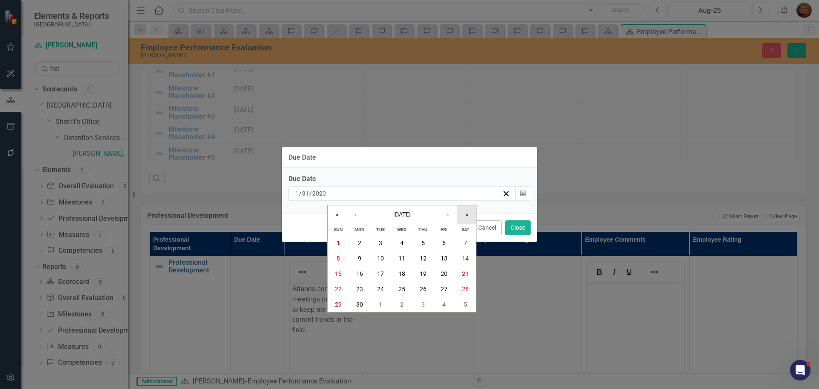
click at [471, 212] on button "»" at bounding box center [466, 214] width 19 height 19
click at [381, 307] on abbr "30" at bounding box center [380, 304] width 7 height 7
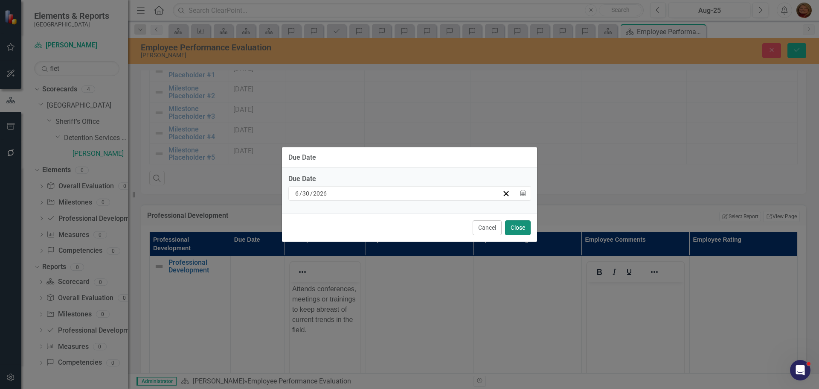
click at [525, 224] on button "Close" at bounding box center [518, 227] width 26 height 15
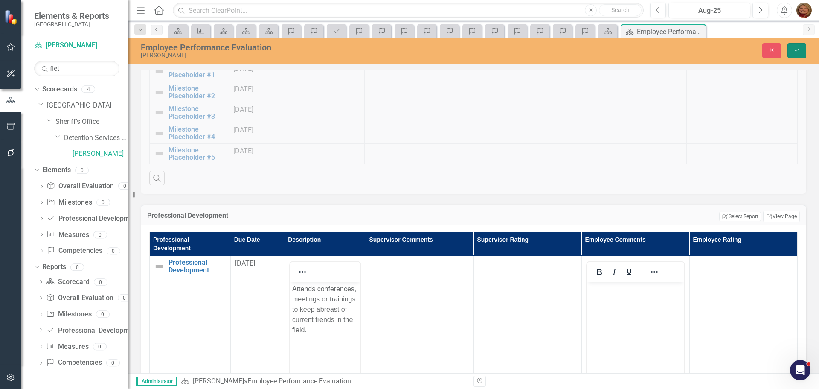
click at [800, 48] on icon "Save" at bounding box center [797, 50] width 8 height 6
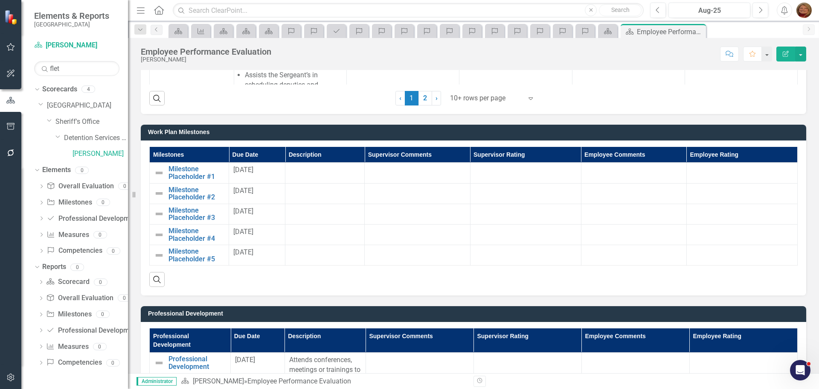
scroll to position [640, 0]
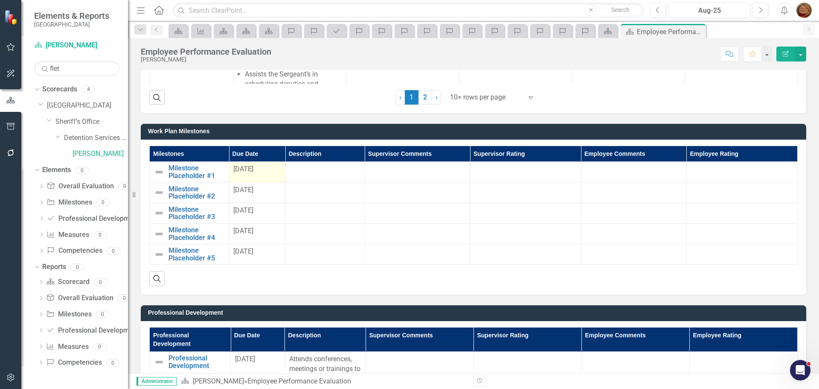
click at [253, 169] on span "1/31/20" at bounding box center [243, 169] width 20 height 8
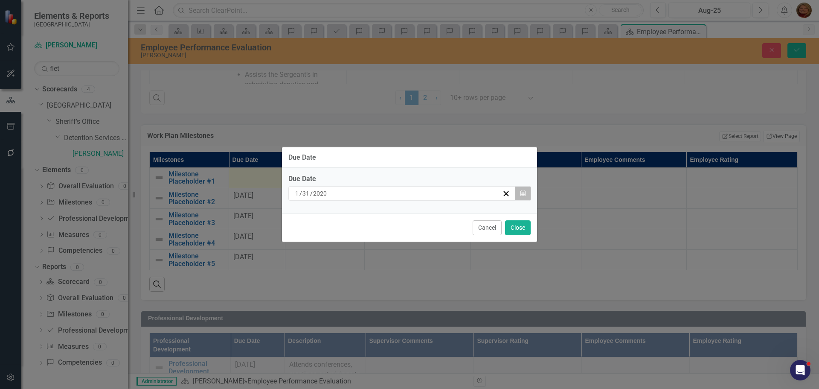
click at [525, 192] on icon "Calendar" at bounding box center [523, 193] width 5 height 6
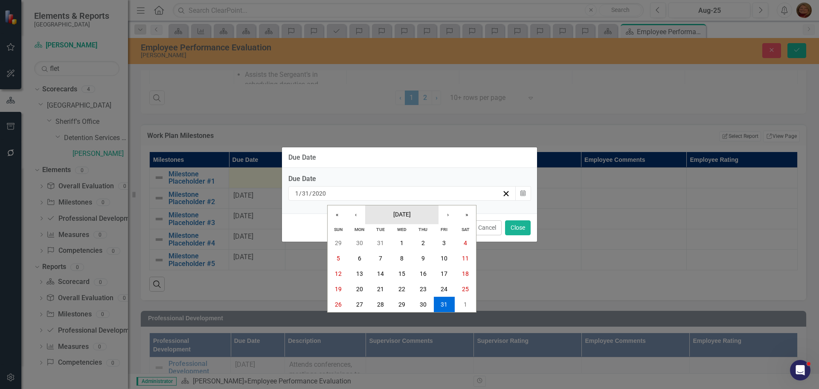
click at [411, 214] on span "January 2020" at bounding box center [401, 214] width 17 height 7
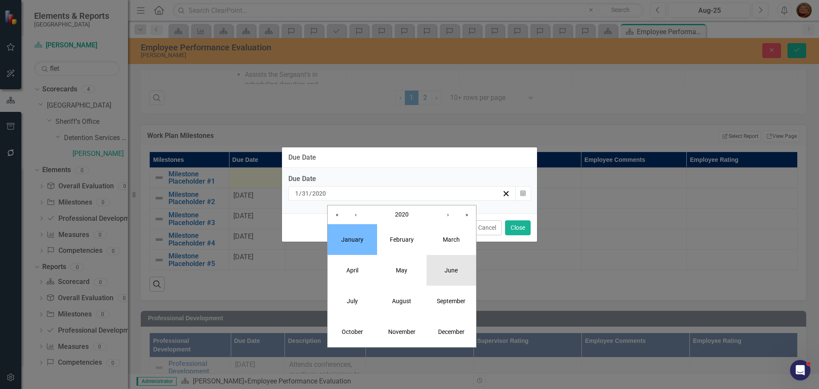
click at [451, 274] on button "June" at bounding box center [451, 270] width 49 height 31
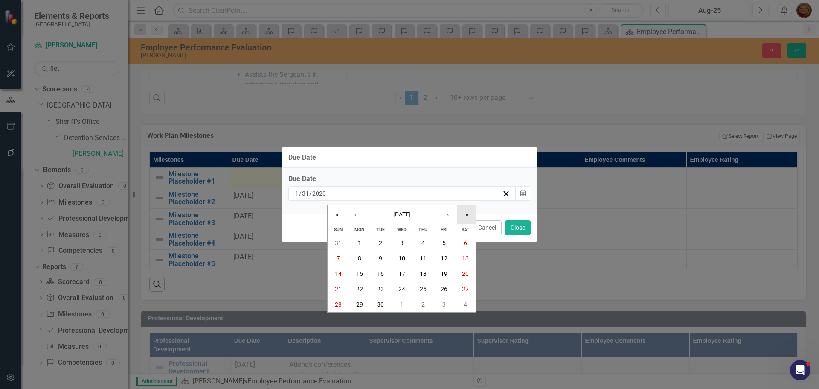
click at [470, 215] on button "»" at bounding box center [466, 214] width 19 height 19
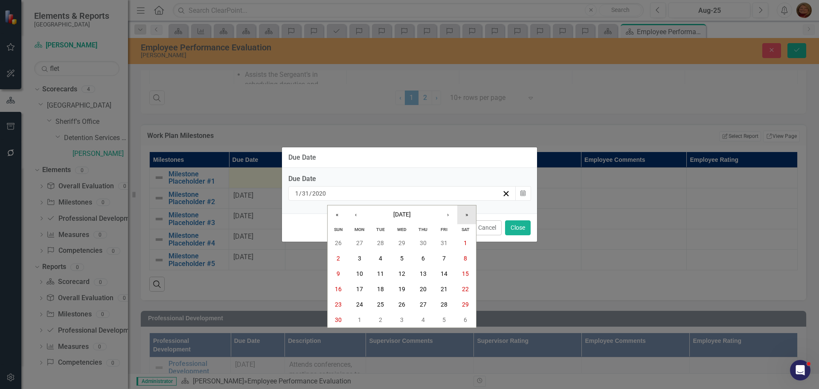
click at [470, 215] on button "»" at bounding box center [466, 214] width 19 height 19
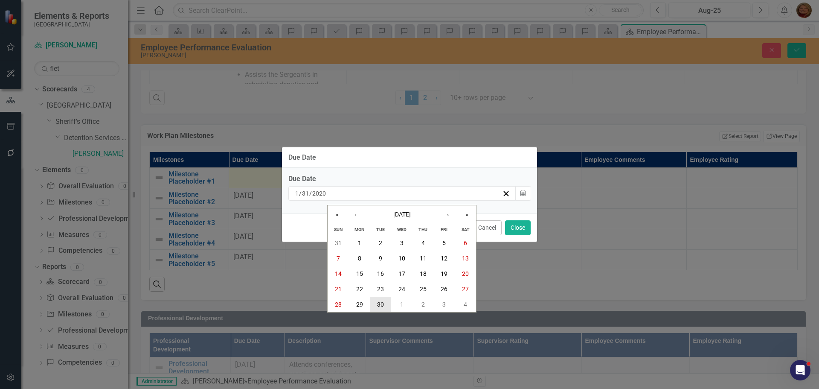
click at [384, 305] on button "30" at bounding box center [380, 304] width 21 height 15
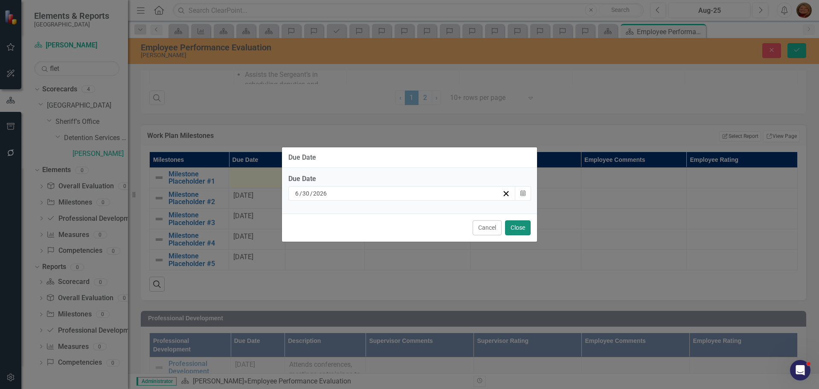
click at [524, 226] on button "Close" at bounding box center [518, 227] width 26 height 15
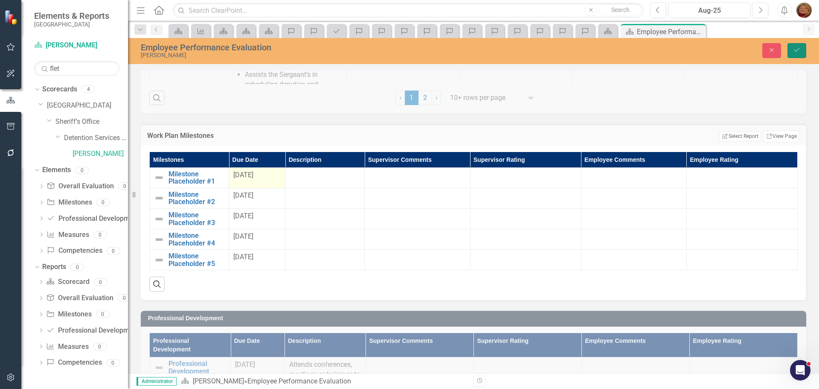
click at [796, 49] on icon "Save" at bounding box center [797, 50] width 8 height 6
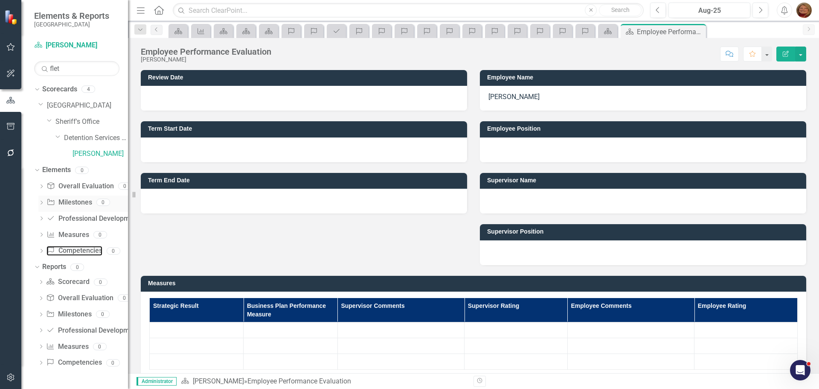
click at [79, 246] on link "Competency Competencies" at bounding box center [74, 251] width 55 height 10
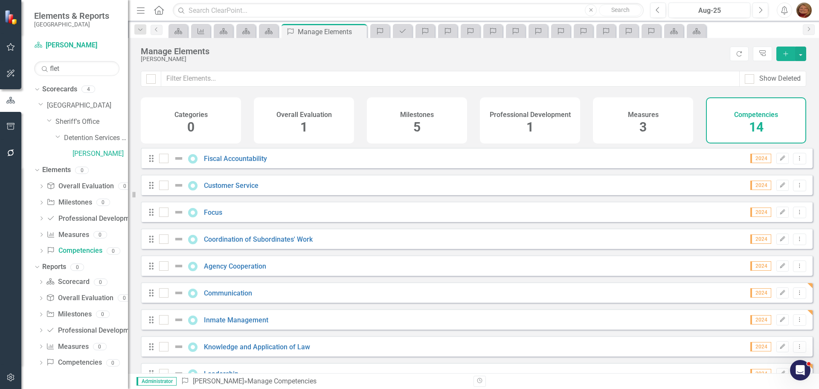
click at [416, 120] on span "5" at bounding box center [416, 126] width 7 height 15
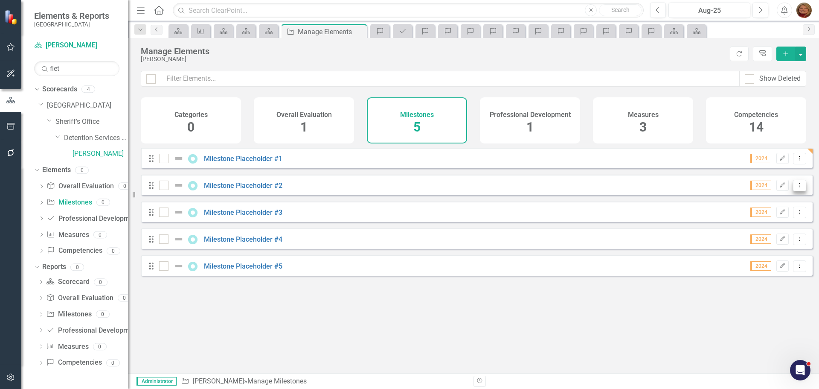
click at [796, 188] on icon "Dropdown Menu" at bounding box center [799, 185] width 7 height 6
click at [777, 249] on link "Trash Delete Milestone" at bounding box center [759, 253] width 80 height 16
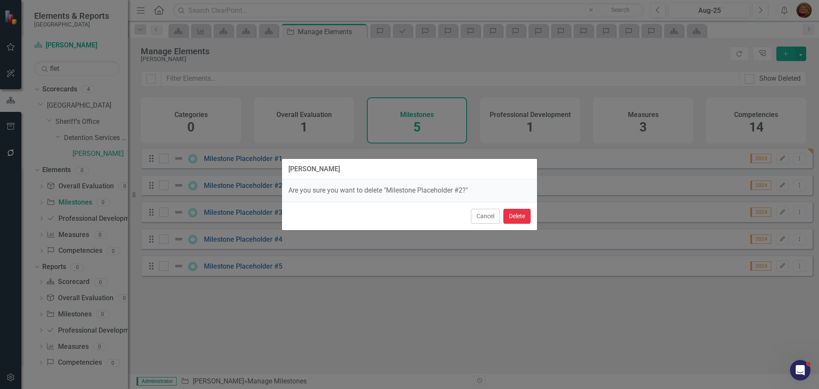
click at [523, 212] on button "Delete" at bounding box center [516, 216] width 27 height 15
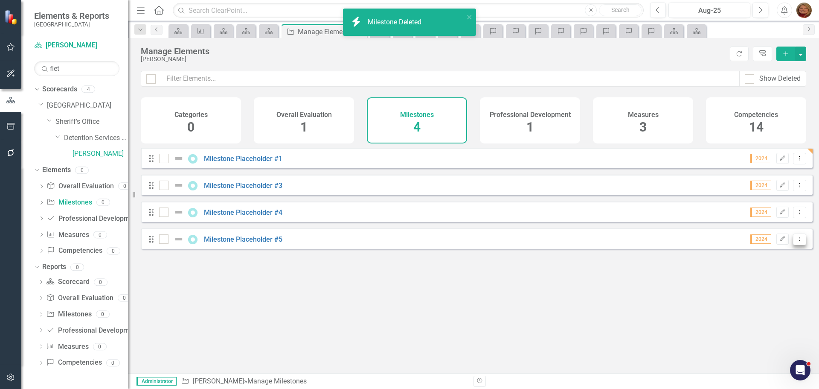
click at [800, 241] on icon at bounding box center [800, 238] width 1 height 4
click at [770, 306] on link "Trash Delete Milestone" at bounding box center [759, 307] width 80 height 16
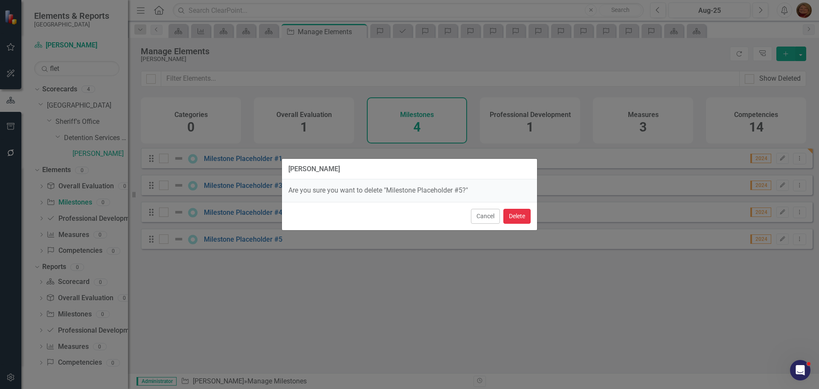
click at [518, 213] on button "Delete" at bounding box center [516, 216] width 27 height 15
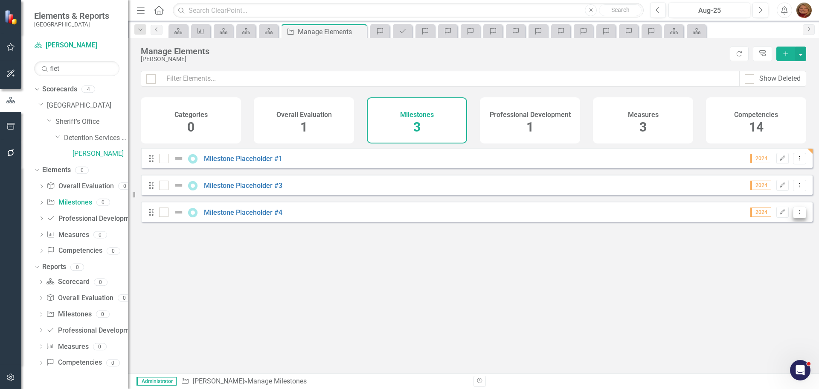
click at [796, 215] on icon "Dropdown Menu" at bounding box center [799, 212] width 7 height 6
click at [767, 277] on link "Trash Delete Milestone" at bounding box center [759, 280] width 80 height 16
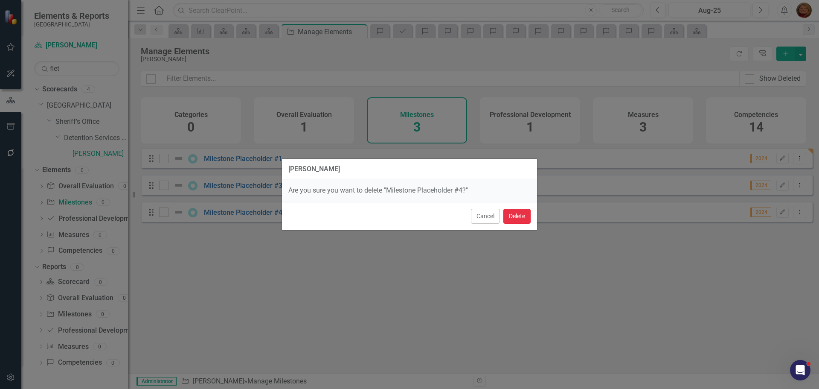
drag, startPoint x: 526, startPoint y: 216, endPoint x: 582, endPoint y: 218, distance: 56.8
click at [530, 216] on button "Delete" at bounding box center [516, 216] width 27 height 15
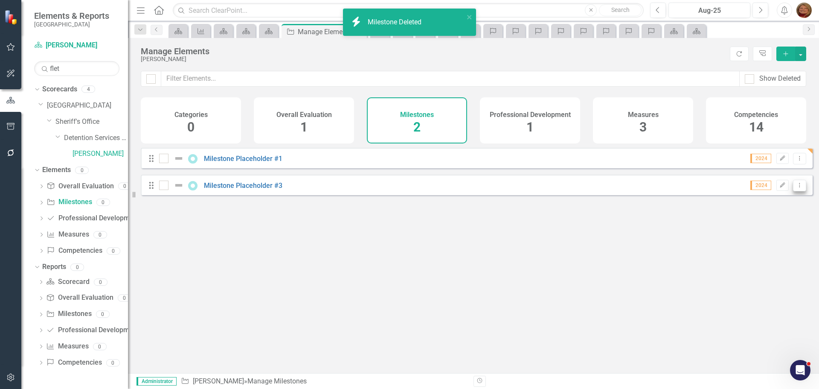
click at [796, 188] on icon "Dropdown Menu" at bounding box center [799, 185] width 7 height 6
click at [780, 255] on link "Trash Delete Milestone" at bounding box center [759, 253] width 80 height 16
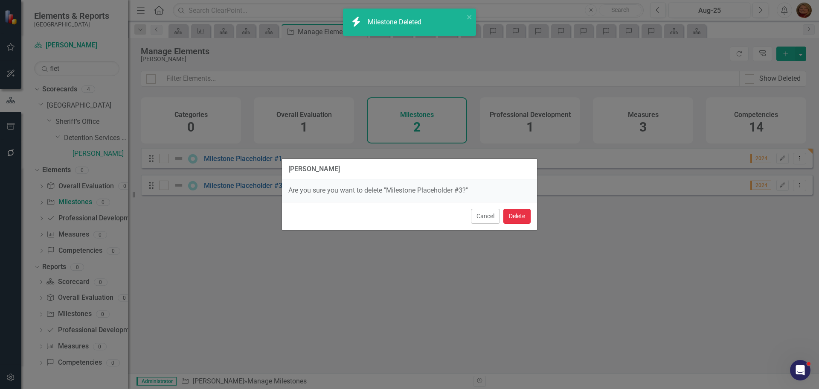
click at [528, 215] on button "Delete" at bounding box center [516, 216] width 27 height 15
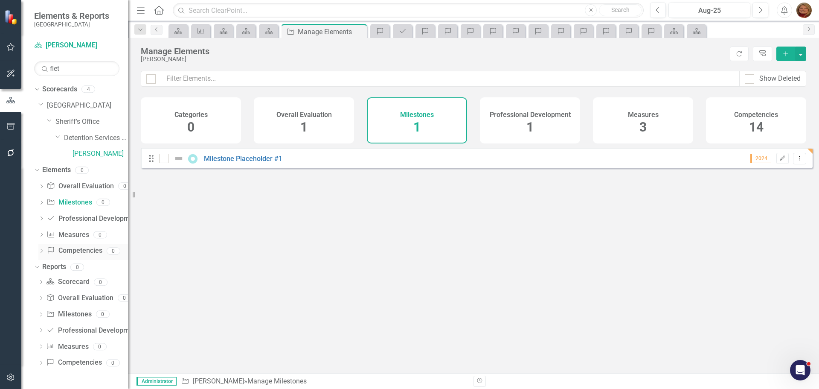
click at [76, 249] on link "Competency Competencies" at bounding box center [74, 251] width 55 height 10
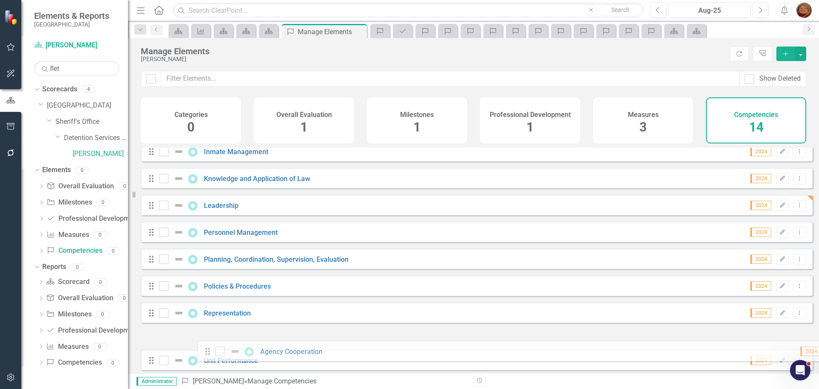
scroll to position [157, 0]
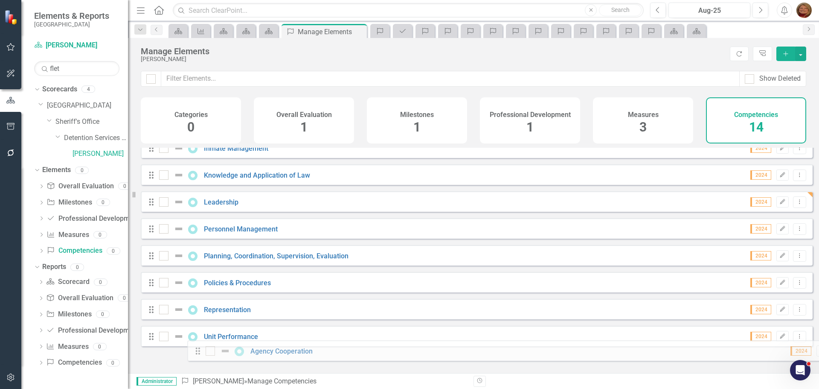
drag, startPoint x: 152, startPoint y: 185, endPoint x: 199, endPoint y: 349, distance: 170.3
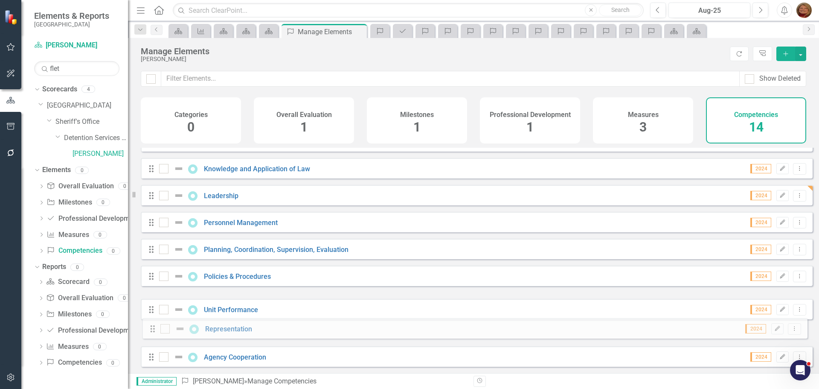
drag, startPoint x: 151, startPoint y: 303, endPoint x: 152, endPoint y: 329, distance: 25.6
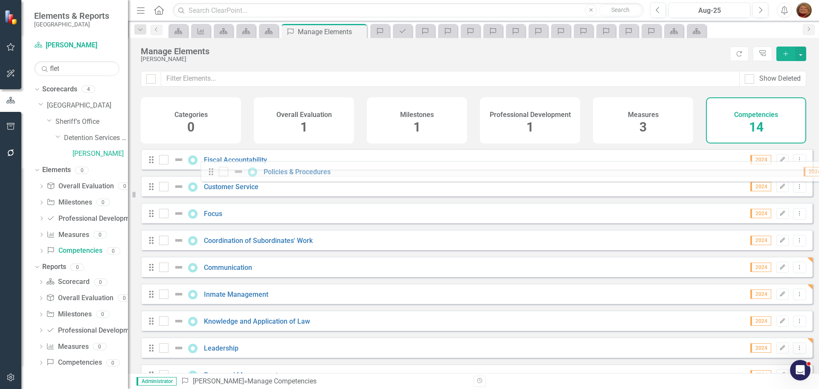
scroll to position [0, 0]
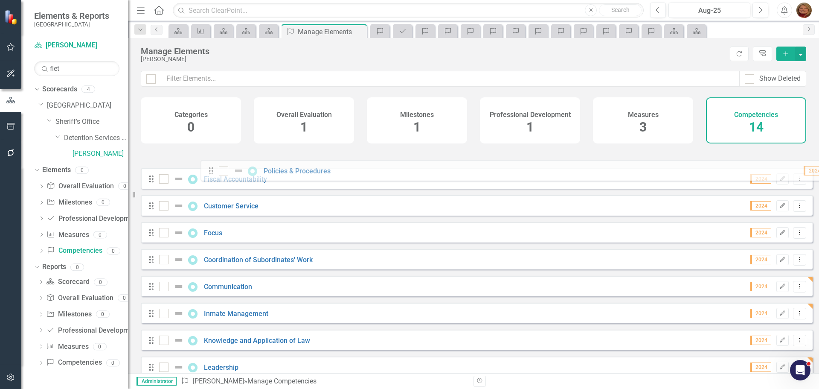
drag, startPoint x: 152, startPoint y: 363, endPoint x: 212, endPoint y: 172, distance: 199.9
click at [212, 172] on div "Drag Fiscal Accountability 2024 Edit Dropdown Menu Drag Customer Service 2024 E…" at bounding box center [477, 333] width 672 height 370
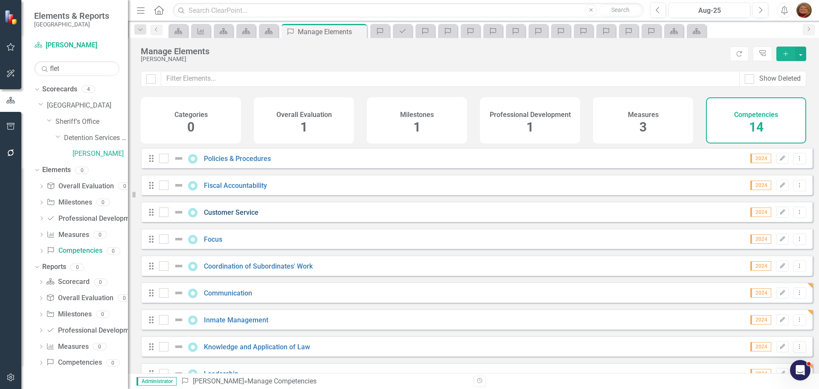
click at [239, 216] on link "Customer Service" at bounding box center [231, 212] width 55 height 8
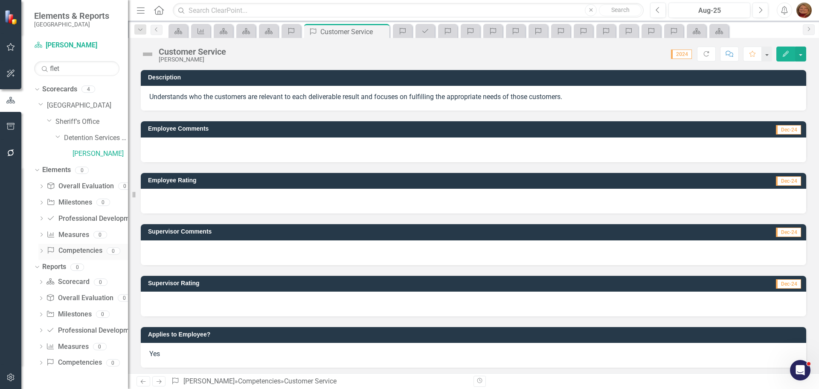
click at [88, 248] on link "Competency Competencies" at bounding box center [74, 251] width 55 height 10
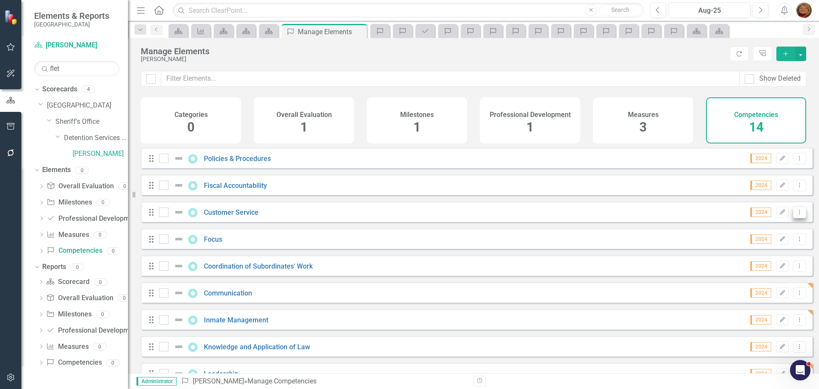
click at [796, 215] on icon "Dropdown Menu" at bounding box center [799, 212] width 7 height 6
click at [764, 278] on link "Trash Delete Competency" at bounding box center [755, 280] width 88 height 16
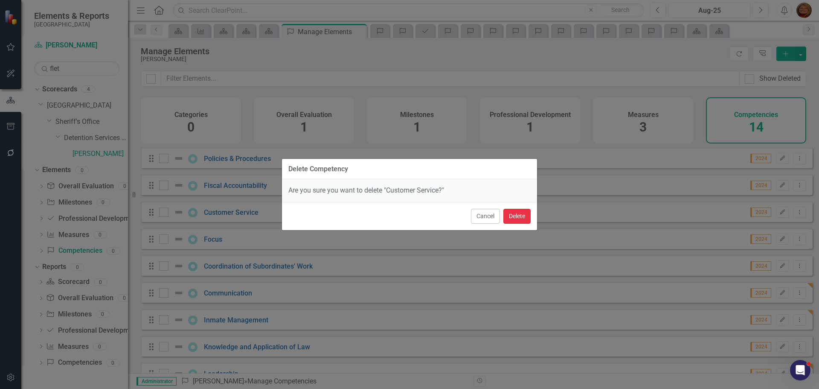
click at [514, 217] on button "Delete" at bounding box center [516, 216] width 27 height 15
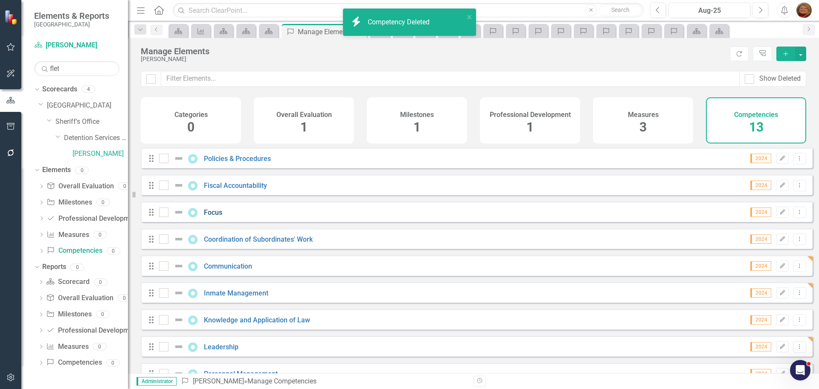
click at [213, 216] on link "Focus" at bounding box center [213, 212] width 18 height 8
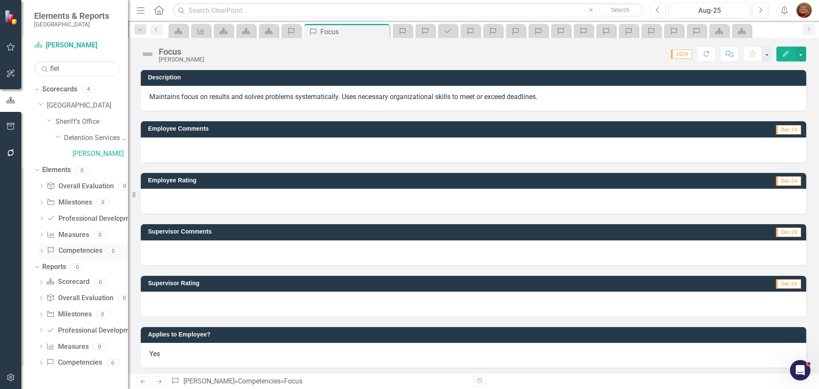
click at [84, 248] on link "Competency Competencies" at bounding box center [74, 251] width 55 height 10
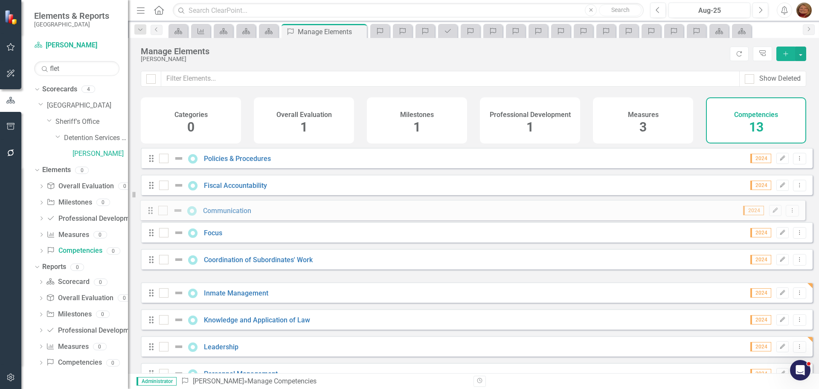
drag, startPoint x: 151, startPoint y: 273, endPoint x: 151, endPoint y: 211, distance: 61.9
click at [151, 211] on div "Drag Policies & Procedures 2024 Edit Dropdown Menu Drag Fiscal Accountability 2…" at bounding box center [477, 319] width 672 height 343
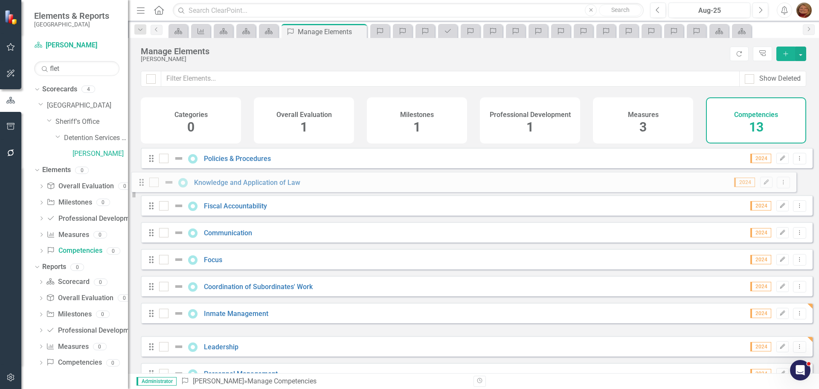
drag, startPoint x: 154, startPoint y: 329, endPoint x: 144, endPoint y: 185, distance: 144.1
click at [144, 185] on div "Drag Policies & Procedures 2024 Edit Dropdown Menu Drag Fiscal Accountability 2…" at bounding box center [477, 319] width 672 height 343
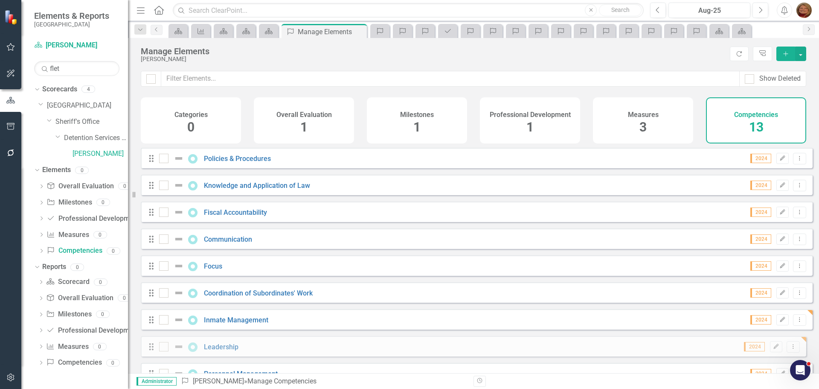
scroll to position [29, 0]
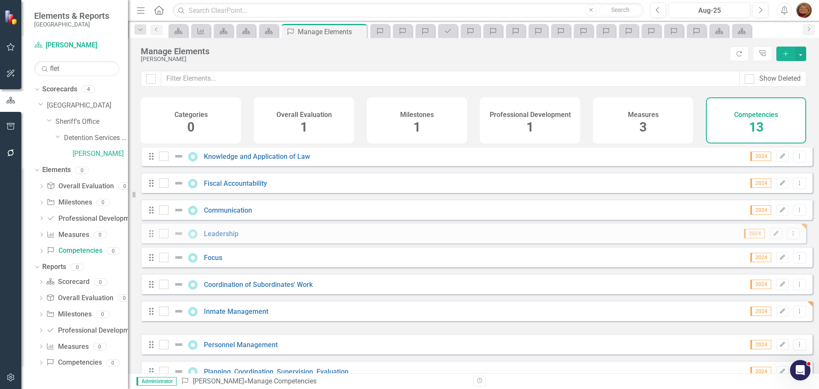
drag, startPoint x: 150, startPoint y: 351, endPoint x: 150, endPoint y: 232, distance: 119.5
click at [150, 232] on div "Drag Policies & Procedures 2024 Edit Dropdown Menu Drag Knowledge and Applicati…" at bounding box center [477, 290] width 672 height 343
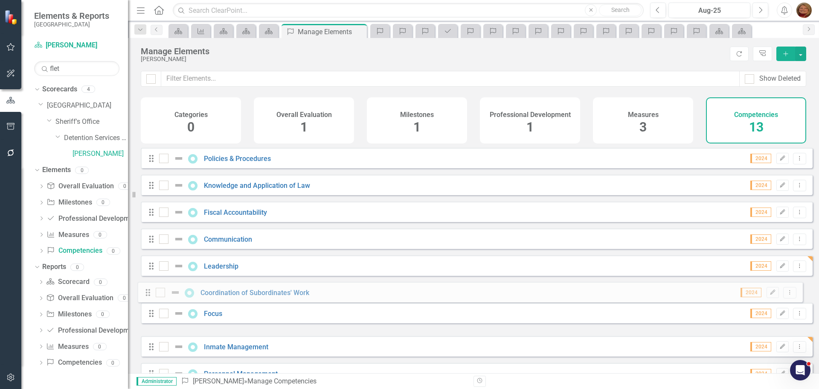
drag, startPoint x: 154, startPoint y: 326, endPoint x: 151, endPoint y: 293, distance: 33.9
click at [151, 293] on div "Drag Policies & Procedures 2024 Edit Dropdown Menu Drag Knowledge and Applicati…" at bounding box center [477, 319] width 672 height 343
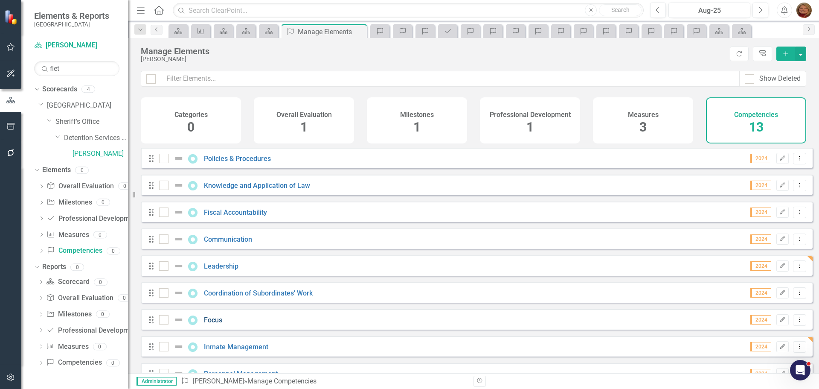
click at [208, 324] on link "Focus" at bounding box center [213, 320] width 18 height 8
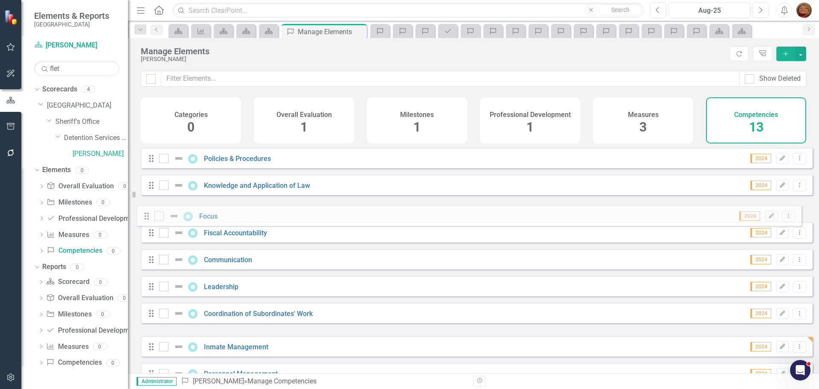
drag, startPoint x: 154, startPoint y: 328, endPoint x: 149, endPoint y: 218, distance: 110.2
click at [149, 218] on div "Drag Policies & Procedures 2024 Edit Dropdown Menu Drag Knowledge and Applicati…" at bounding box center [477, 319] width 672 height 343
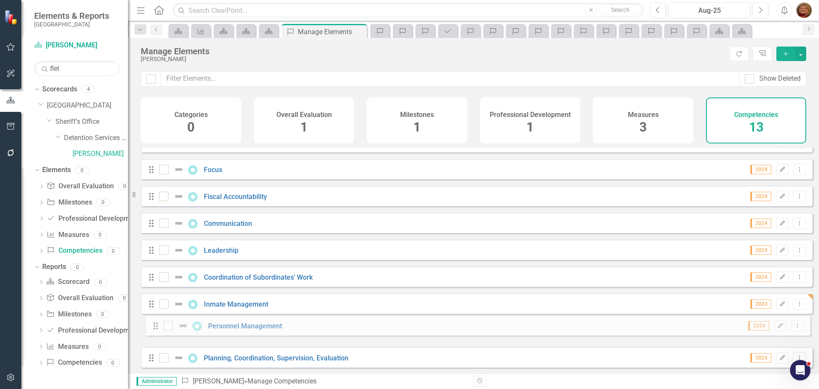
scroll to position [48, 0]
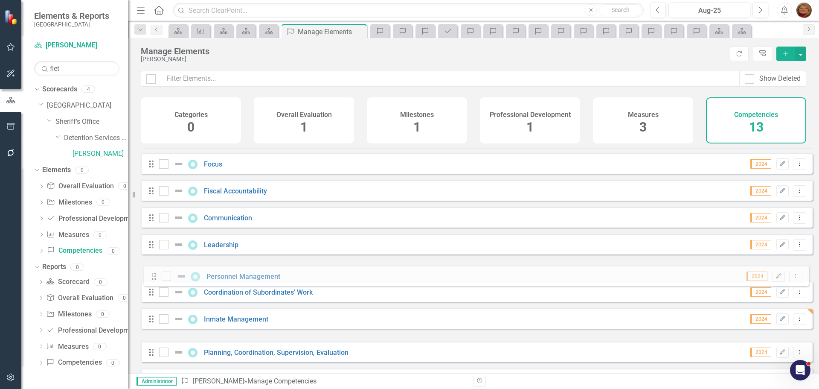
drag, startPoint x: 152, startPoint y: 339, endPoint x: 154, endPoint y: 278, distance: 61.1
click at [154, 278] on div "Drag Policies & Procedures 2024 Edit Dropdown Menu Drag Knowledge and Applicati…" at bounding box center [477, 270] width 672 height 343
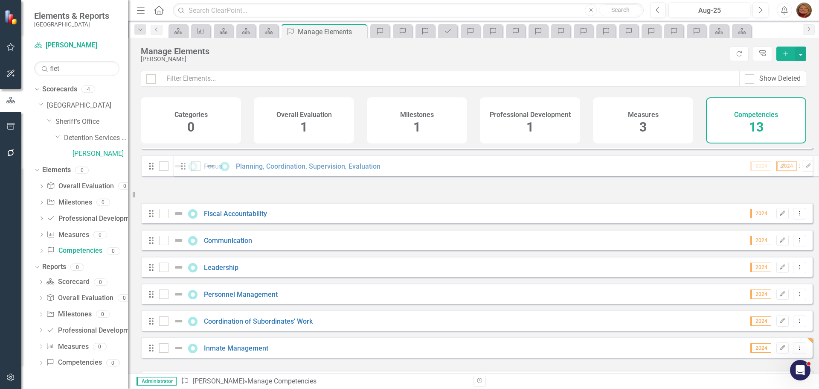
scroll to position [0, 0]
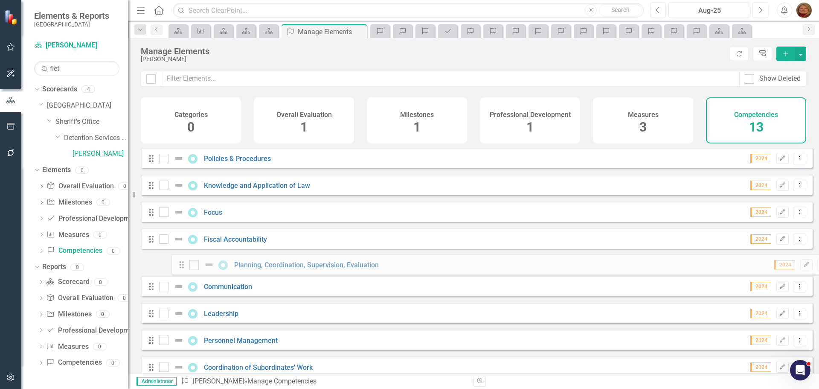
drag, startPoint x: 152, startPoint y: 324, endPoint x: 182, endPoint y: 268, distance: 64.3
click at [182, 268] on div "Drag Policies & Procedures 2024 Edit Dropdown Menu Drag Knowledge and Applicati…" at bounding box center [477, 319] width 672 height 343
drag, startPoint x: 151, startPoint y: 307, endPoint x: 175, endPoint y: 294, distance: 27.5
click at [175, 294] on div "Drag Policies & Procedures 2024 Edit Dropdown Menu Drag Knowledge and Applicati…" at bounding box center [477, 319] width 672 height 343
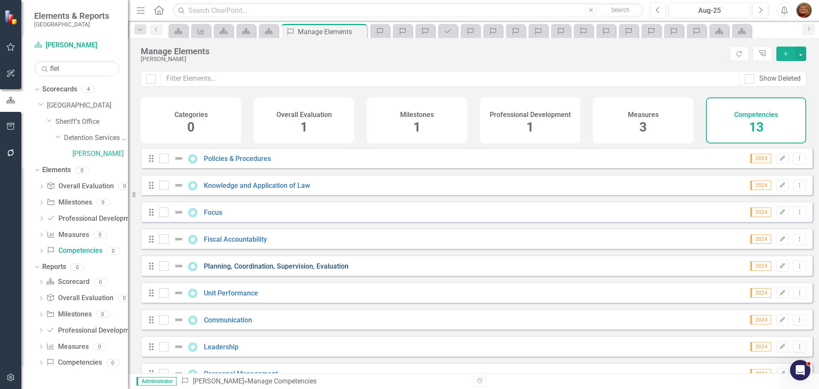
click at [239, 270] on link "Planning, Coordination, Supervision, Evaluation" at bounding box center [276, 266] width 145 height 8
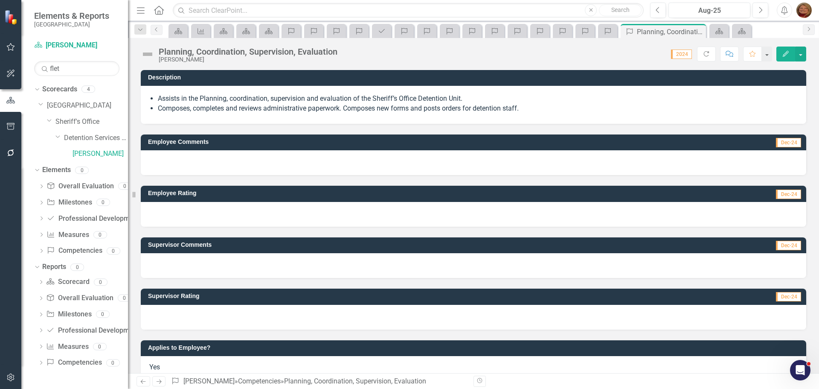
scroll to position [1377, 0]
drag, startPoint x: 533, startPoint y: 109, endPoint x: 221, endPoint y: 102, distance: 311.6
click at [221, 103] on ul "Assists in the Planning, coordination, supervision and evaluation of the Sherif…" at bounding box center [478, 104] width 640 height 20
click at [221, 102] on li "Assists in the Planning, coordination, supervision and evaluation of the Sherif…" at bounding box center [478, 99] width 640 height 10
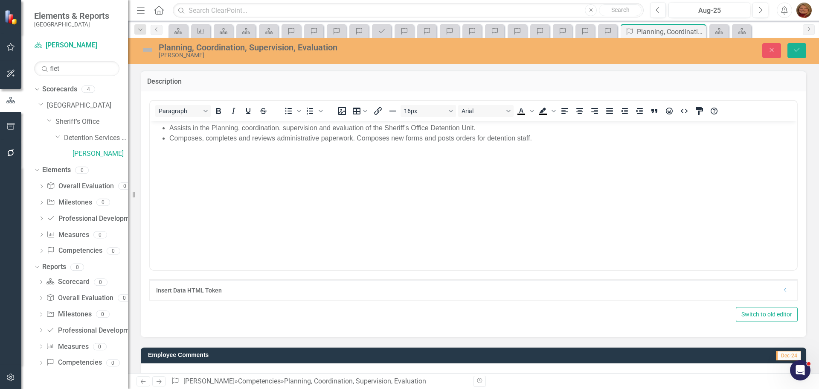
scroll to position [0, 0]
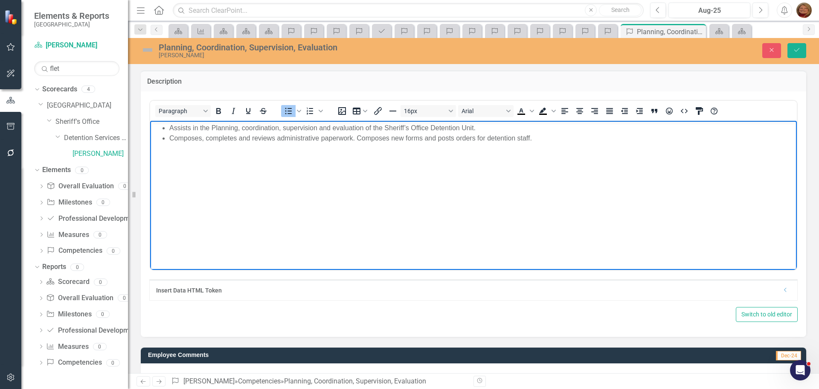
drag, startPoint x: 498, startPoint y: 139, endPoint x: 166, endPoint y: 125, distance: 331.8
click at [166, 125] on body "Assists in the Planning, coordination, supervision and evaluation of the Sherif…" at bounding box center [473, 184] width 647 height 128
copy ul "Assists in the Planning, coordination, supervision and evaluation of the Sherif…"
click at [774, 48] on icon "Close" at bounding box center [772, 50] width 8 height 6
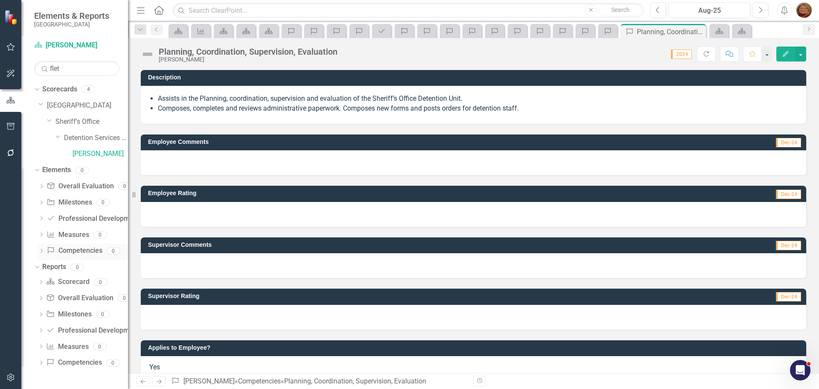
click at [93, 247] on link "Competency Competencies" at bounding box center [74, 251] width 55 height 10
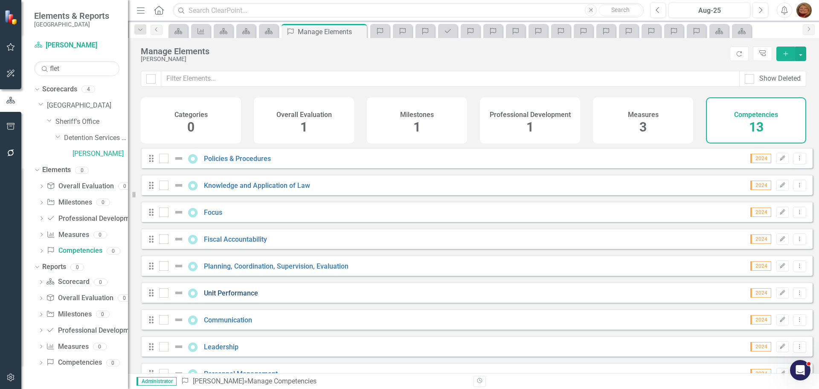
click at [242, 297] on link "Unit Performance" at bounding box center [231, 293] width 54 height 8
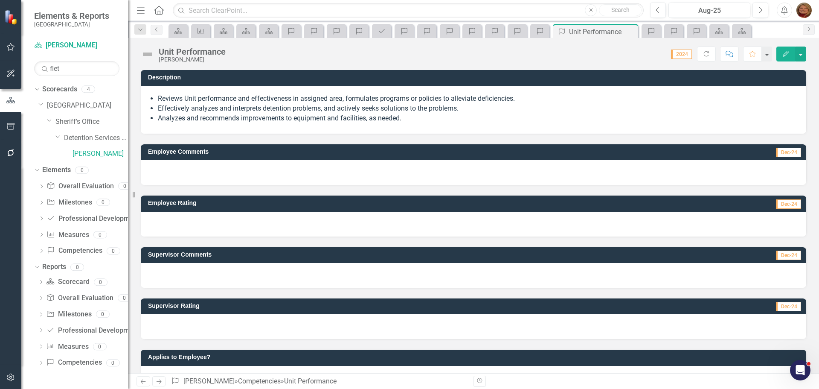
scroll to position [1377, 0]
click at [190, 100] on li "Reviews Unit performance and effectiveness in assigned area, formulates program…" at bounding box center [478, 99] width 640 height 10
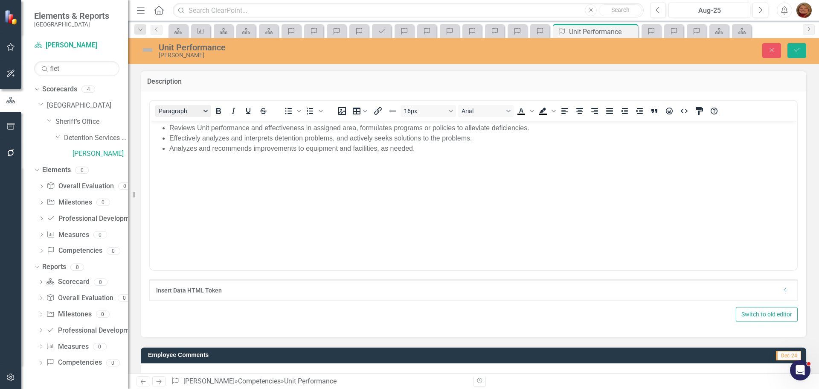
scroll to position [0, 0]
click at [169, 125] on li "Reviews Unit performance and effectiveness in assigned area, formulates program…" at bounding box center [482, 127] width 626 height 10
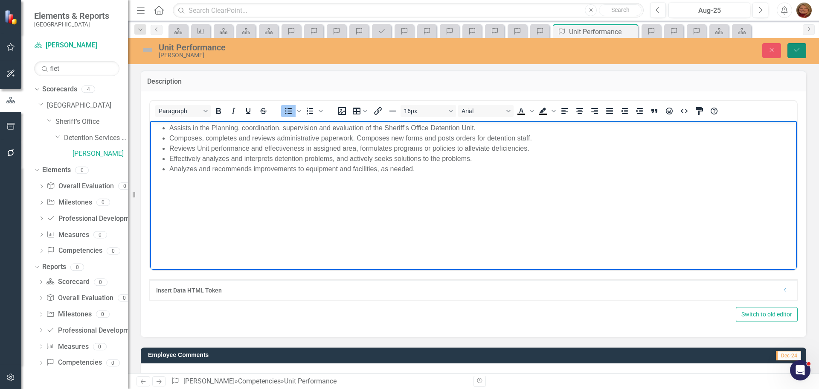
click at [798, 49] on icon "Save" at bounding box center [797, 50] width 8 height 6
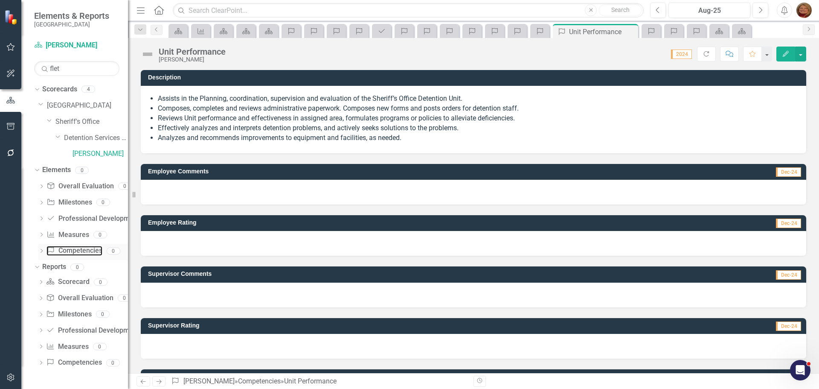
drag, startPoint x: 82, startPoint y: 248, endPoint x: 102, endPoint y: 248, distance: 20.5
click at [82, 248] on link "Competency Competencies" at bounding box center [74, 251] width 55 height 10
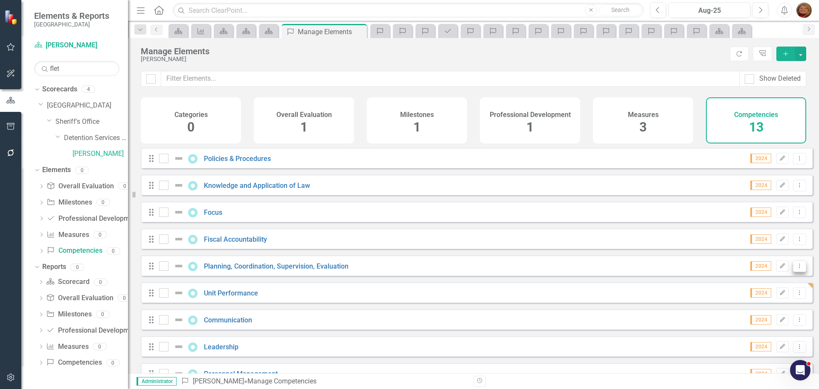
click at [796, 268] on icon "Dropdown Menu" at bounding box center [799, 266] width 7 height 6
click at [761, 335] on link "Trash Delete Competency" at bounding box center [755, 334] width 88 height 16
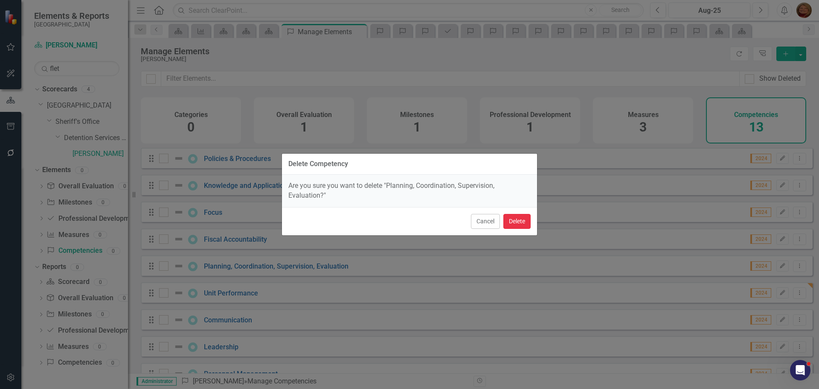
click at [525, 222] on button "Delete" at bounding box center [516, 221] width 27 height 15
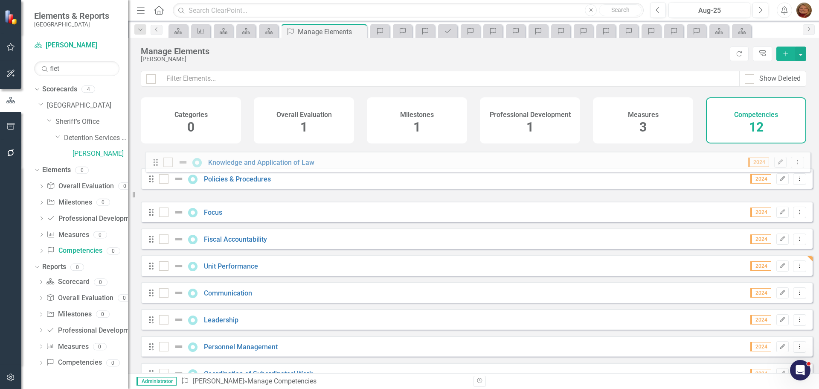
drag, startPoint x: 150, startPoint y: 191, endPoint x: 154, endPoint y: 161, distance: 29.7
click at [154, 161] on div "Drag Policies & Procedures 2024 Edit Dropdown Menu Drag Knowledge and Applicati…" at bounding box center [477, 306] width 672 height 316
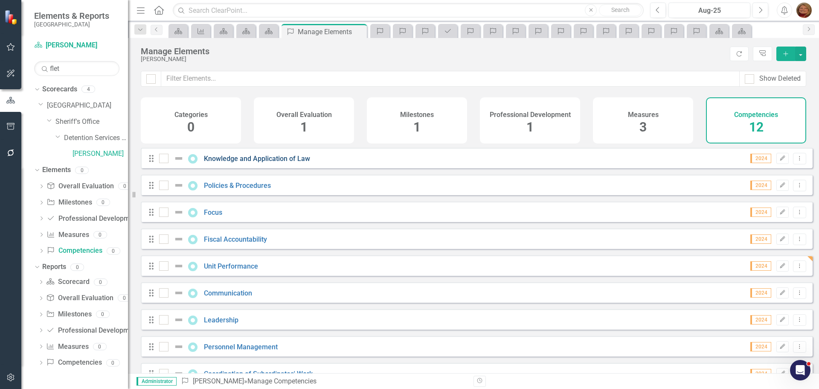
click at [280, 163] on link "Knowledge and Application of Law" at bounding box center [257, 158] width 106 height 8
click at [253, 189] on link "Policies & Procedures" at bounding box center [237, 185] width 67 height 8
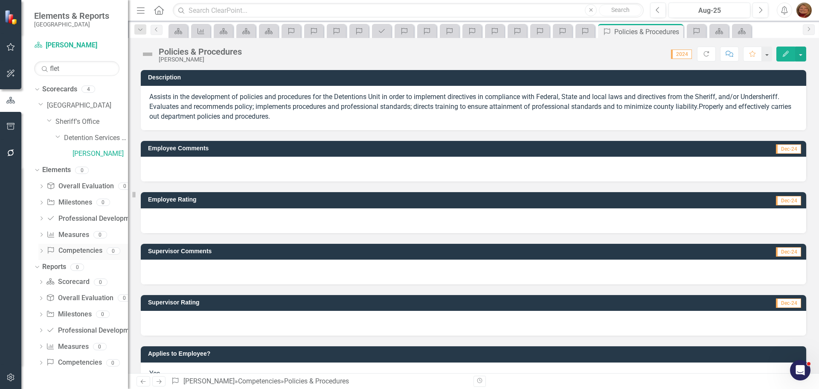
click at [91, 249] on link "Competency Competencies" at bounding box center [74, 251] width 55 height 10
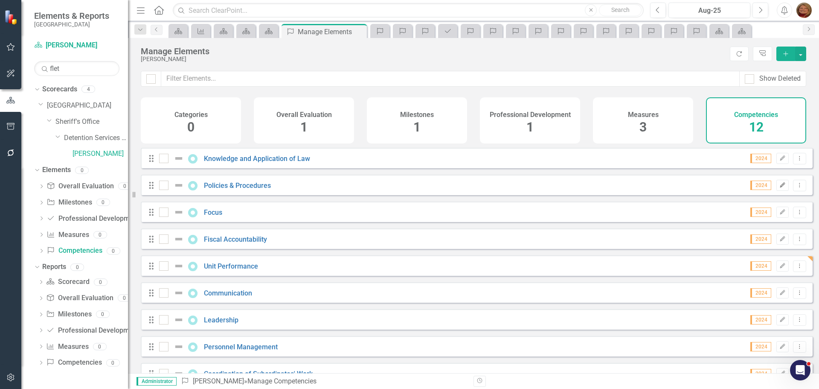
click at [780, 188] on icon "Edit" at bounding box center [783, 185] width 6 height 5
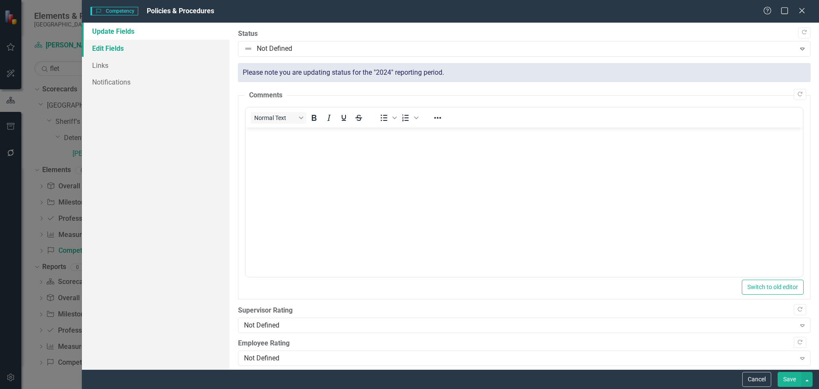
click at [110, 48] on link "Edit Fields" at bounding box center [156, 48] width 148 height 17
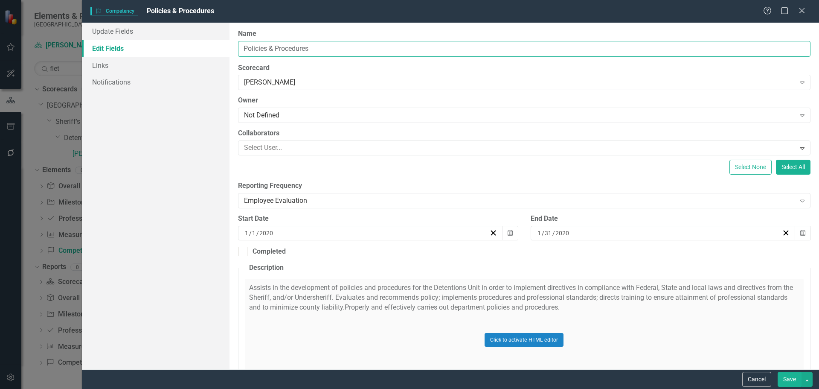
click at [244, 50] on input "Policies & Procedures" at bounding box center [524, 49] width 573 height 16
click at [341, 47] on input "Laws, Policies & Procedures" at bounding box center [524, 49] width 573 height 16
type input "Laws, Policies & Procedures; Knowledge and Application"
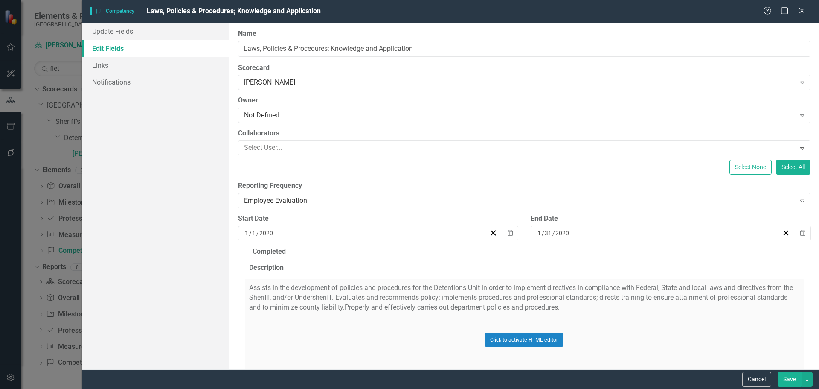
click at [794, 381] on button "Save" at bounding box center [790, 379] width 24 height 15
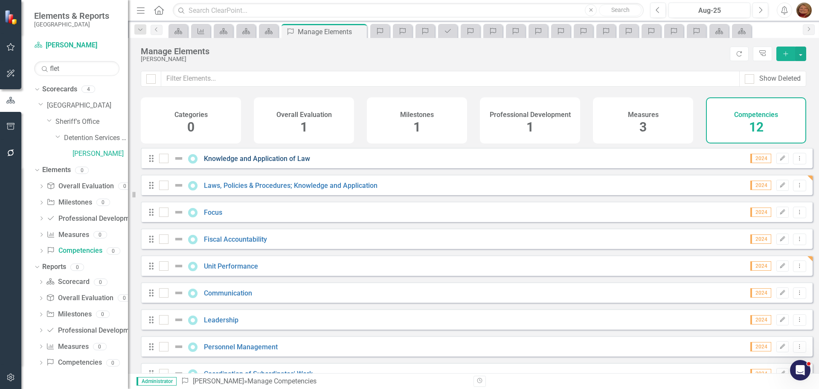
click at [287, 163] on link "Knowledge and Application of Law" at bounding box center [257, 158] width 106 height 8
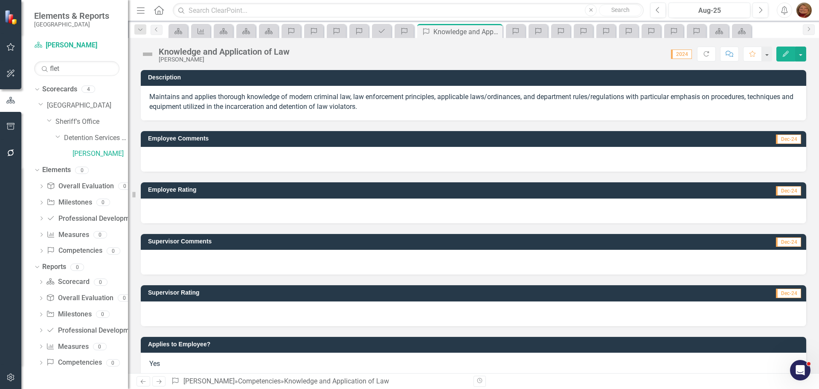
click at [201, 96] on p "Maintains and applies thorough knowledge of modern criminal law, law enforcemen…" at bounding box center [473, 102] width 649 height 20
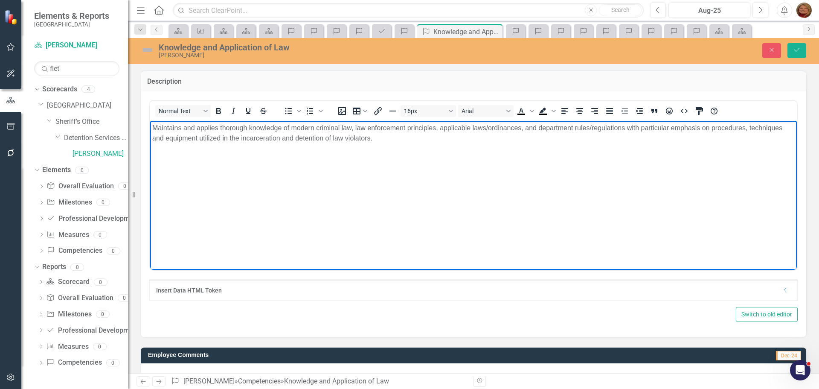
drag, startPoint x: 153, startPoint y: 126, endPoint x: 546, endPoint y: 159, distance: 394.3
click at [546, 159] on body "Maintains and applies thorough knowledge of modern criminal law, law enforcemen…" at bounding box center [473, 184] width 647 height 128
copy p "Maintains and applies thorough knowledge of modern criminal law, law enforcemen…"
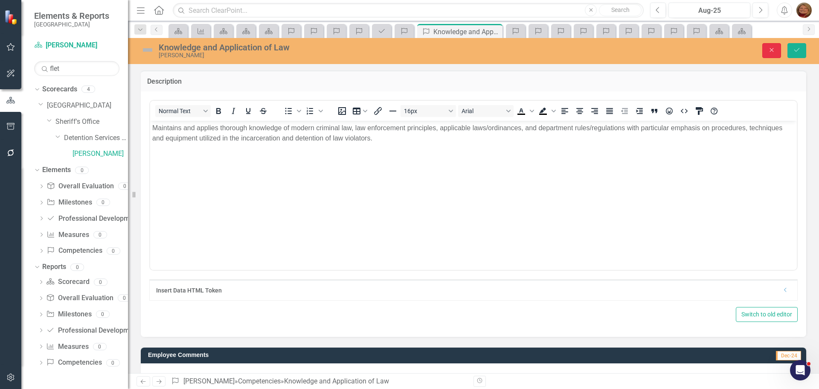
click at [776, 46] on button "Close" at bounding box center [772, 50] width 19 height 15
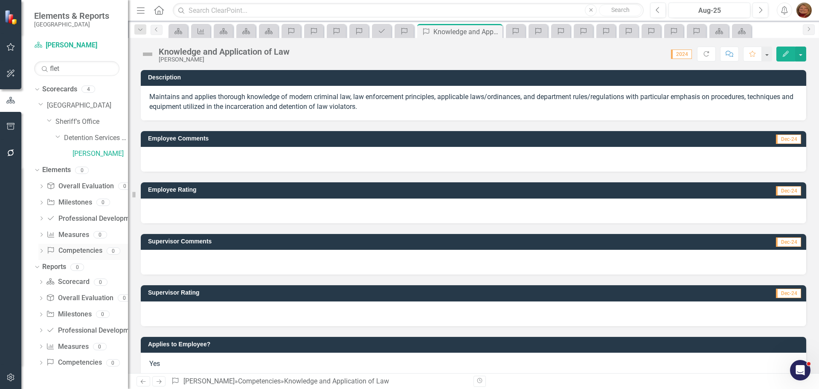
click at [79, 251] on link "Competency Competencies" at bounding box center [74, 251] width 55 height 10
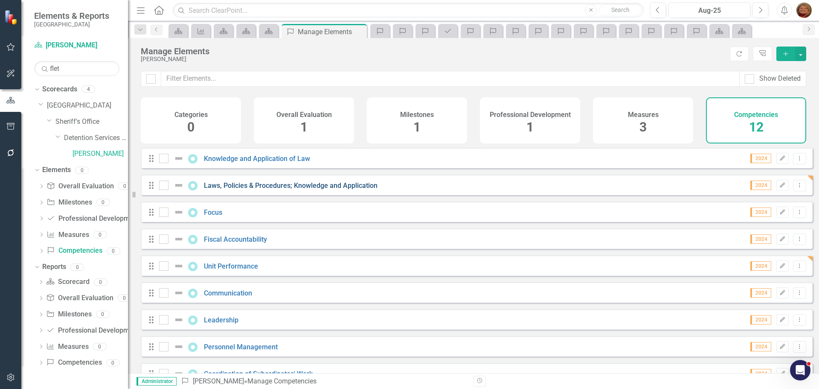
click at [257, 189] on link "Laws, Policies & Procedures; Knowledge and Application" at bounding box center [291, 185] width 174 height 8
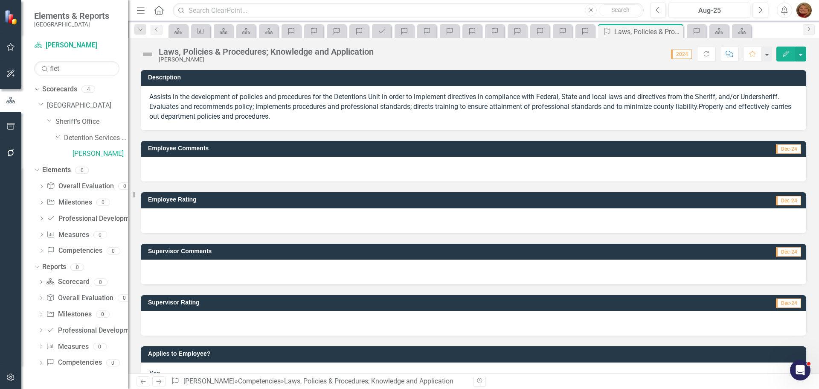
click at [308, 116] on p "Assists in the development of policies and procedures for the Detentions Unit i…" at bounding box center [473, 106] width 649 height 29
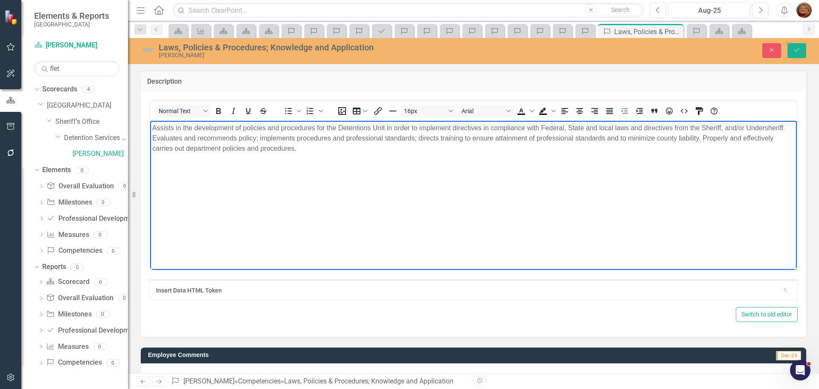
click at [153, 128] on p "Assists in the development of policies and procedures for the Detentions Unit i…" at bounding box center [473, 137] width 643 height 31
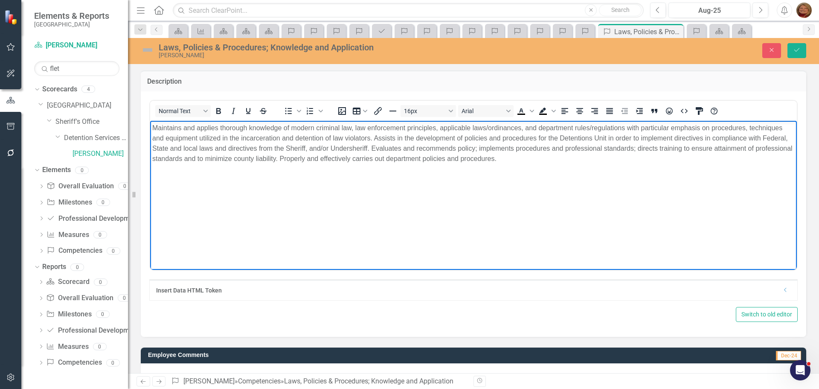
click at [151, 125] on body "Maintains and applies thorough knowledge of modern criminal law, law enforcemen…" at bounding box center [473, 184] width 647 height 128
click at [286, 106] on icon "Bullet list" at bounding box center [288, 111] width 10 height 10
click at [427, 140] on li "Maintains and applies thorough knowledge of modern criminal law, law enforcemen…" at bounding box center [482, 142] width 626 height 41
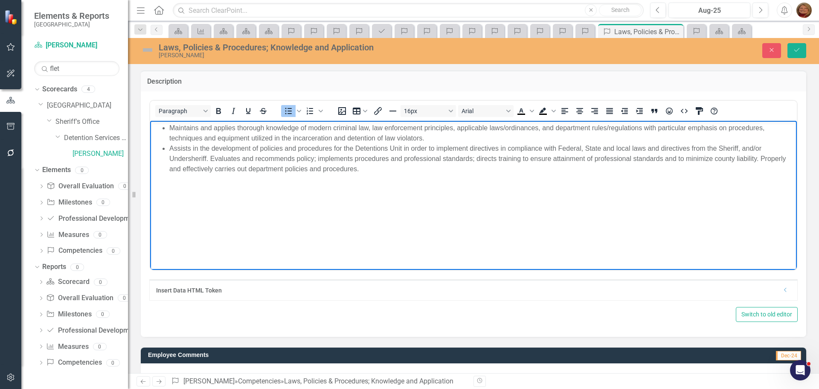
click at [211, 156] on li "Assists in the development of policies and procedures for the Detentions Unit i…" at bounding box center [482, 158] width 626 height 31
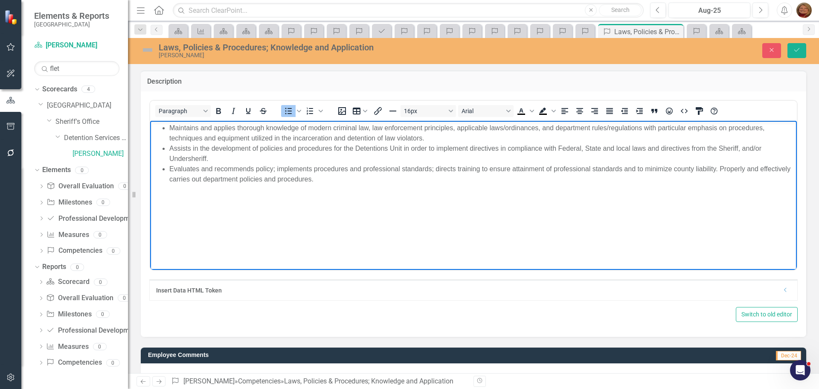
click at [722, 169] on li "Evaluates and recommends policy; implements procedures and professional standar…" at bounding box center [482, 173] width 626 height 20
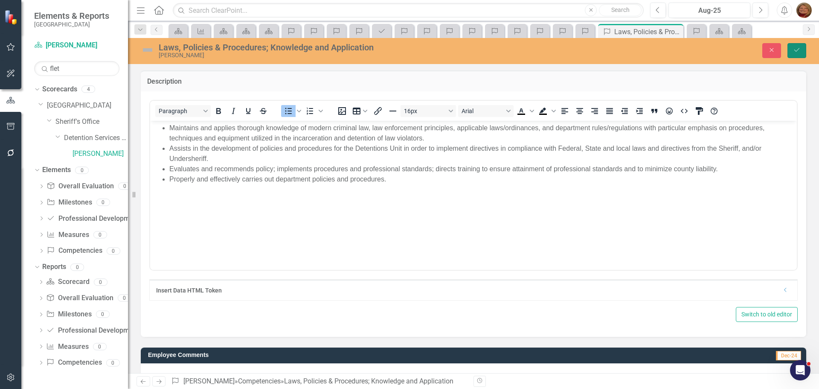
click at [796, 52] on icon "Save" at bounding box center [797, 50] width 8 height 6
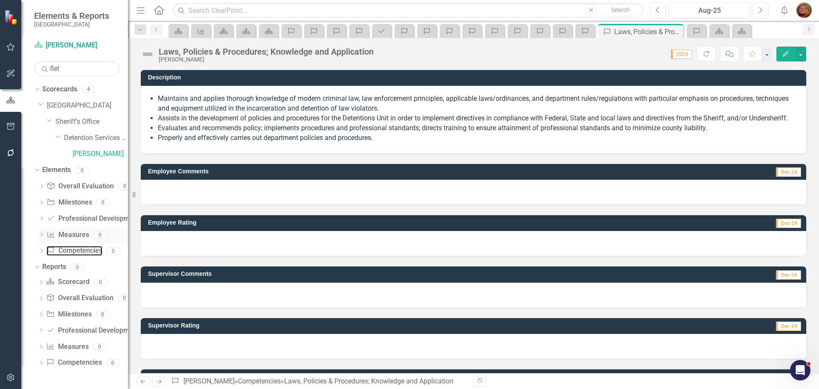
drag, startPoint x: 79, startPoint y: 251, endPoint x: 87, endPoint y: 242, distance: 12.7
click at [79, 251] on link "Competency Competencies" at bounding box center [74, 251] width 55 height 10
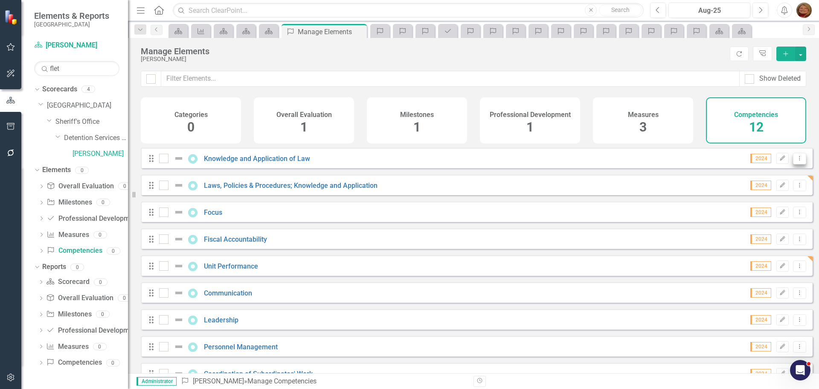
click at [796, 161] on icon "Dropdown Menu" at bounding box center [799, 158] width 7 height 6
click at [771, 226] on link "Trash Delete Competency" at bounding box center [755, 226] width 88 height 16
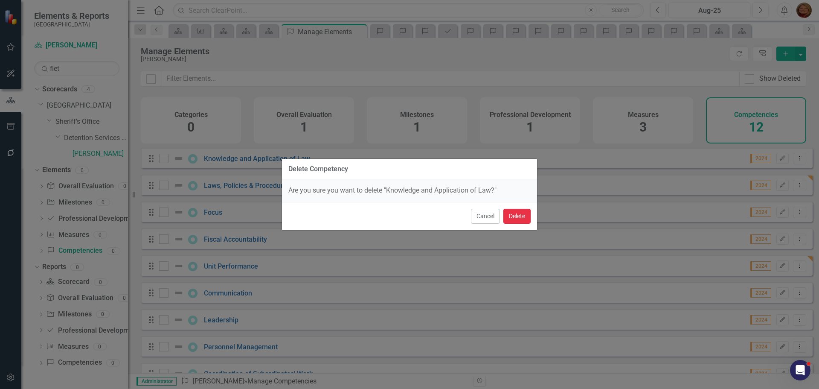
click at [516, 214] on button "Delete" at bounding box center [516, 216] width 27 height 15
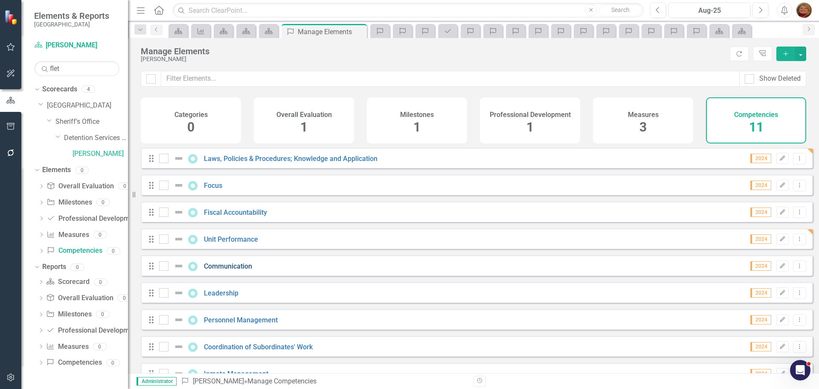
click at [245, 270] on link "Communication" at bounding box center [228, 266] width 48 height 8
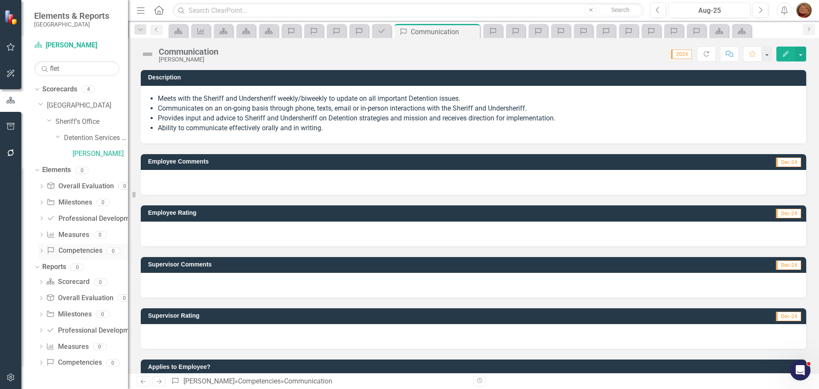
click at [86, 251] on link "Competency Competencies" at bounding box center [74, 251] width 55 height 10
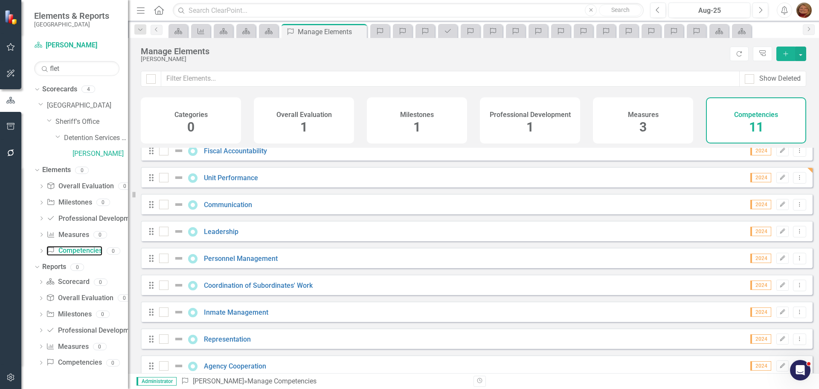
scroll to position [77, 0]
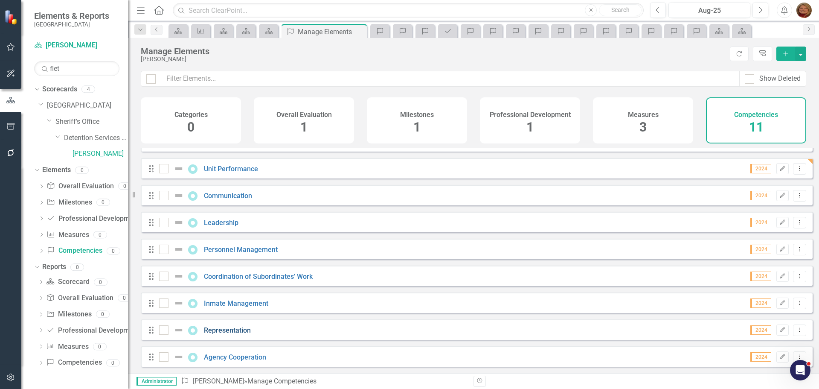
click at [243, 329] on link "Representation" at bounding box center [227, 330] width 47 height 8
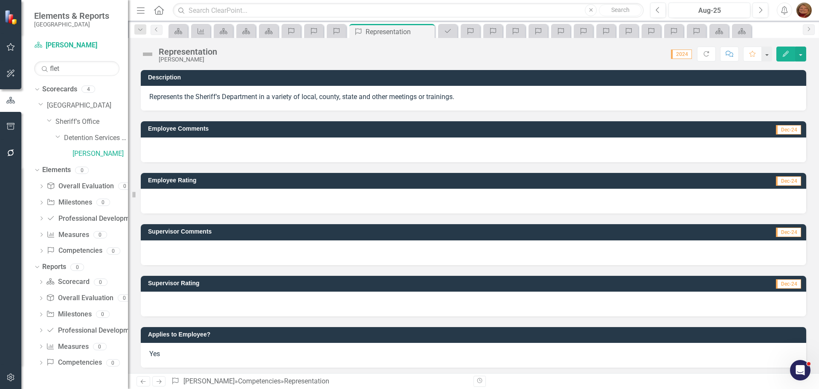
click at [180, 93] on p "Represents the Sheriff's Department in a variety of local, county, state and ot…" at bounding box center [473, 97] width 649 height 10
click at [180, 94] on p "Represents the Sheriff's Department in a variety of local, county, state and ot…" at bounding box center [473, 97] width 649 height 10
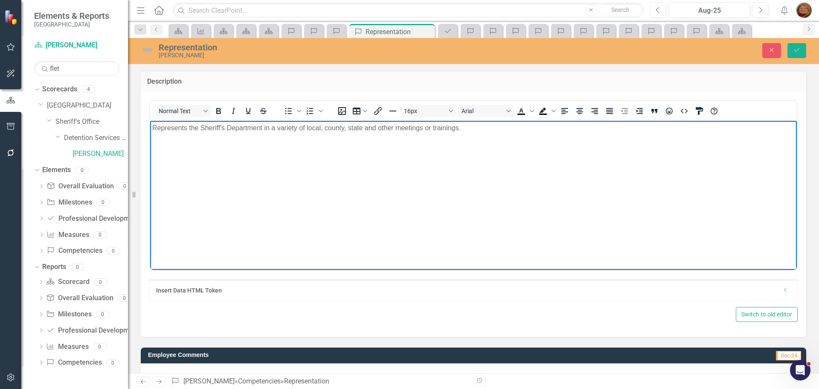
drag, startPoint x: 153, startPoint y: 127, endPoint x: 682, endPoint y: 125, distance: 529.1
click at [682, 125] on p "Represents the Sheriff's Department in a variety of local, county, state and ot…" at bounding box center [473, 127] width 643 height 10
copy p "Represents the Sheriff's Department in a variety of local, county, state and ot…"
click at [778, 48] on button "Close" at bounding box center [772, 50] width 19 height 15
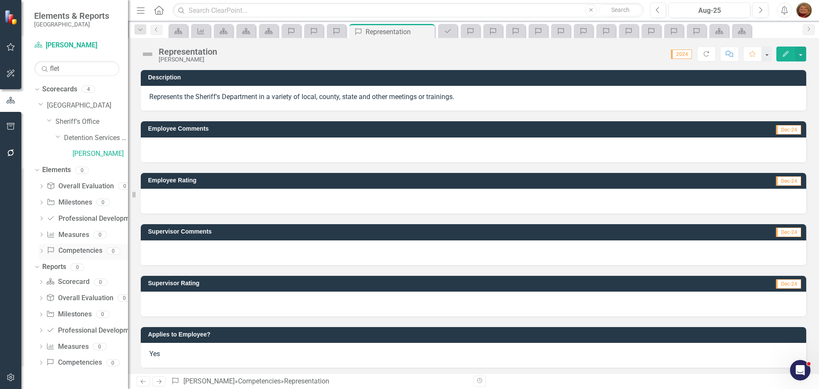
click at [84, 247] on link "Competency Competencies" at bounding box center [74, 251] width 55 height 10
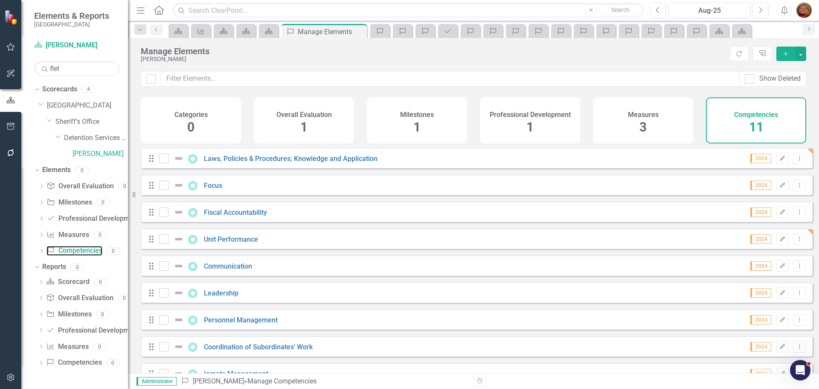
scroll to position [77, 0]
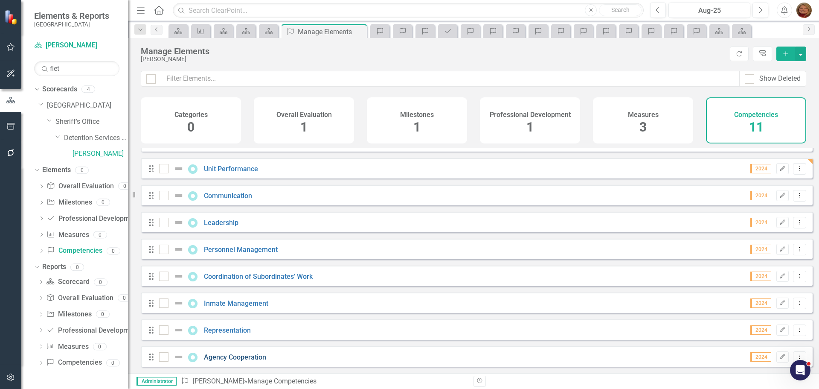
click at [249, 354] on link "Agency Cooperation" at bounding box center [235, 357] width 62 height 8
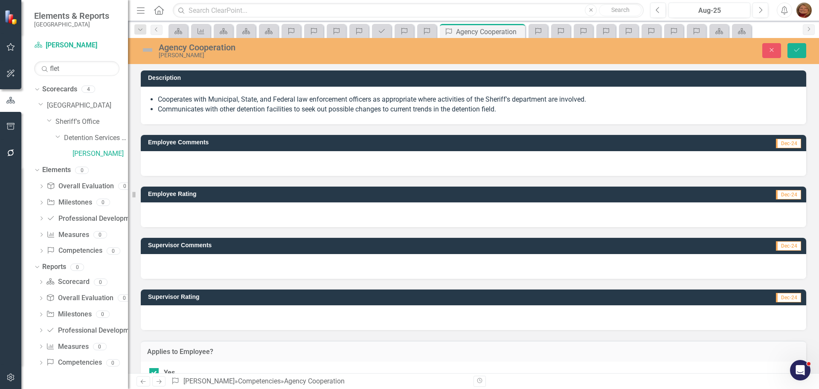
click at [211, 99] on li "Cooperates with Municipal, State, and Federal law enforcement officers as appro…" at bounding box center [478, 100] width 640 height 10
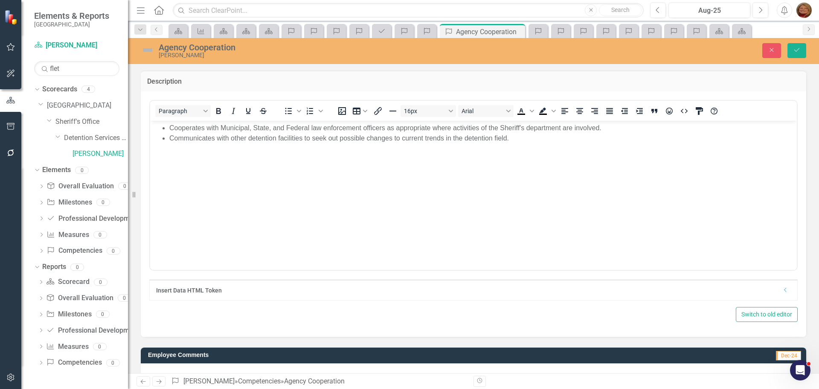
click at [522, 141] on li "Communicates with other detention facilities to seek out possible changes to cu…" at bounding box center [482, 138] width 626 height 10
click at [802, 48] on button "Save" at bounding box center [797, 50] width 19 height 15
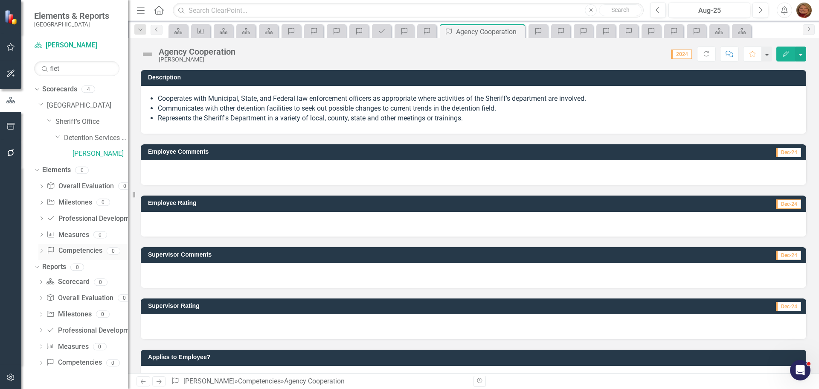
click at [78, 250] on link "Competency Competencies" at bounding box center [74, 251] width 55 height 10
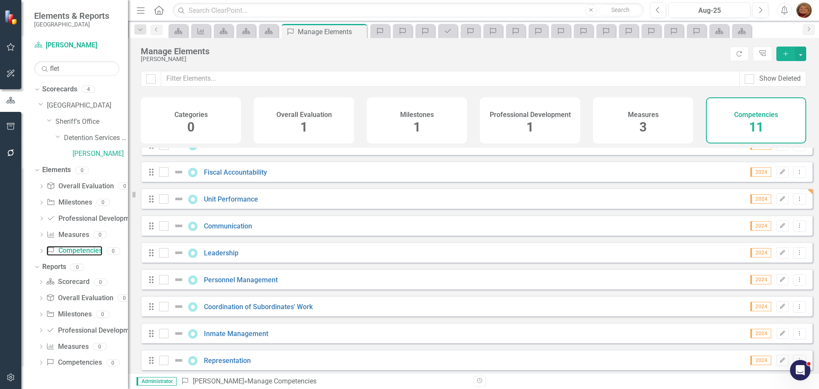
scroll to position [77, 0]
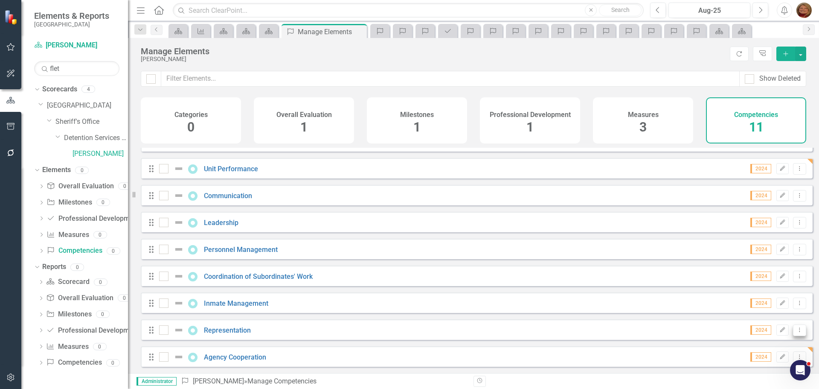
click at [800, 329] on icon at bounding box center [800, 329] width 1 height 4
click at [764, 317] on link "Trash Delete Competency" at bounding box center [755, 316] width 88 height 16
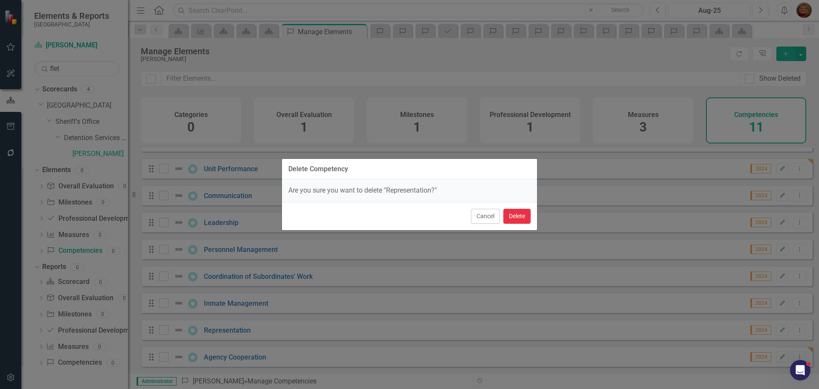
click at [512, 212] on button "Delete" at bounding box center [516, 216] width 27 height 15
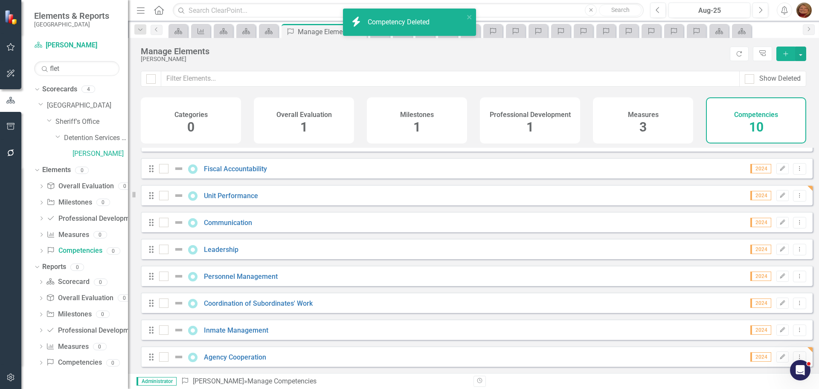
scroll to position [50, 0]
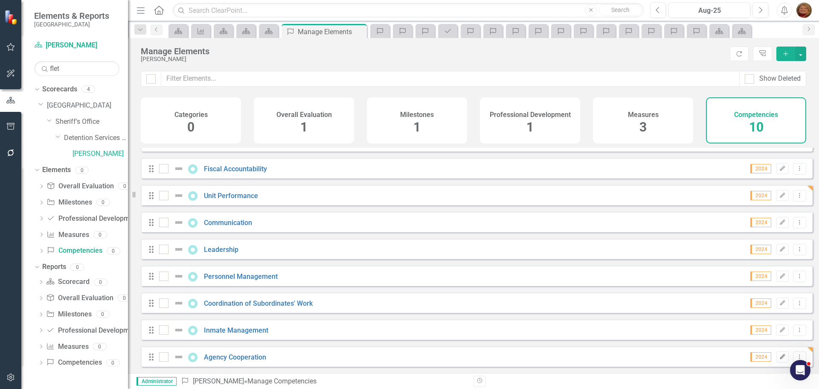
click at [780, 354] on icon "Edit" at bounding box center [783, 356] width 6 height 5
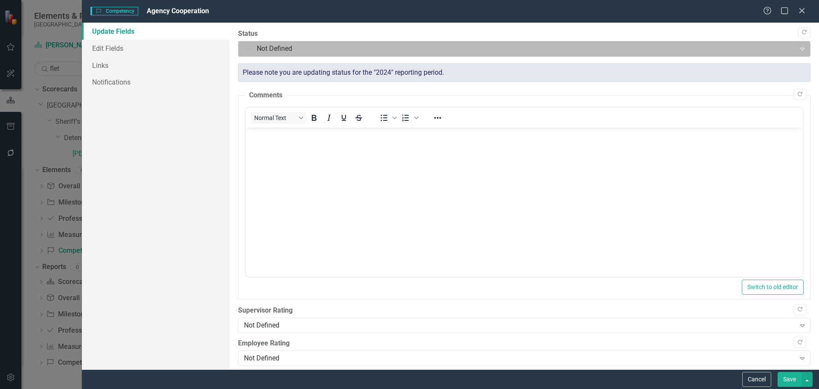
scroll to position [0, 0]
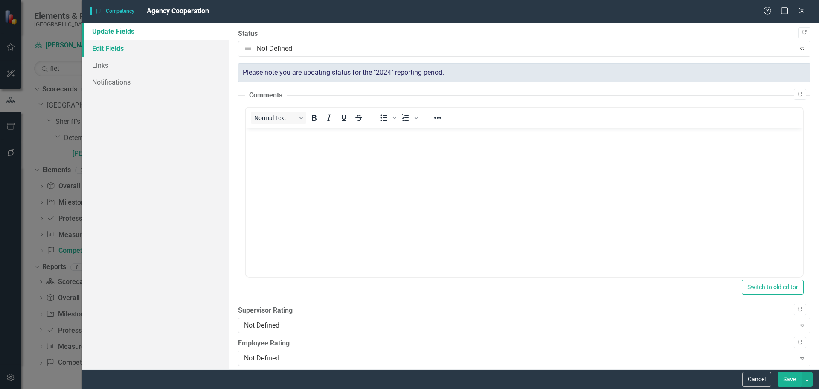
click at [120, 47] on link "Edit Fields" at bounding box center [156, 48] width 148 height 17
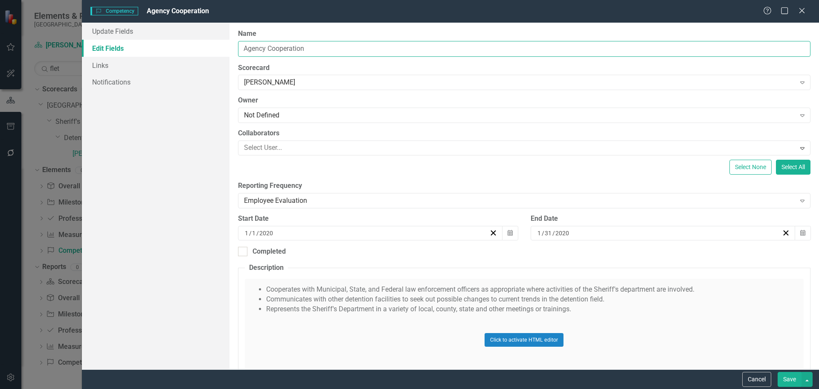
click at [270, 48] on input "Agency Cooperation" at bounding box center [524, 49] width 573 height 16
type input "Agency Representation & Cooperation"
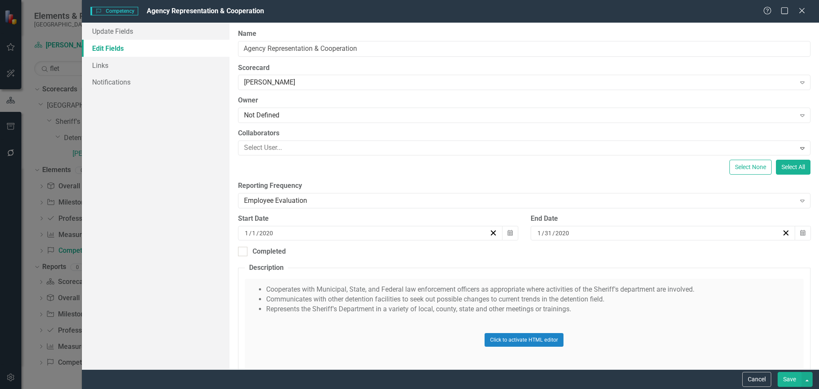
click at [793, 380] on button "Save" at bounding box center [790, 379] width 24 height 15
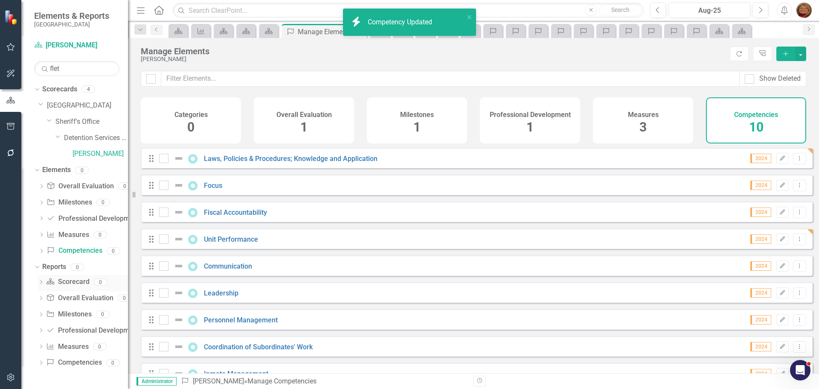
drag, startPoint x: 80, startPoint y: 282, endPoint x: 87, endPoint y: 282, distance: 7.3
click at [80, 282] on link "Scorecard Scorecard" at bounding box center [67, 282] width 43 height 10
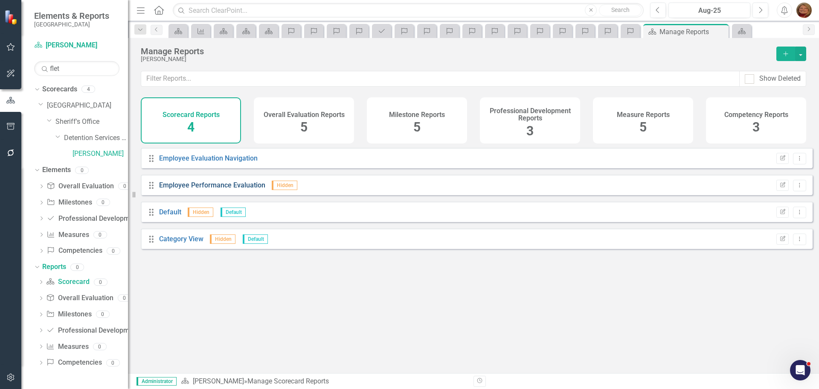
click at [210, 189] on link "Employee Performance Evaluation" at bounding box center [212, 185] width 106 height 8
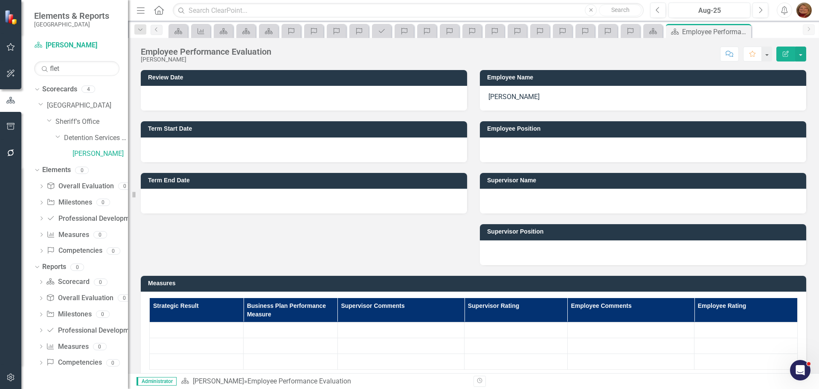
click at [511, 144] on div at bounding box center [643, 149] width 326 height 25
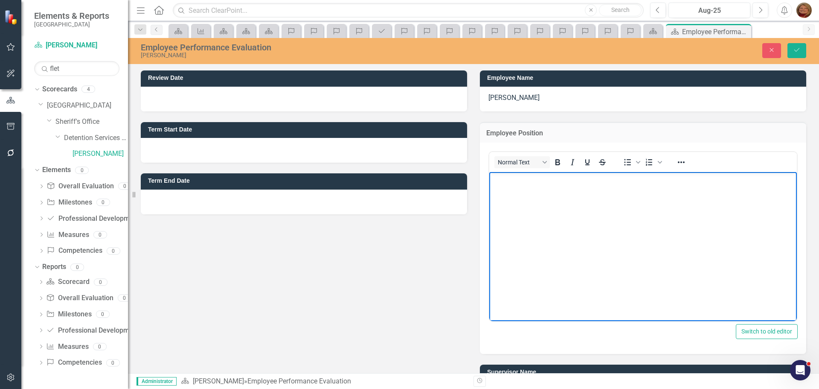
click at [522, 188] on body "Rich Text Area. Press ALT-0 for help." at bounding box center [643, 236] width 308 height 128
click at [796, 52] on icon "Save" at bounding box center [797, 50] width 8 height 6
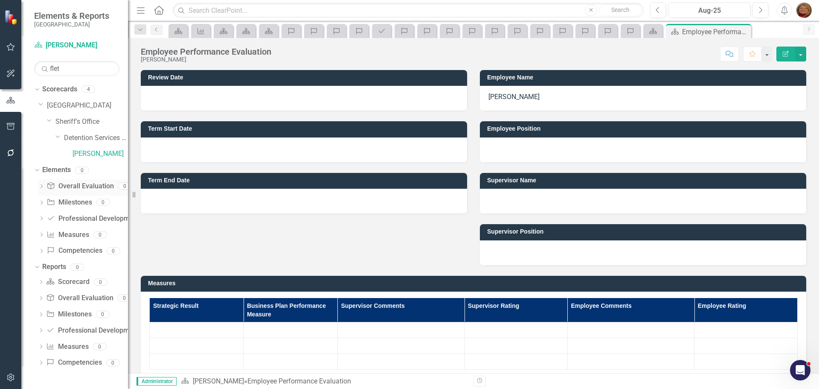
click at [86, 188] on link "Overall Evaluation Overall Evaluation" at bounding box center [80, 186] width 67 height 10
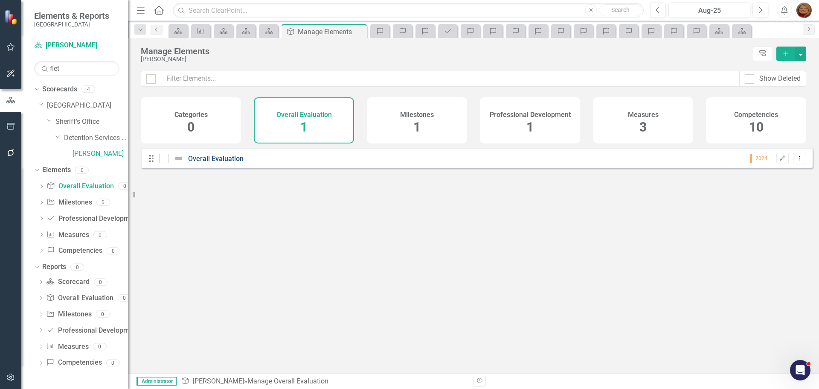
click at [231, 163] on link "Overall Evaluation" at bounding box center [215, 158] width 55 height 8
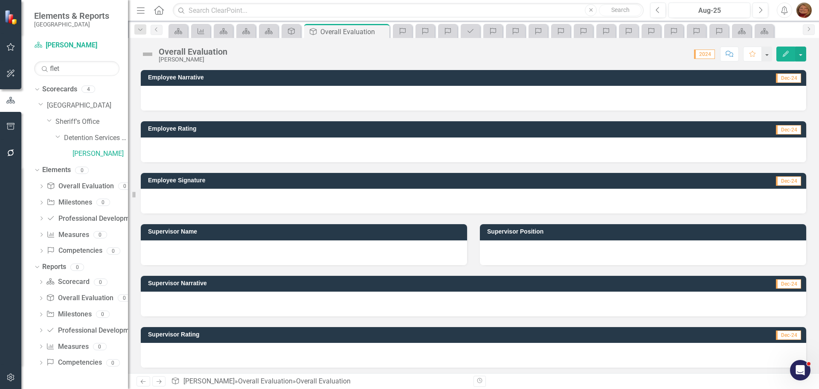
click at [204, 254] on div at bounding box center [304, 252] width 326 height 25
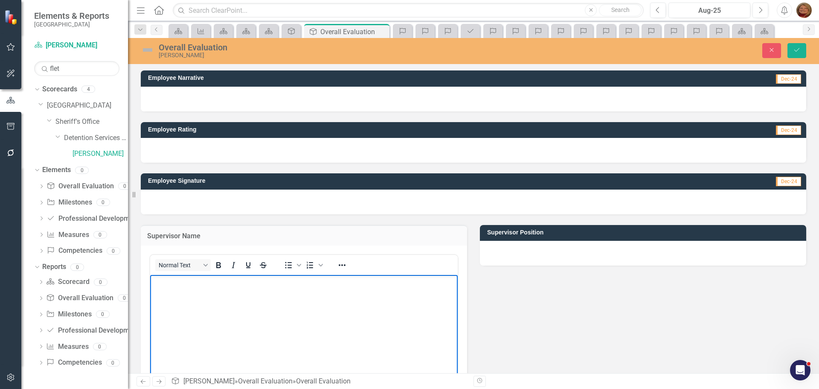
click at [223, 293] on body "Rich Text Area. Press ALT-0 for help." at bounding box center [304, 339] width 308 height 128
click at [538, 246] on div at bounding box center [643, 253] width 326 height 25
click at [540, 247] on div at bounding box center [643, 253] width 326 height 25
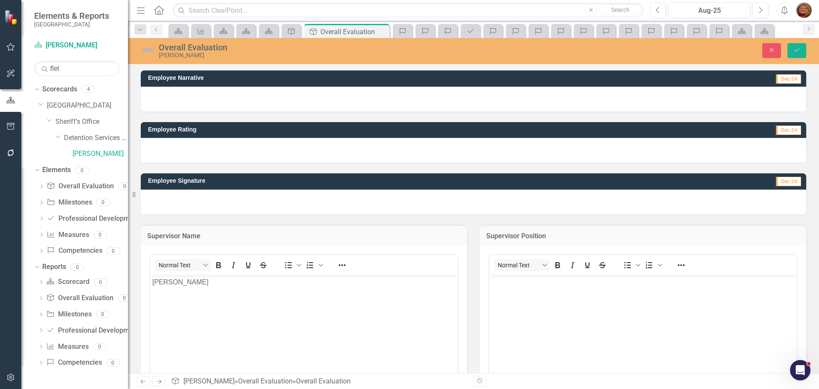
click at [537, 282] on body "Rich Text Area. Press ALT-0 for help." at bounding box center [643, 339] width 308 height 128
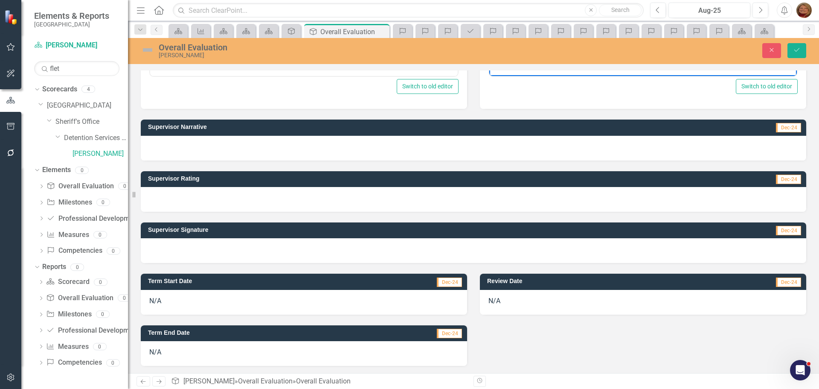
scroll to position [349, 0]
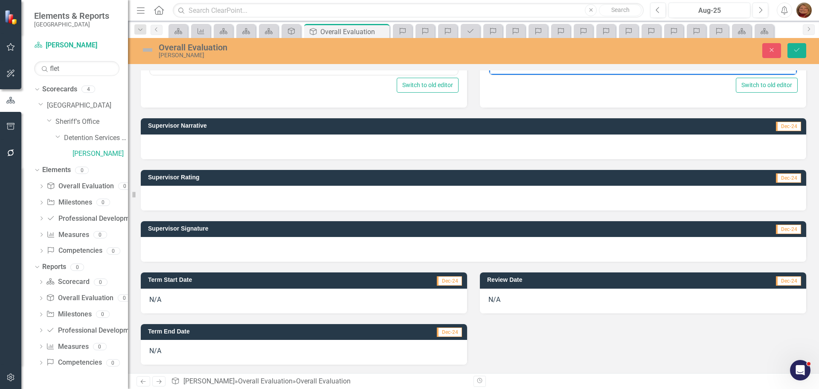
click at [160, 298] on div "N/A" at bounding box center [304, 300] width 326 height 25
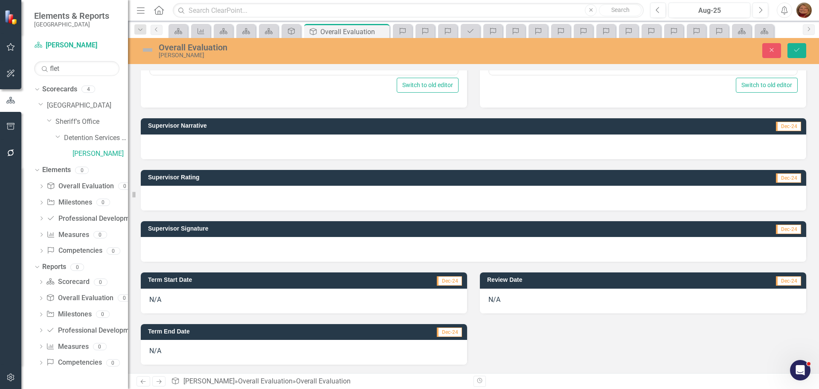
click at [160, 298] on div "N/A" at bounding box center [304, 300] width 326 height 25
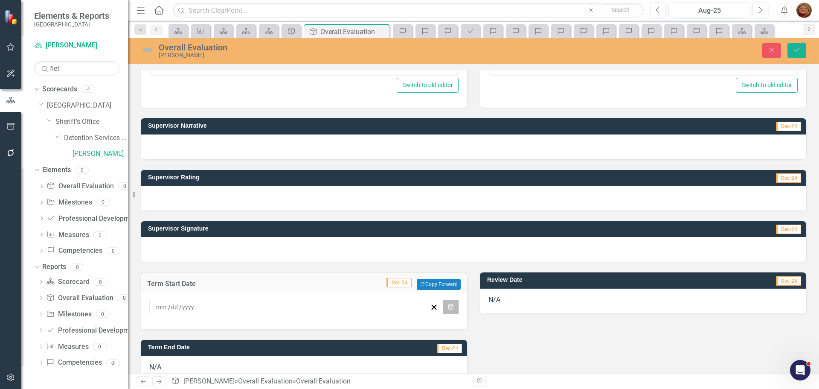
click at [448, 305] on icon "Calendar" at bounding box center [450, 307] width 5 height 6
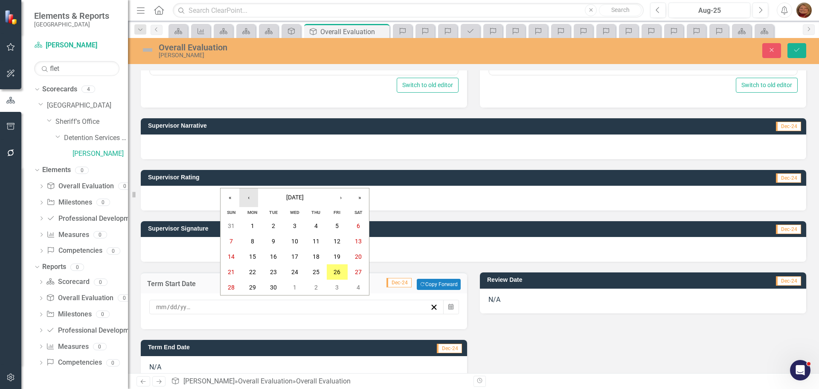
click at [250, 198] on button "‹" at bounding box center [248, 197] width 19 height 19
click at [248, 197] on button "‹" at bounding box center [248, 197] width 19 height 19
click at [254, 288] on abbr "30" at bounding box center [252, 287] width 7 height 7
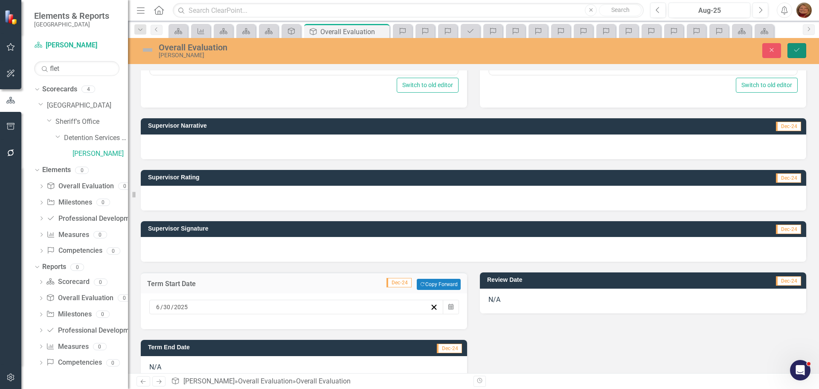
click at [799, 48] on icon "Save" at bounding box center [797, 50] width 8 height 6
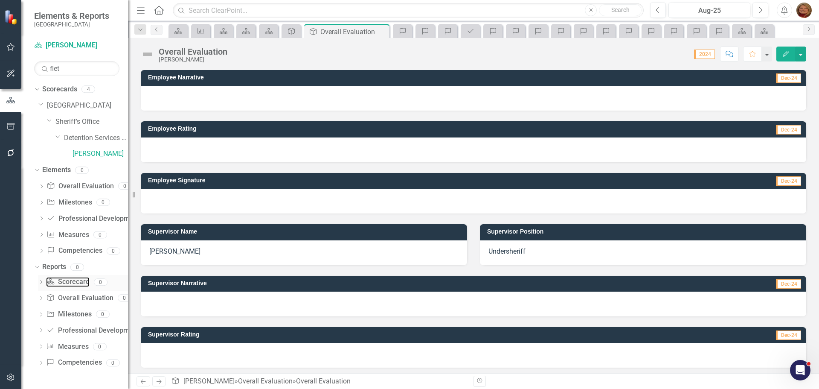
drag, startPoint x: 73, startPoint y: 282, endPoint x: 116, endPoint y: 285, distance: 43.7
click at [73, 282] on link "Scorecard Scorecard" at bounding box center [67, 282] width 43 height 10
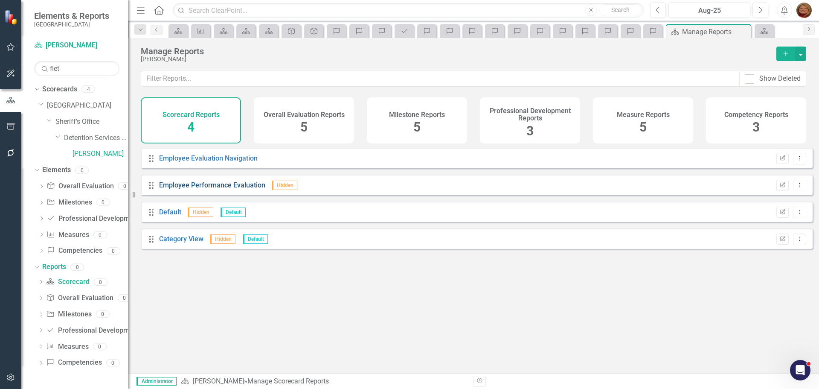
click at [210, 189] on link "Employee Performance Evaluation" at bounding box center [212, 185] width 106 height 8
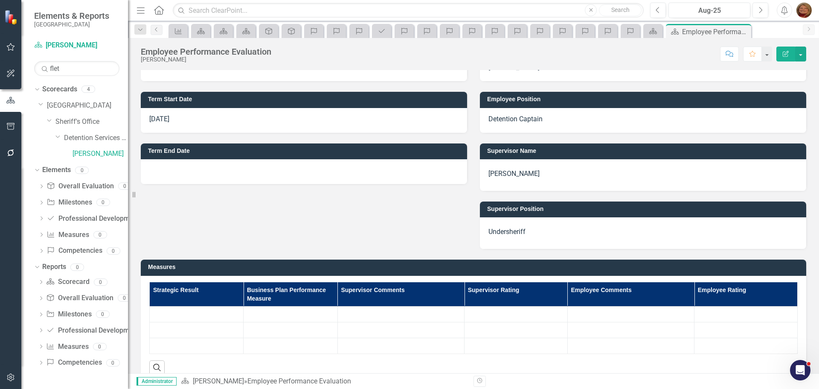
scroll to position [8, 0]
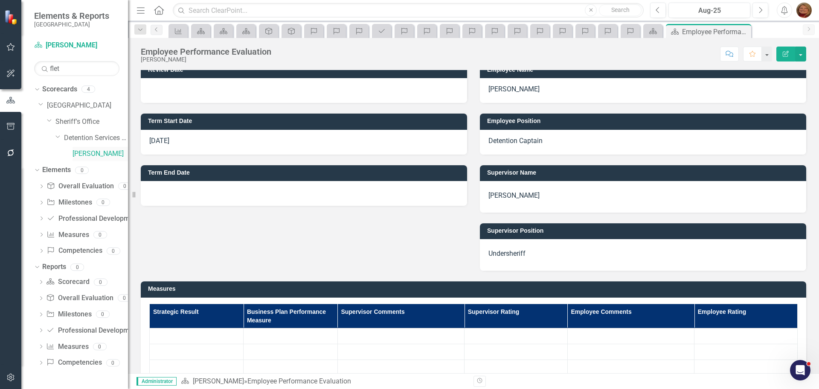
click at [90, 153] on link "[PERSON_NAME]" at bounding box center [100, 154] width 55 height 10
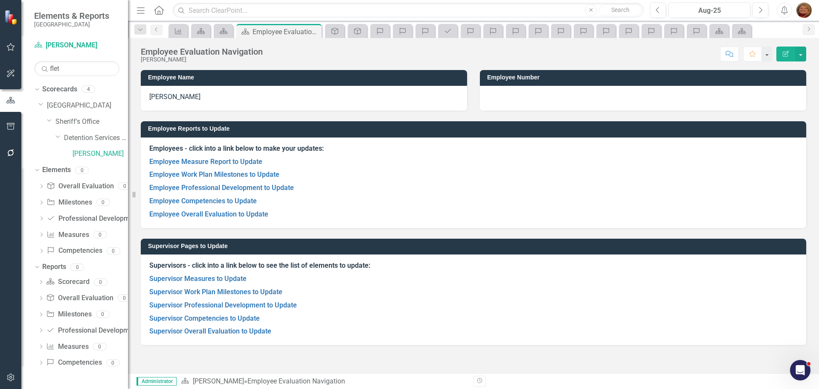
click at [294, 250] on td "Supervisor Pages to Update" at bounding box center [475, 247] width 654 height 13
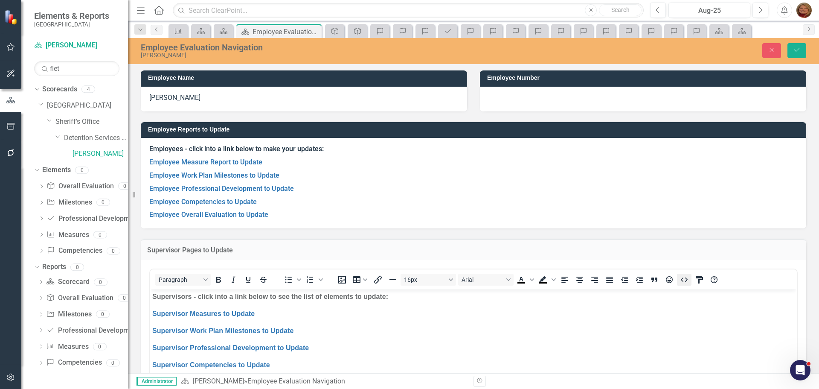
click at [687, 277] on icon "HTML Editor" at bounding box center [684, 279] width 10 height 10
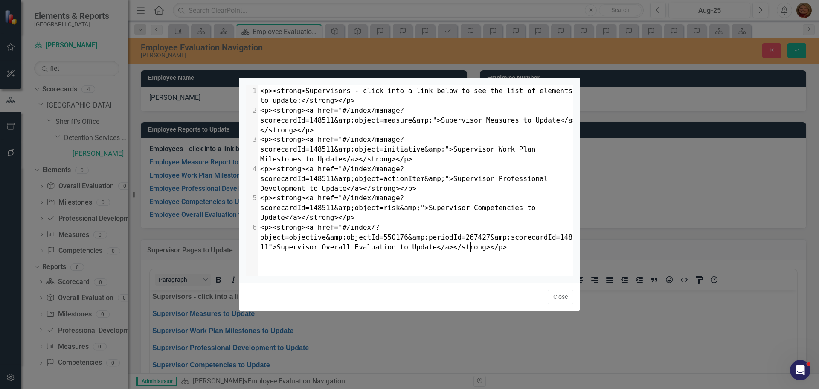
scroll to position [3, 0]
type textarea "148511"
drag, startPoint x: 306, startPoint y: 122, endPoint x: 328, endPoint y: 123, distance: 22.2
click at [328, 123] on span "<p><strong><a href="#/index/manage?scorecardId=148511&amp;object=measure&amp;">…" at bounding box center [418, 120] width 317 height 28
paste textarea
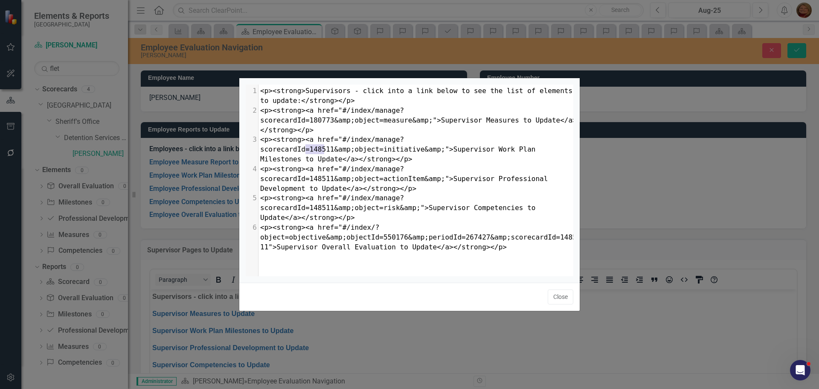
type textarea "148511"
drag, startPoint x: 306, startPoint y: 151, endPoint x: 327, endPoint y: 150, distance: 20.9
click at [327, 150] on span "<p><strong><a href="#/index/manage?scorecardId=148511&amp;object=initiative&amp…" at bounding box center [399, 149] width 279 height 28
paste textarea
type textarea "148511"
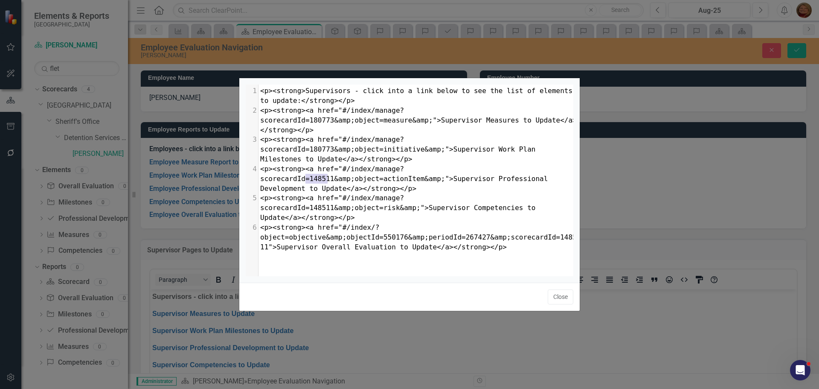
drag, startPoint x: 306, startPoint y: 177, endPoint x: 327, endPoint y: 180, distance: 21.1
click at [327, 180] on span "<p><strong><a href="#/index/manage?scorecardId=148511&amp;object=actionItem&amp…" at bounding box center [406, 179] width 292 height 28
paste textarea
type textarea "148511"
drag, startPoint x: 307, startPoint y: 210, endPoint x: 328, endPoint y: 212, distance: 21.4
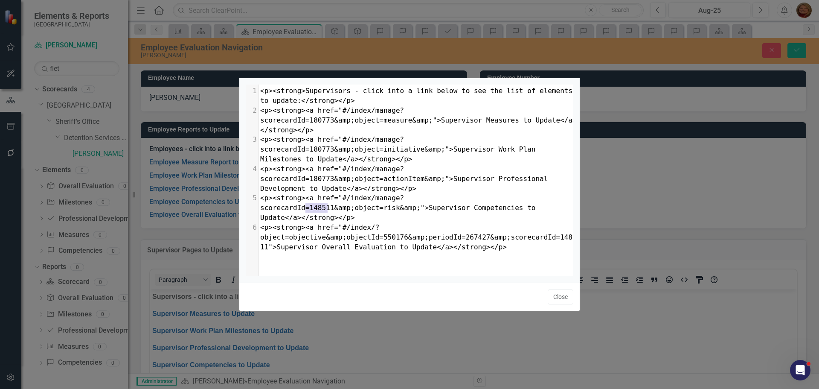
click at [328, 212] on span "<p><strong><a href="#/index/manage?scorecardId=148511&amp;object=risk&amp;">Sup…" at bounding box center [399, 208] width 279 height 28
click at [560, 297] on button "Close" at bounding box center [561, 296] width 26 height 15
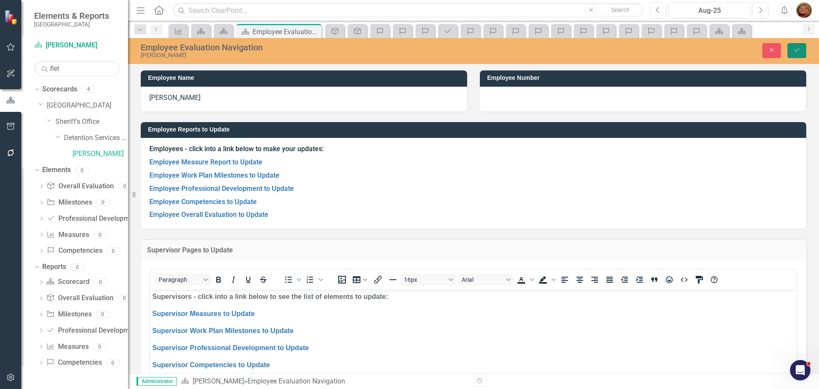
click at [797, 52] on icon "Save" at bounding box center [797, 50] width 8 height 6
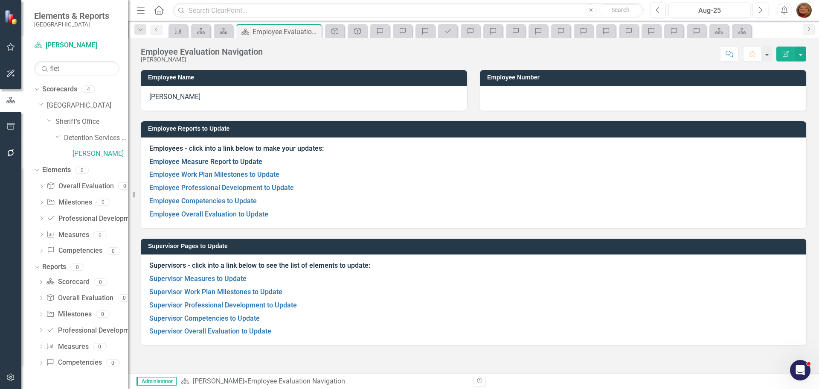
click at [235, 160] on link "Employee Measure Report to Update" at bounding box center [205, 161] width 113 height 8
click at [213, 197] on link "Employee Competencies to Update" at bounding box center [203, 201] width 108 height 8
click at [207, 276] on link "Supervisor Measures to Update" at bounding box center [197, 278] width 97 height 8
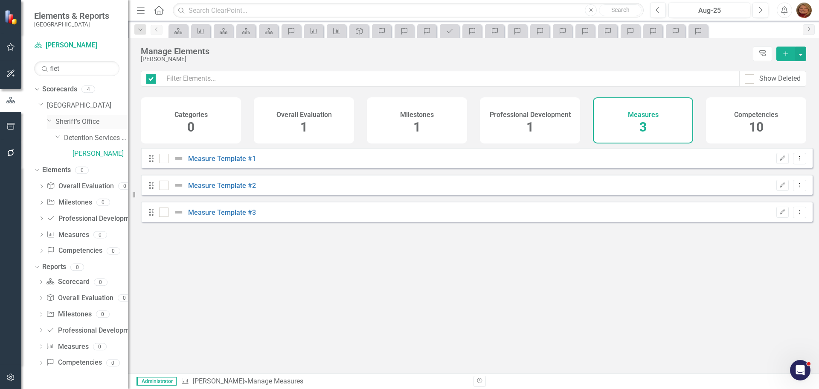
checkbox input "false"
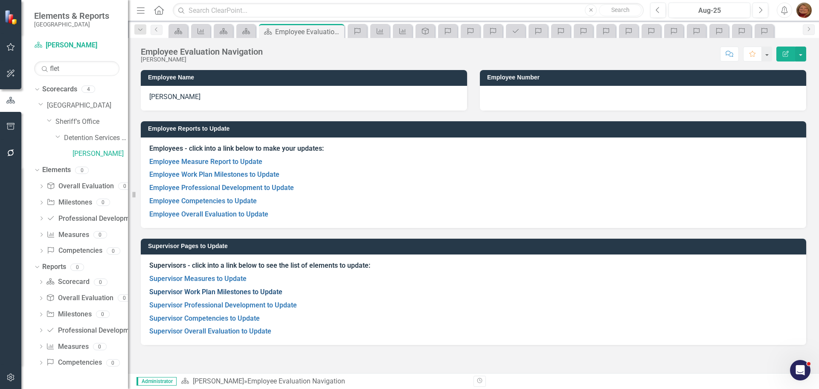
click at [211, 290] on link "Supervisor Work Plan Milestones to Update" at bounding box center [215, 292] width 133 height 8
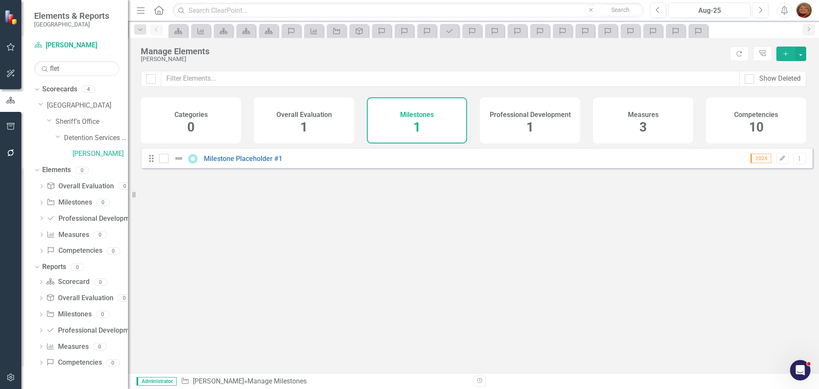
click at [652, 125] on div "Measures 3" at bounding box center [643, 120] width 100 height 46
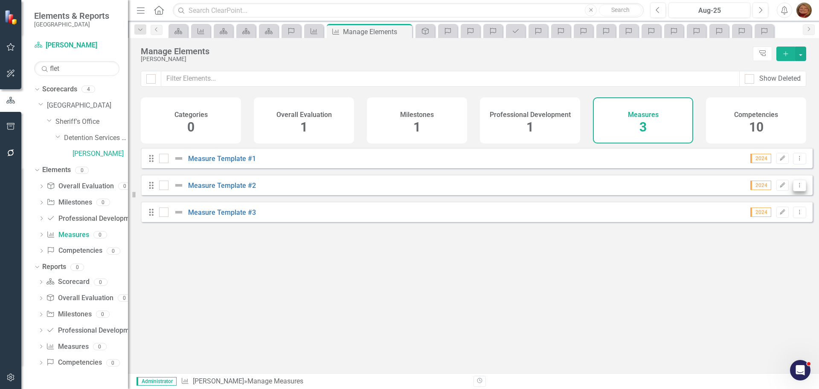
click at [796, 188] on icon "Dropdown Menu" at bounding box center [799, 185] width 7 height 6
click at [779, 256] on link "Trash Delete Measure" at bounding box center [761, 253] width 77 height 16
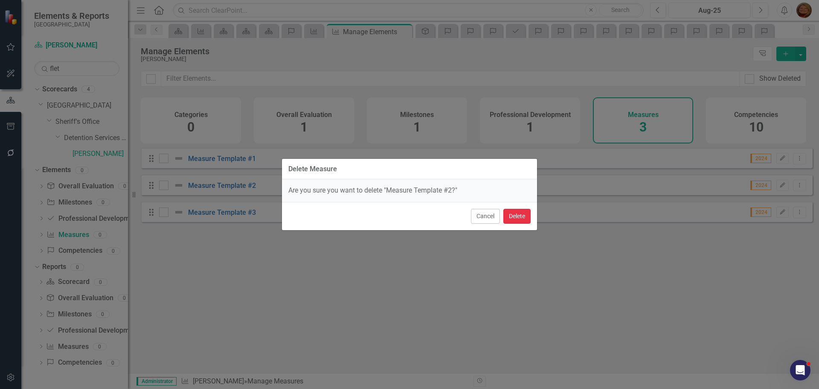
click at [515, 217] on button "Delete" at bounding box center [516, 216] width 27 height 15
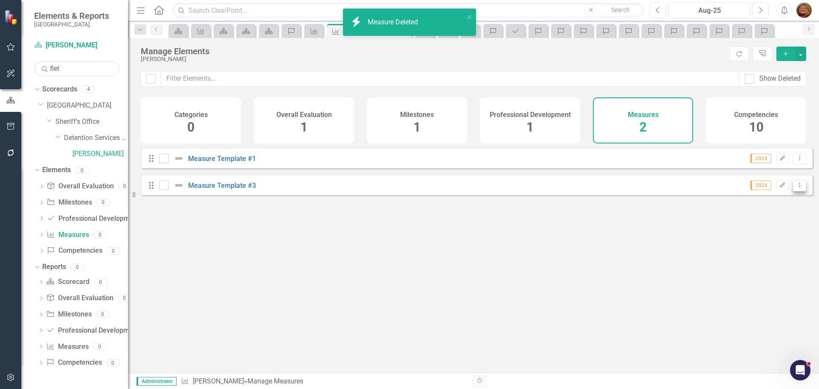
click at [796, 188] on icon "Dropdown Menu" at bounding box center [799, 185] width 7 height 6
click at [782, 255] on link "Trash Delete Measure" at bounding box center [761, 253] width 77 height 16
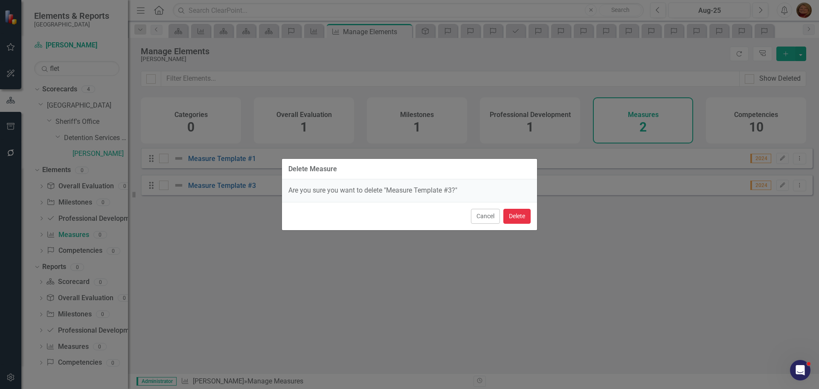
click at [522, 211] on button "Delete" at bounding box center [516, 216] width 27 height 15
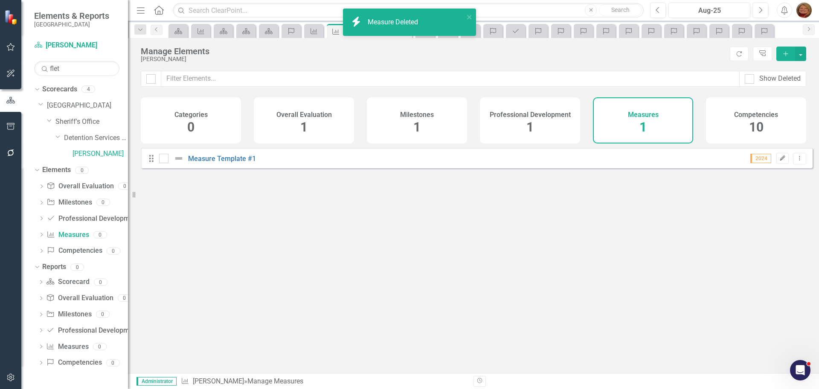
click at [780, 160] on icon "button" at bounding box center [782, 157] width 5 height 5
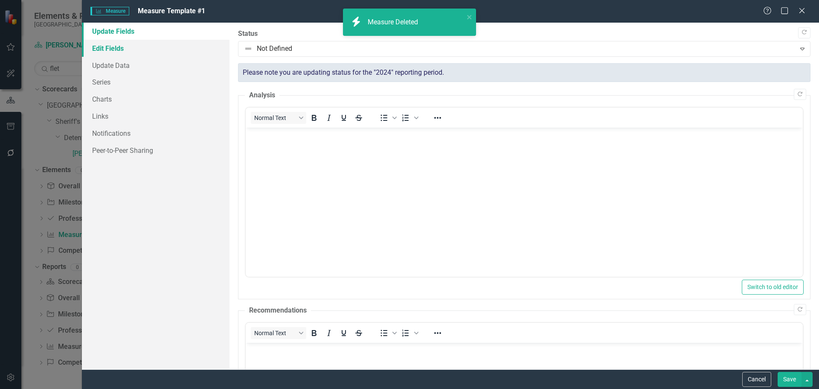
click at [112, 44] on link "Edit Fields" at bounding box center [156, 48] width 148 height 17
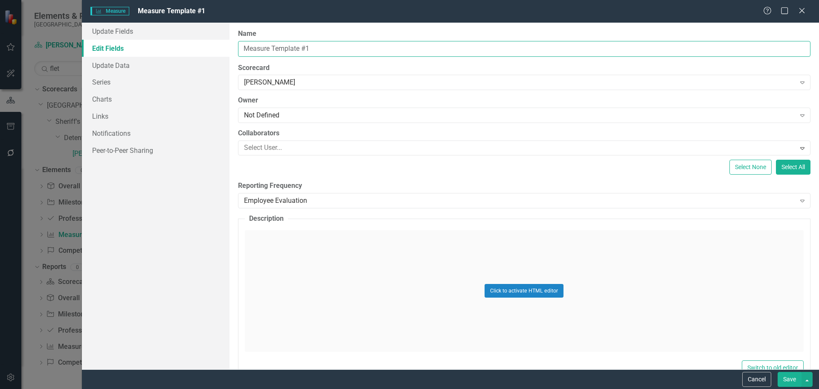
drag, startPoint x: 272, startPoint y: 48, endPoint x: 370, endPoint y: 47, distance: 98.6
click at [364, 49] on input "Measure Template #1" at bounding box center [524, 49] width 573 height 16
type input "Measure Placeholder"
click at [791, 378] on button "Save" at bounding box center [790, 379] width 24 height 15
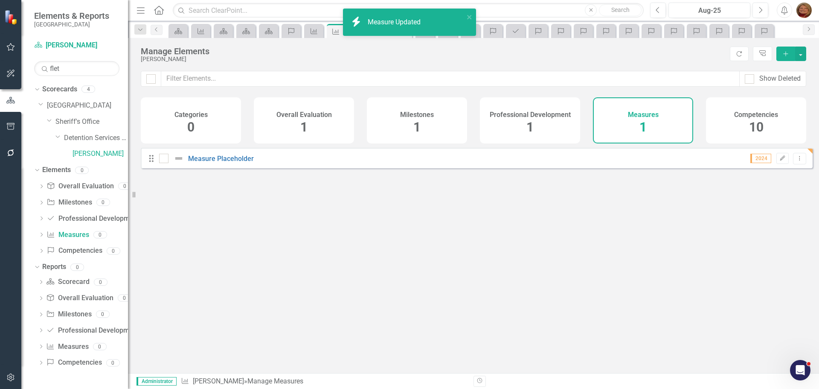
click at [414, 121] on span "1" at bounding box center [416, 126] width 7 height 15
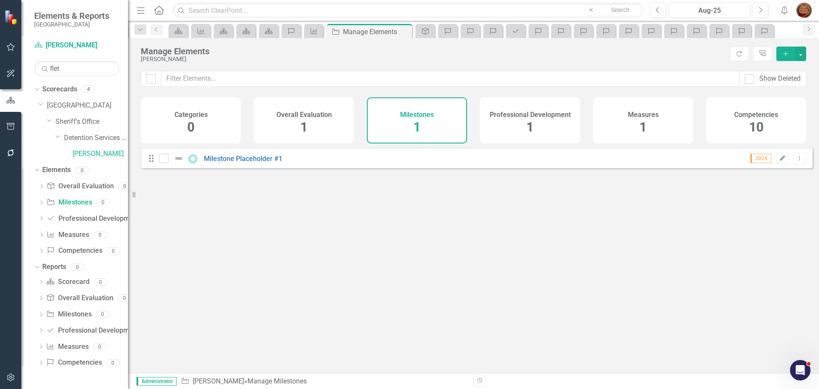
click at [778, 161] on button "Edit" at bounding box center [783, 158] width 12 height 11
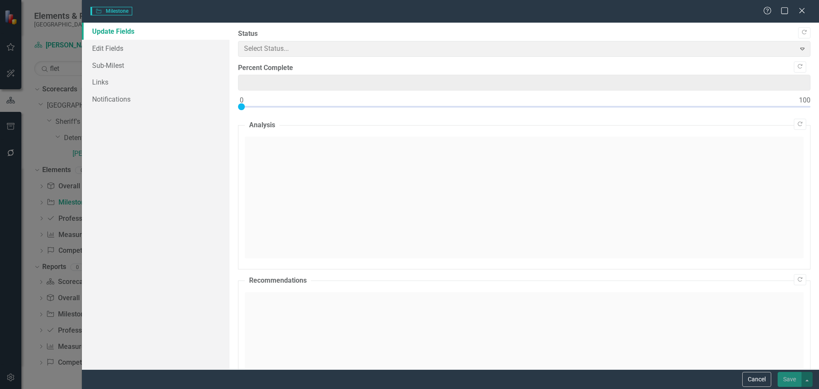
type input "0"
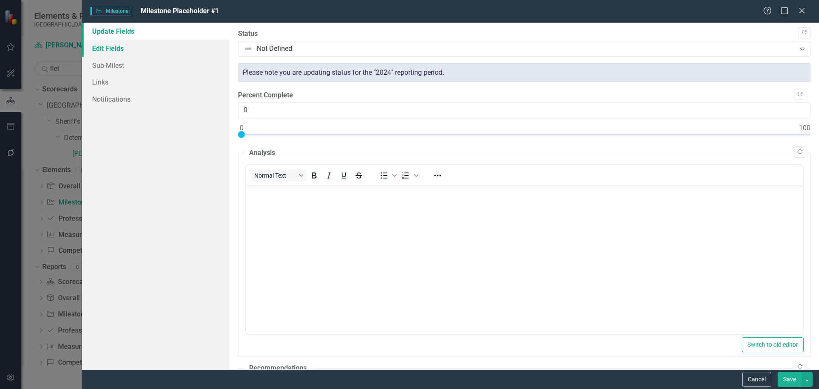
click at [119, 45] on link "Edit Fields" at bounding box center [156, 48] width 148 height 17
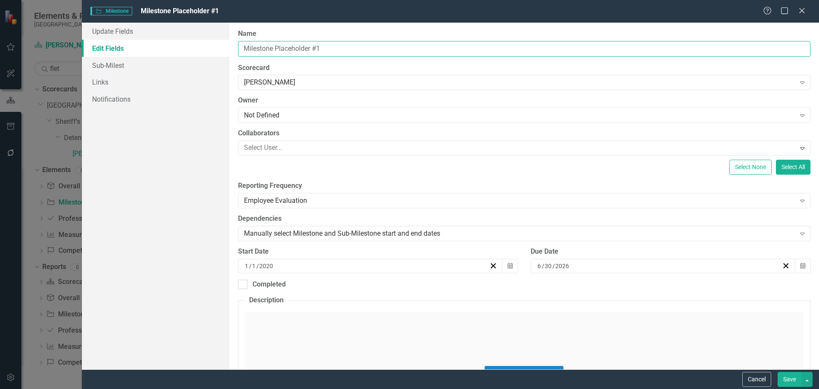
click at [332, 48] on input "Milestone Placeholder #1" at bounding box center [524, 49] width 573 height 16
type input "Milestone Placeholder"
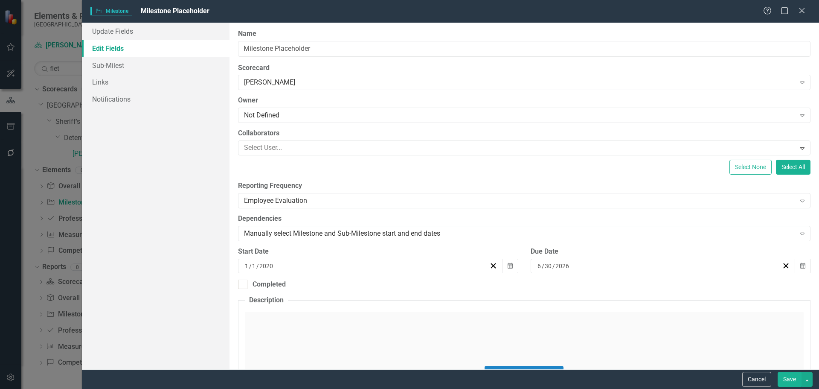
click at [792, 378] on button "Save" at bounding box center [790, 379] width 24 height 15
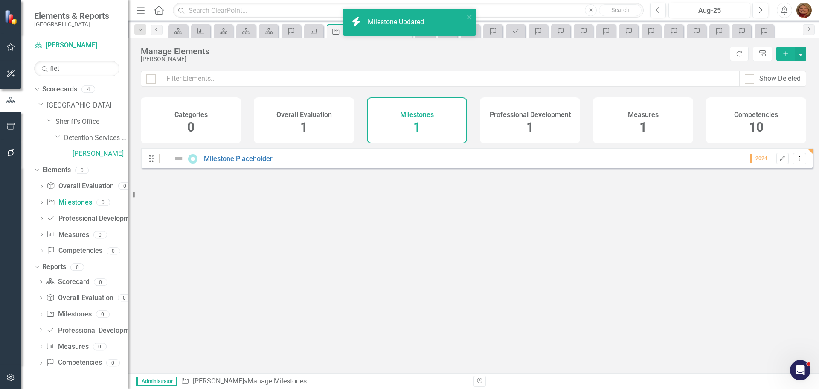
click at [533, 125] on span "1" at bounding box center [530, 126] width 7 height 15
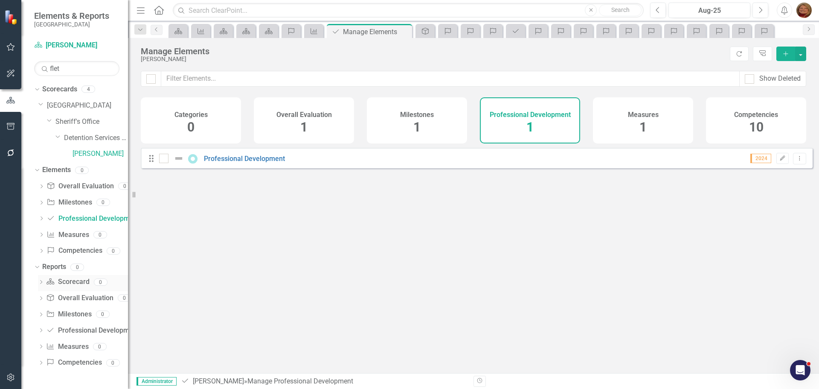
click at [80, 279] on link "Scorecard Scorecard" at bounding box center [67, 282] width 43 height 10
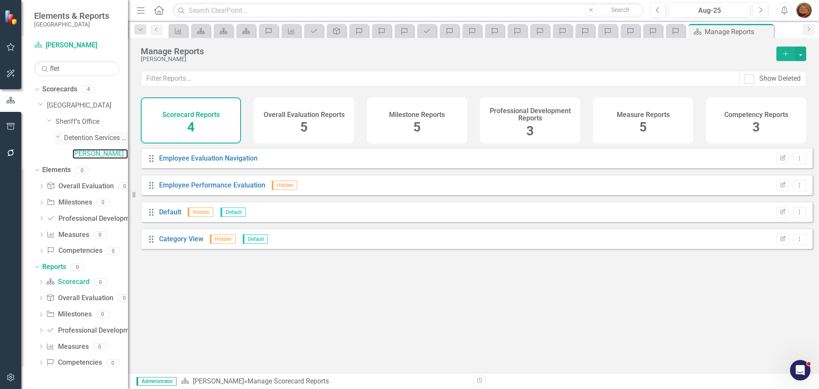
drag, startPoint x: 93, startPoint y: 151, endPoint x: 96, endPoint y: 137, distance: 14.3
click at [94, 151] on link "[PERSON_NAME]" at bounding box center [100, 154] width 55 height 10
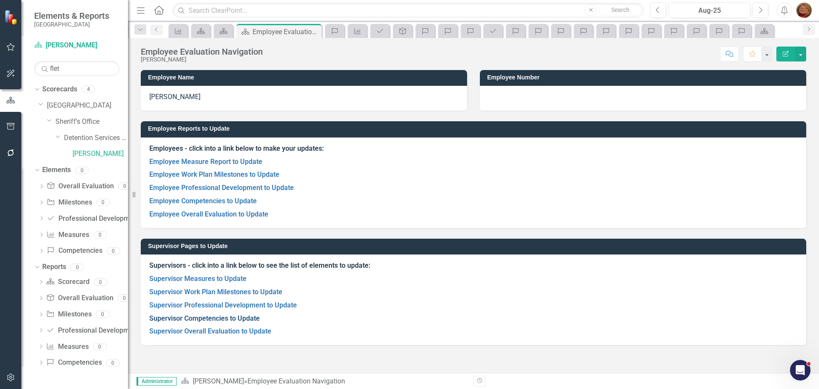
click at [232, 319] on link "Supervisor Competencies to Update" at bounding box center [204, 318] width 111 height 8
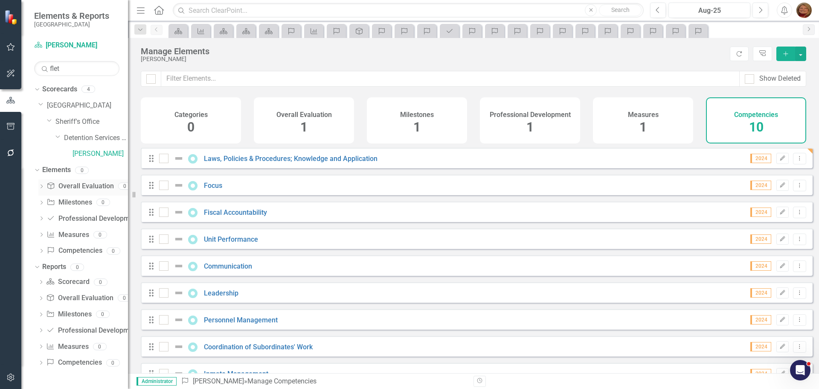
click at [85, 184] on link "Overall Evaluation Overall Evaluation" at bounding box center [80, 186] width 67 height 10
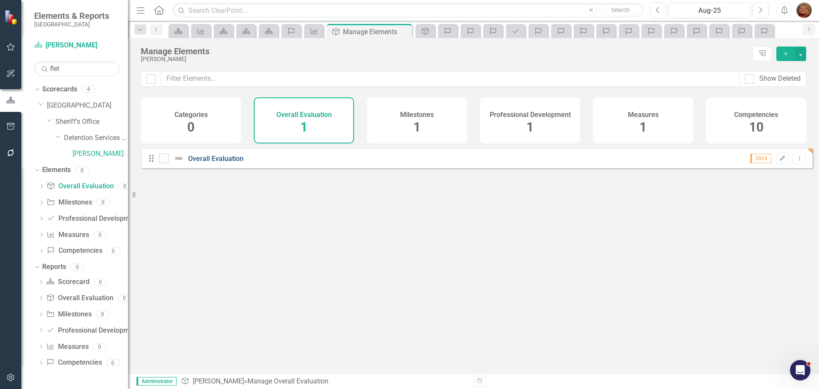
click at [220, 163] on link "Overall Evaluation" at bounding box center [215, 158] width 55 height 8
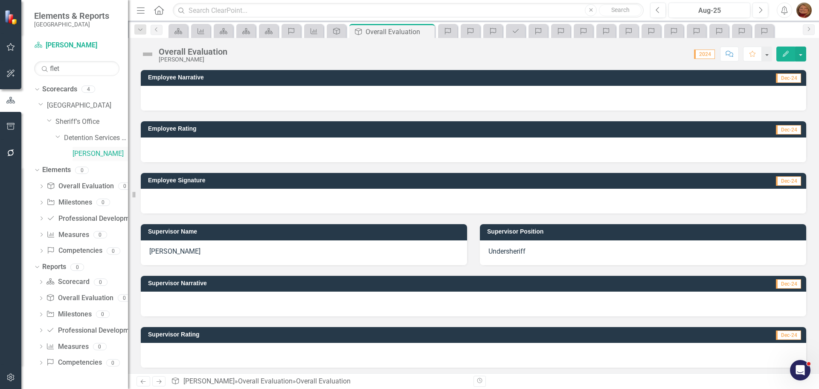
click at [92, 152] on link "[PERSON_NAME]" at bounding box center [100, 154] width 55 height 10
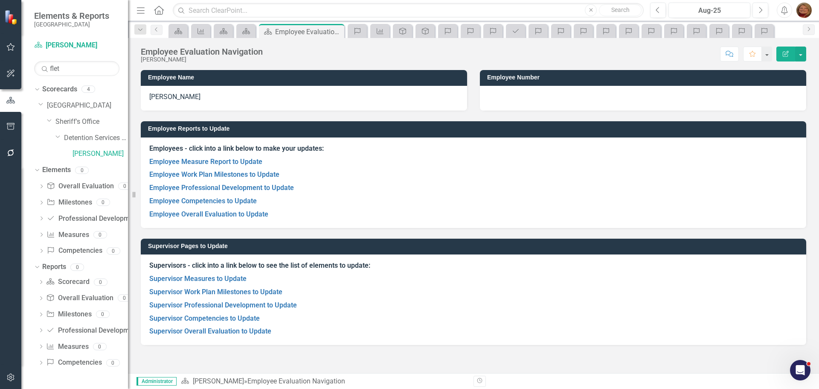
click at [401, 245] on h3 "Supervisor Pages to Update" at bounding box center [475, 246] width 654 height 6
click at [401, 246] on h3 "Supervisor Pages to Update" at bounding box center [475, 246] width 654 height 6
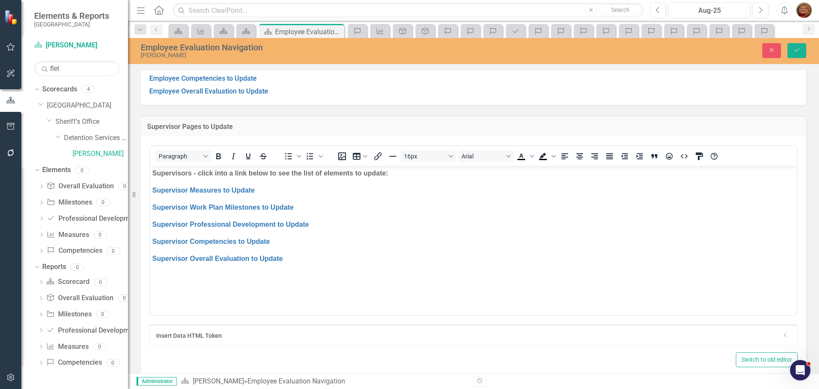
scroll to position [128, 0]
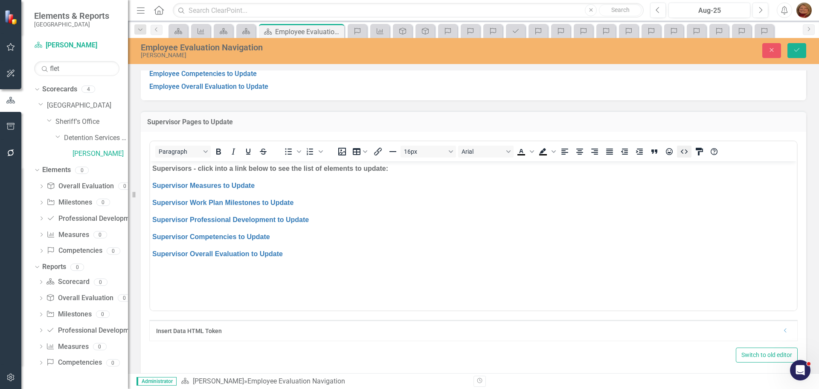
click at [685, 148] on icon "HTML Editor" at bounding box center [684, 151] width 10 height 10
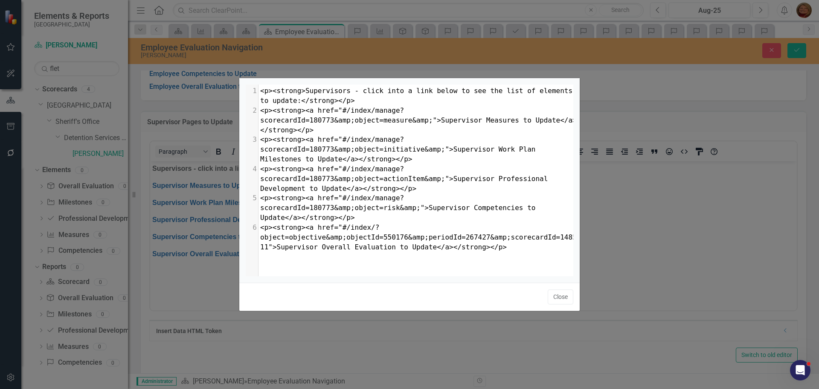
scroll to position [0, 0]
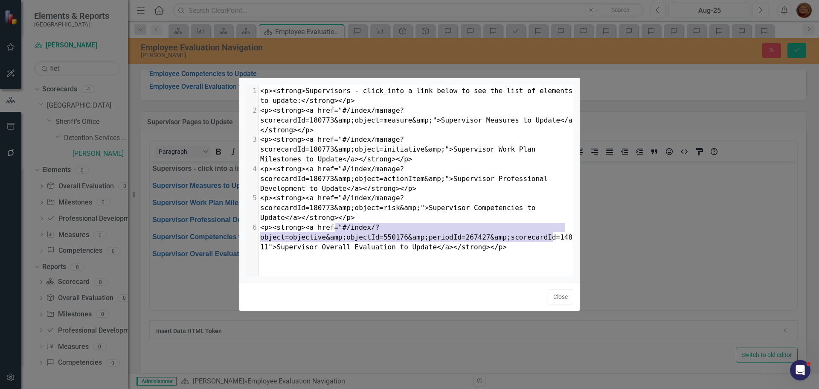
type textarea "#/index/?object=objective&amp;objectId=550176&amp;periodId=267427&amp;scorecard…"
drag, startPoint x: 336, startPoint y: 228, endPoint x: 556, endPoint y: 236, distance: 219.9
click at [556, 236] on span "<p><strong><a href="#/index/?object=objective&amp;objectId=550176&amp;periodId=…" at bounding box center [418, 237] width 317 height 28
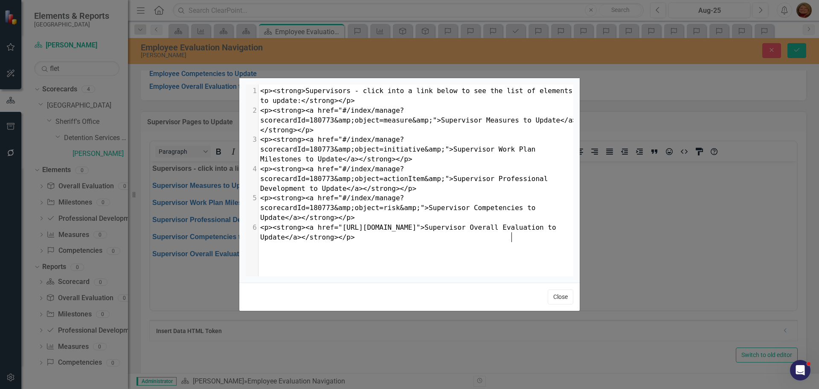
click at [562, 296] on button "Close" at bounding box center [561, 296] width 26 height 15
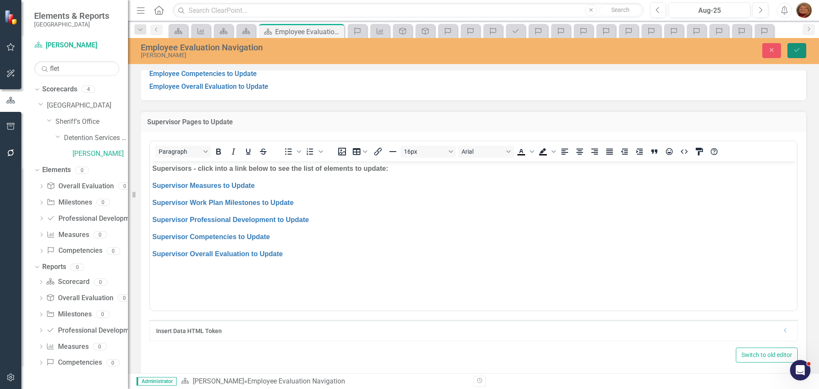
click at [801, 47] on button "Save" at bounding box center [797, 50] width 19 height 15
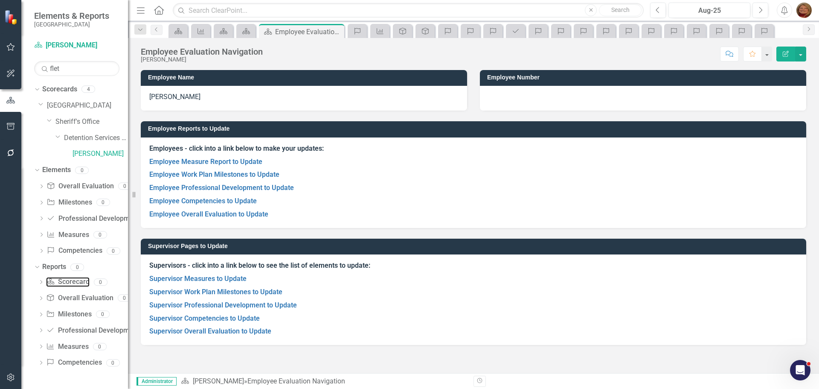
drag, startPoint x: 70, startPoint y: 279, endPoint x: 131, endPoint y: 255, distance: 64.6
click at [70, 279] on link "Scorecard Scorecard" at bounding box center [67, 282] width 43 height 10
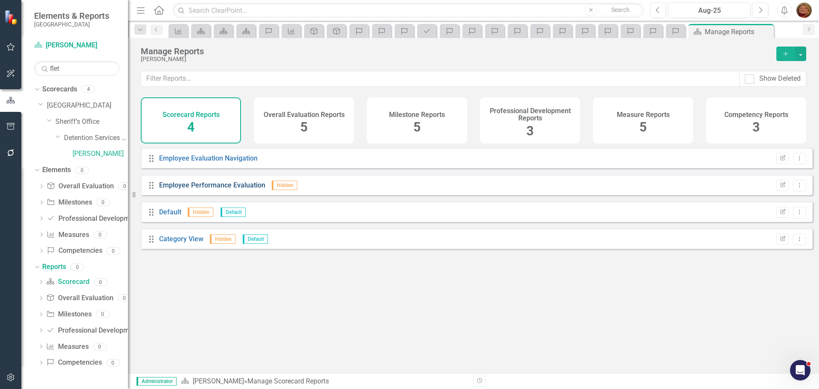
click at [229, 189] on link "Employee Performance Evaluation" at bounding box center [212, 185] width 106 height 8
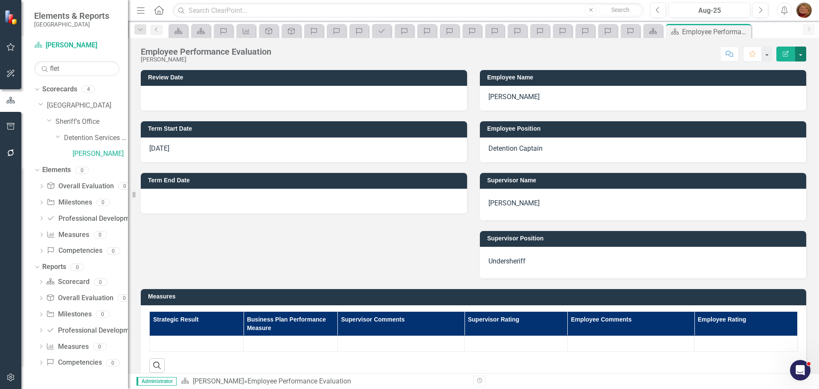
click at [801, 49] on button "button" at bounding box center [800, 54] width 11 height 15
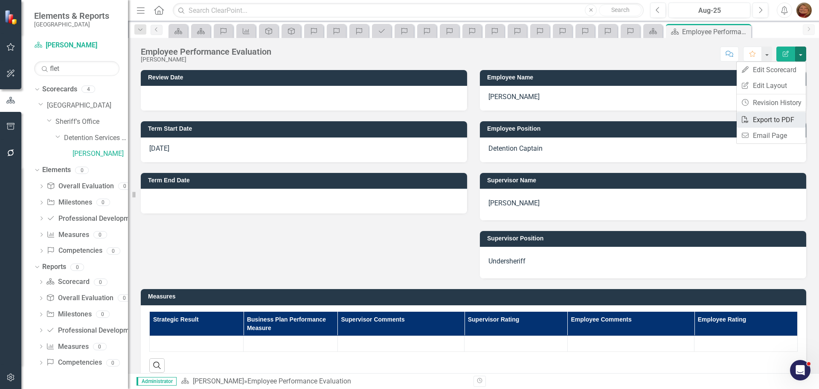
click at [792, 117] on link "PDF Export to PDF" at bounding box center [771, 120] width 69 height 16
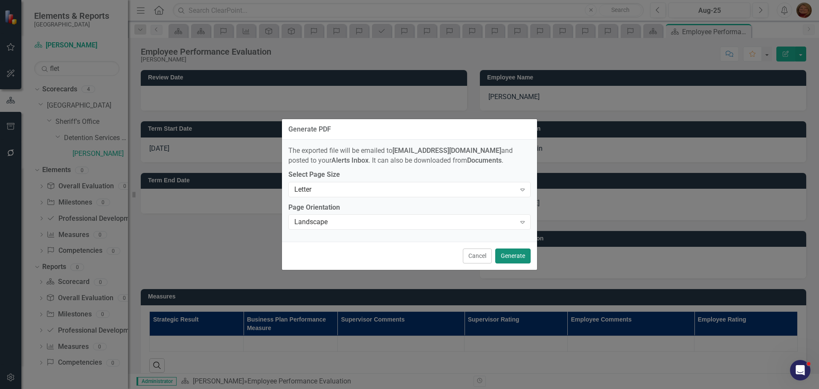
click at [515, 256] on button "Generate" at bounding box center [512, 255] width 35 height 15
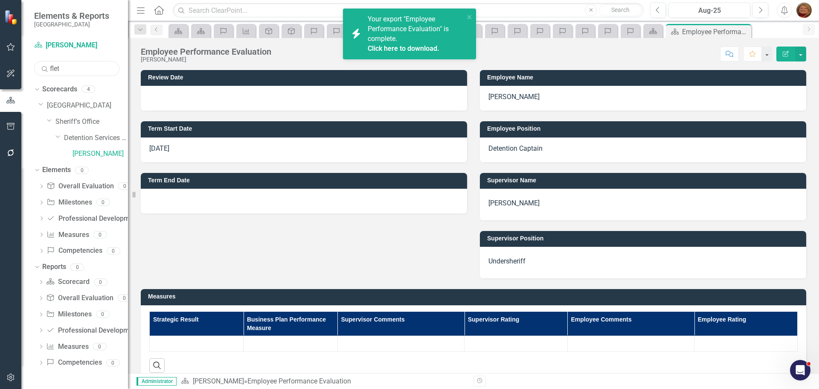
click at [0, 55] on html "icon.bolt Your export "Employee Performance Evaluation" is complete. Click here…" at bounding box center [409, 194] width 819 height 389
type input "barton"
click at [90, 150] on link "[PERSON_NAME]" at bounding box center [96, 154] width 64 height 10
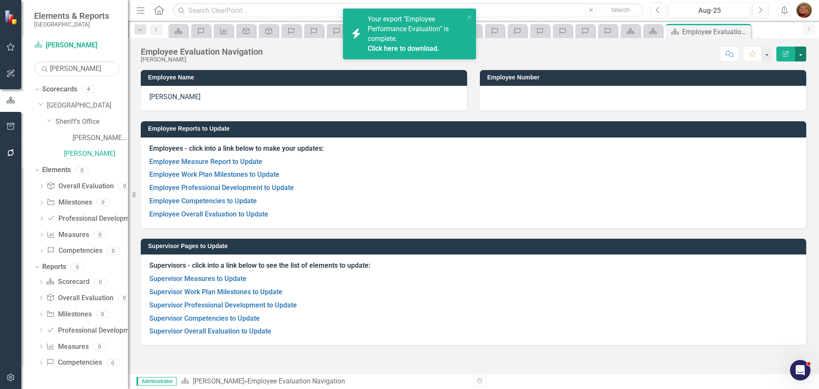
click at [806, 51] on button "button" at bounding box center [800, 54] width 11 height 15
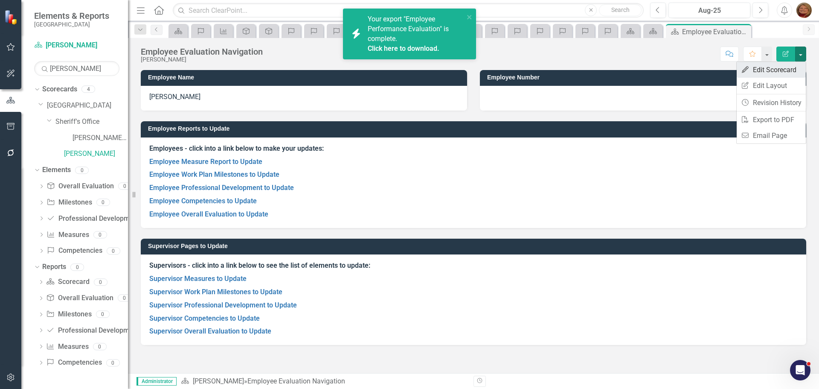
click at [777, 70] on link "Edit Edit Scorecard" at bounding box center [771, 70] width 69 height 16
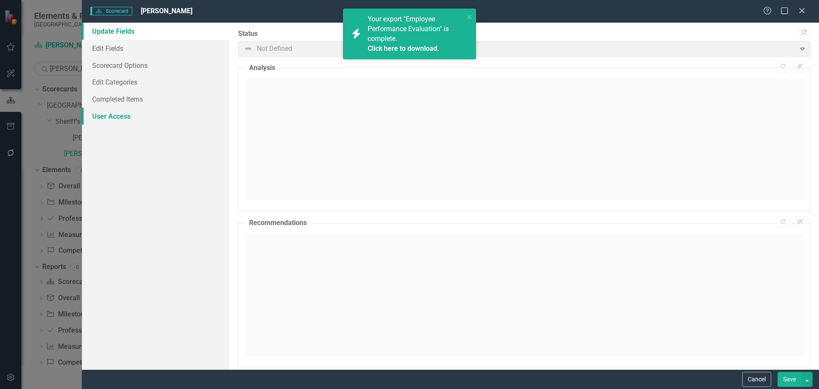
click at [129, 113] on link "User Access" at bounding box center [156, 116] width 148 height 17
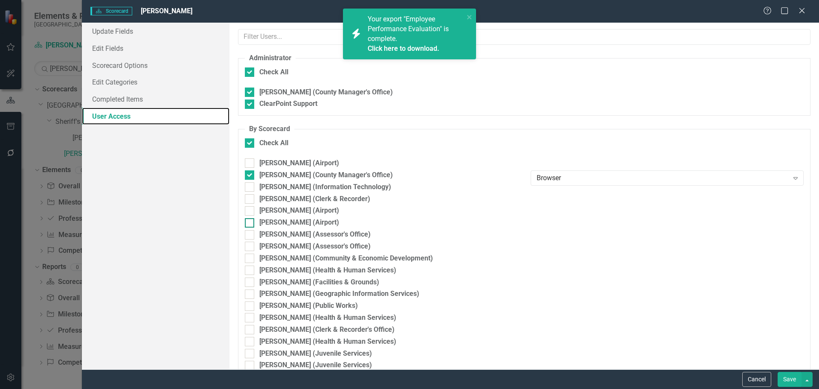
checkbox input "false"
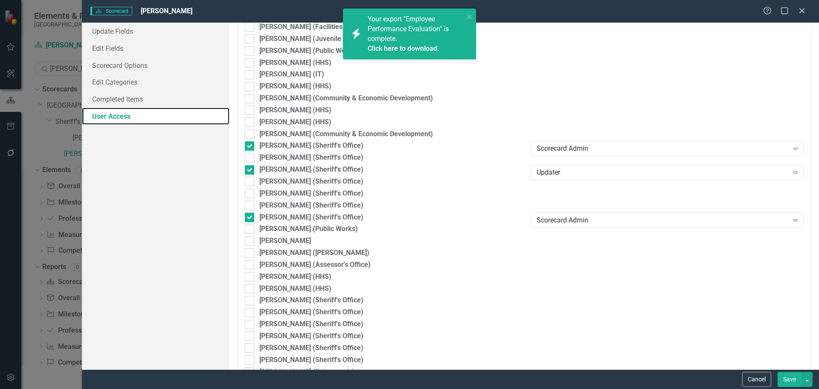
scroll to position [1451, 0]
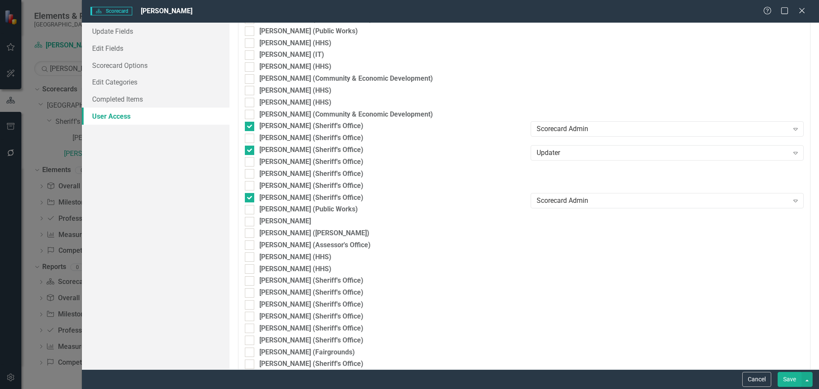
click at [792, 380] on button "Save" at bounding box center [790, 379] width 24 height 15
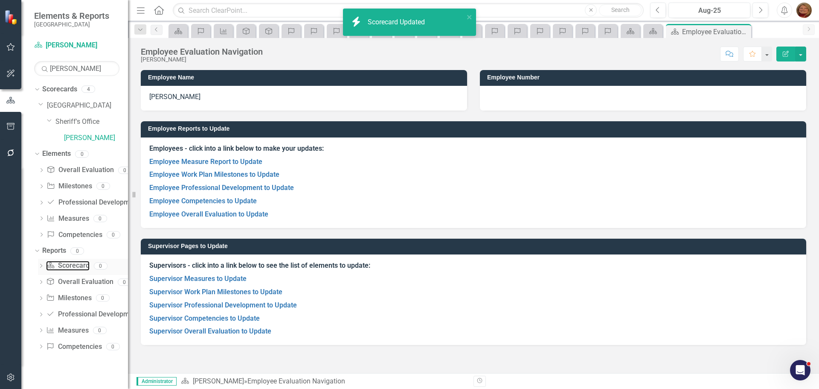
drag, startPoint x: 73, startPoint y: 263, endPoint x: 96, endPoint y: 261, distance: 23.2
click at [73, 263] on link "Scorecard Scorecard" at bounding box center [67, 266] width 43 height 10
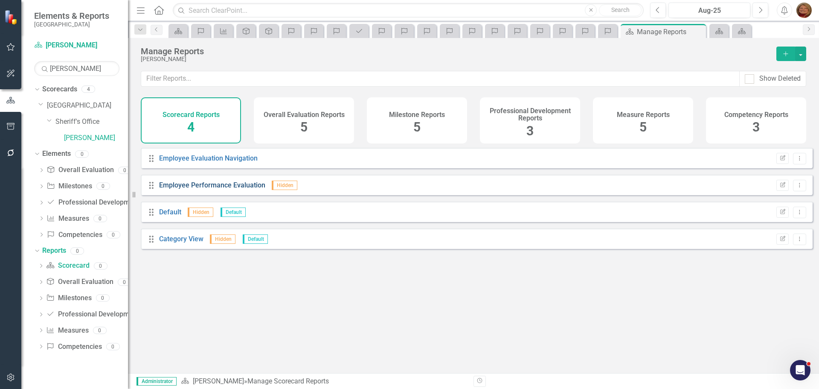
click at [206, 189] on link "Employee Performance Evaluation" at bounding box center [212, 185] width 106 height 8
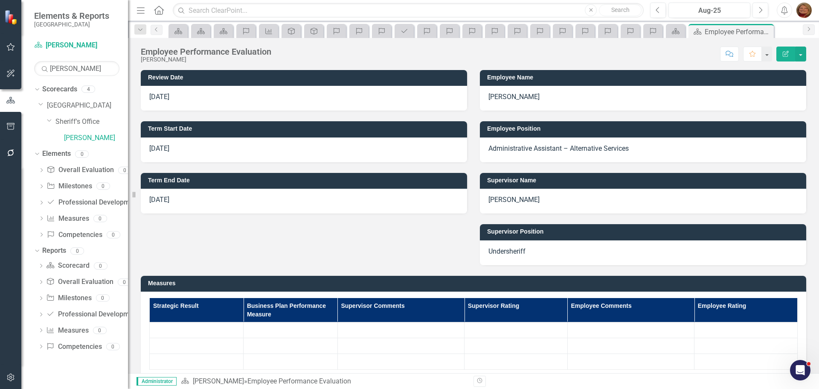
click at [598, 148] on p "Administrative Assistant – Alternative Services" at bounding box center [643, 149] width 309 height 10
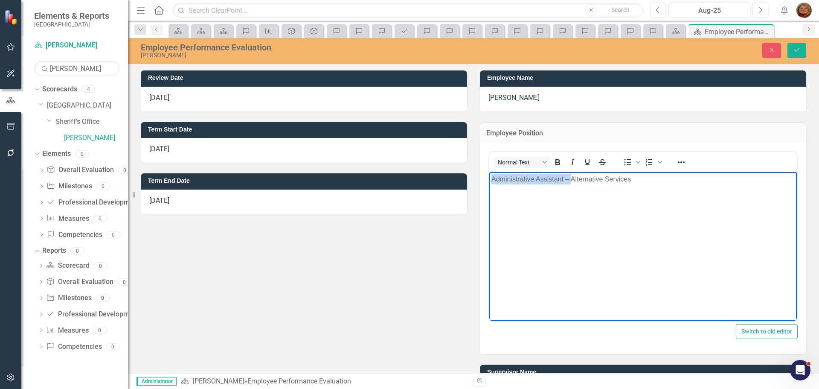
drag, startPoint x: 492, startPoint y: 177, endPoint x: 1058, endPoint y: 342, distance: 589.4
click at [570, 177] on p "Administrative Assistant – Alternative Services" at bounding box center [643, 179] width 303 height 10
click at [564, 175] on p "Alternative Services" at bounding box center [643, 179] width 303 height 10
click at [796, 47] on icon "Save" at bounding box center [797, 50] width 8 height 6
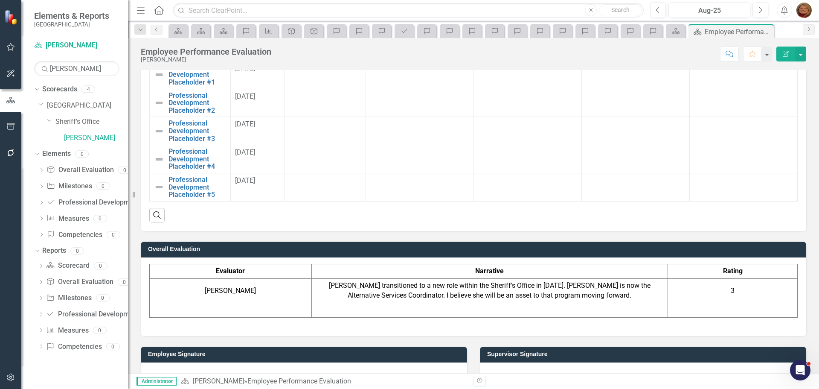
scroll to position [640, 0]
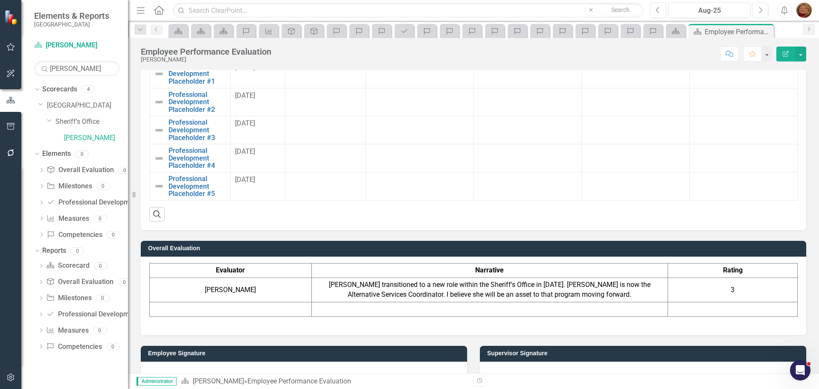
click at [534, 245] on h3 "Overall Evaluation" at bounding box center [475, 248] width 654 height 6
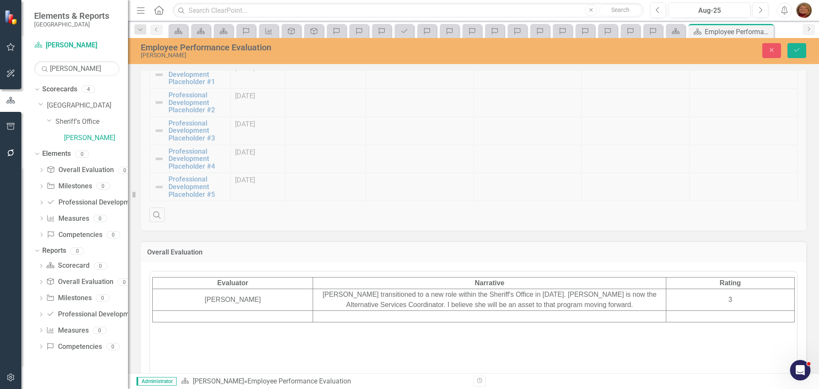
scroll to position [0, 0]
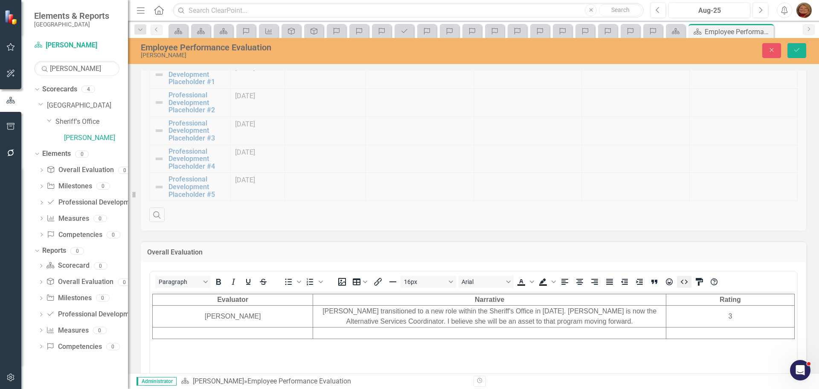
click at [685, 279] on icon "HTML Editor" at bounding box center [684, 281] width 10 height 10
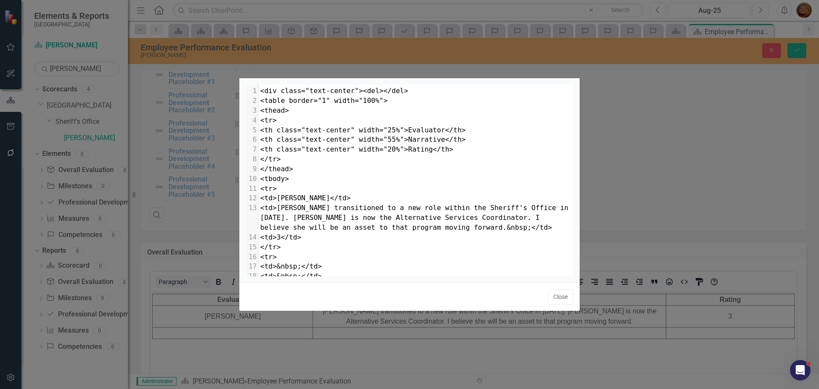
scroll to position [3, 0]
drag, startPoint x: 326, startPoint y: 92, endPoint x: 346, endPoint y: 92, distance: 20.1
click at [346, 92] on span "<div class="text-center"><del></del>" at bounding box center [334, 91] width 148 height 8
type textarea "left"
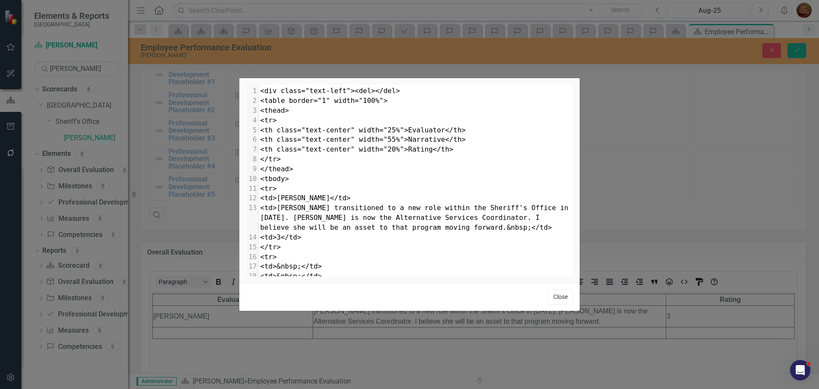
drag, startPoint x: 564, startPoint y: 297, endPoint x: 413, endPoint y: 4, distance: 328.6
click at [564, 297] on button "Close" at bounding box center [561, 296] width 26 height 15
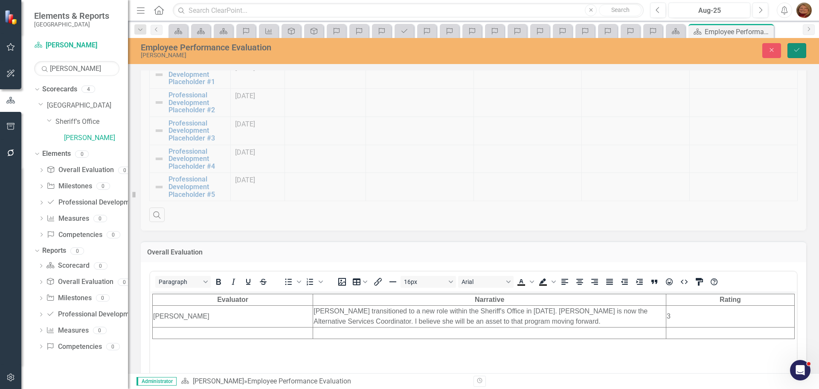
click at [799, 47] on button "Save" at bounding box center [797, 50] width 19 height 15
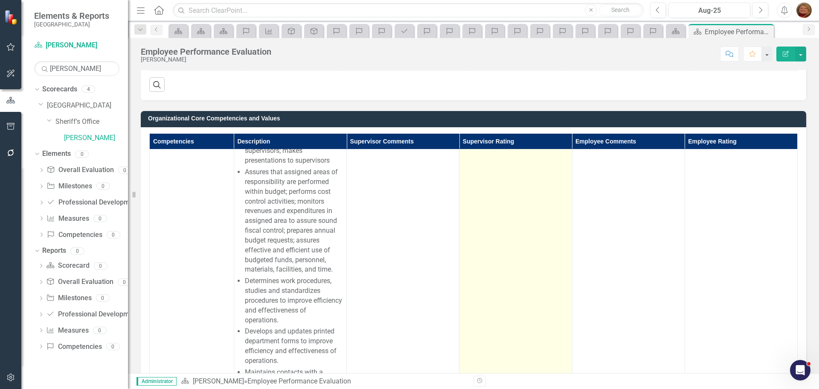
scroll to position [1104, 0]
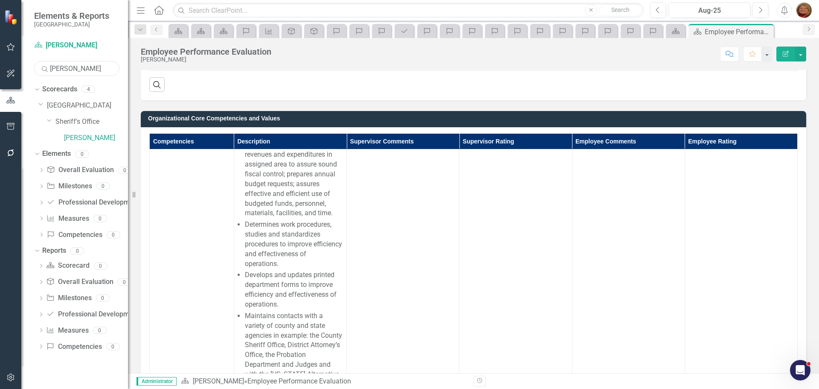
drag, startPoint x: 83, startPoint y: 66, endPoint x: -16, endPoint y: 59, distance: 99.7
click at [0, 59] on html "Elements & Reports Gunnison County Scorecard Midge Barton Search barton Sorry, …" at bounding box center [409, 194] width 819 height 389
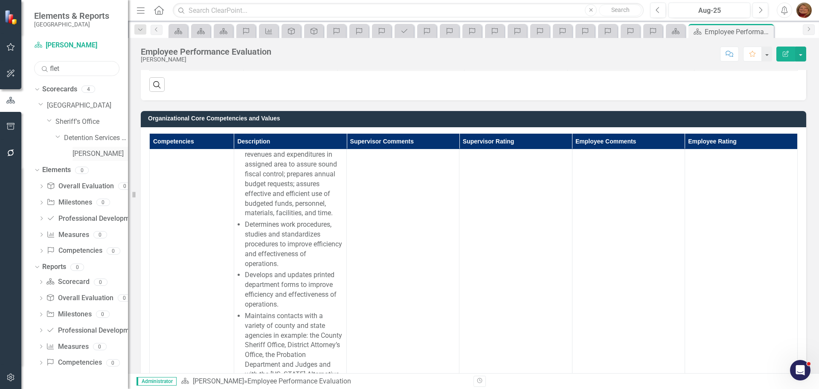
type input "flet"
click at [104, 152] on link "[PERSON_NAME]" at bounding box center [100, 154] width 55 height 10
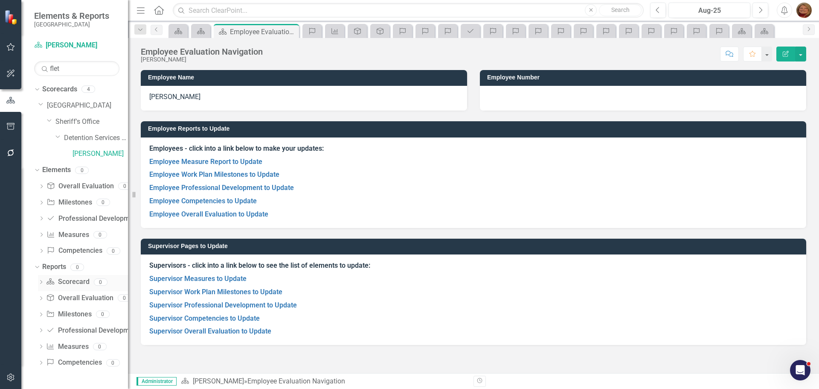
click at [76, 279] on link "Scorecard Scorecard" at bounding box center [67, 282] width 43 height 10
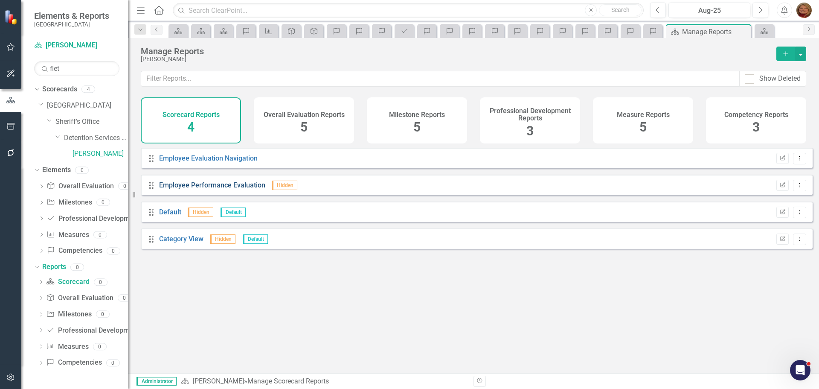
click at [231, 189] on link "Employee Performance Evaluation" at bounding box center [212, 185] width 106 height 8
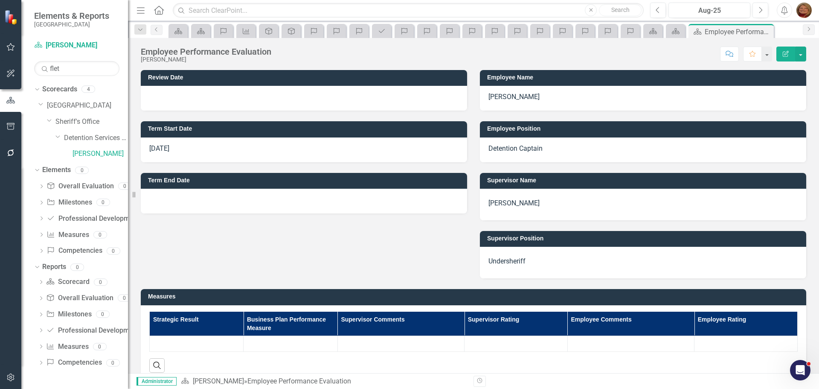
click at [530, 149] on p "Detention Captain" at bounding box center [643, 149] width 309 height 10
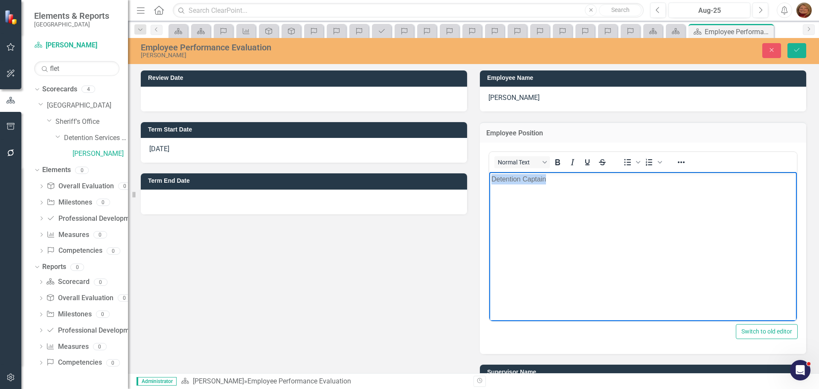
drag, startPoint x: 475, startPoint y: 177, endPoint x: 380, endPoint y: 166, distance: 95.4
click at [489, 172] on html "Detention Captain" at bounding box center [643, 236] width 308 height 128
click at [802, 50] on button "Save" at bounding box center [797, 50] width 19 height 15
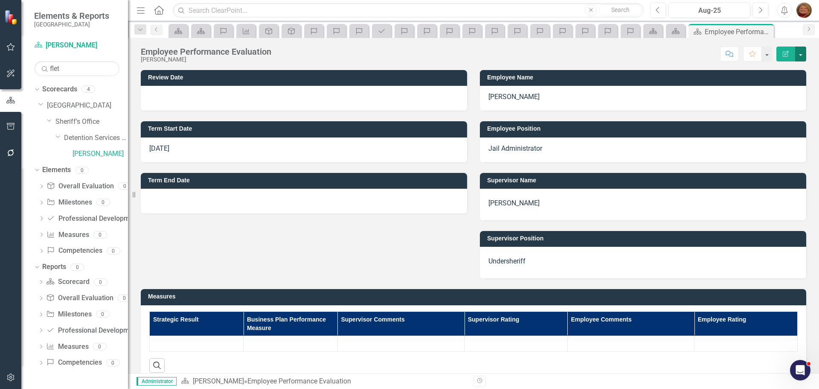
click at [803, 54] on button "button" at bounding box center [800, 54] width 11 height 15
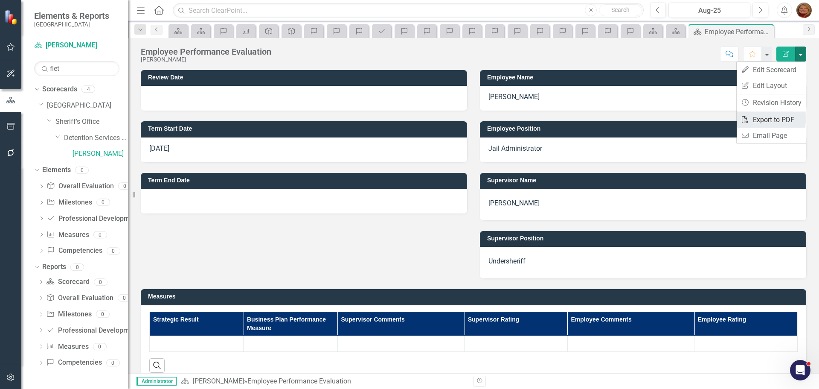
click at [786, 120] on link "PDF Export to PDF" at bounding box center [771, 120] width 69 height 16
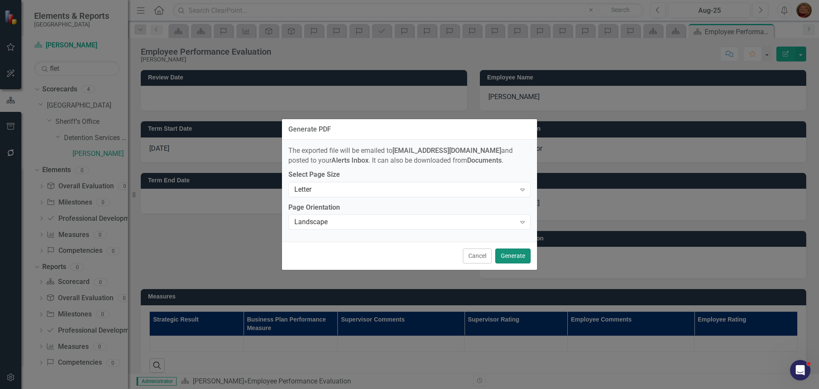
click at [512, 254] on button "Generate" at bounding box center [512, 255] width 35 height 15
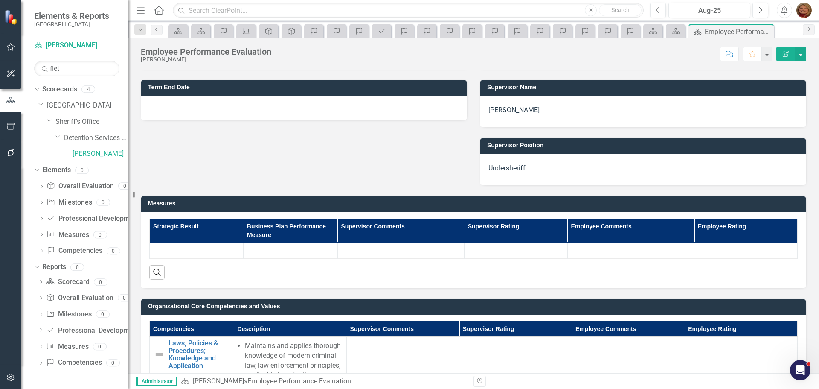
scroll to position [256, 0]
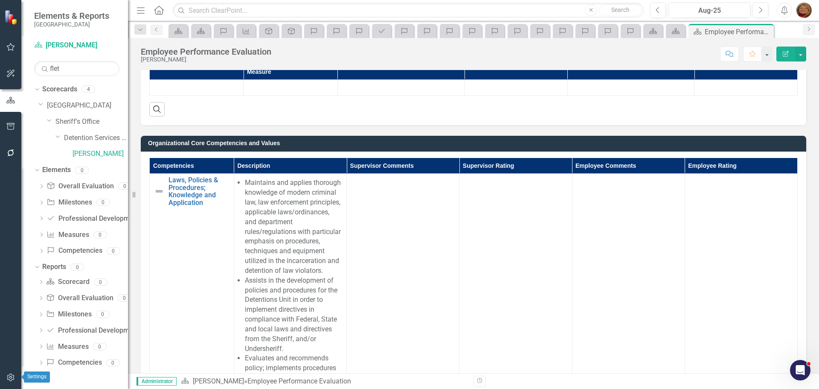
click at [10, 378] on icon "button" at bounding box center [10, 377] width 9 height 7
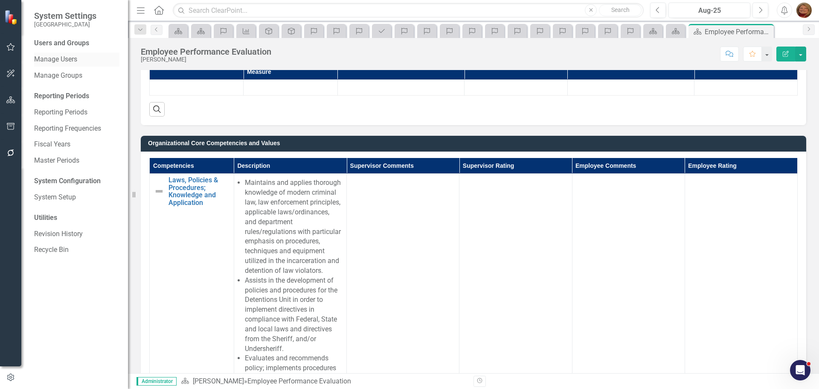
click at [57, 58] on link "Manage Users" at bounding box center [76, 60] width 85 height 10
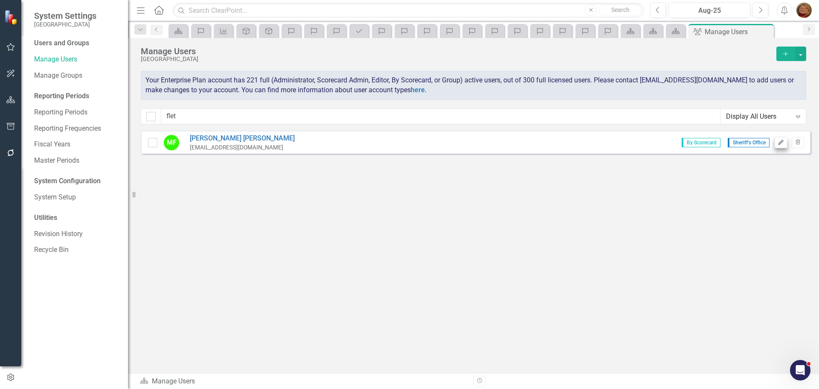
scroll to position [1377, 0]
type input "flet"
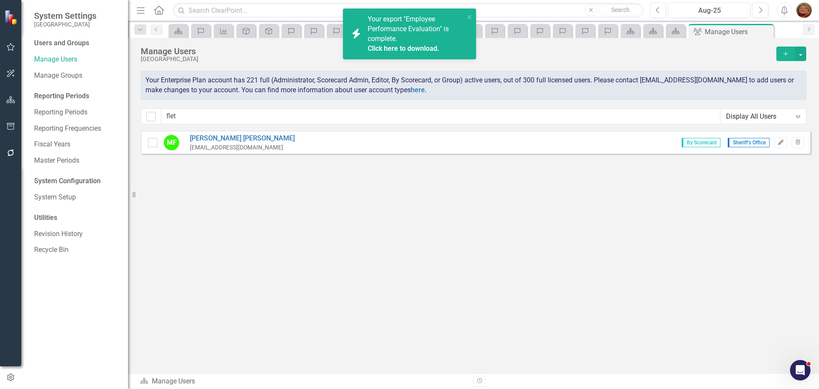
click at [780, 143] on icon "button" at bounding box center [781, 142] width 5 height 5
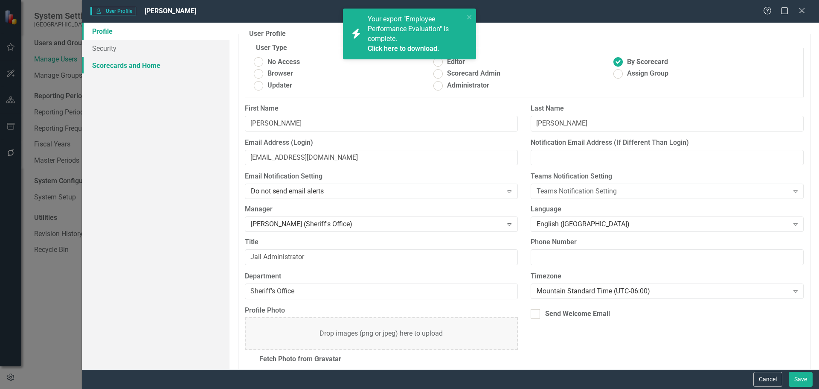
click at [142, 65] on link "Scorecards and Home" at bounding box center [156, 65] width 148 height 17
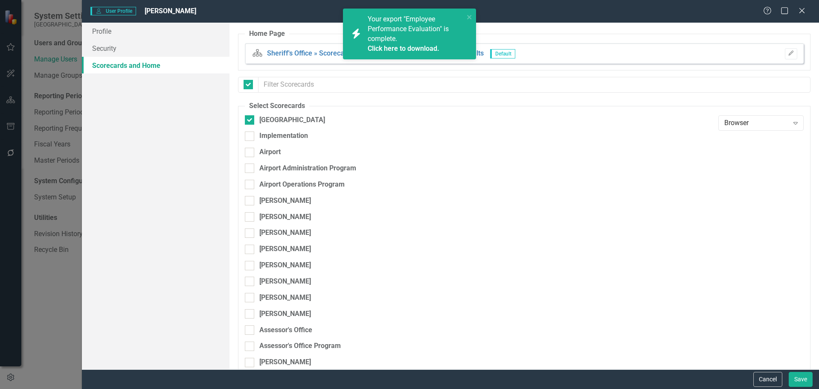
checkbox input "false"
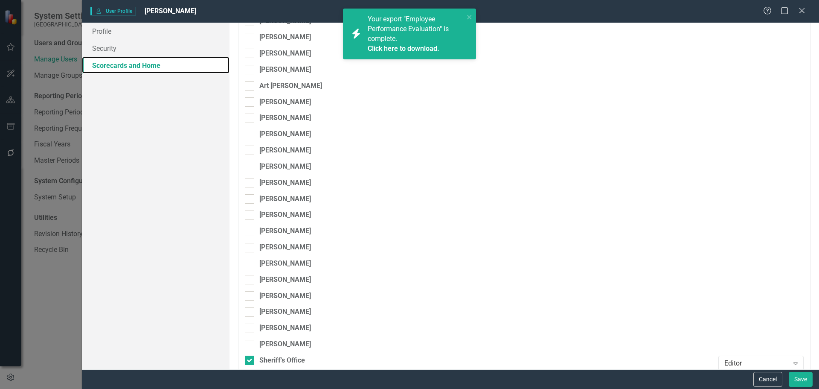
scroll to position [3627, 0]
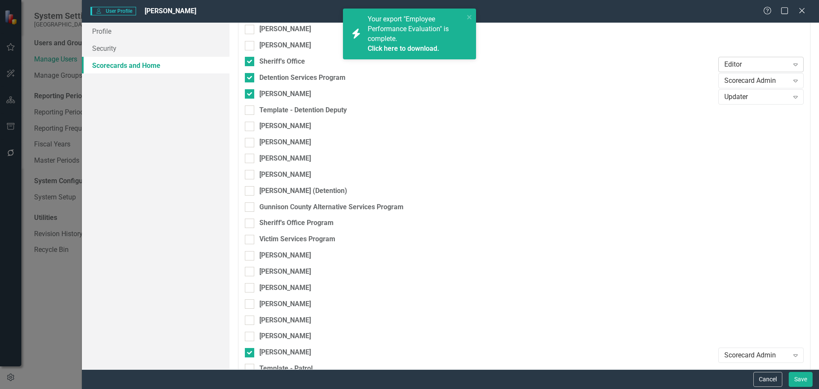
click at [739, 64] on div "Editor" at bounding box center [757, 65] width 64 height 10
click at [742, 79] on div "Browser" at bounding box center [757, 80] width 72 height 10
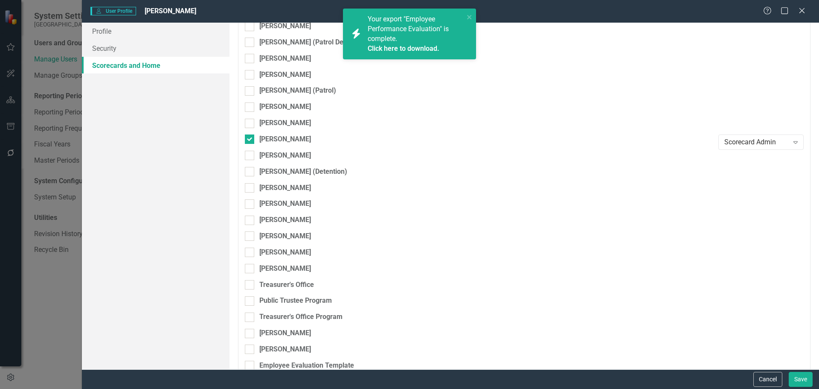
scroll to position [4145, 0]
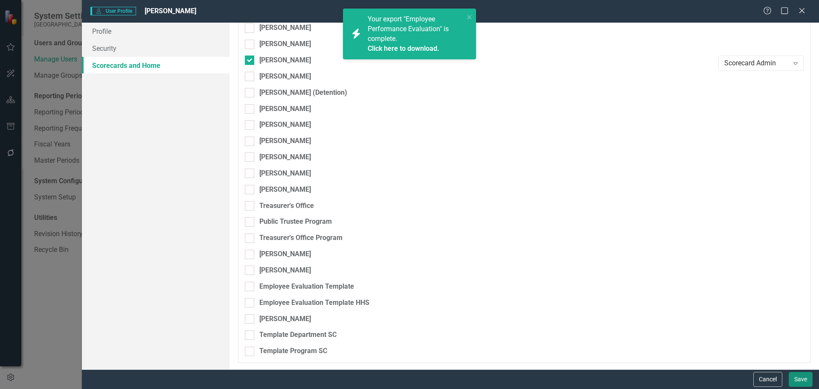
click at [798, 381] on button "Save" at bounding box center [801, 379] width 24 height 15
